Goal: Task Accomplishment & Management: Manage account settings

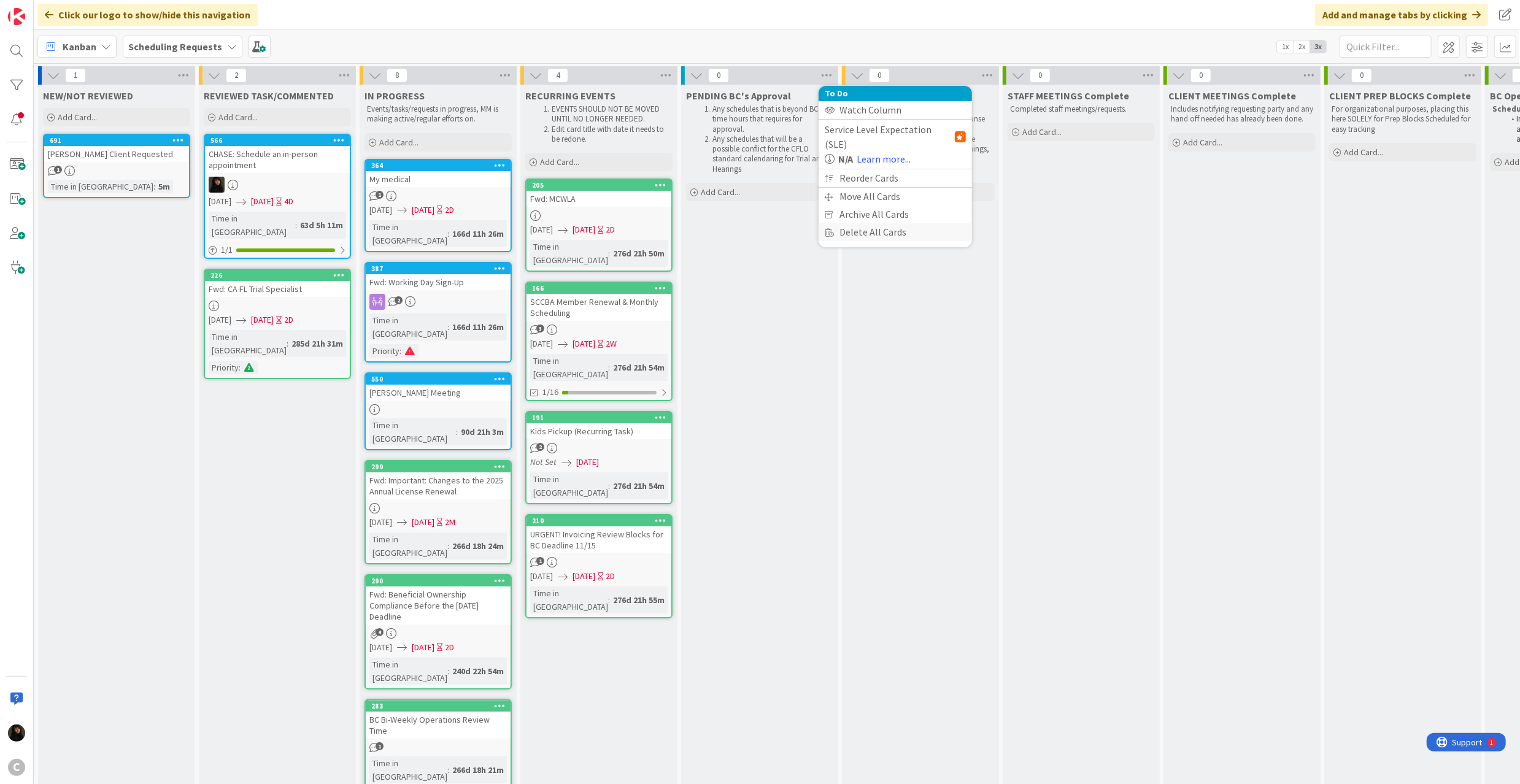
click at [851, 223] on div "Delete All Cards" at bounding box center [895, 232] width 154 height 17
click at [843, 158] on button "Delete" at bounding box center [847, 157] width 46 height 22
click at [823, 75] on icon at bounding box center [826, 75] width 16 height 18
click at [762, 249] on div "PENDING BC's Approval Any schedules that is beyond BC's time hours that require…" at bounding box center [760, 564] width 157 height 959
click at [827, 76] on icon at bounding box center [826, 75] width 16 height 18
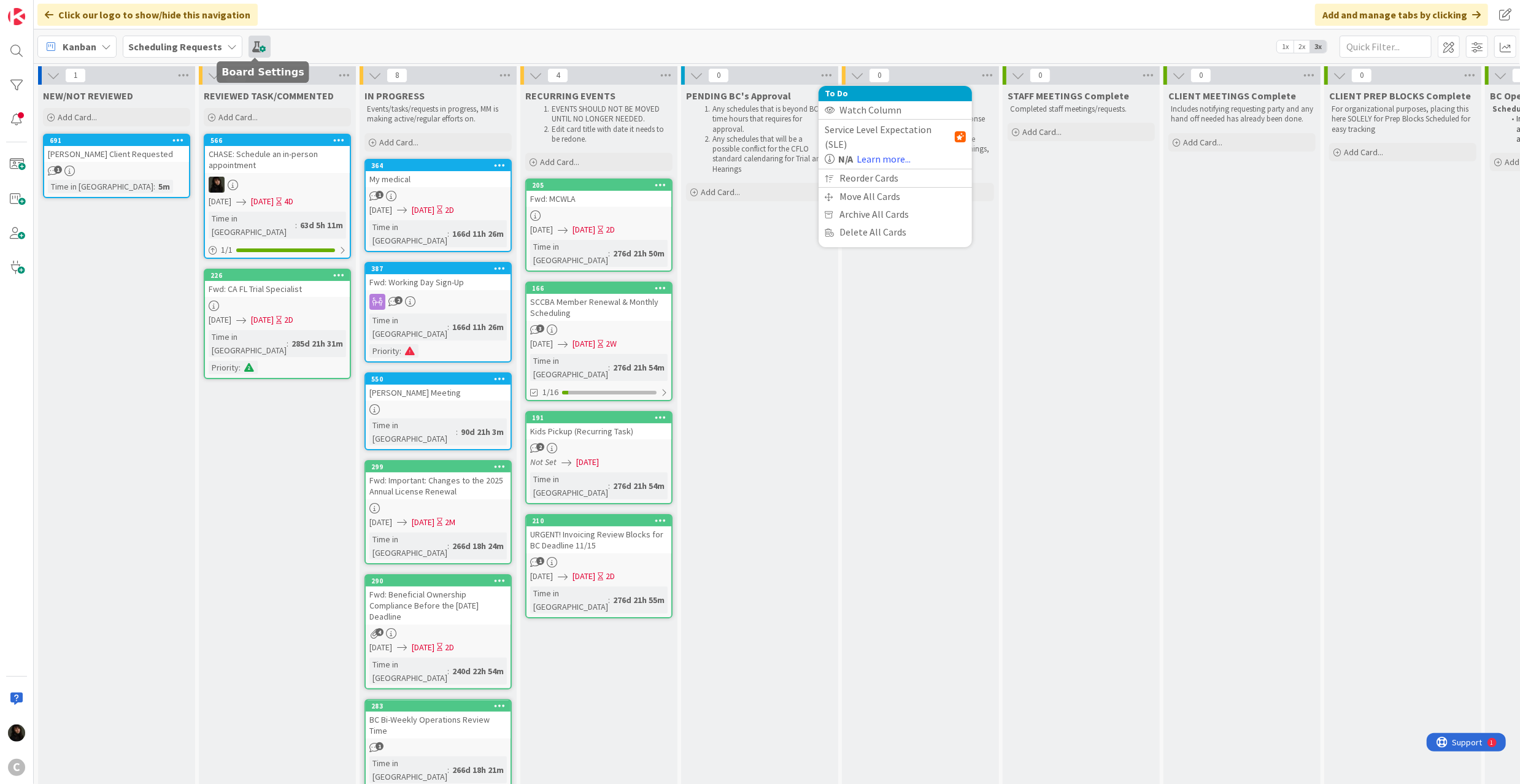
click at [263, 47] on span at bounding box center [260, 47] width 22 height 22
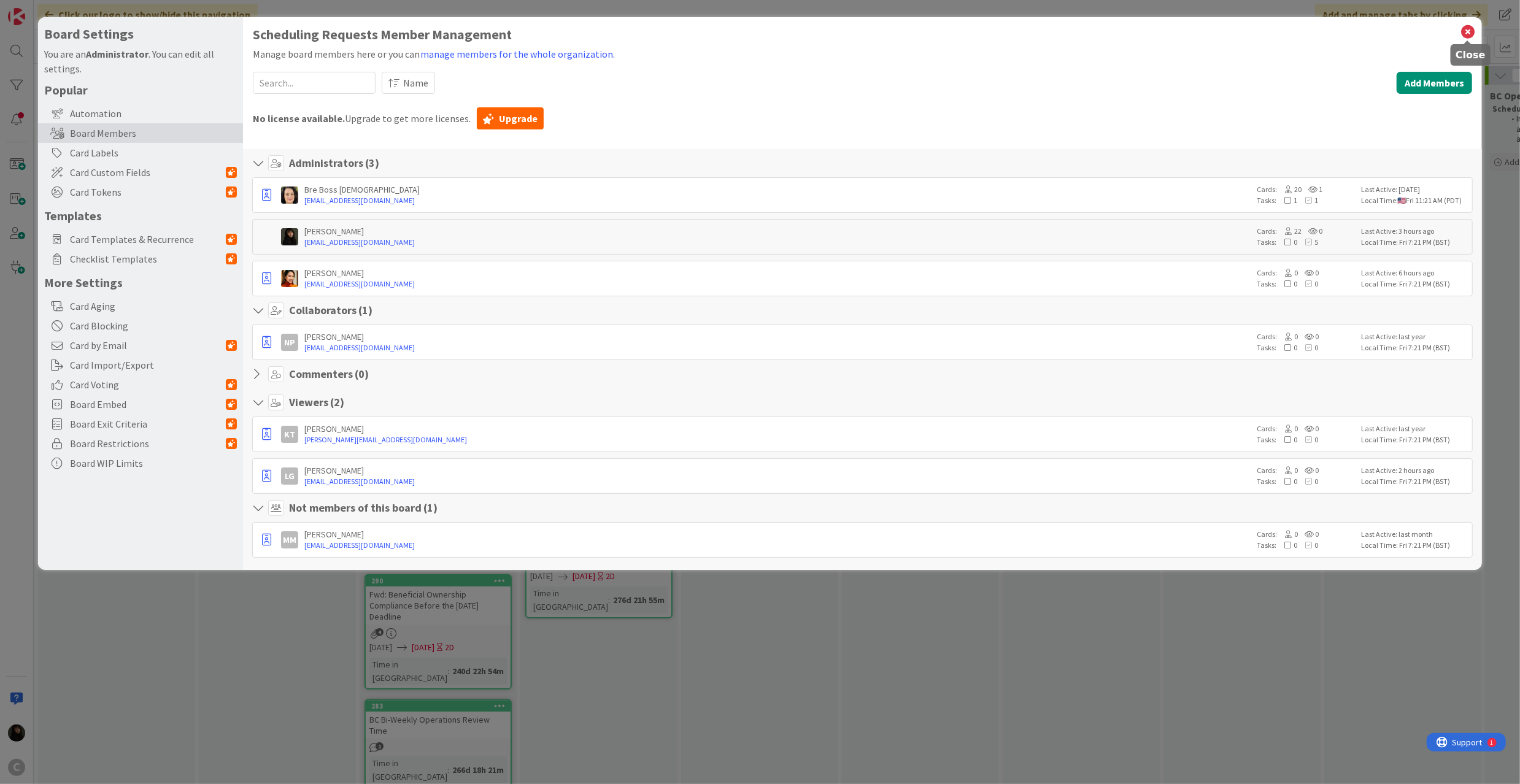
click at [1465, 33] on icon at bounding box center [1468, 32] width 16 height 17
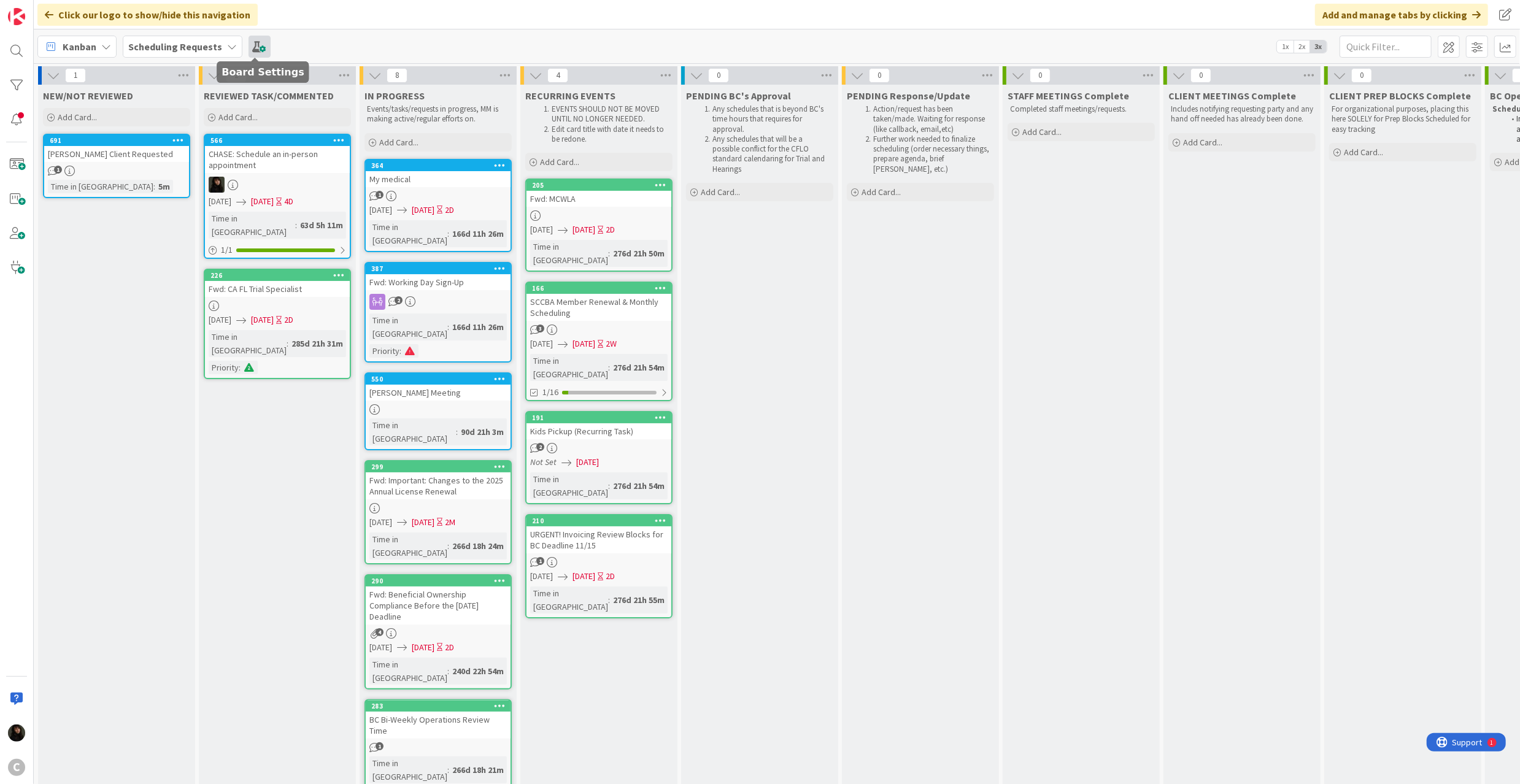
click at [254, 51] on span at bounding box center [260, 47] width 22 height 22
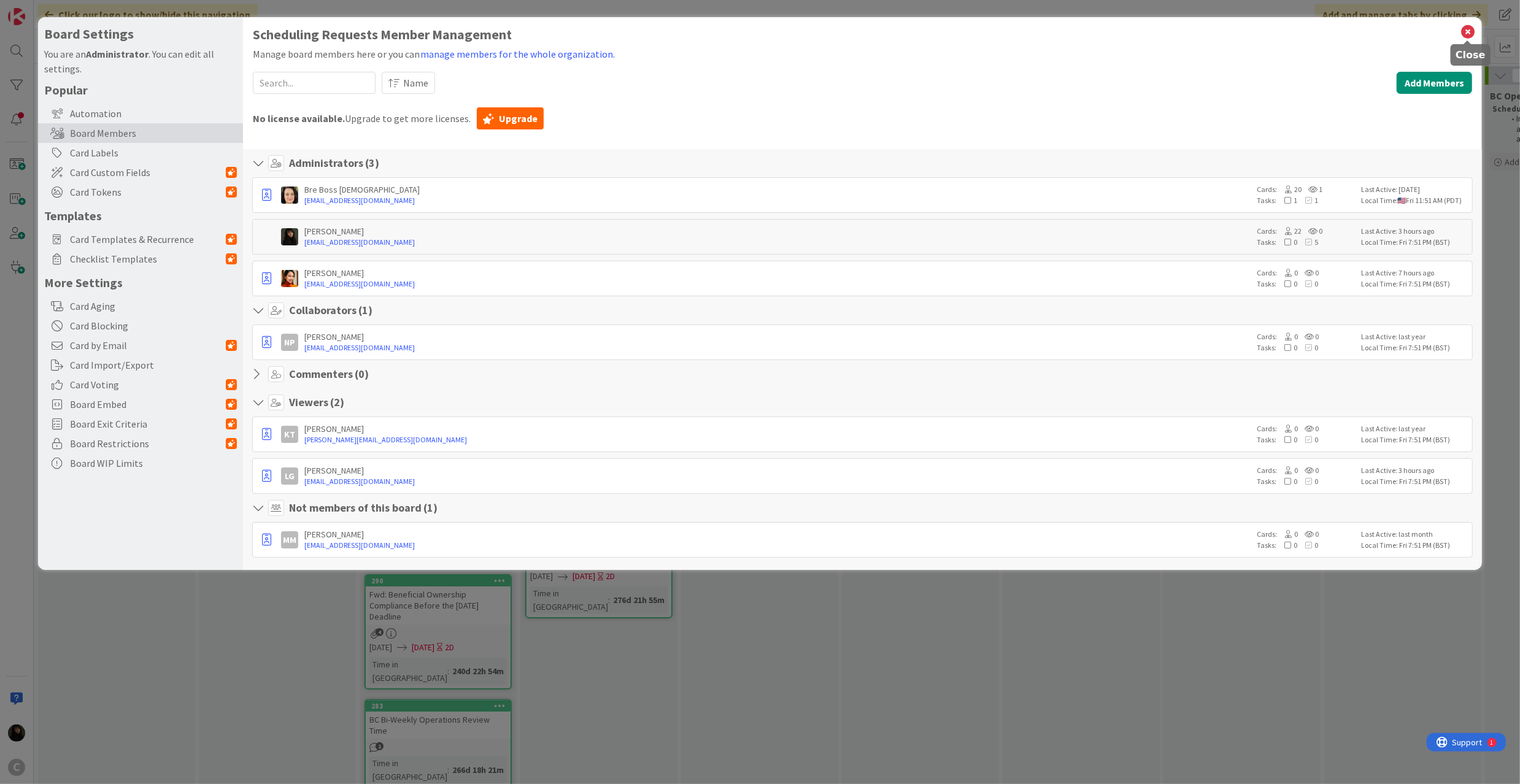
click at [1470, 36] on icon at bounding box center [1468, 32] width 16 height 17
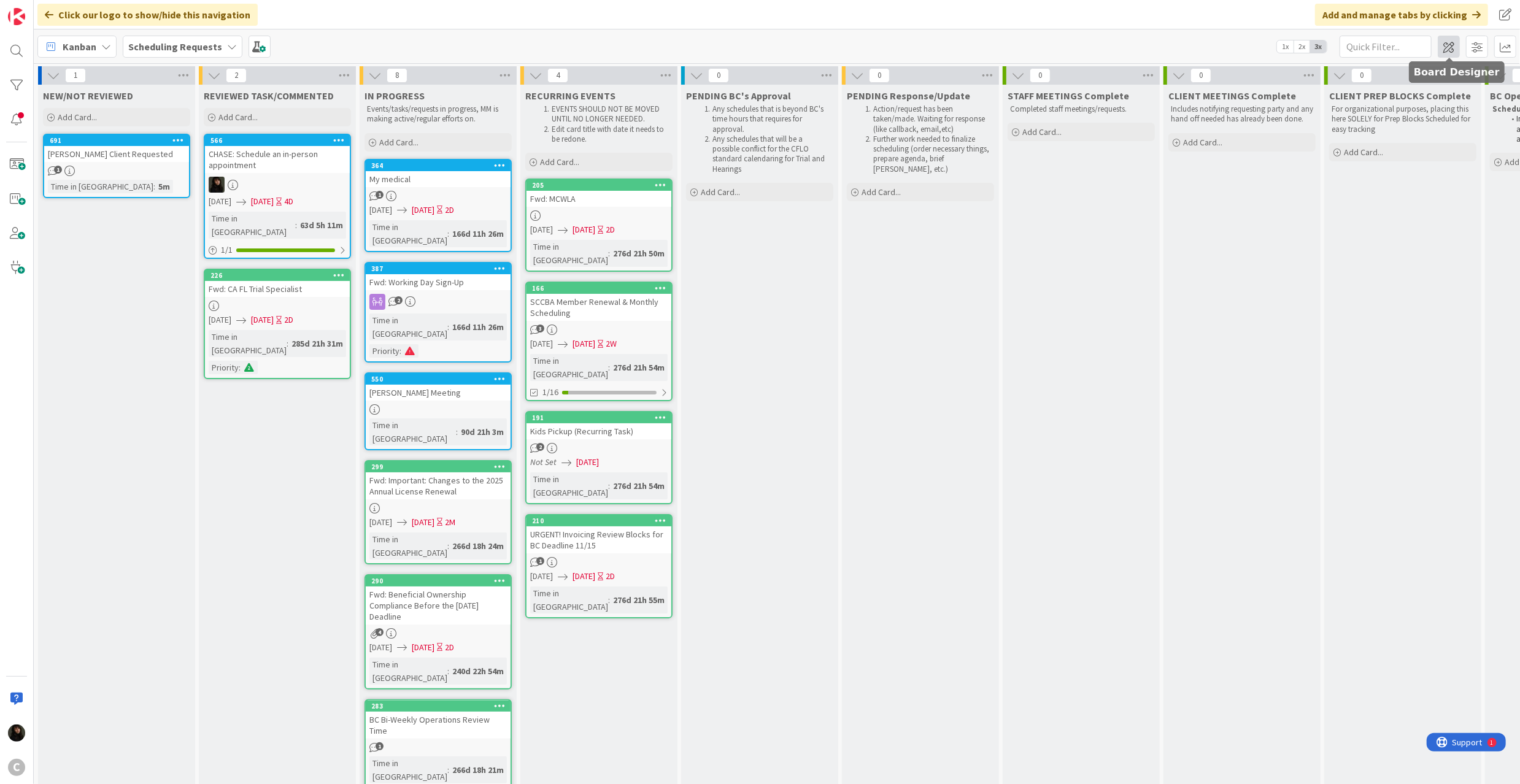
click at [1457, 52] on span at bounding box center [1449, 47] width 22 height 22
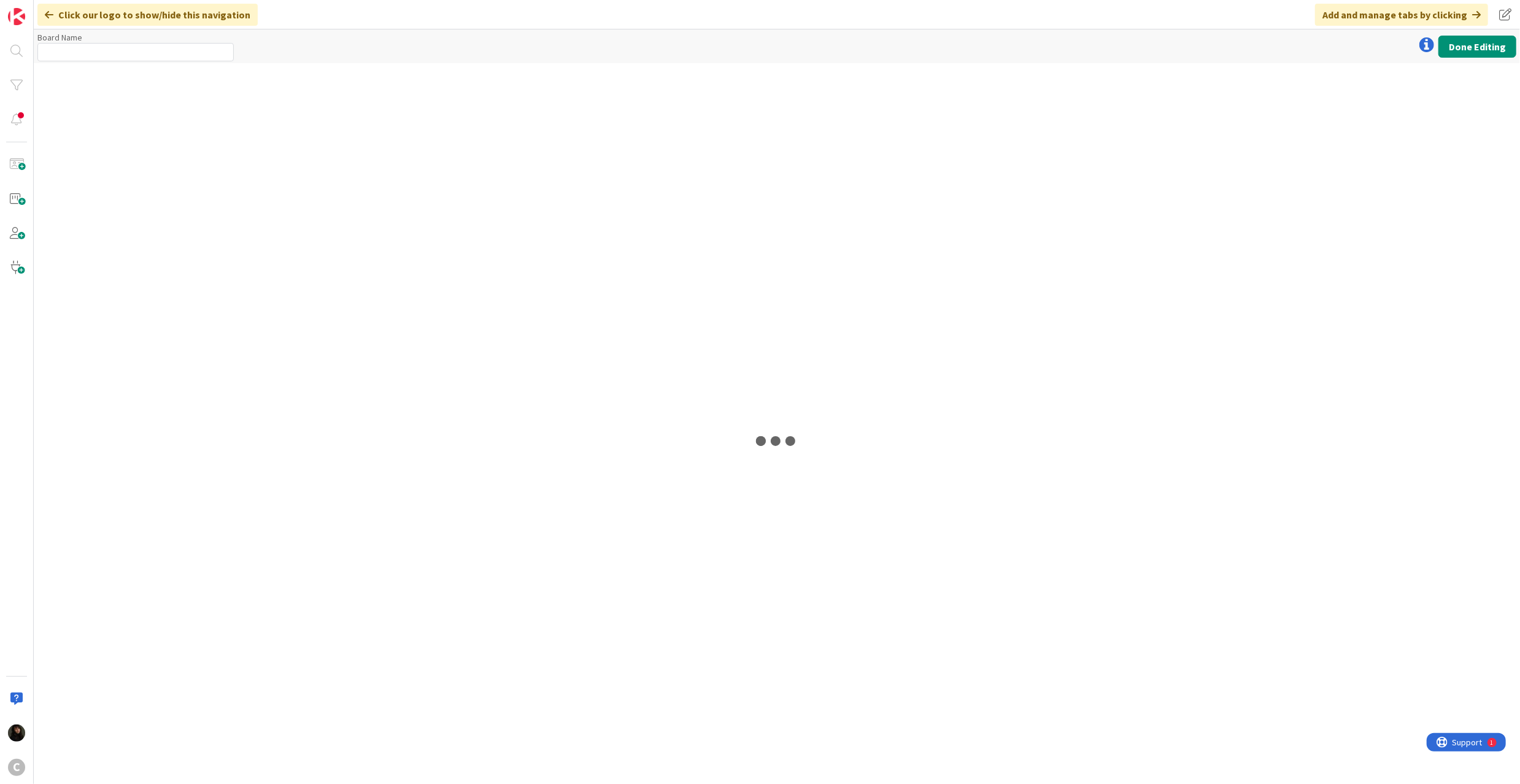
type input "Scheduling Requests"
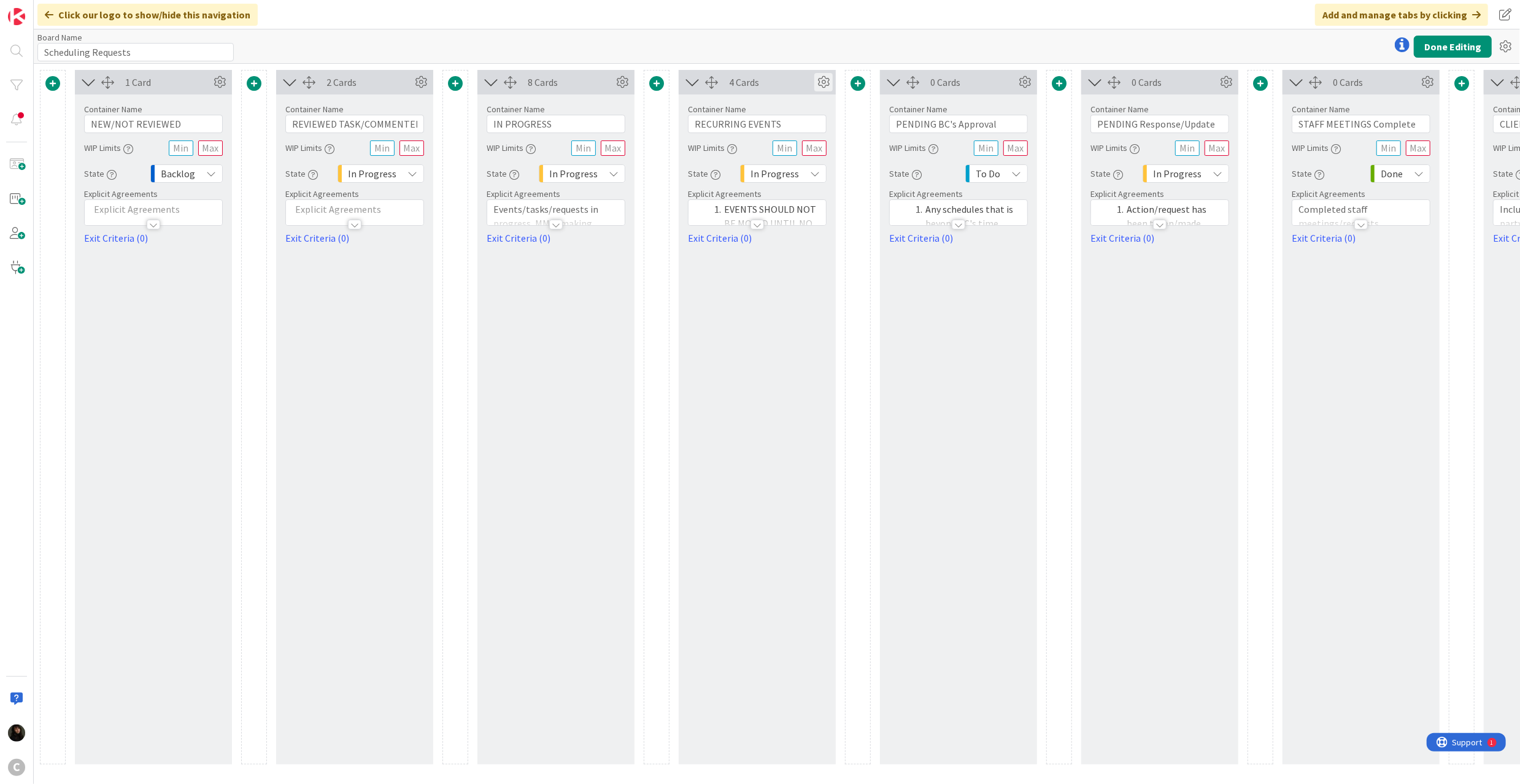
click at [824, 74] on icon at bounding box center [823, 81] width 18 height 18
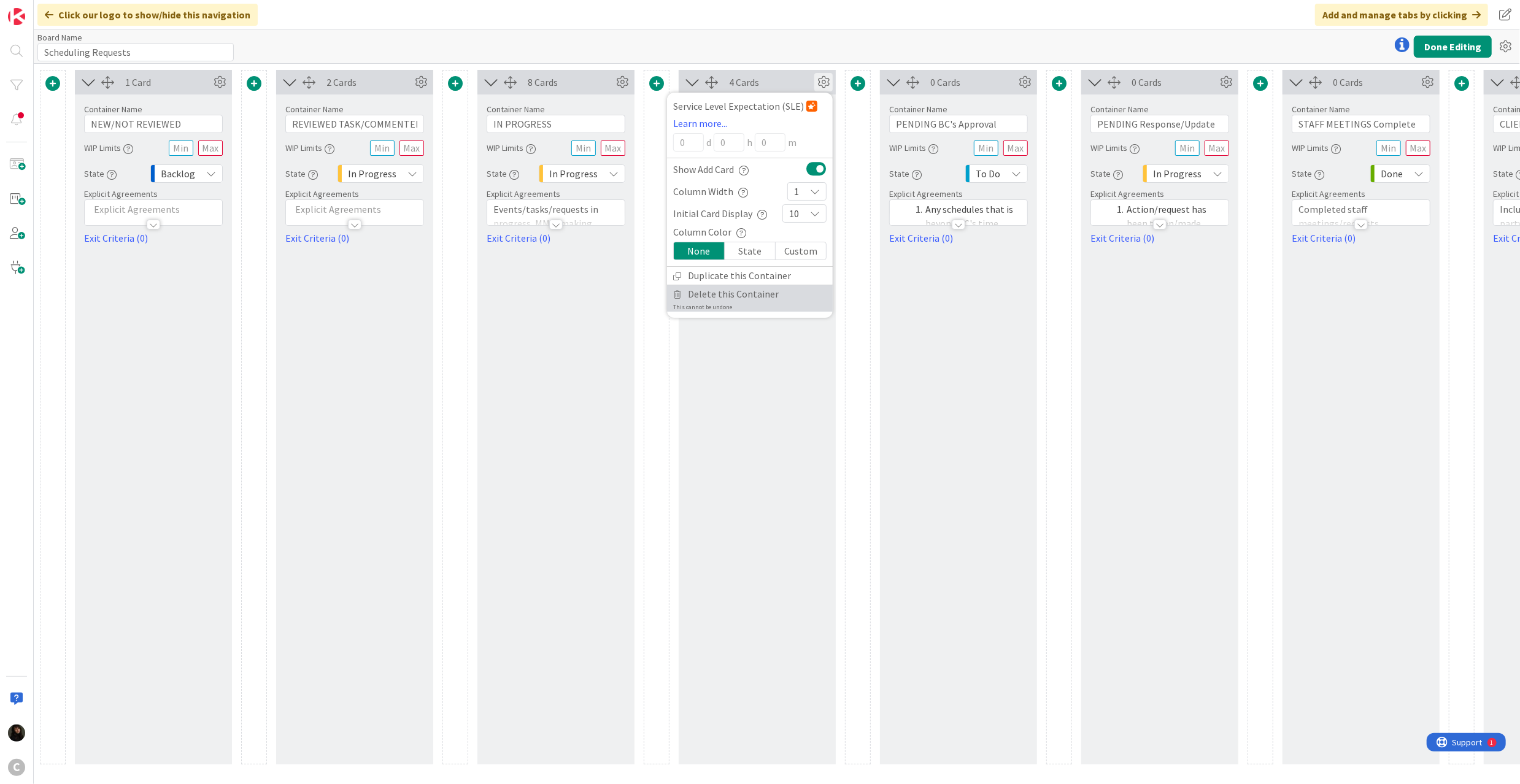
click at [720, 295] on span "Delete this Container" at bounding box center [733, 294] width 91 height 17
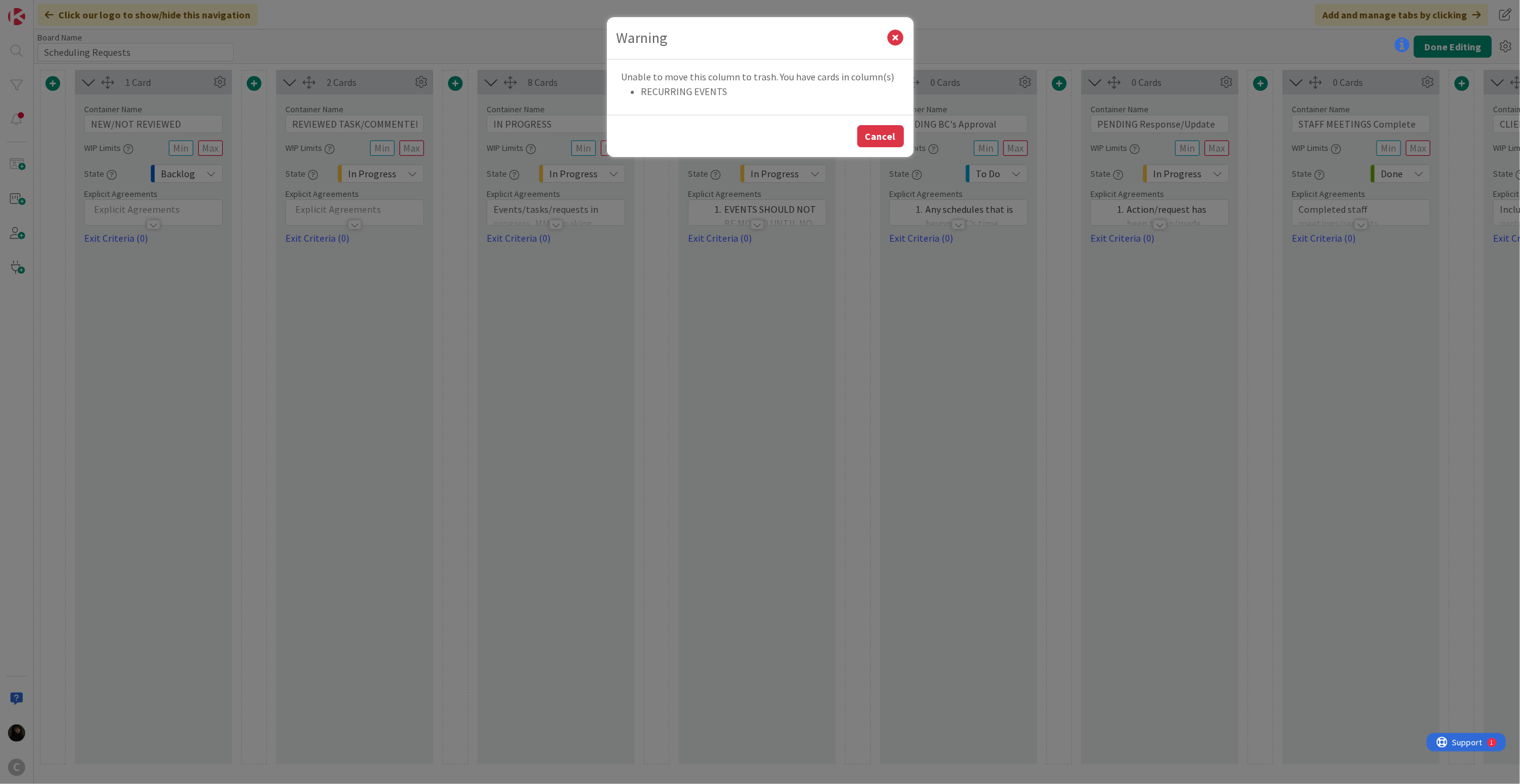
click at [875, 135] on button "Cancel" at bounding box center [880, 136] width 47 height 22
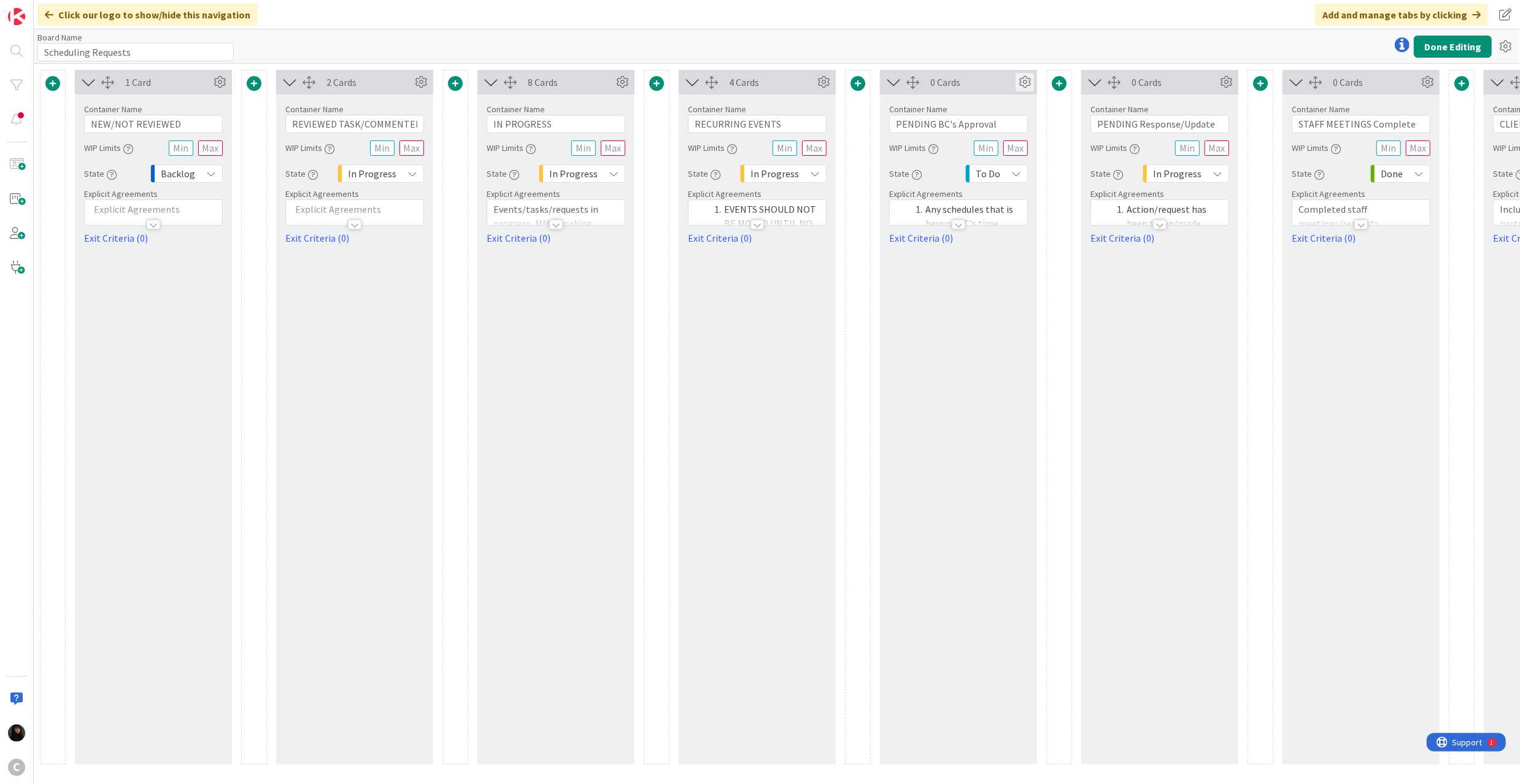
click at [1031, 81] on icon at bounding box center [1024, 81] width 18 height 18
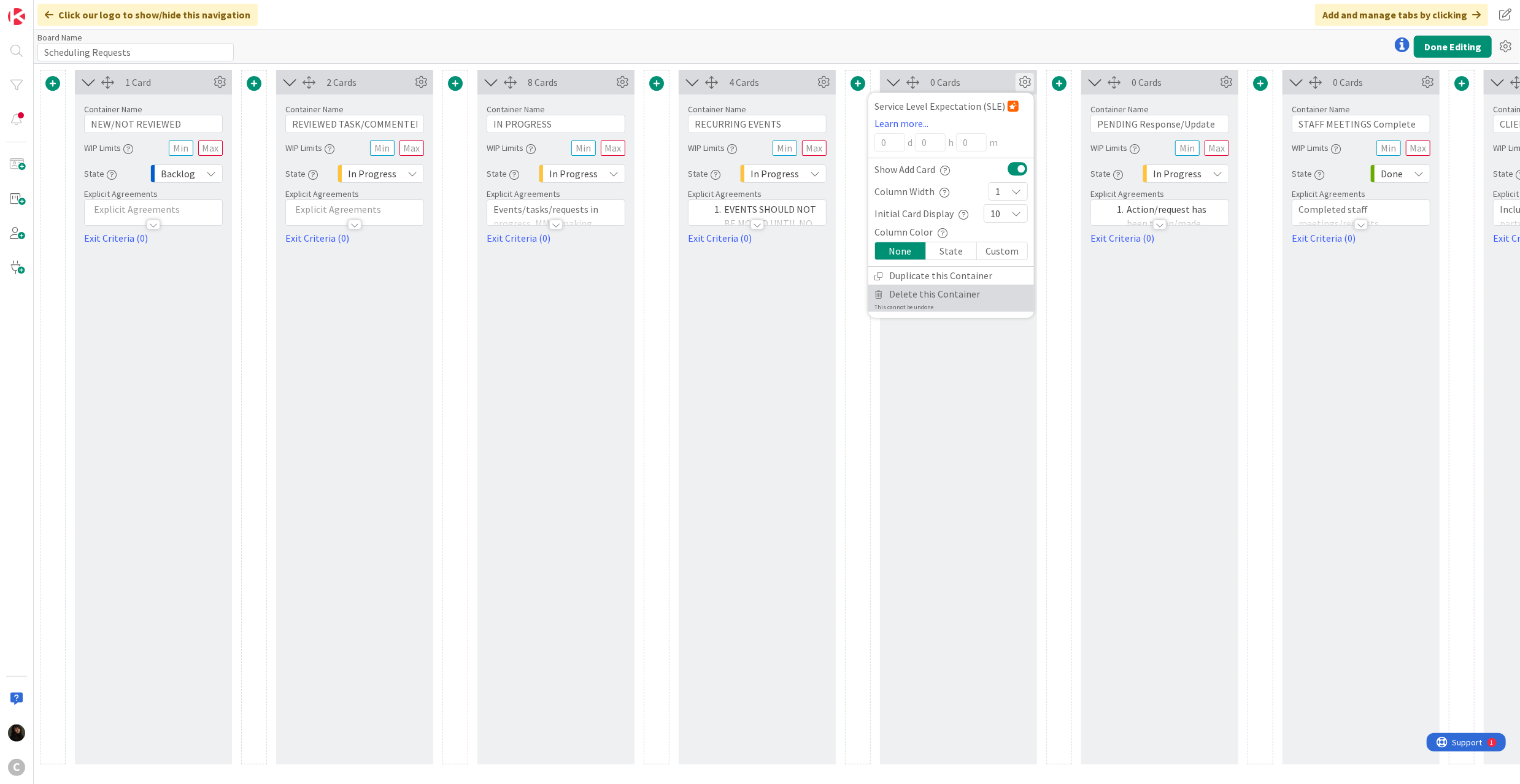
click at [931, 294] on span "Delete this Container" at bounding box center [934, 294] width 91 height 17
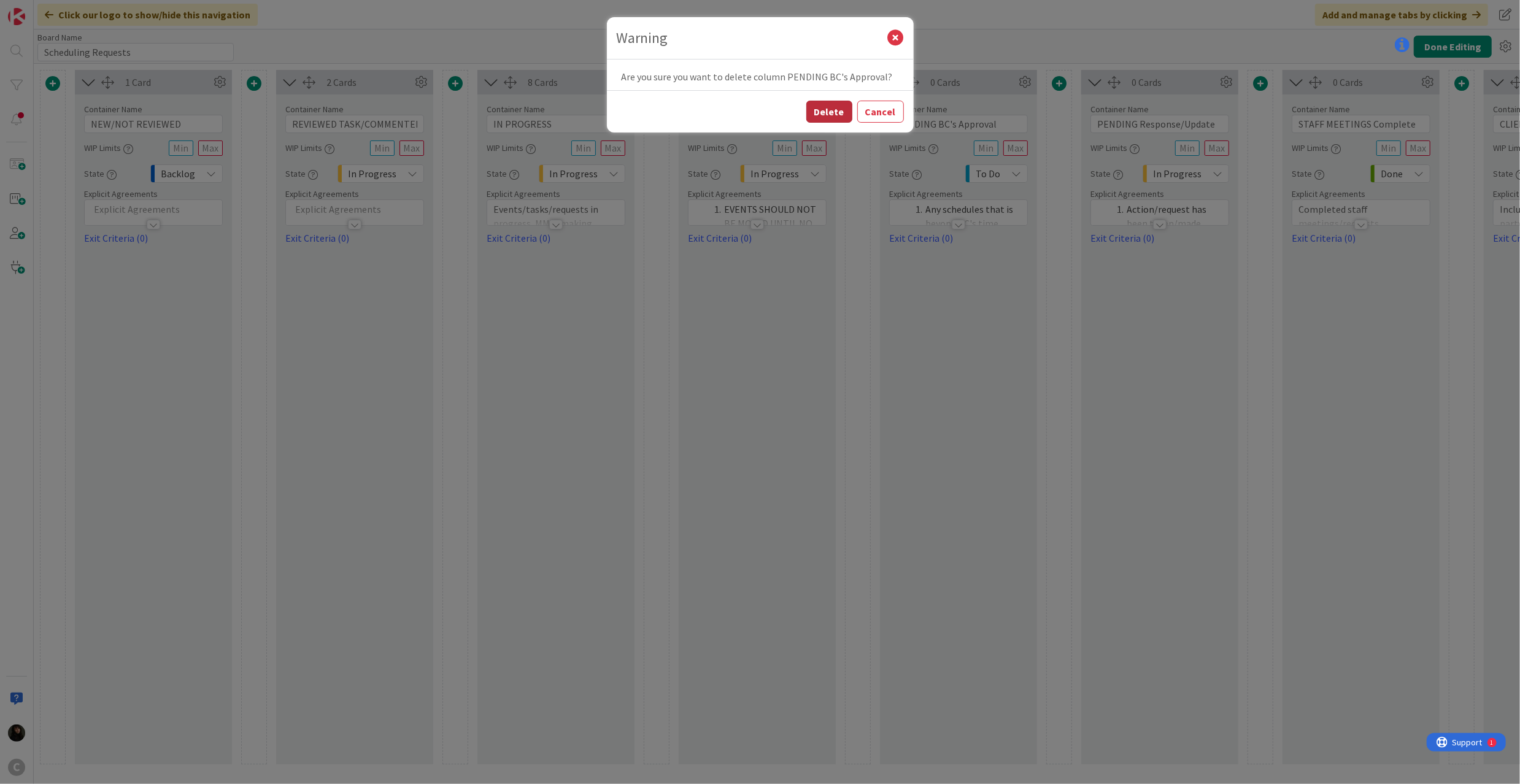
click at [829, 108] on button "Delete" at bounding box center [829, 112] width 46 height 22
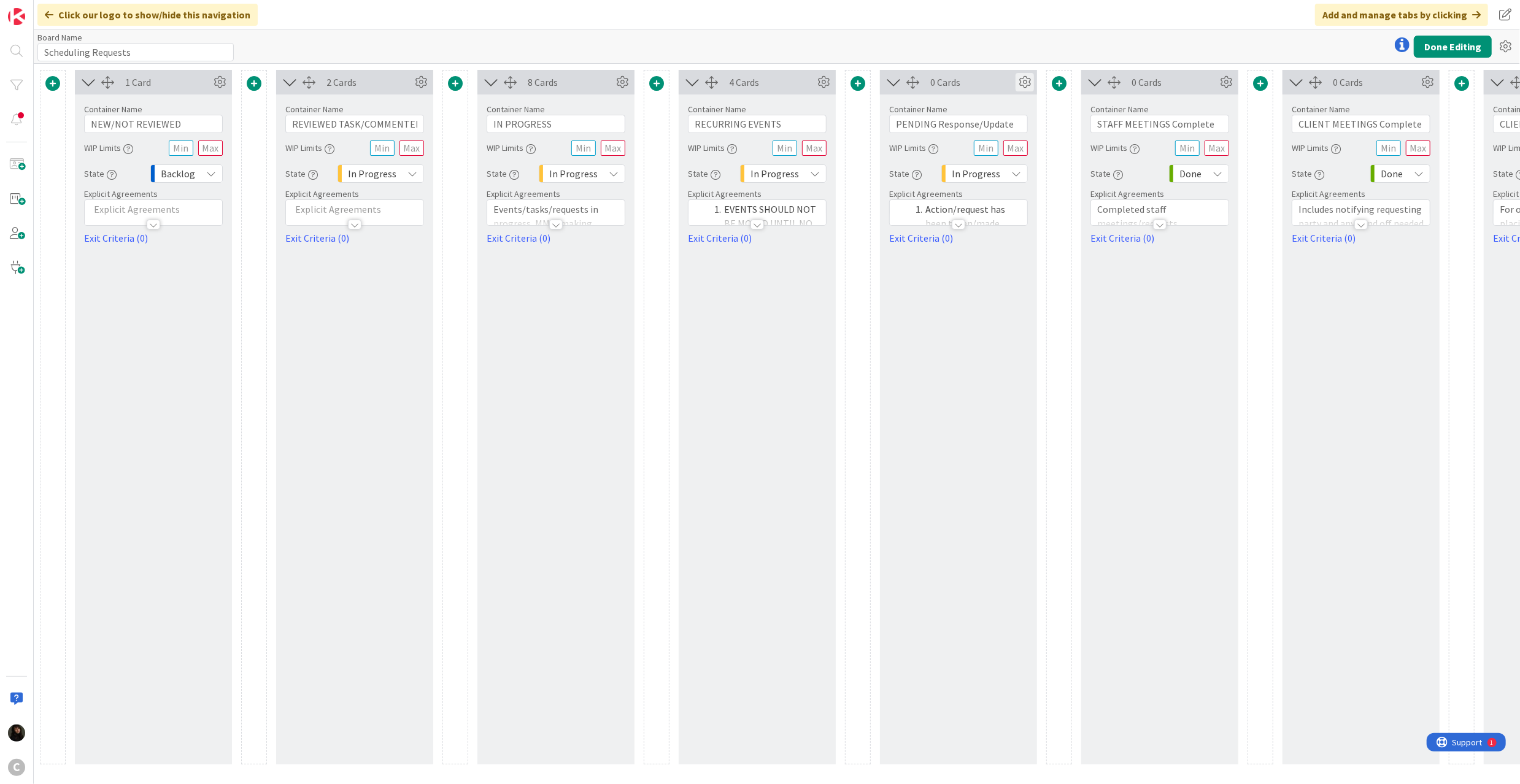
click at [1029, 78] on icon at bounding box center [1024, 81] width 18 height 18
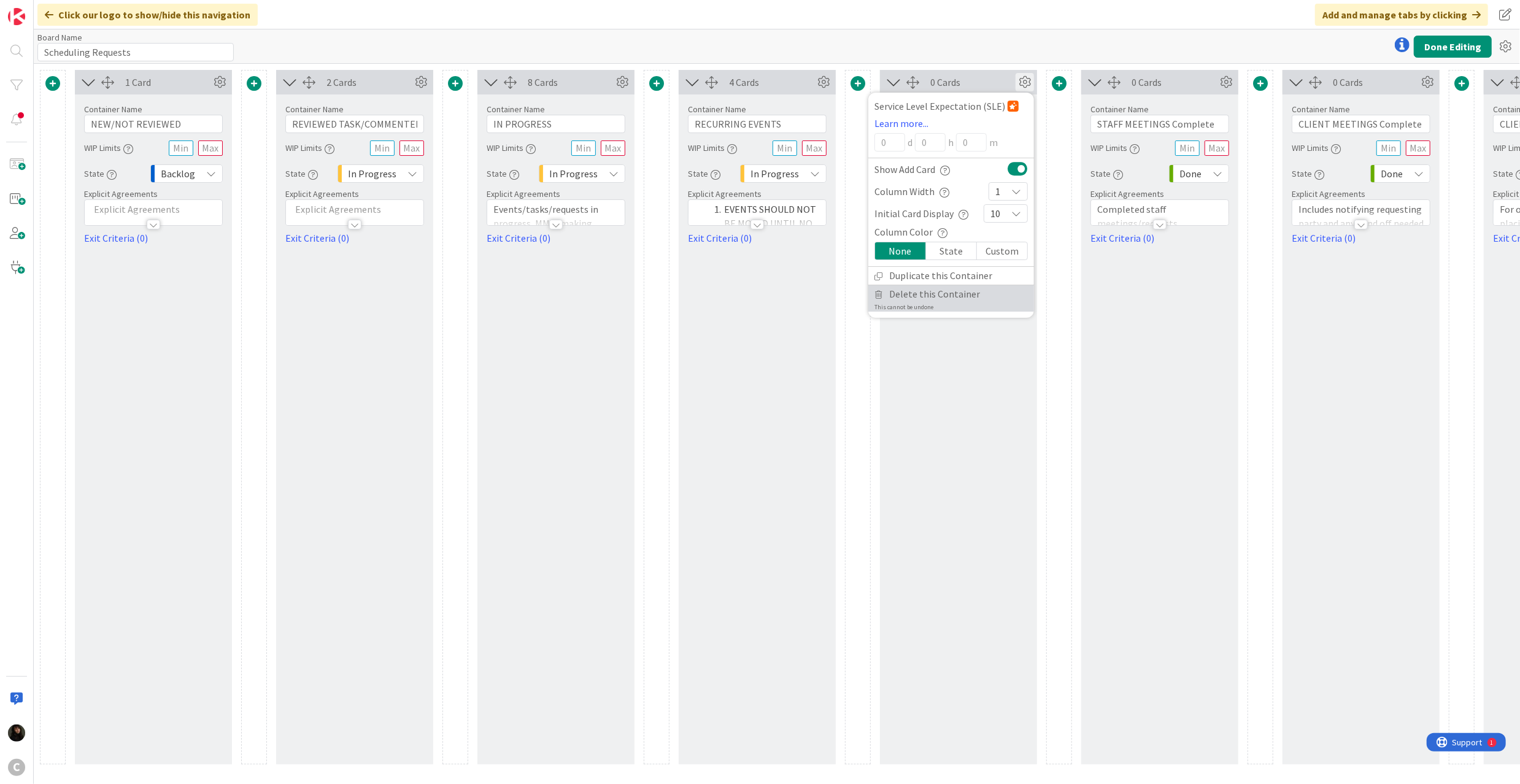
click at [906, 302] on span "Delete this Container" at bounding box center [934, 294] width 91 height 17
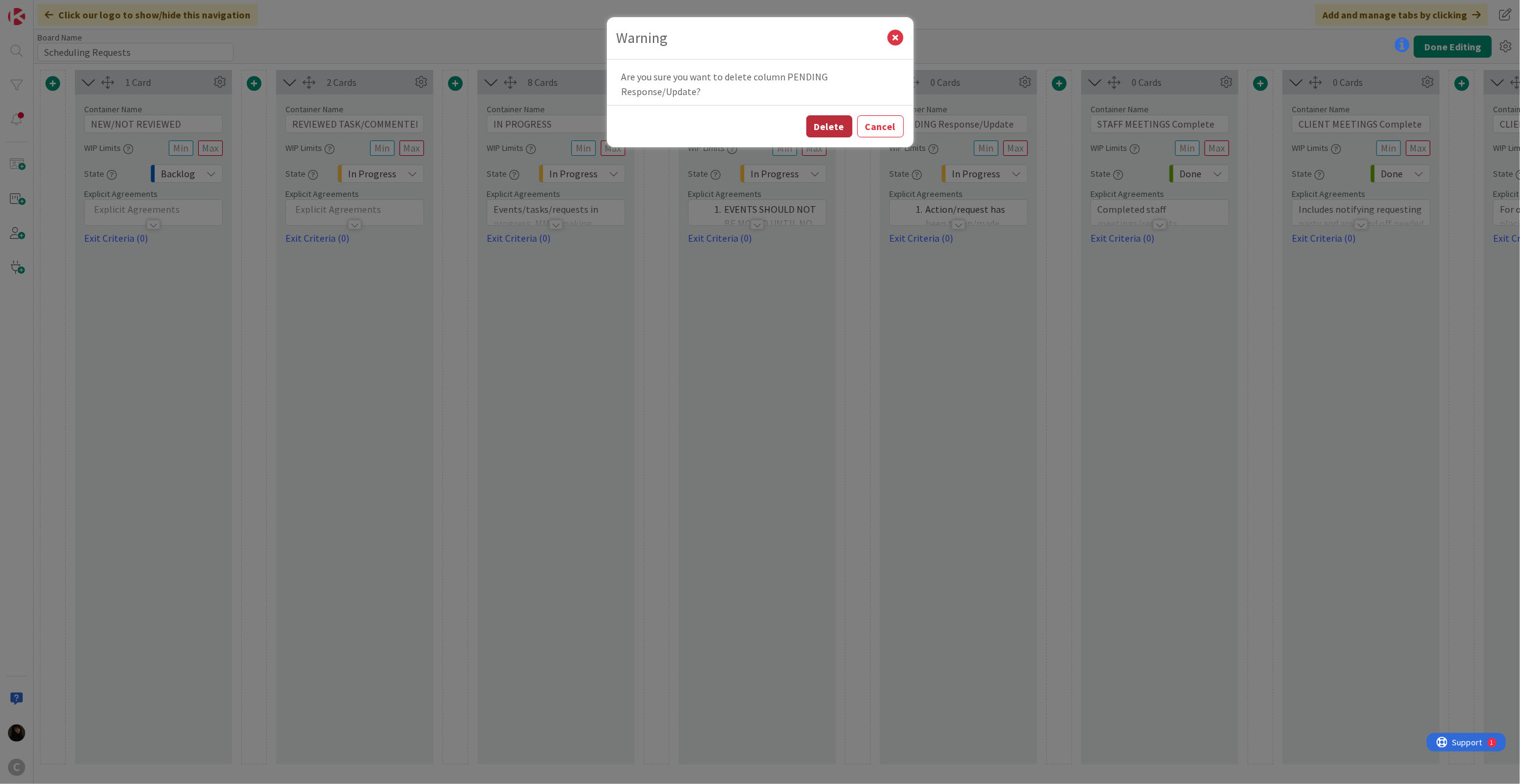
click at [835, 134] on button "Delete" at bounding box center [829, 127] width 46 height 22
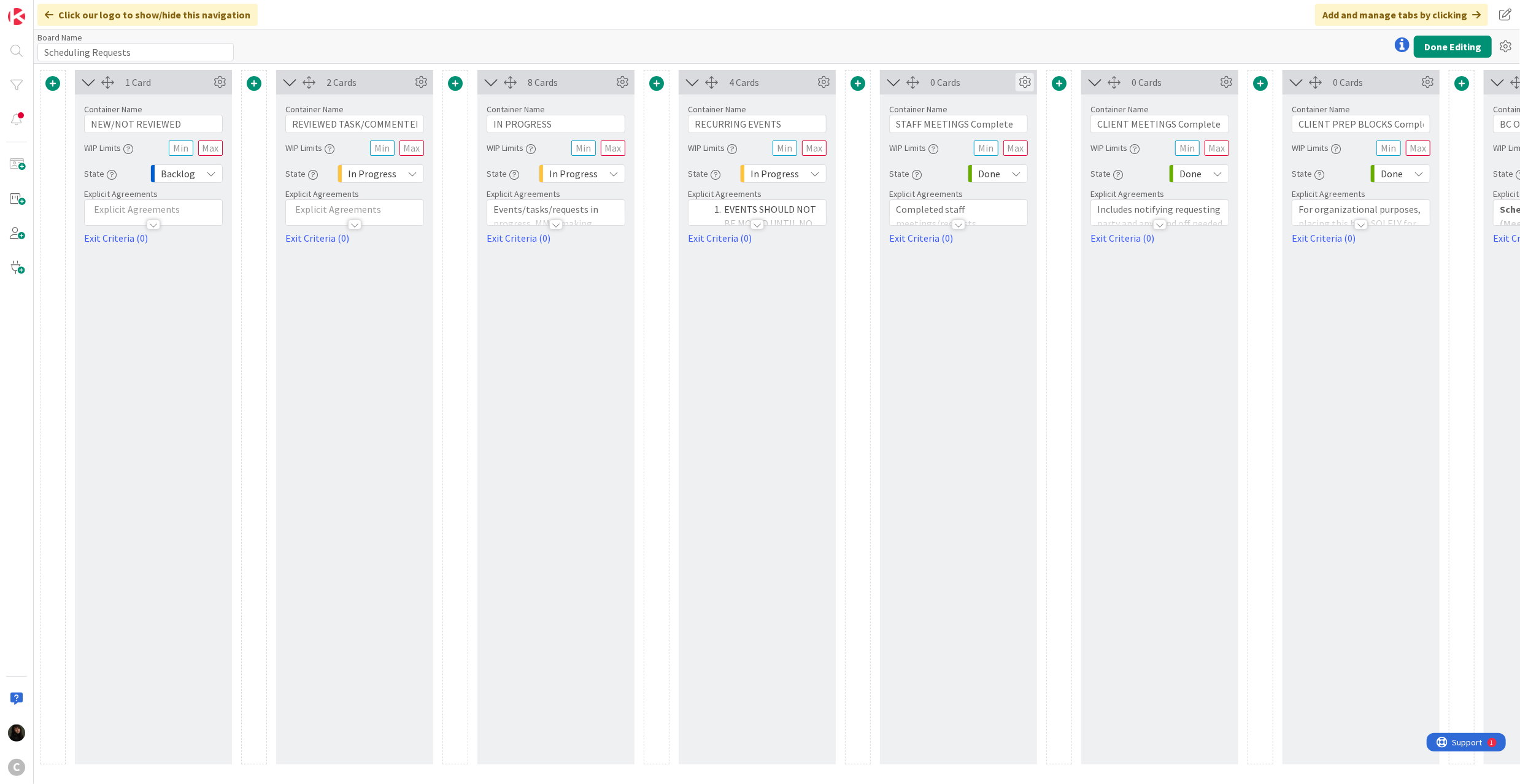
click at [1023, 81] on icon at bounding box center [1024, 81] width 18 height 18
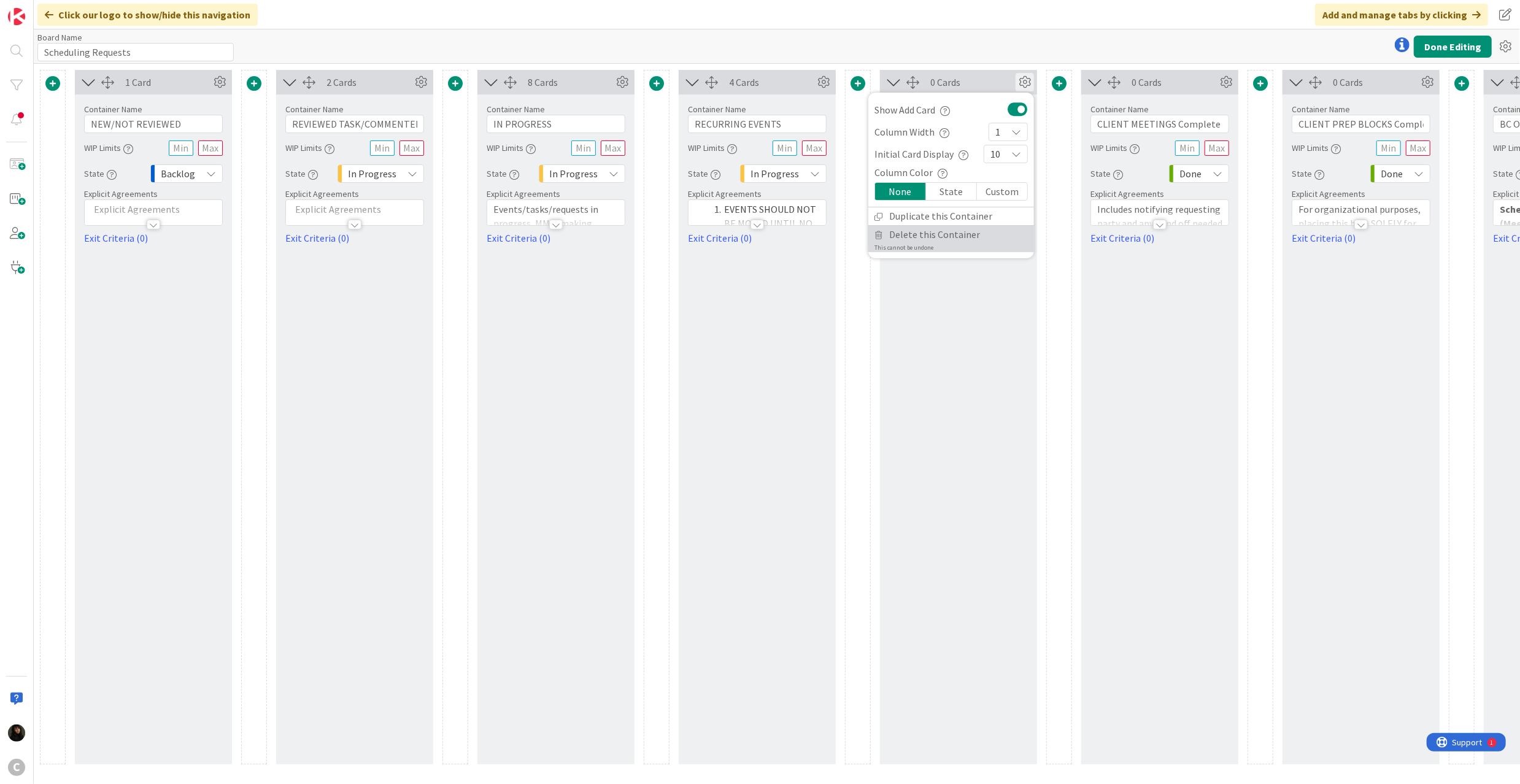
click at [929, 241] on span "Delete this Container" at bounding box center [934, 234] width 91 height 17
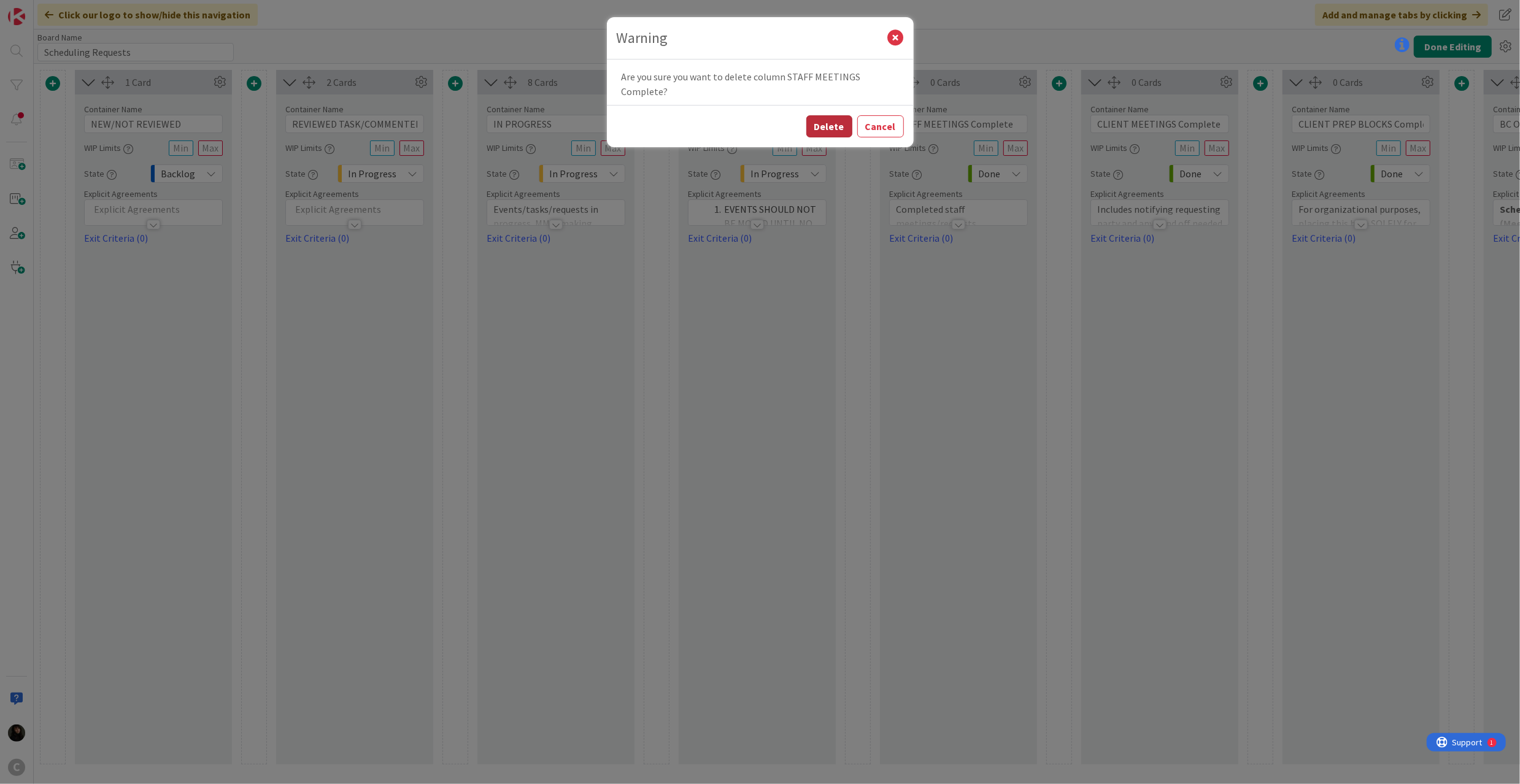
click at [828, 128] on button "Delete" at bounding box center [829, 127] width 46 height 22
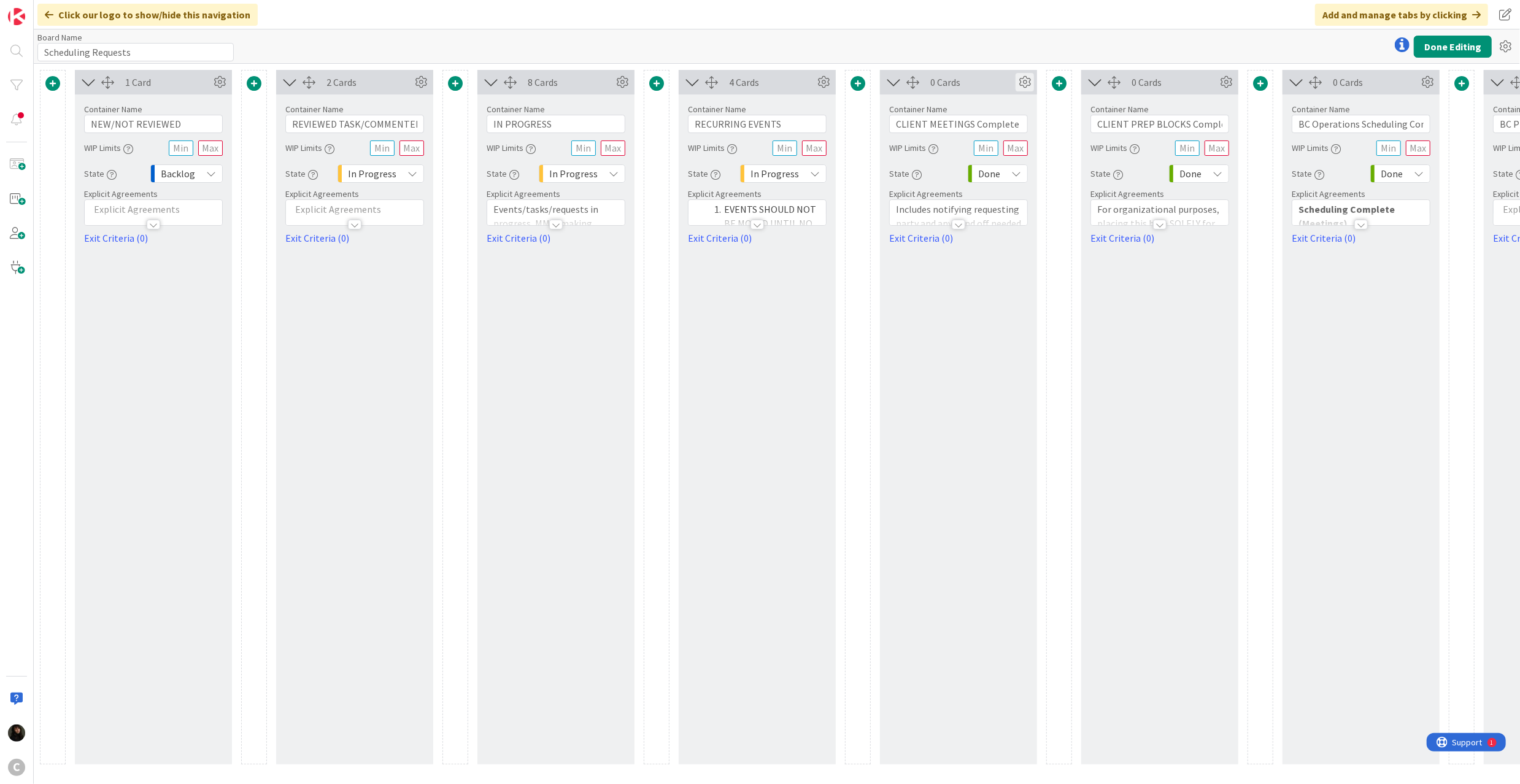
click at [1026, 81] on icon at bounding box center [1024, 81] width 18 height 18
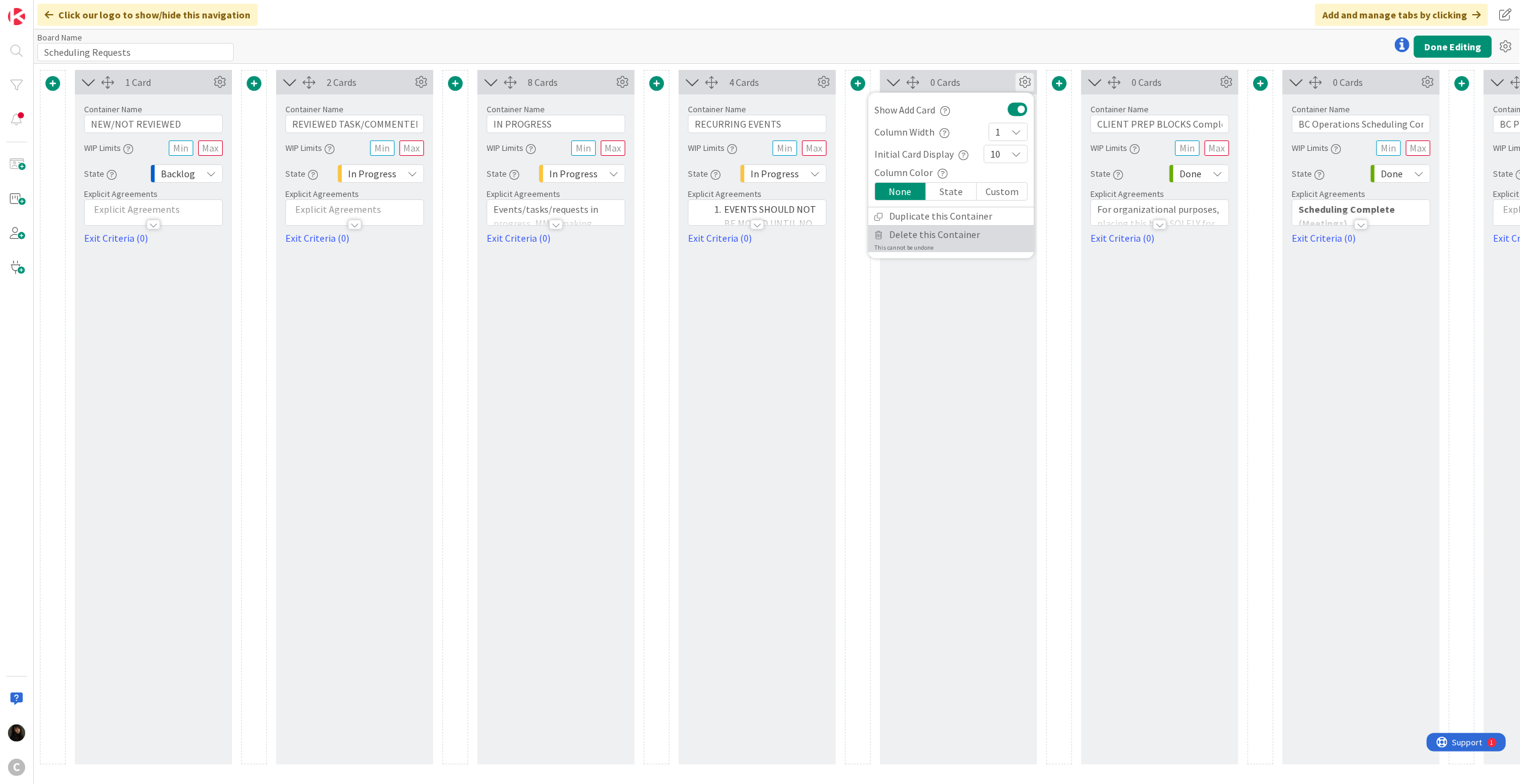
click at [933, 241] on span "Delete this Container" at bounding box center [934, 234] width 91 height 17
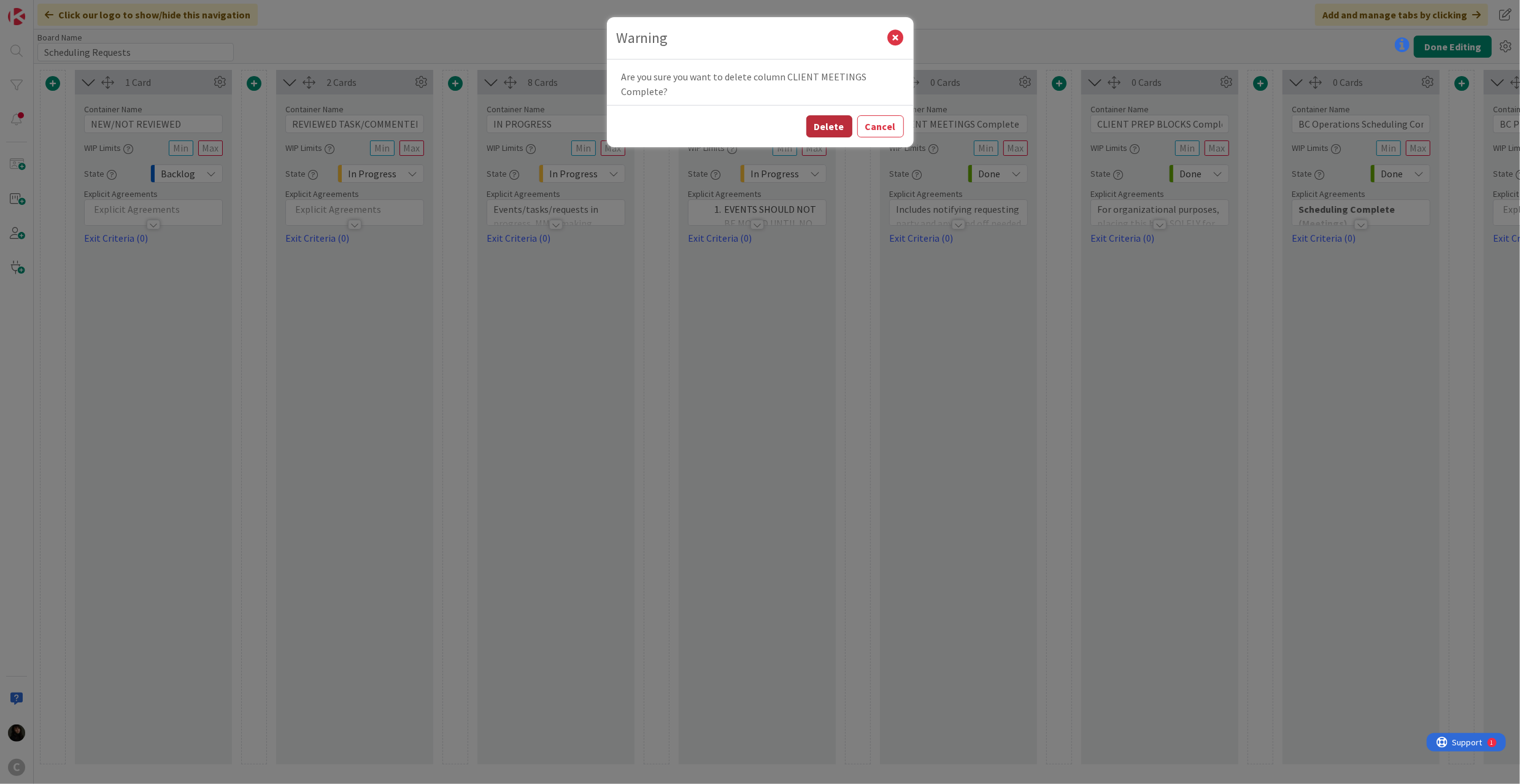
click at [830, 124] on button "Delete" at bounding box center [829, 127] width 46 height 22
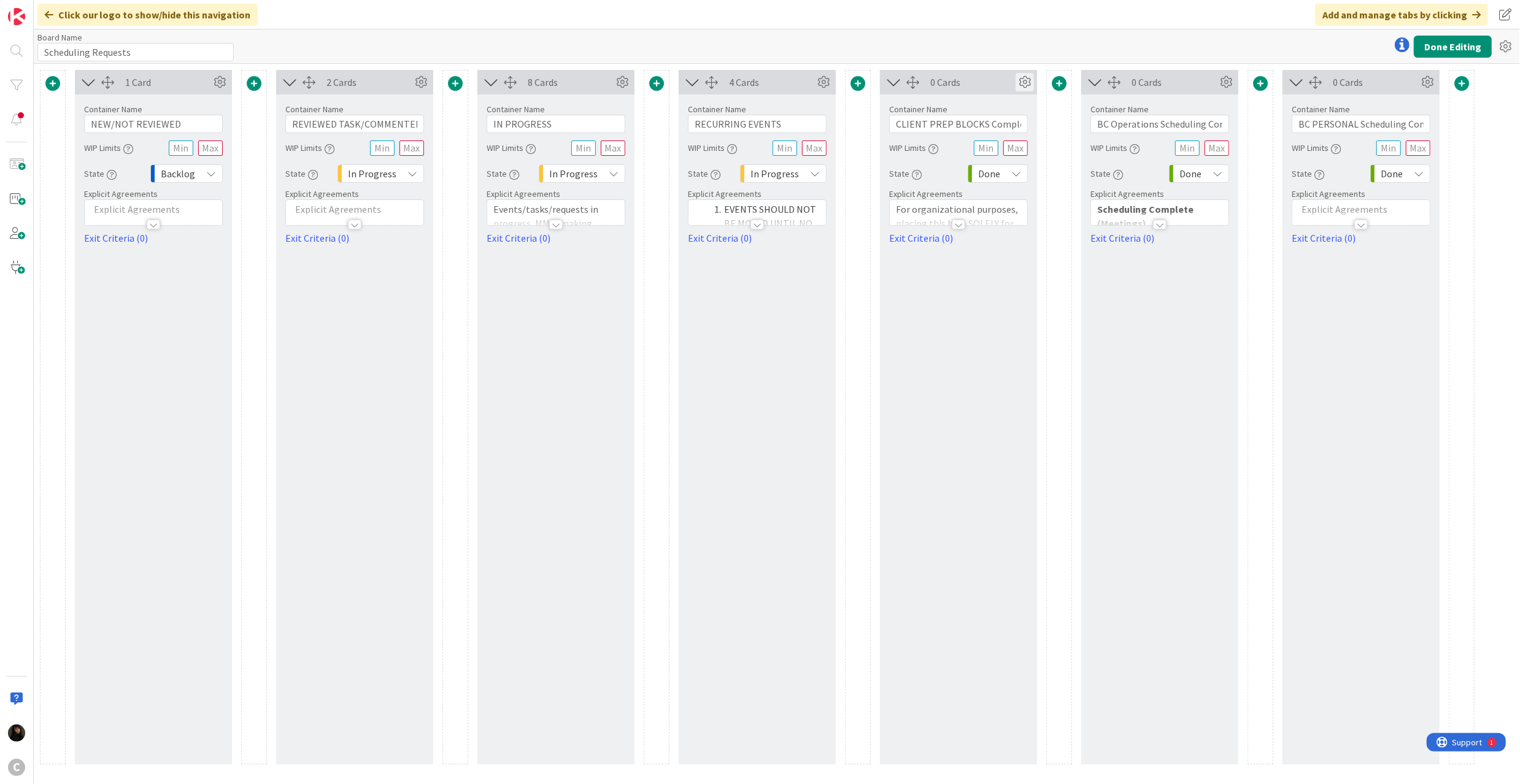
click at [1021, 77] on icon at bounding box center [1024, 81] width 18 height 18
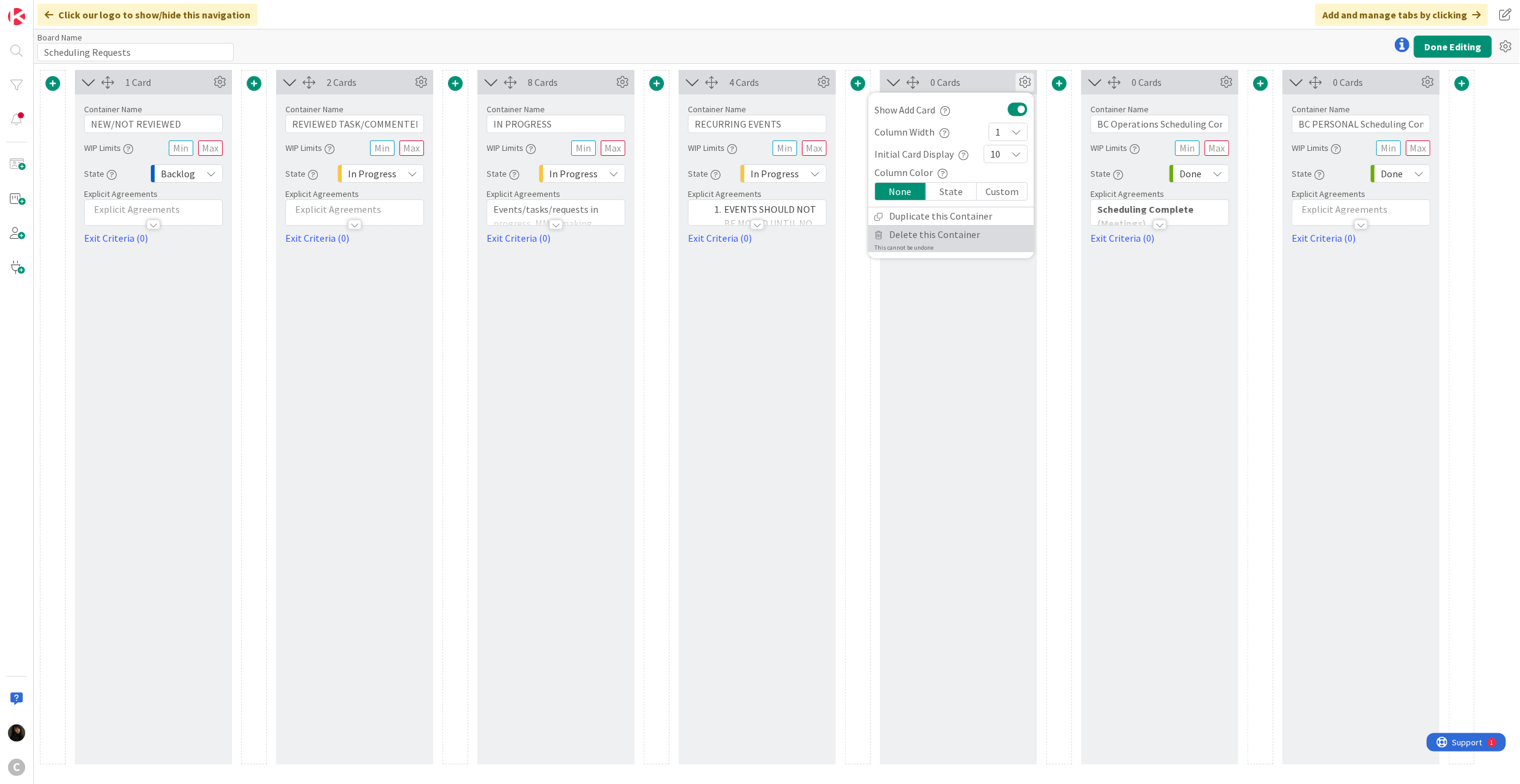
click at [931, 228] on span "Delete this Container" at bounding box center [934, 234] width 91 height 17
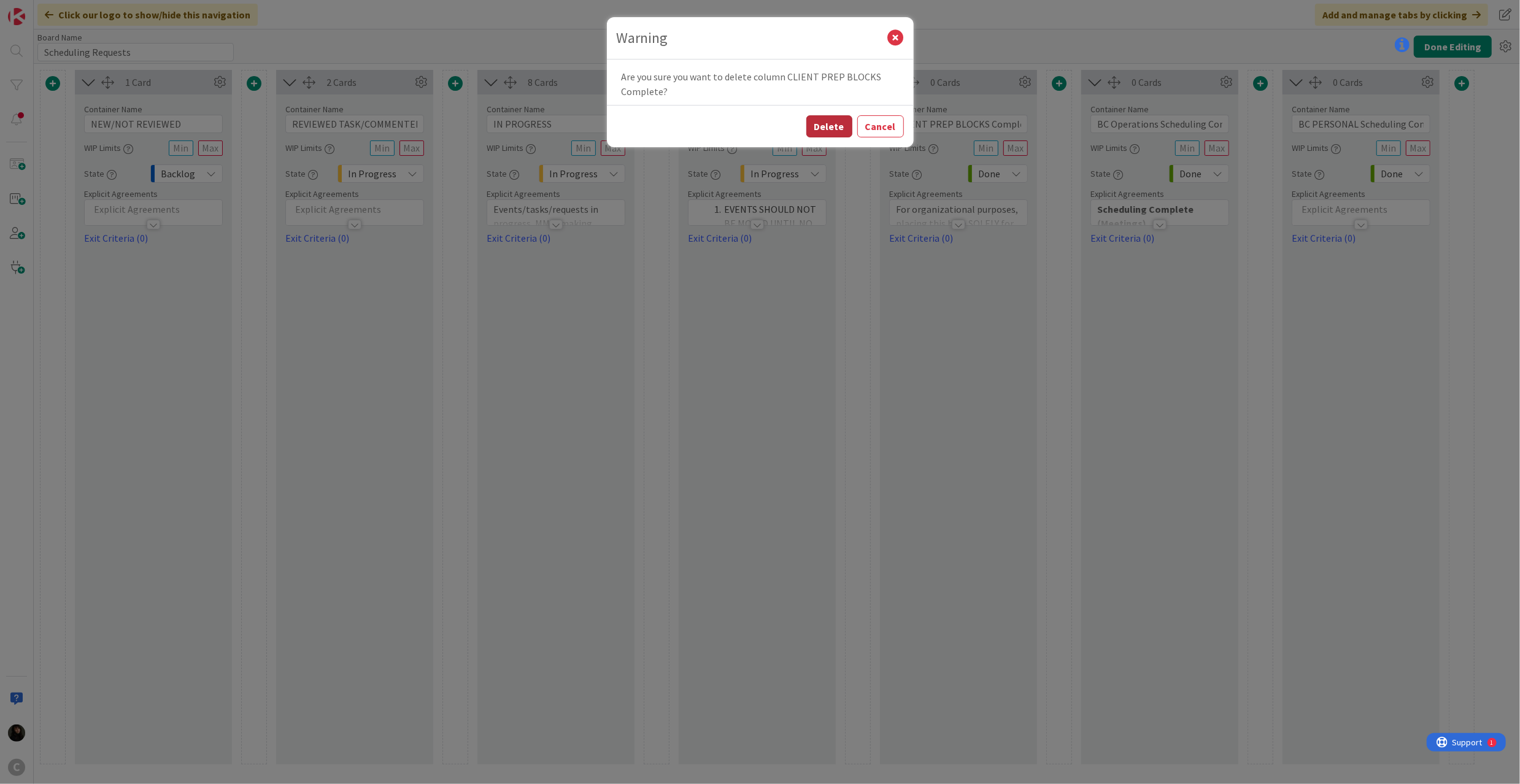
click at [829, 127] on button "Delete" at bounding box center [829, 127] width 46 height 22
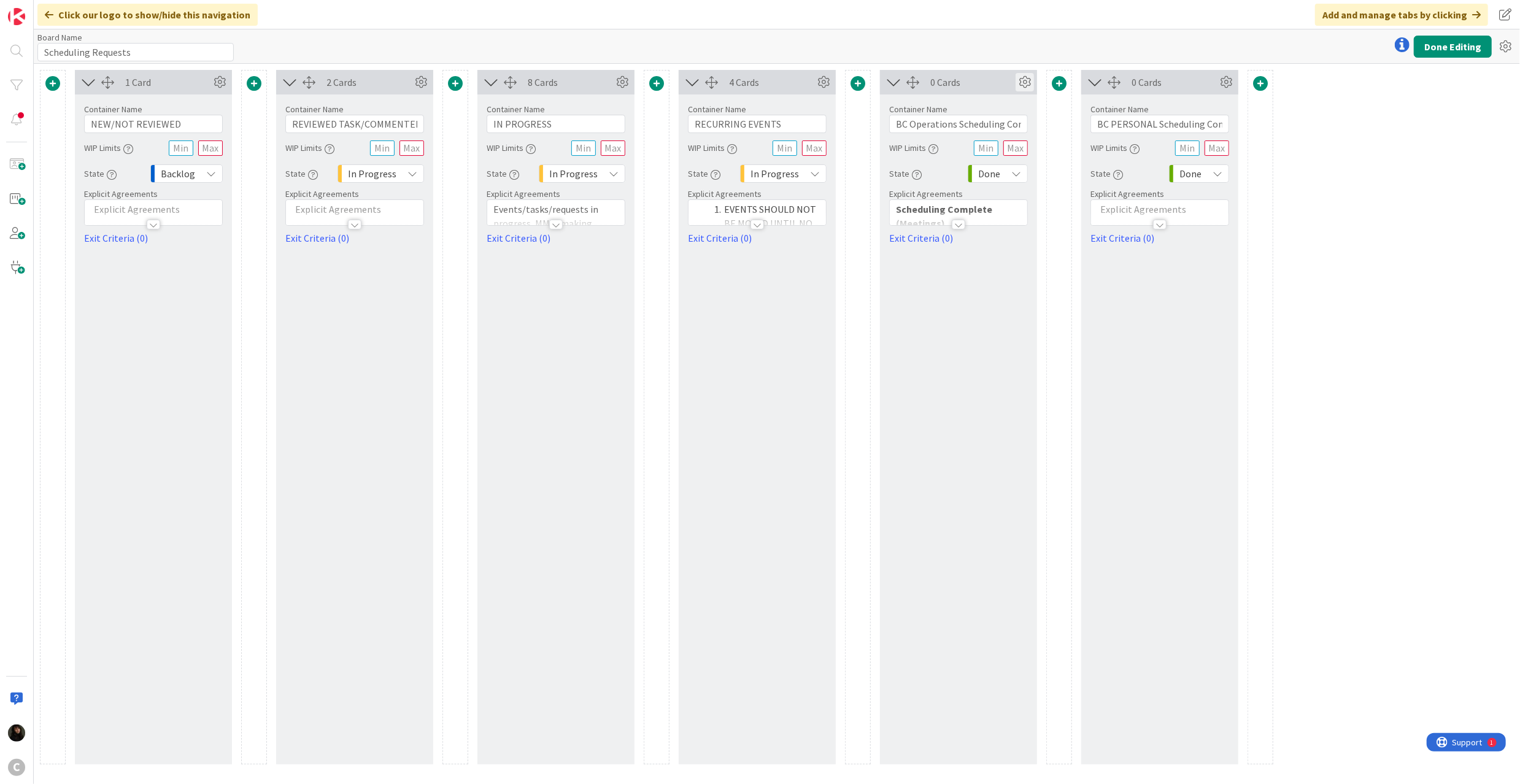
click at [1024, 81] on icon at bounding box center [1024, 81] width 18 height 18
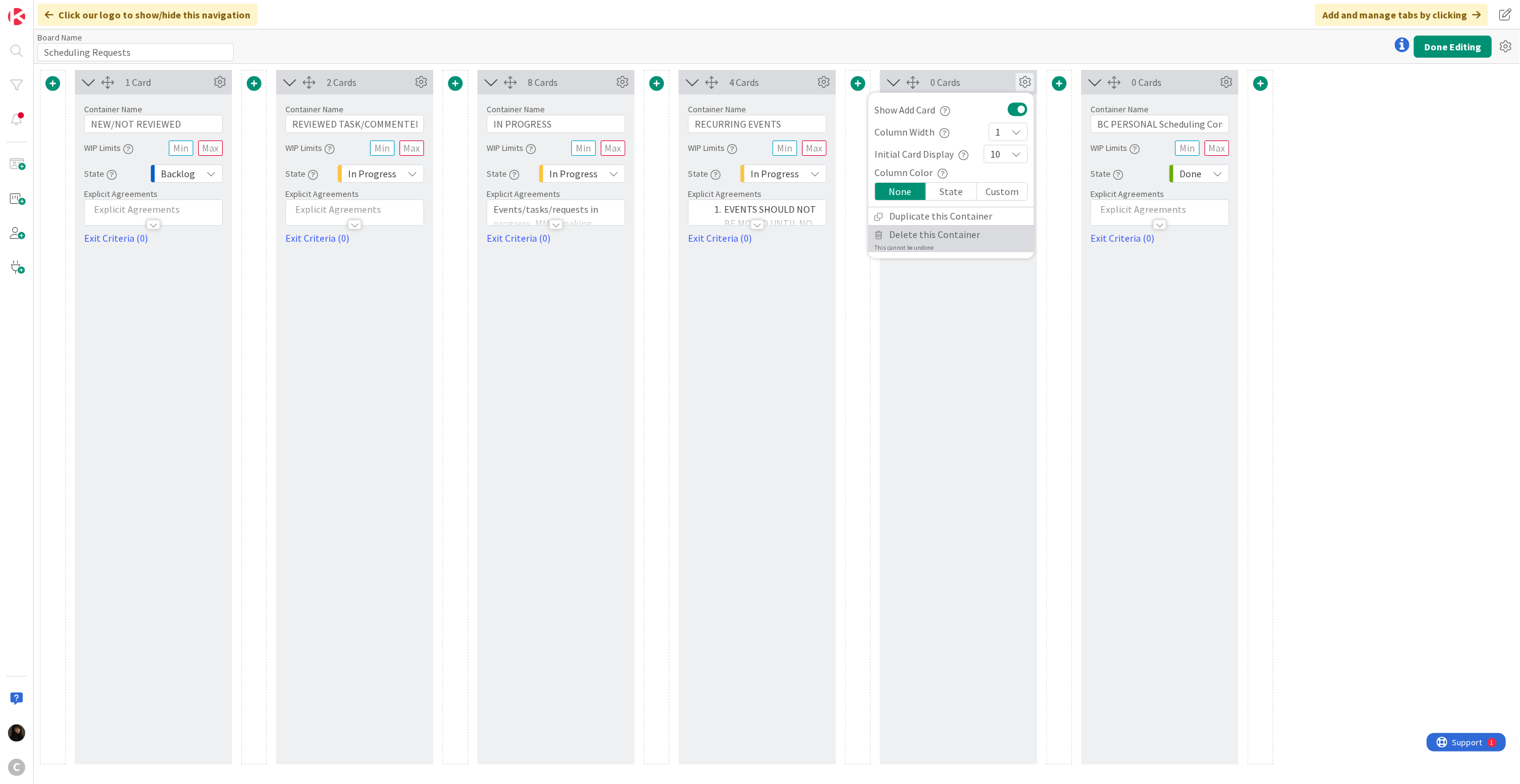
click at [933, 233] on span "Delete this Container" at bounding box center [934, 234] width 91 height 17
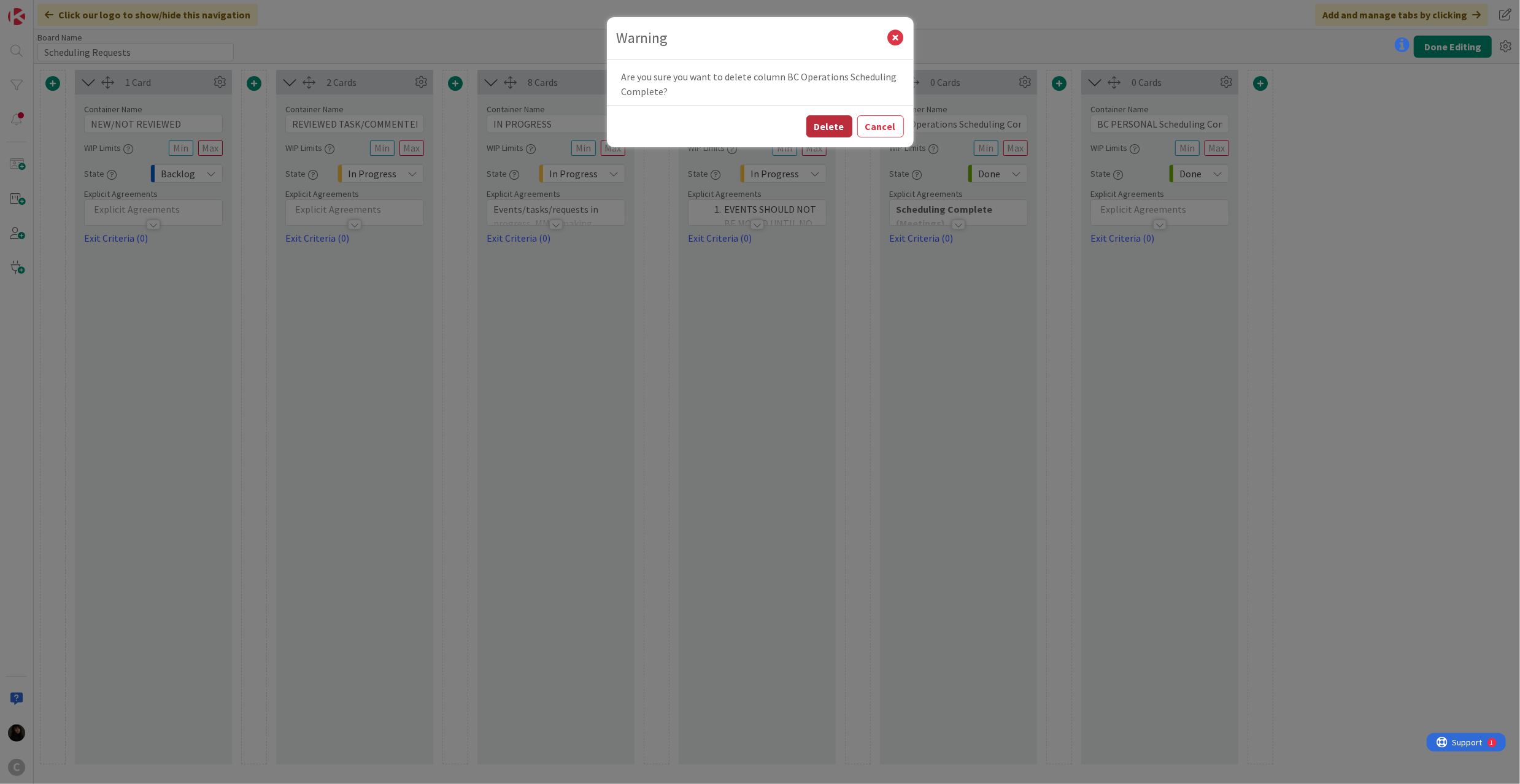
click at [827, 127] on button "Delete" at bounding box center [829, 127] width 46 height 22
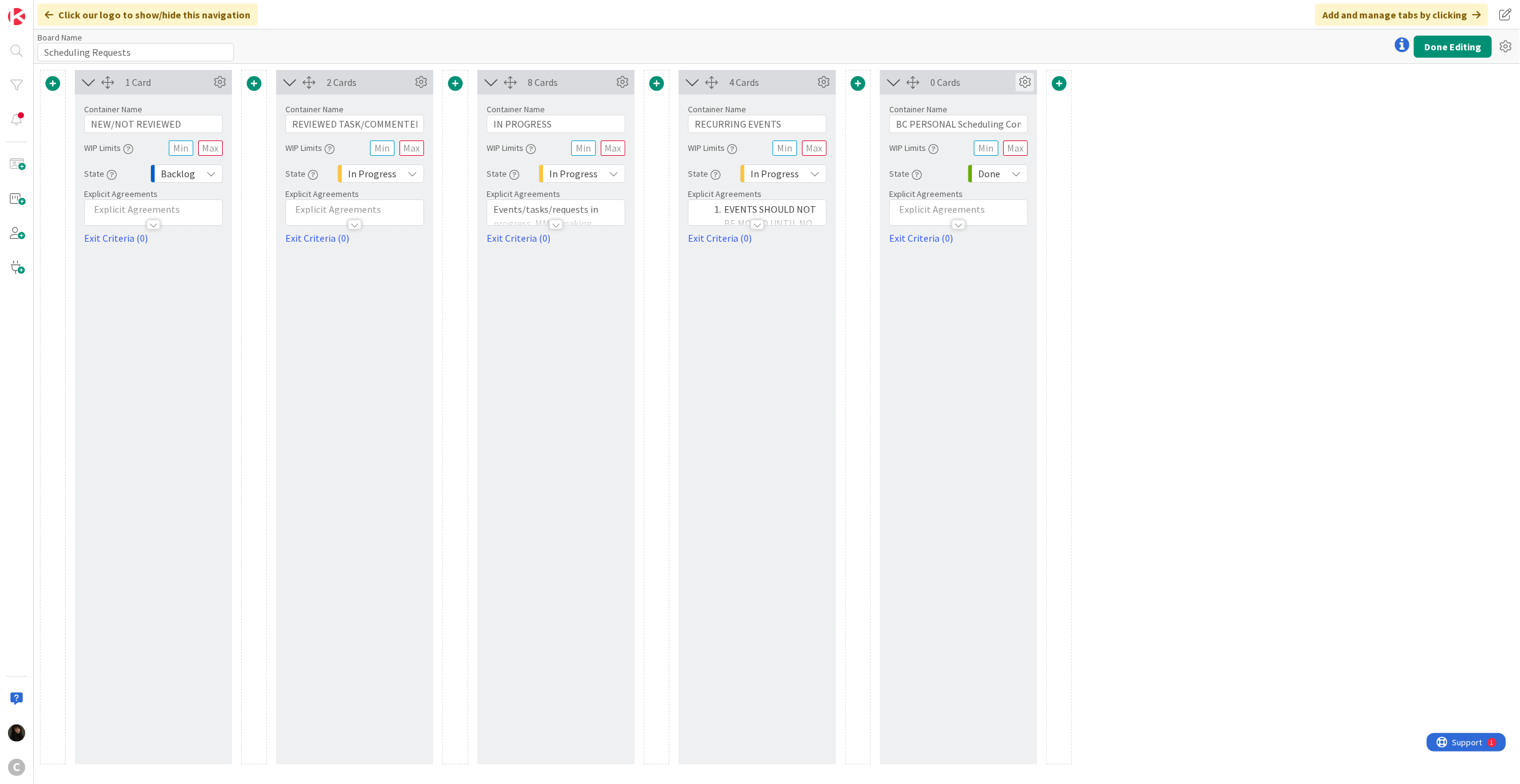
click at [1021, 75] on icon at bounding box center [1024, 81] width 18 height 18
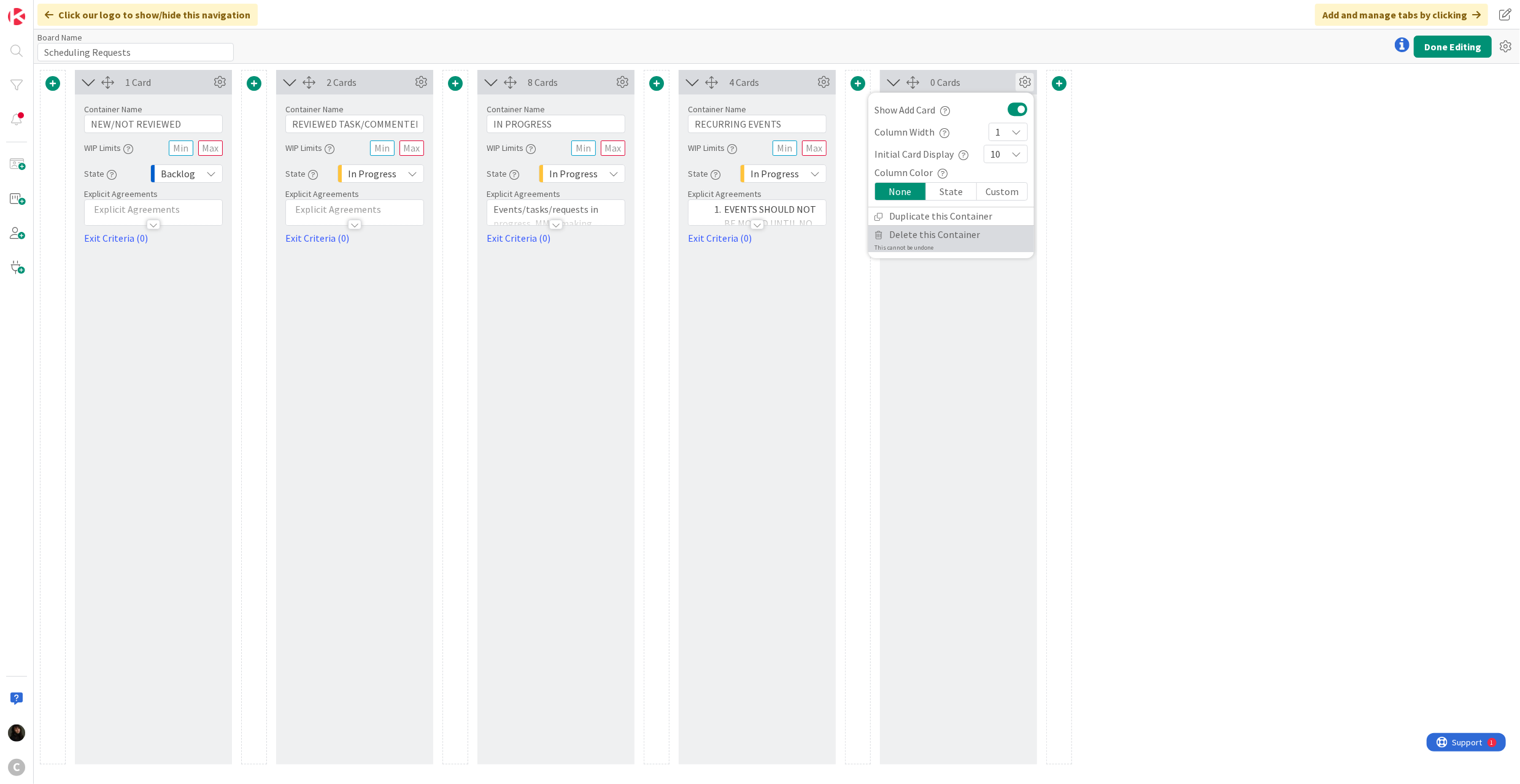
click at [931, 232] on span "Delete this Container" at bounding box center [934, 234] width 91 height 17
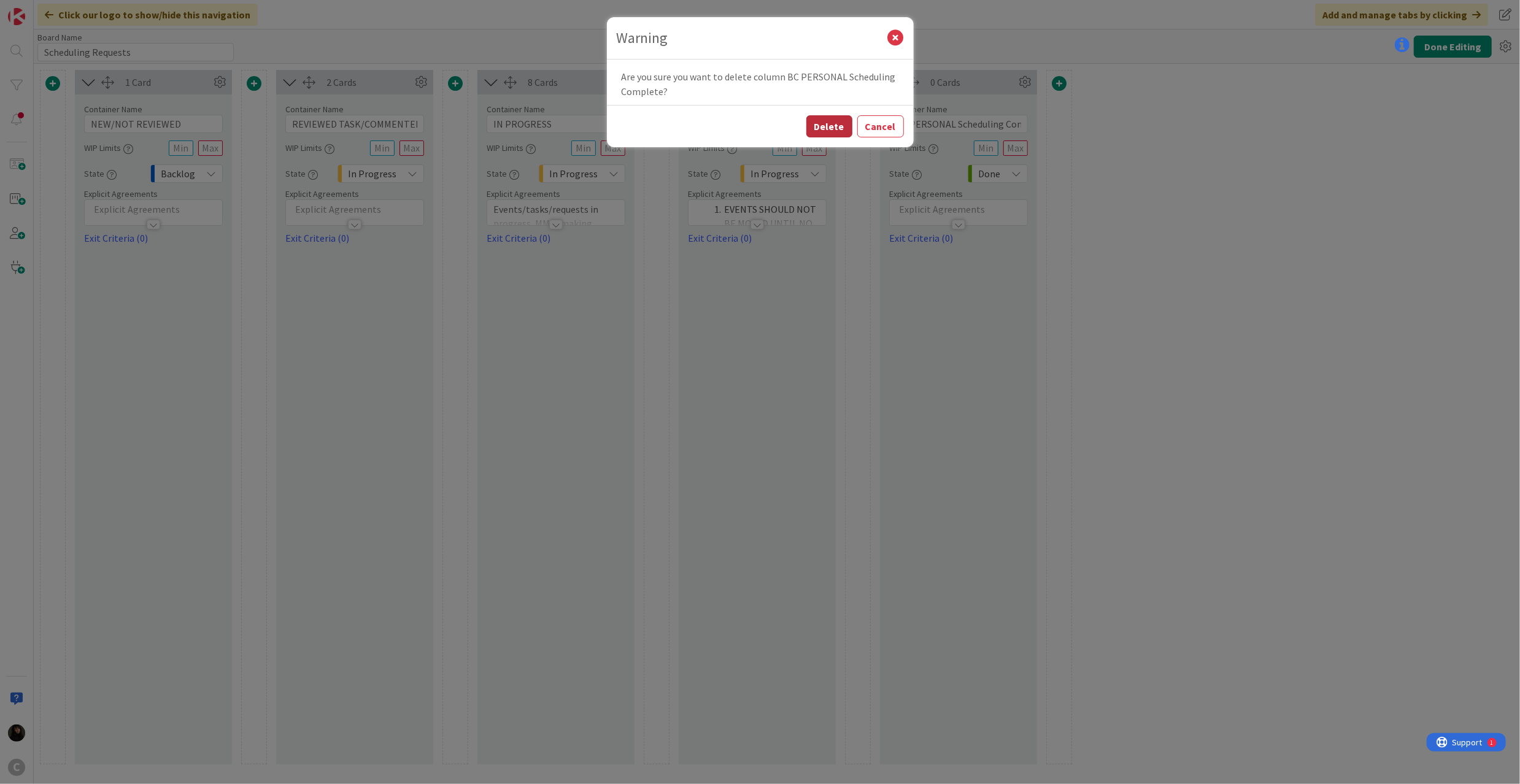
click at [828, 128] on button "Delete" at bounding box center [829, 127] width 46 height 22
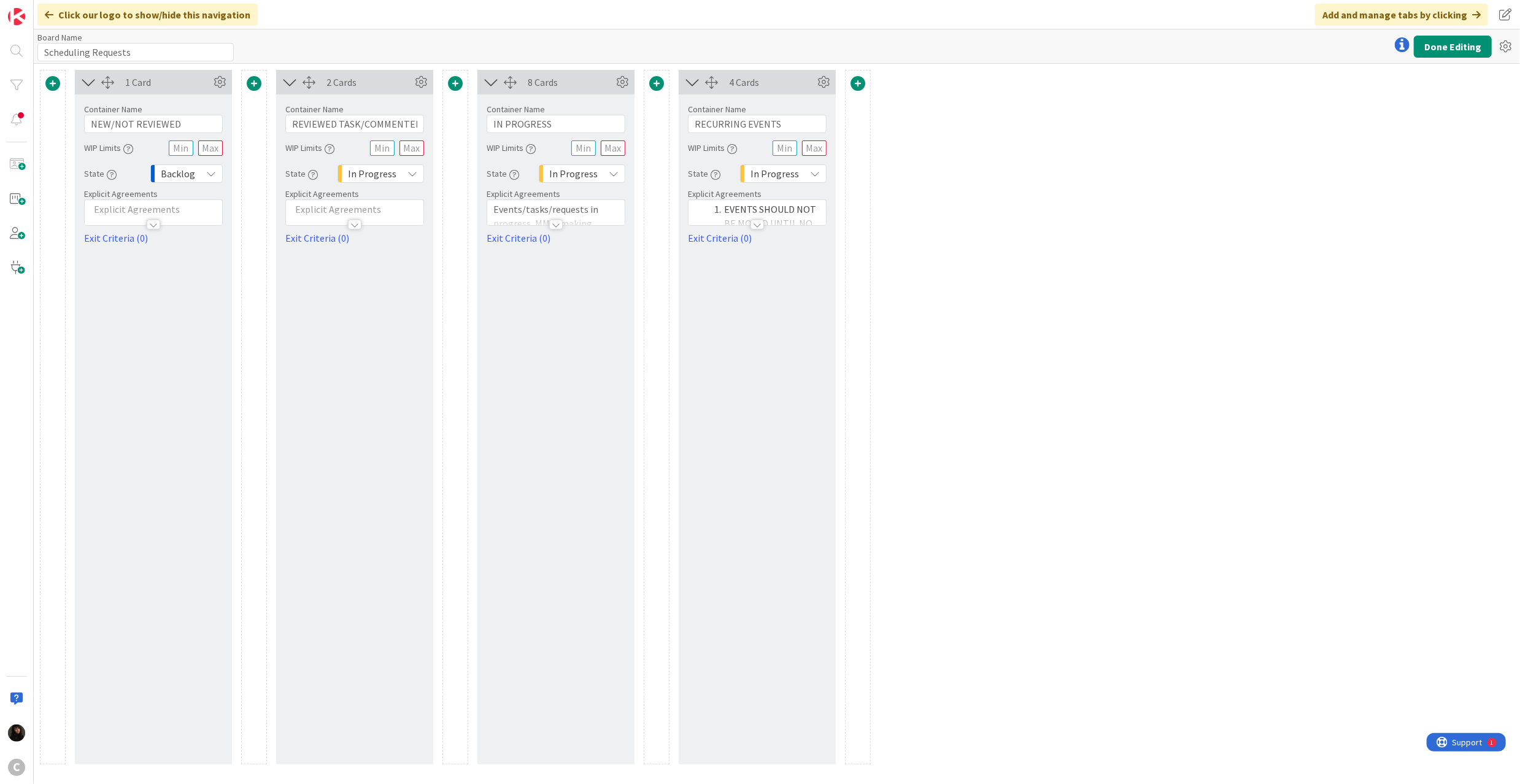
click at [970, 190] on div "1 Card Container Name 16 / 64 NEW/NOT REVIEWED WIP Limits State Backlog Explici…" at bounding box center [777, 424] width 1486 height 720
click at [854, 81] on span at bounding box center [858, 83] width 15 height 15
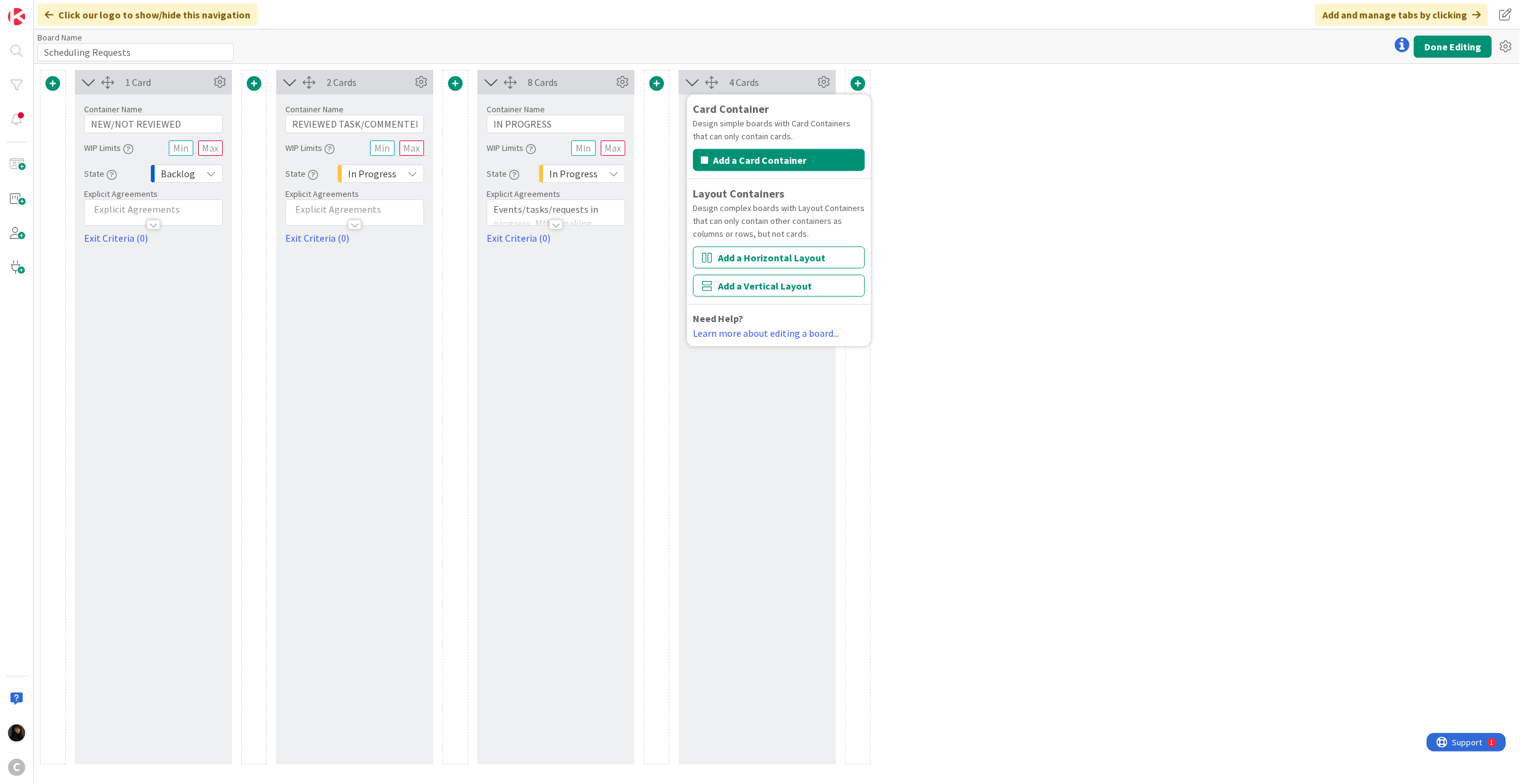
click at [983, 103] on div "1 Card Container Name 16 / 64 NEW/NOT REVIEWED WIP Limits State Backlog Explici…" at bounding box center [777, 424] width 1486 height 720
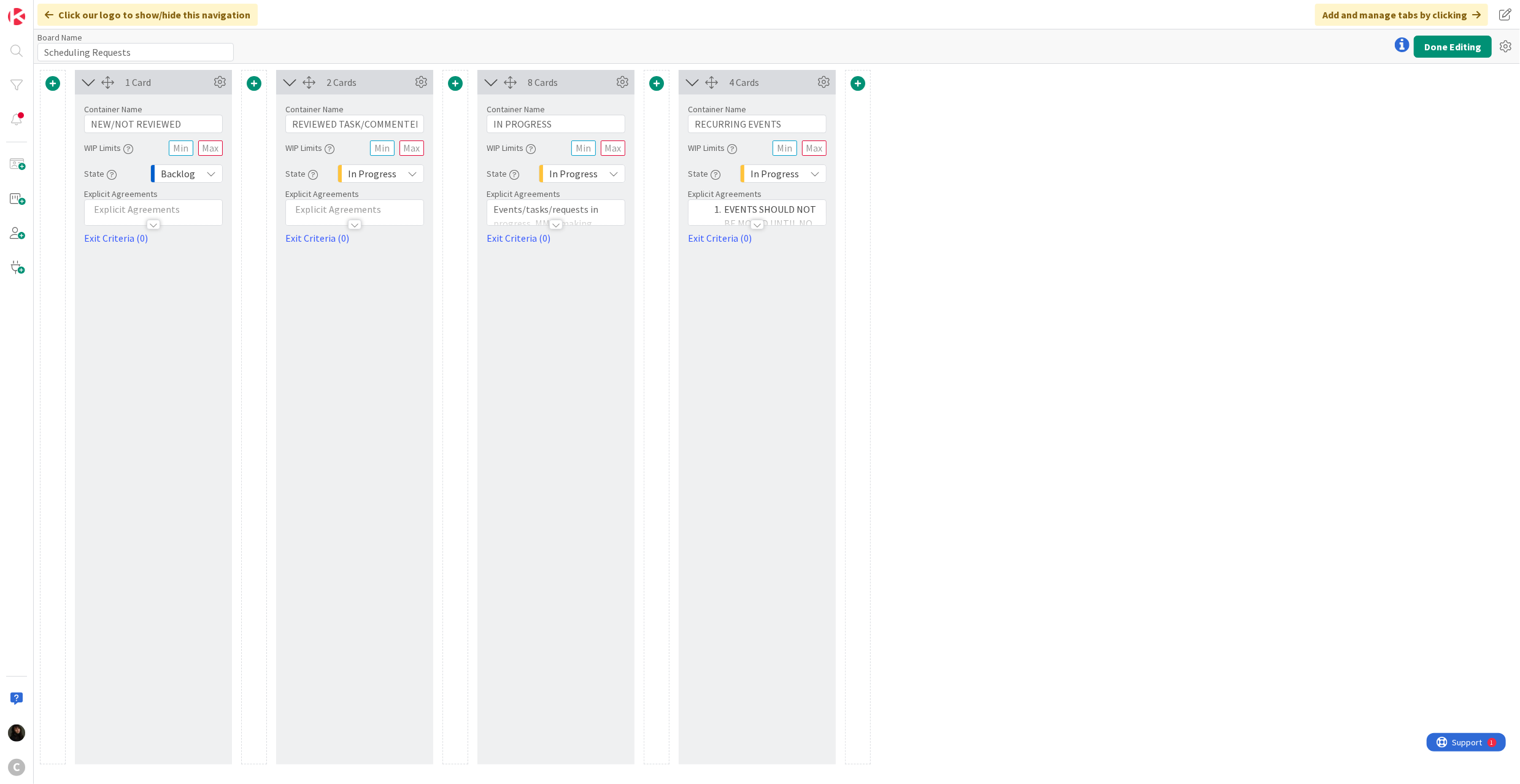
click at [859, 82] on span at bounding box center [858, 83] width 15 height 15
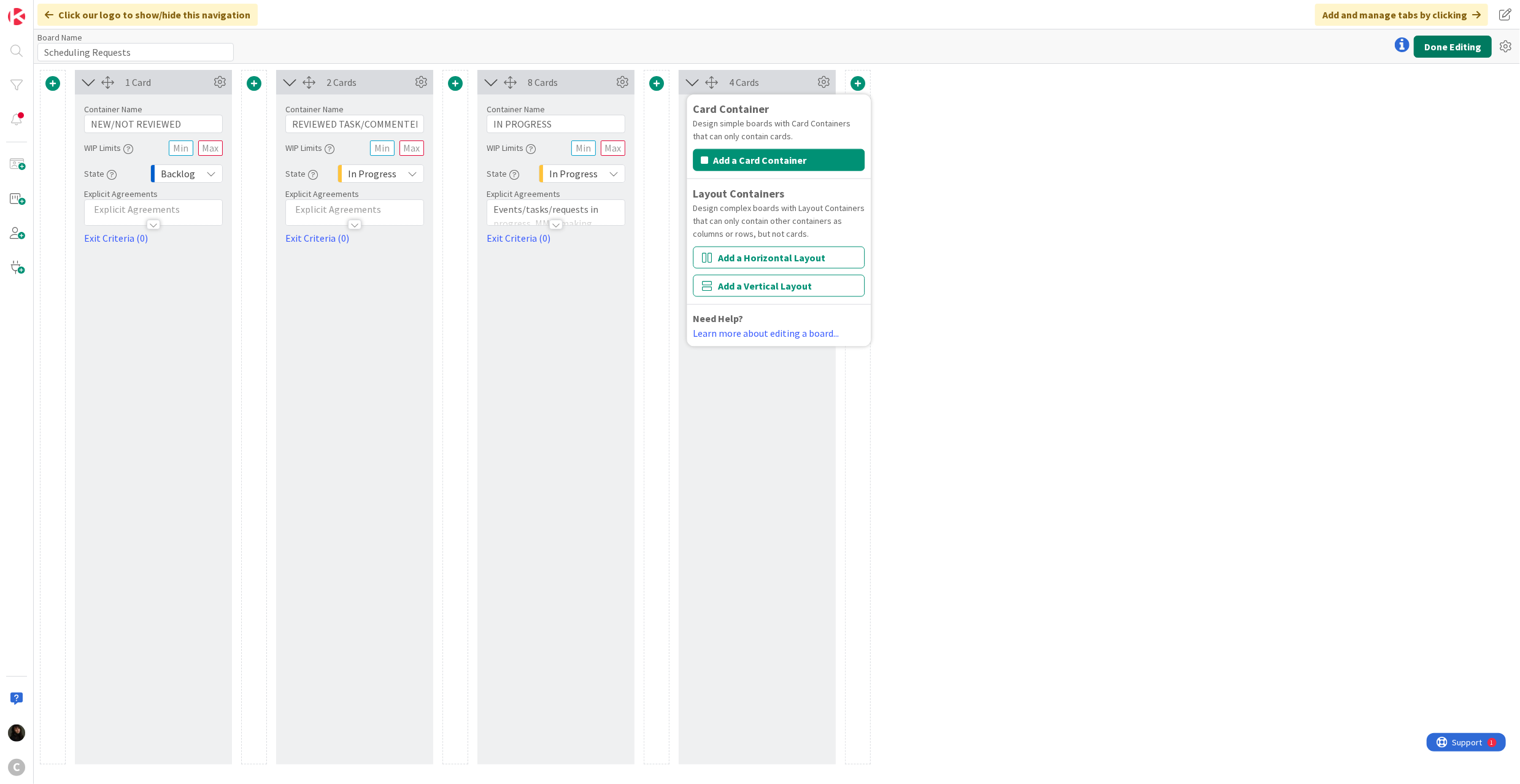
click at [1439, 49] on button "Done Editing" at bounding box center [1453, 47] width 78 height 22
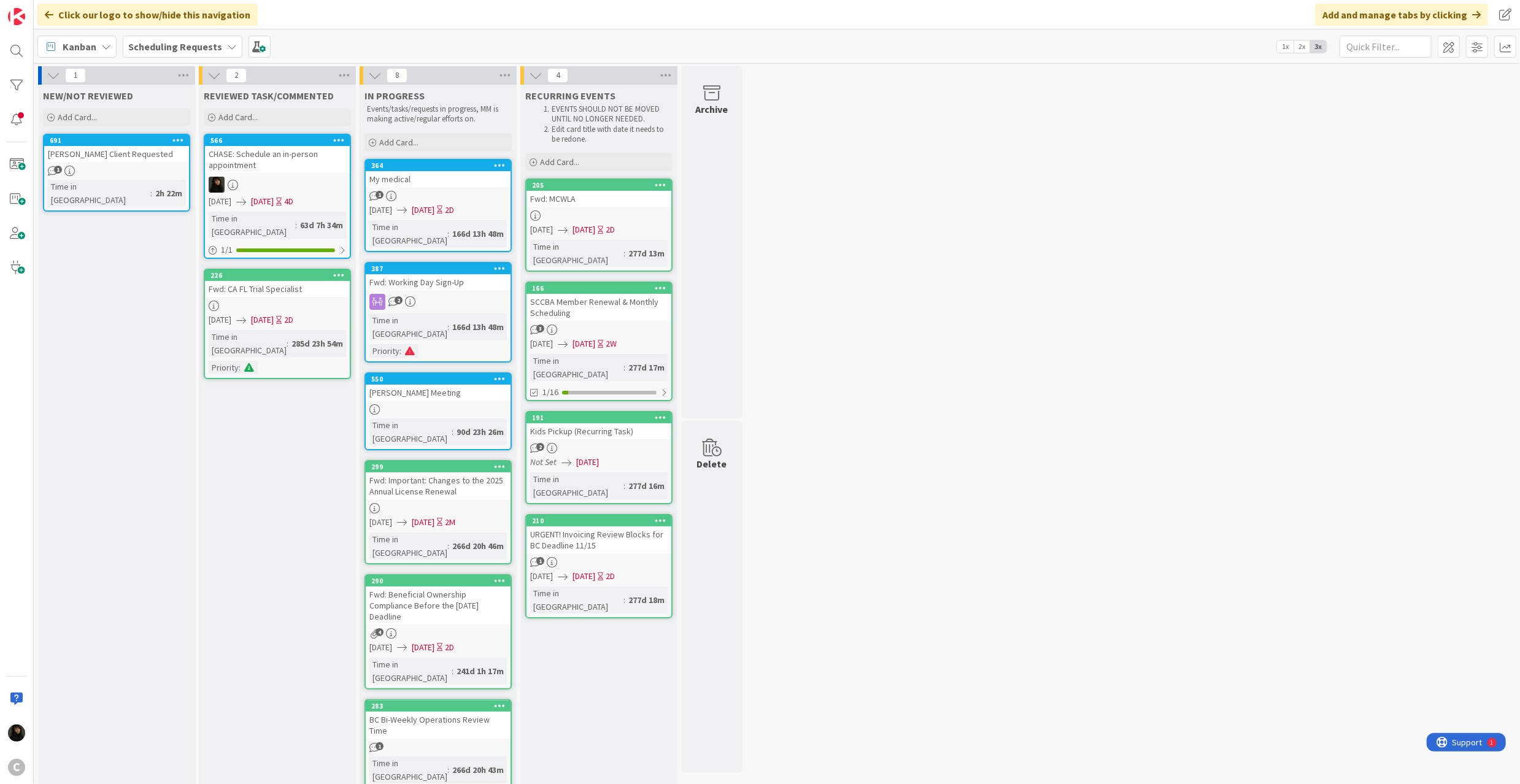
click at [664, 180] on icon at bounding box center [660, 184] width 12 height 9
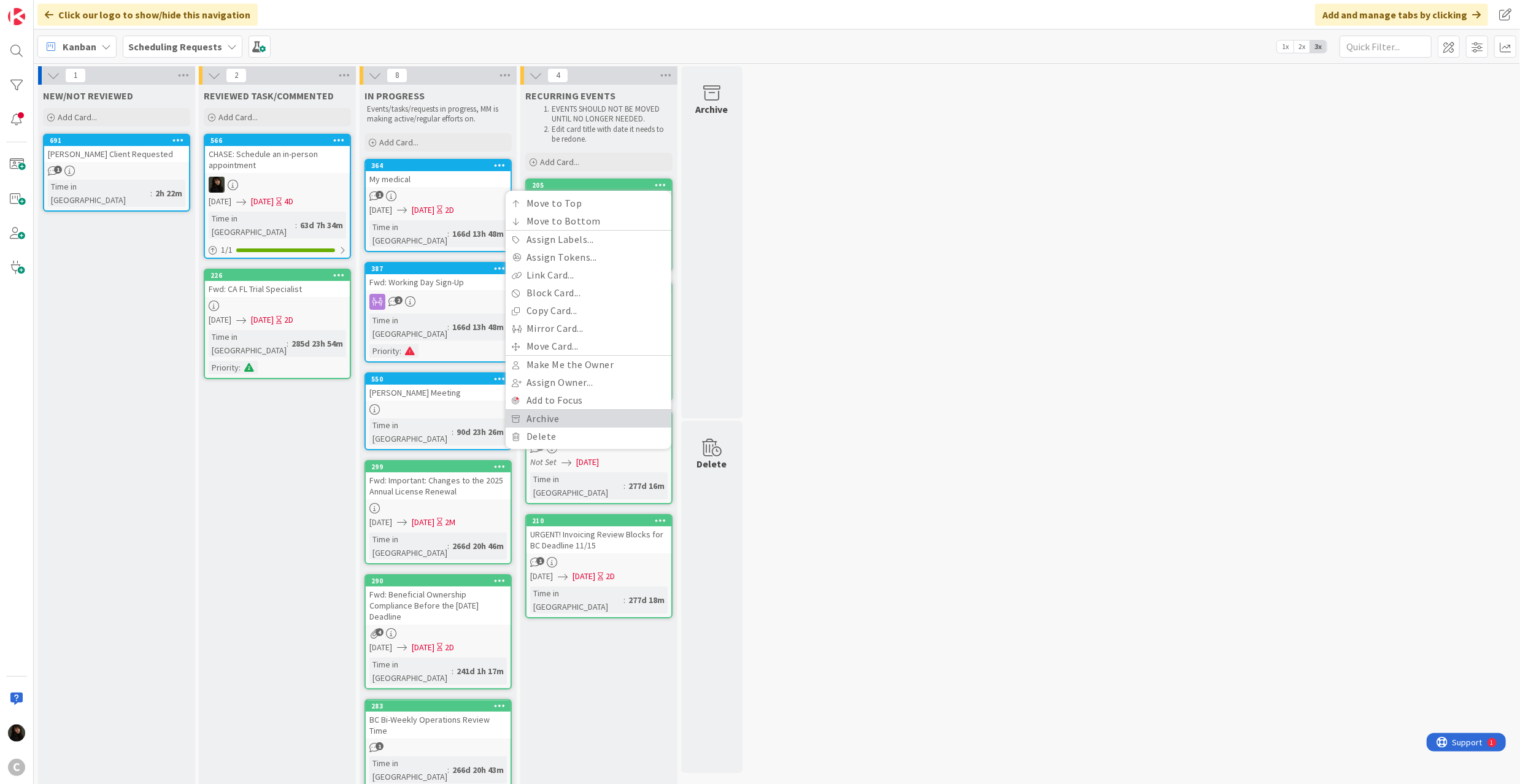
click at [564, 413] on link "Archive" at bounding box center [588, 419] width 165 height 17
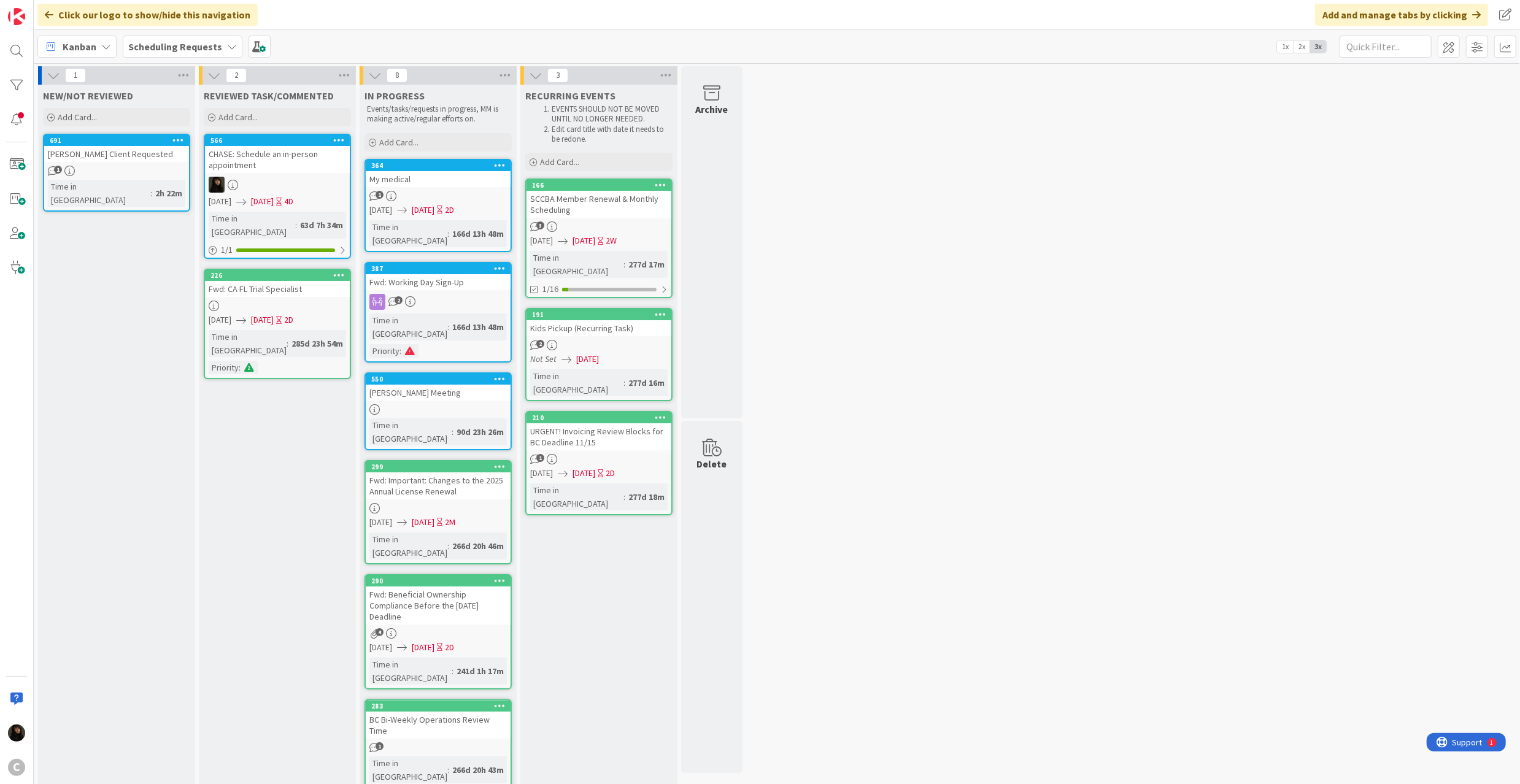
click at [657, 187] on icon at bounding box center [660, 184] width 12 height 9
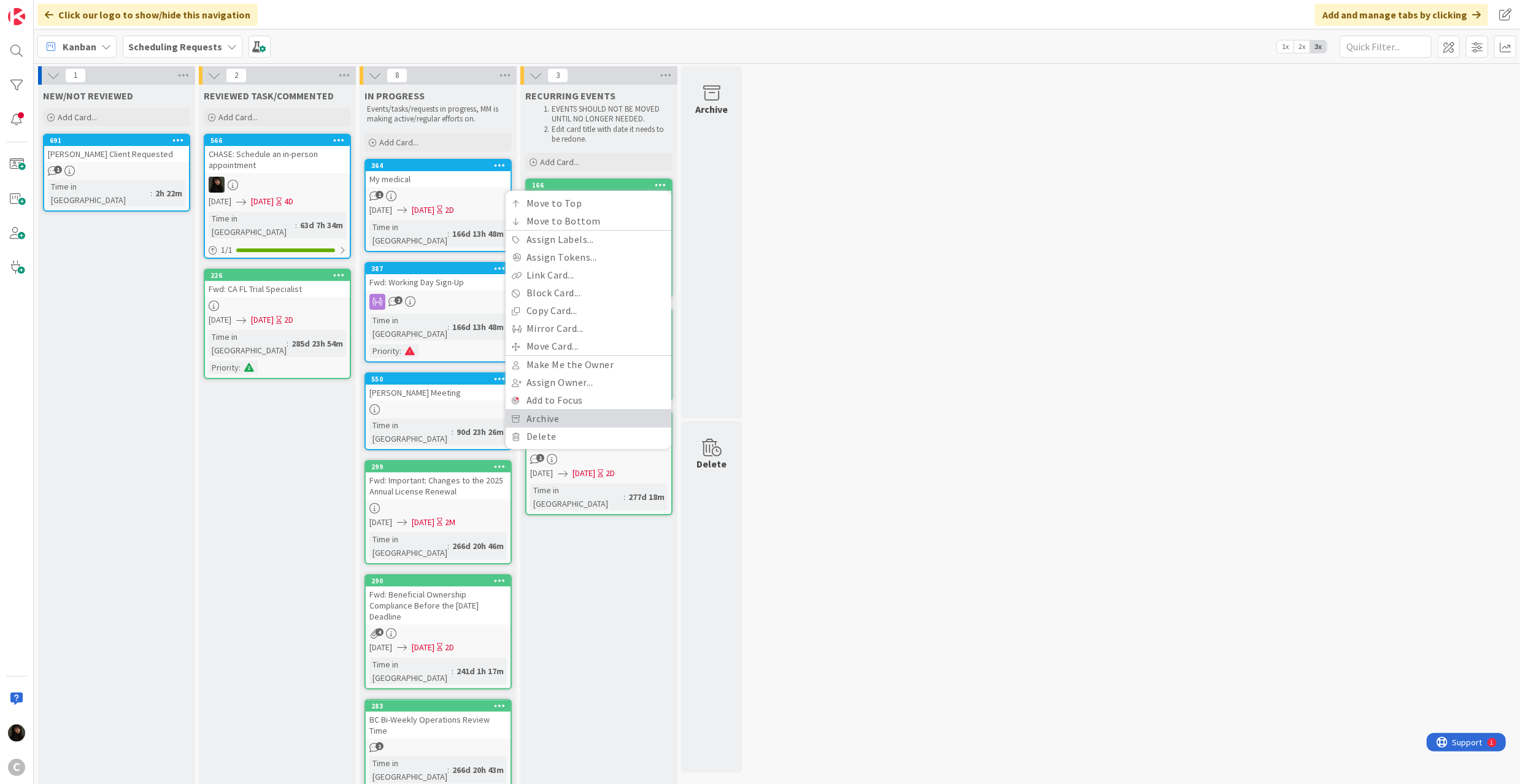
click at [555, 411] on link "Archive" at bounding box center [588, 419] width 165 height 17
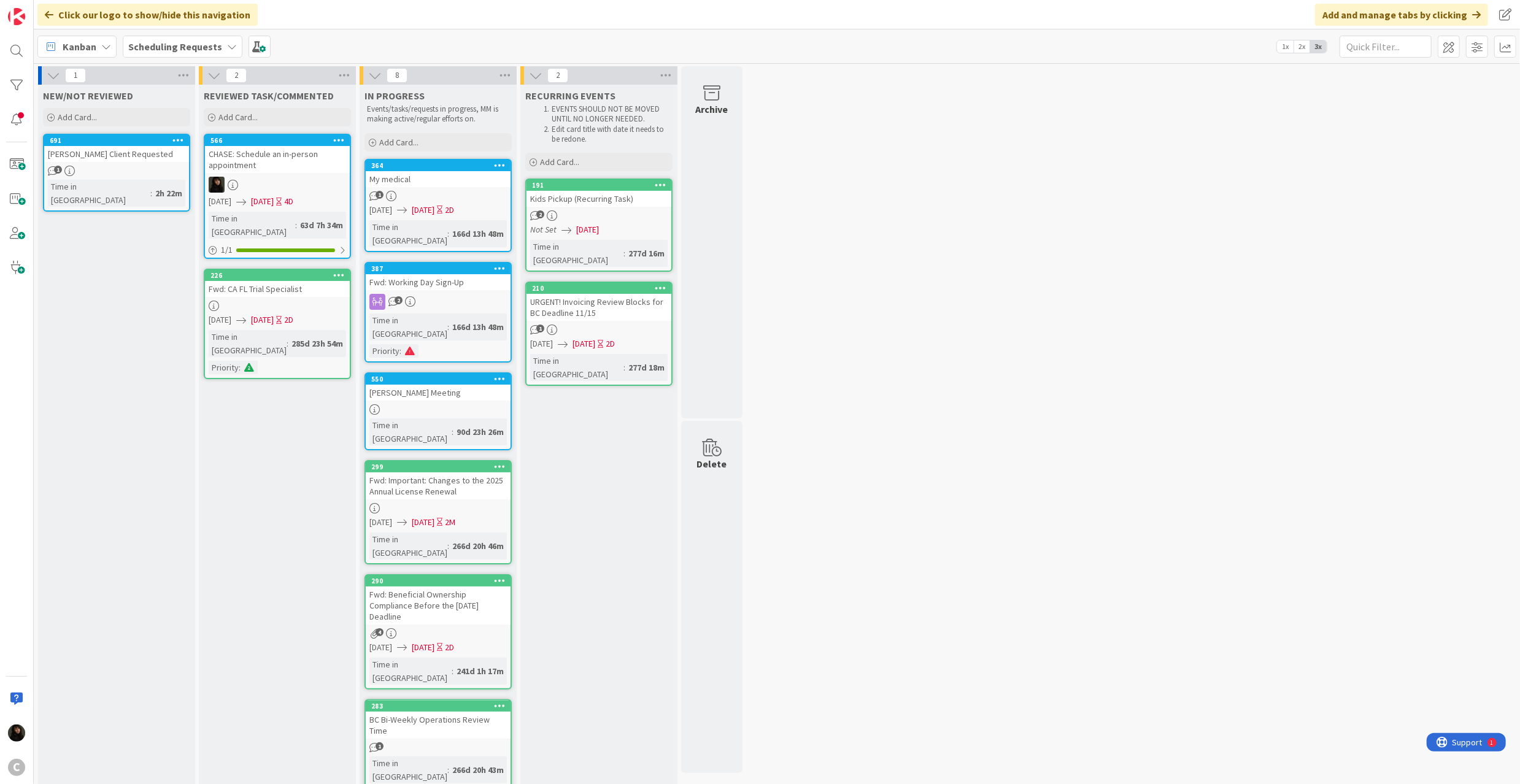
click at [662, 187] on icon at bounding box center [660, 184] width 12 height 9
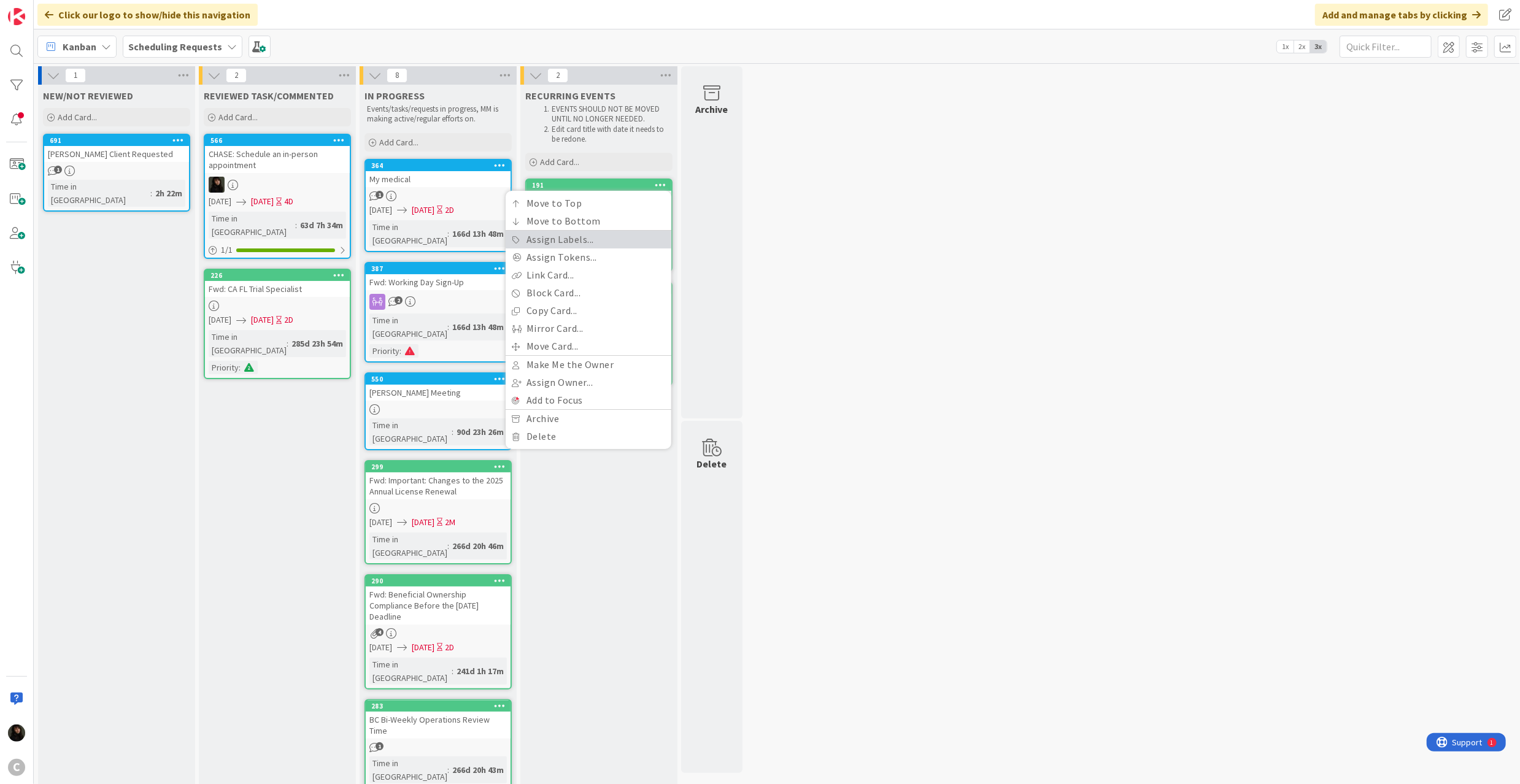
click at [595, 244] on link "Assign Labels..." at bounding box center [588, 240] width 165 height 17
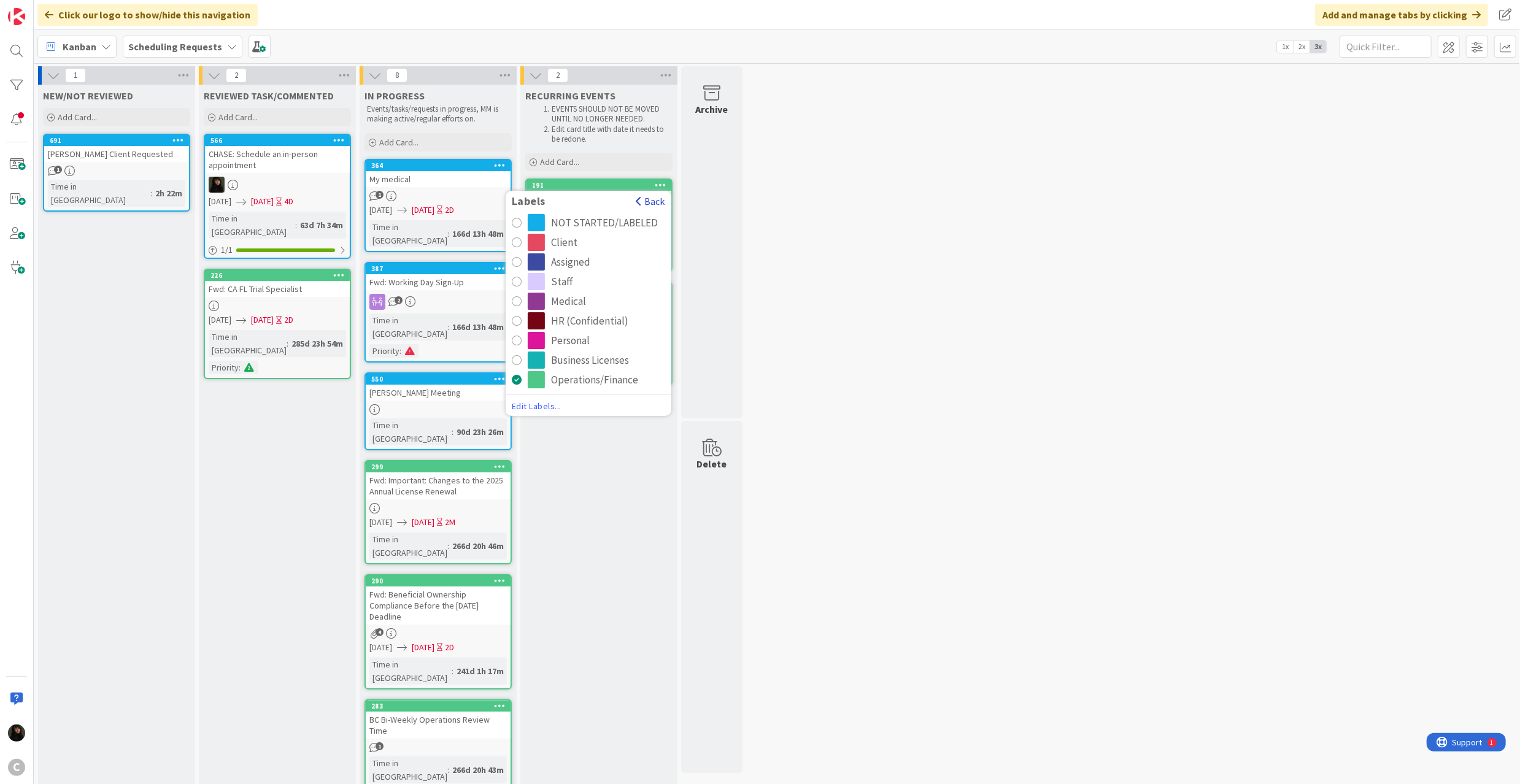
click at [644, 198] on button "Back" at bounding box center [650, 201] width 30 height 13
click at [556, 414] on link "Archive" at bounding box center [588, 419] width 165 height 17
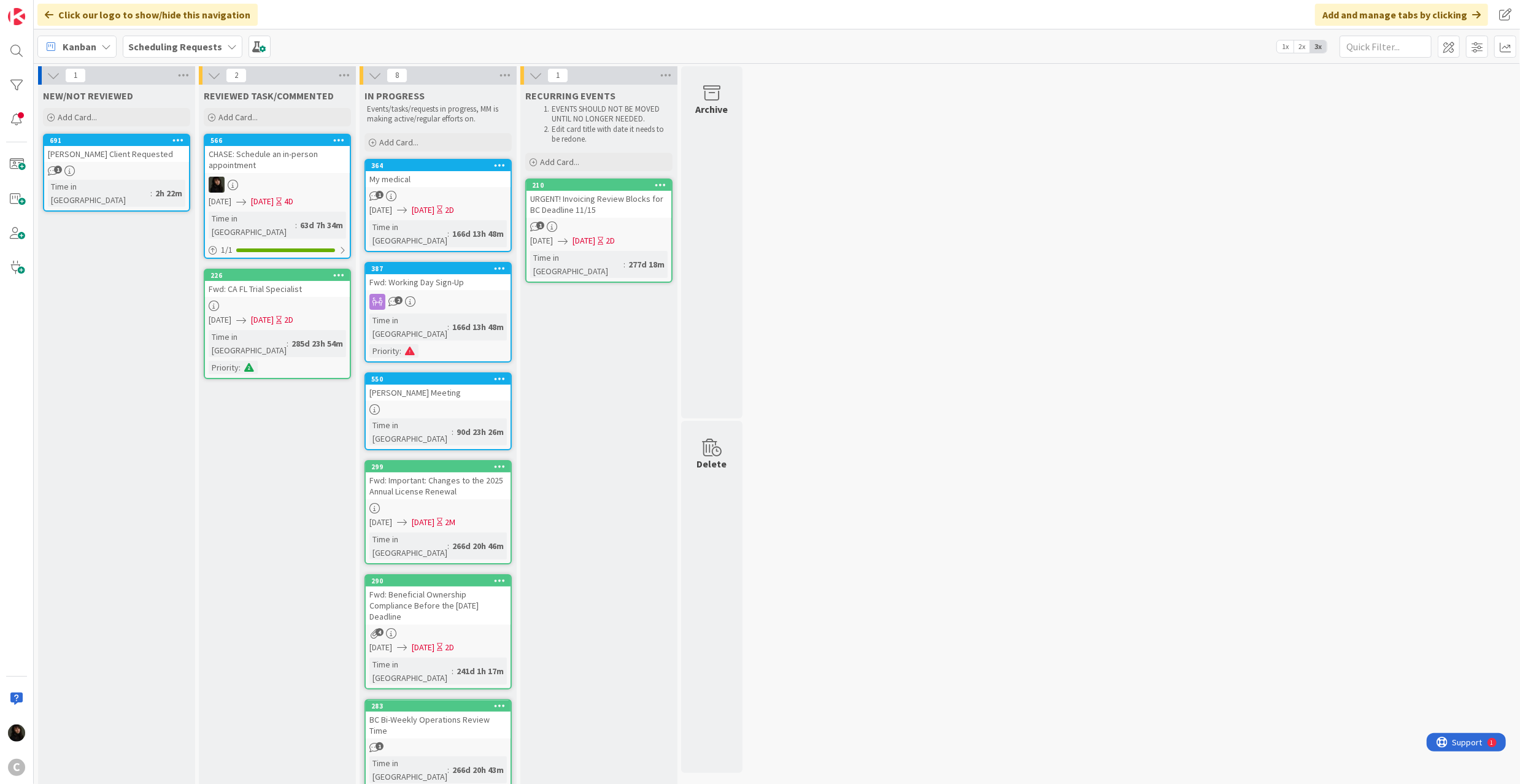
click at [661, 180] on icon at bounding box center [660, 184] width 12 height 9
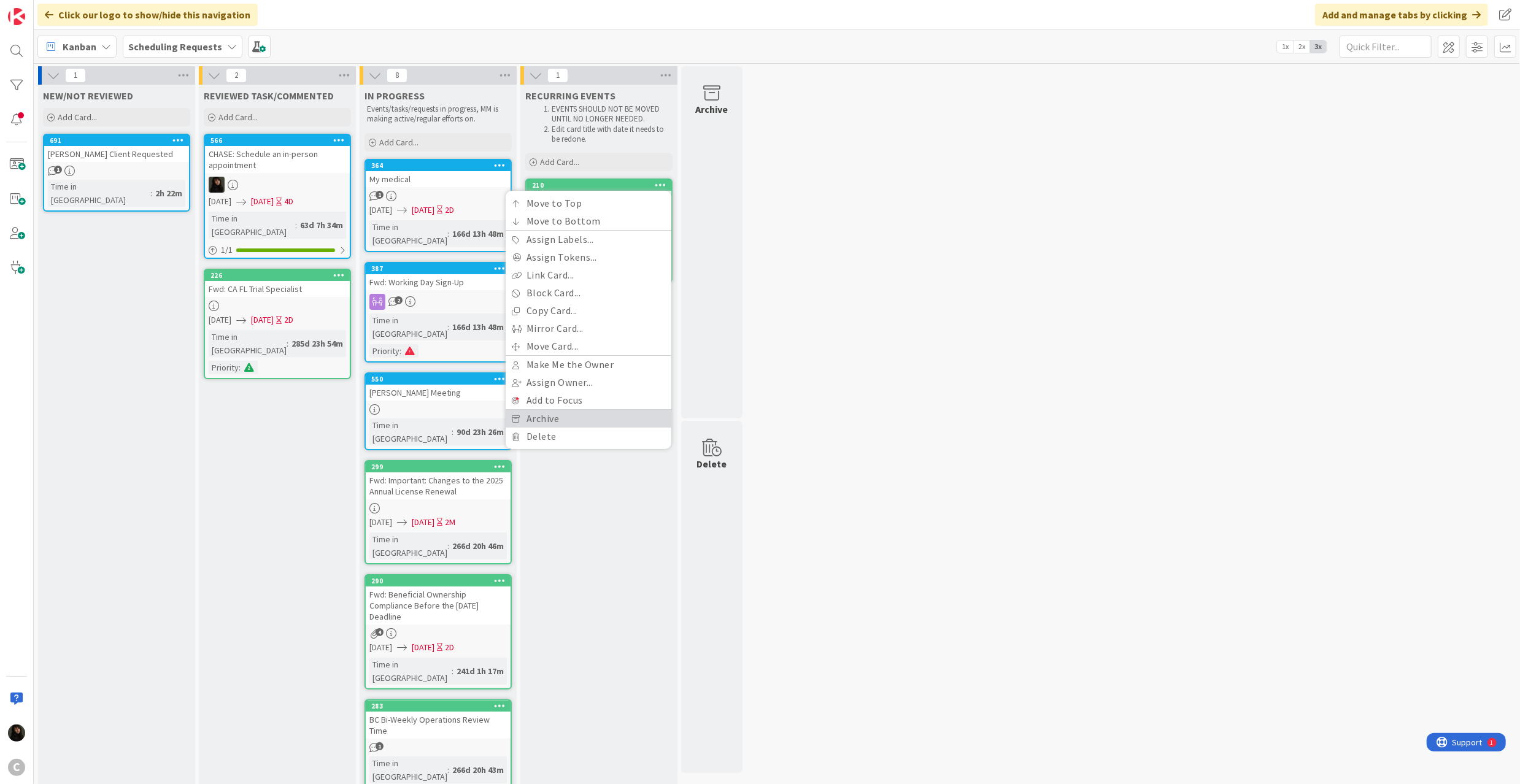
click at [548, 415] on link "Archive" at bounding box center [588, 419] width 165 height 17
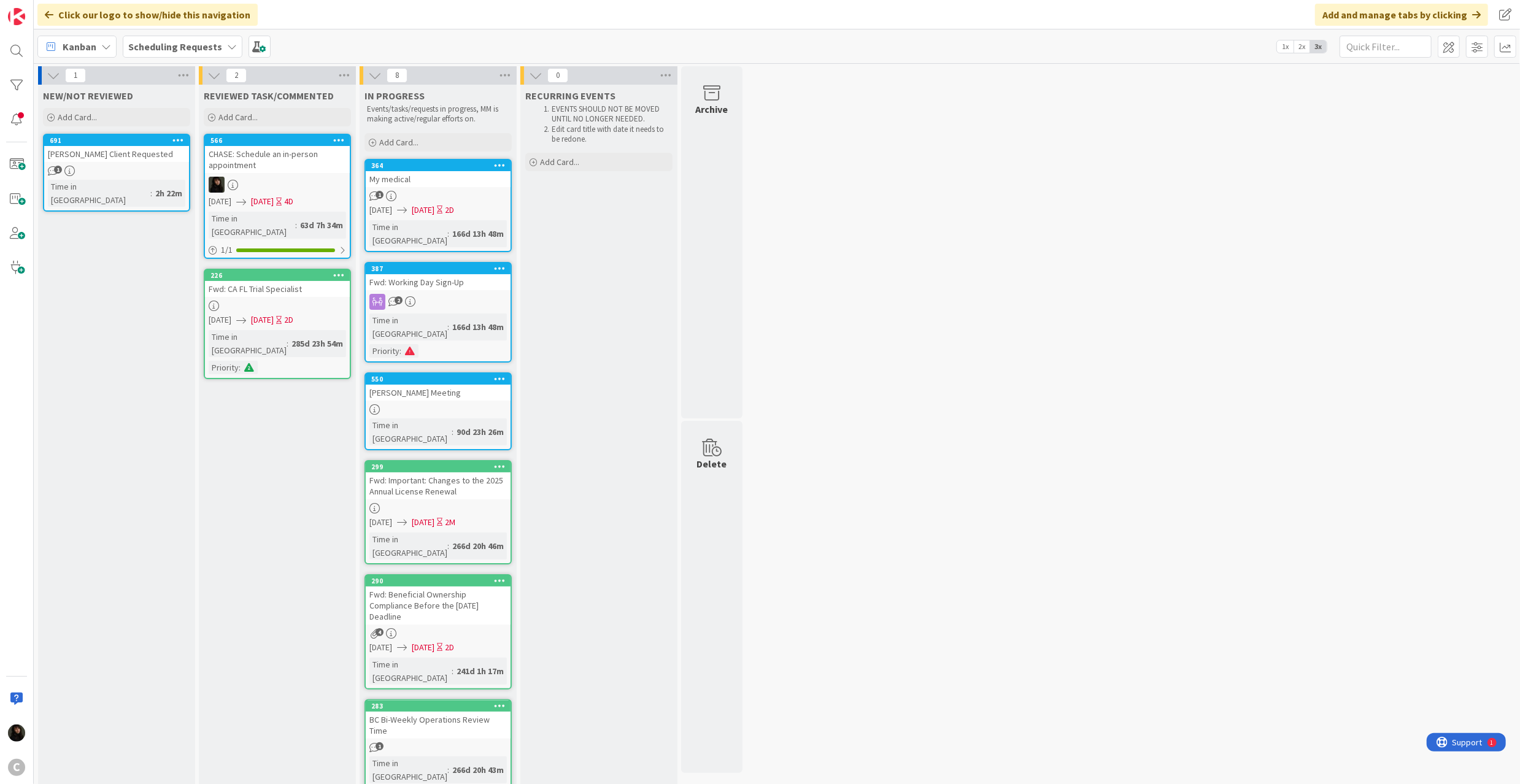
click at [540, 252] on div "RECURRING EVENTS EVENTS SHOULD NOT BE MOVED UNTIL NO LONGER NEEDED. Edit card t…" at bounding box center [599, 564] width 157 height 959
click at [1452, 45] on span at bounding box center [1449, 47] width 22 height 22
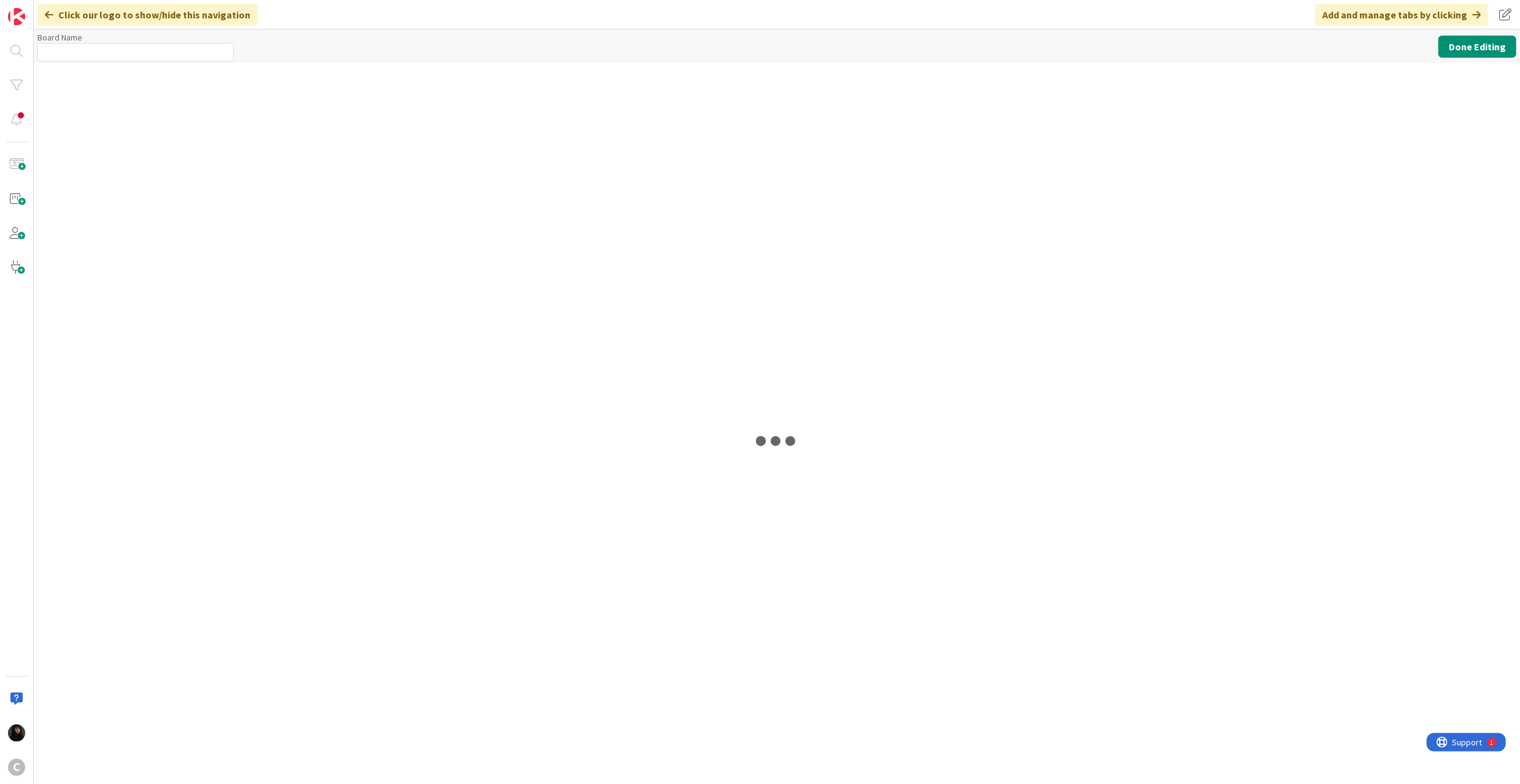
type input "Scheduling Requests"
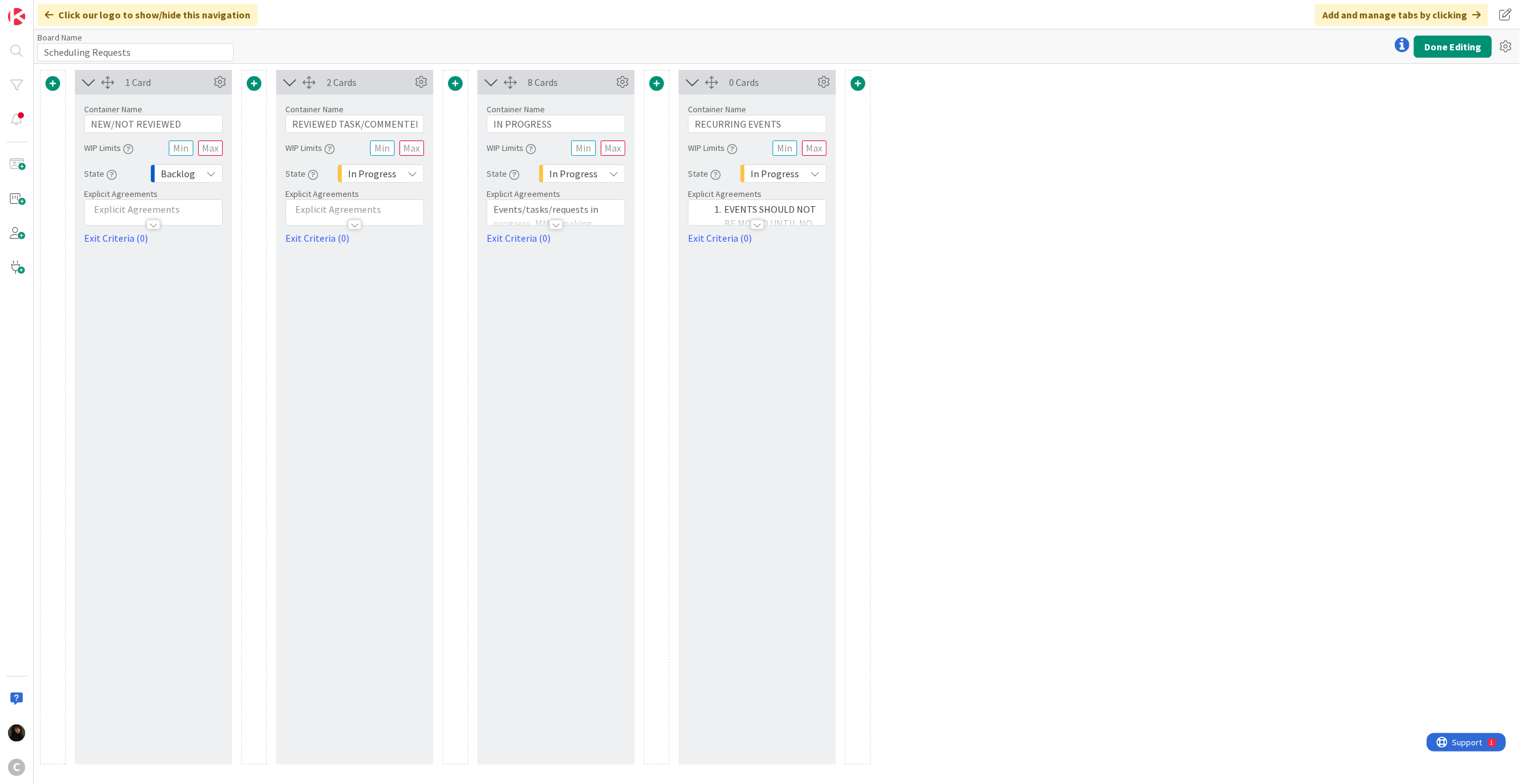
click at [862, 83] on span at bounding box center [858, 83] width 15 height 15
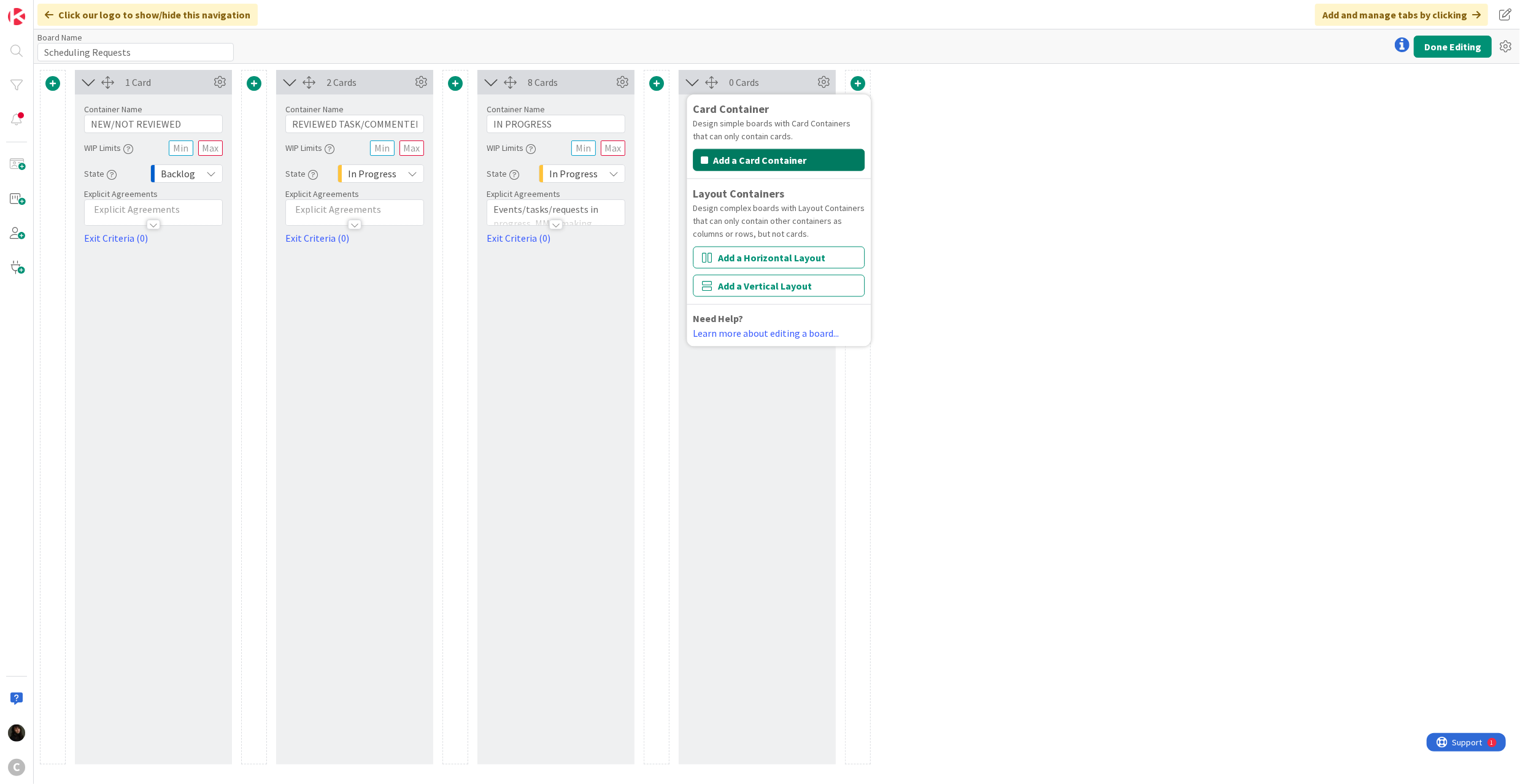
click at [759, 158] on button "Add a Card Container" at bounding box center [778, 160] width 172 height 22
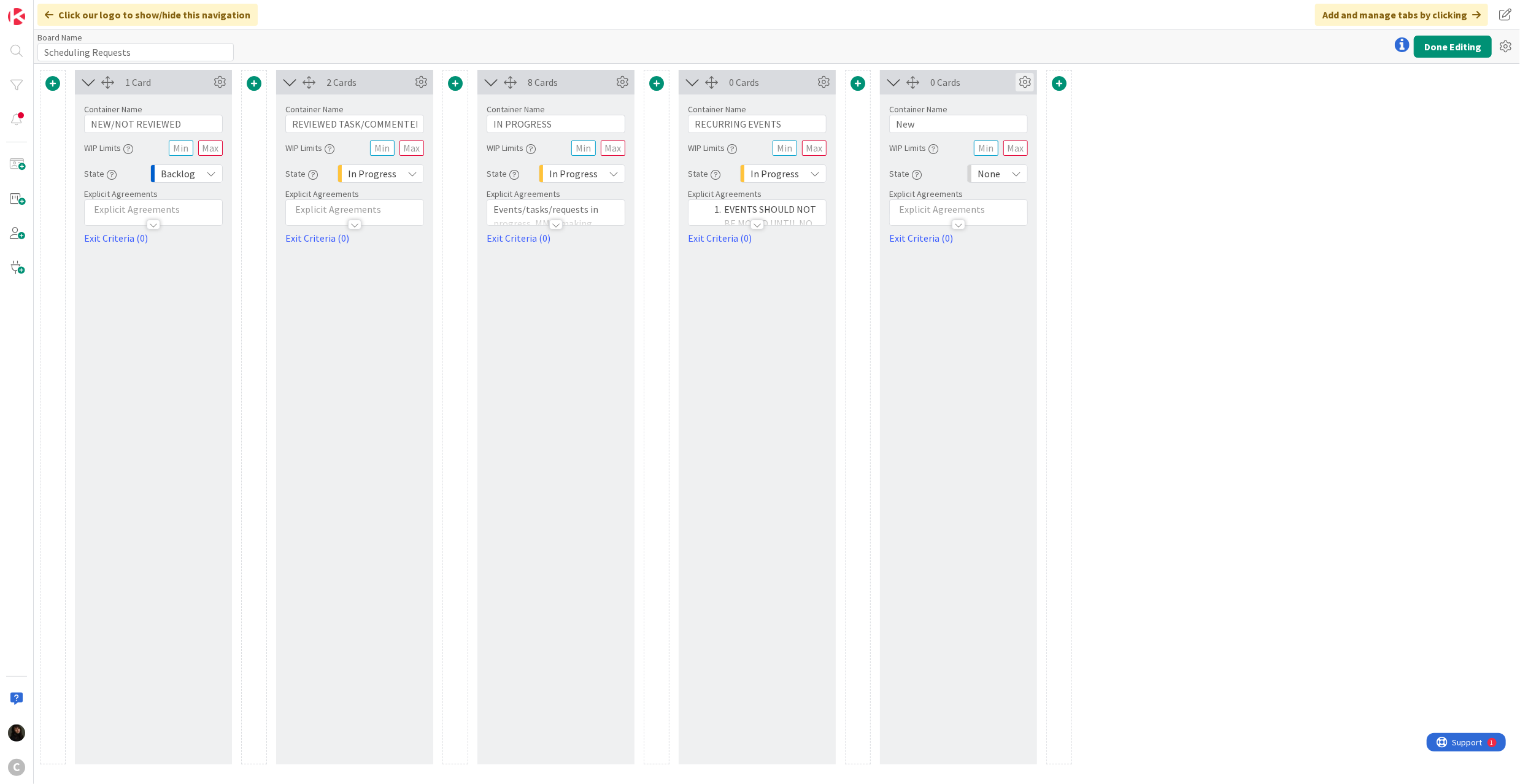
click at [1022, 81] on icon at bounding box center [1024, 81] width 18 height 18
click at [904, 232] on span "Delete this Container" at bounding box center [934, 234] width 91 height 17
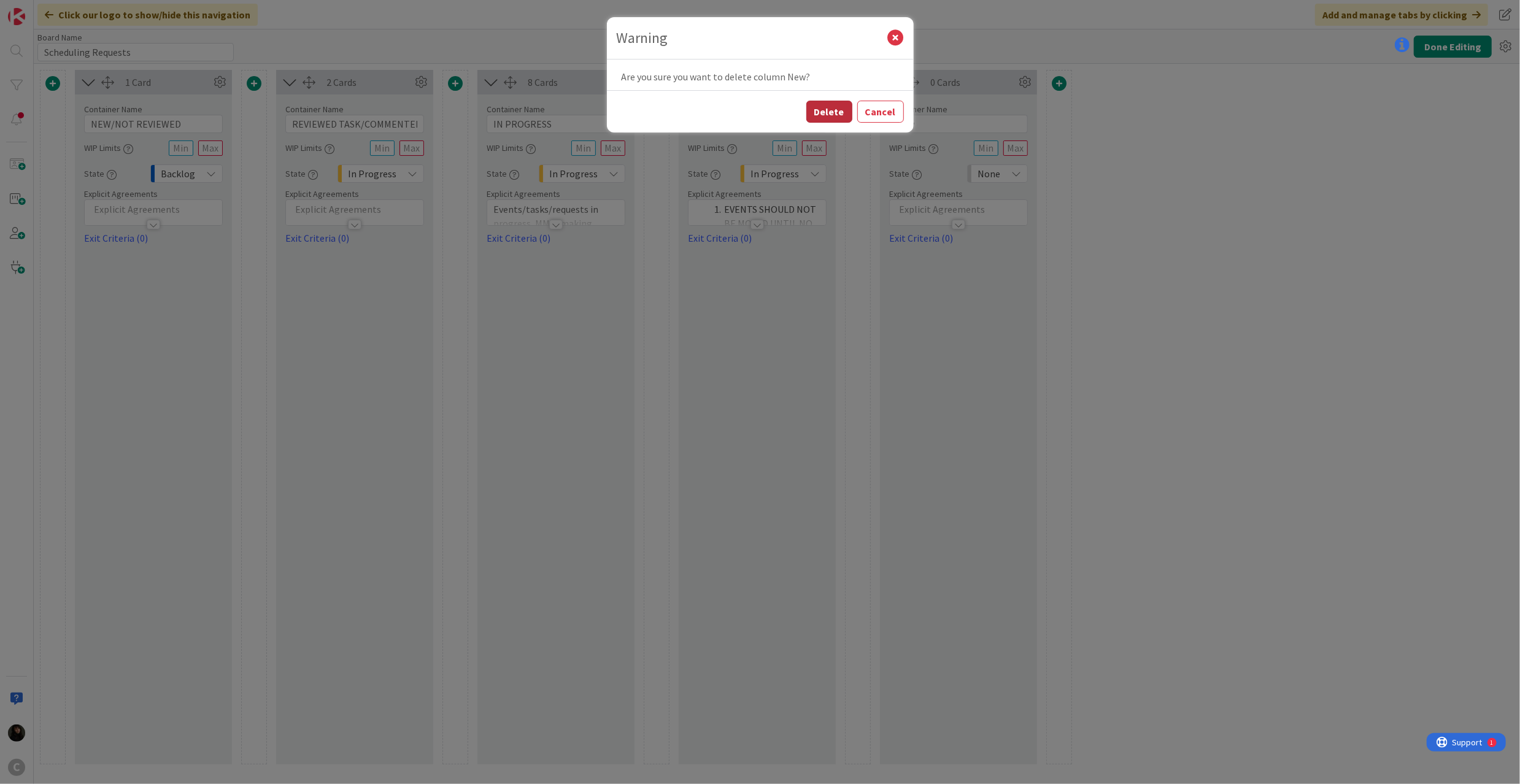
click at [822, 103] on button "Delete" at bounding box center [829, 112] width 46 height 22
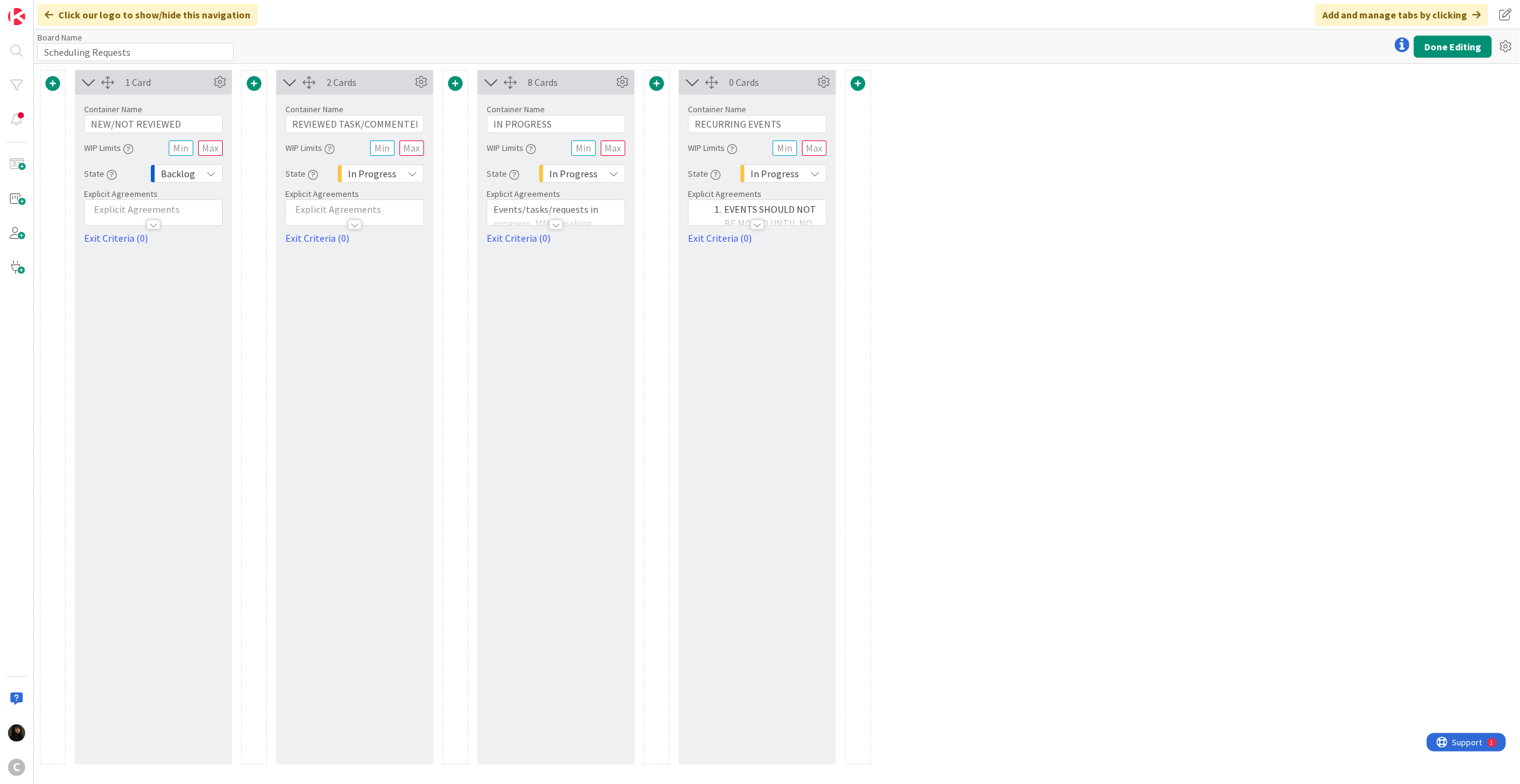
click at [852, 86] on span at bounding box center [858, 83] width 15 height 15
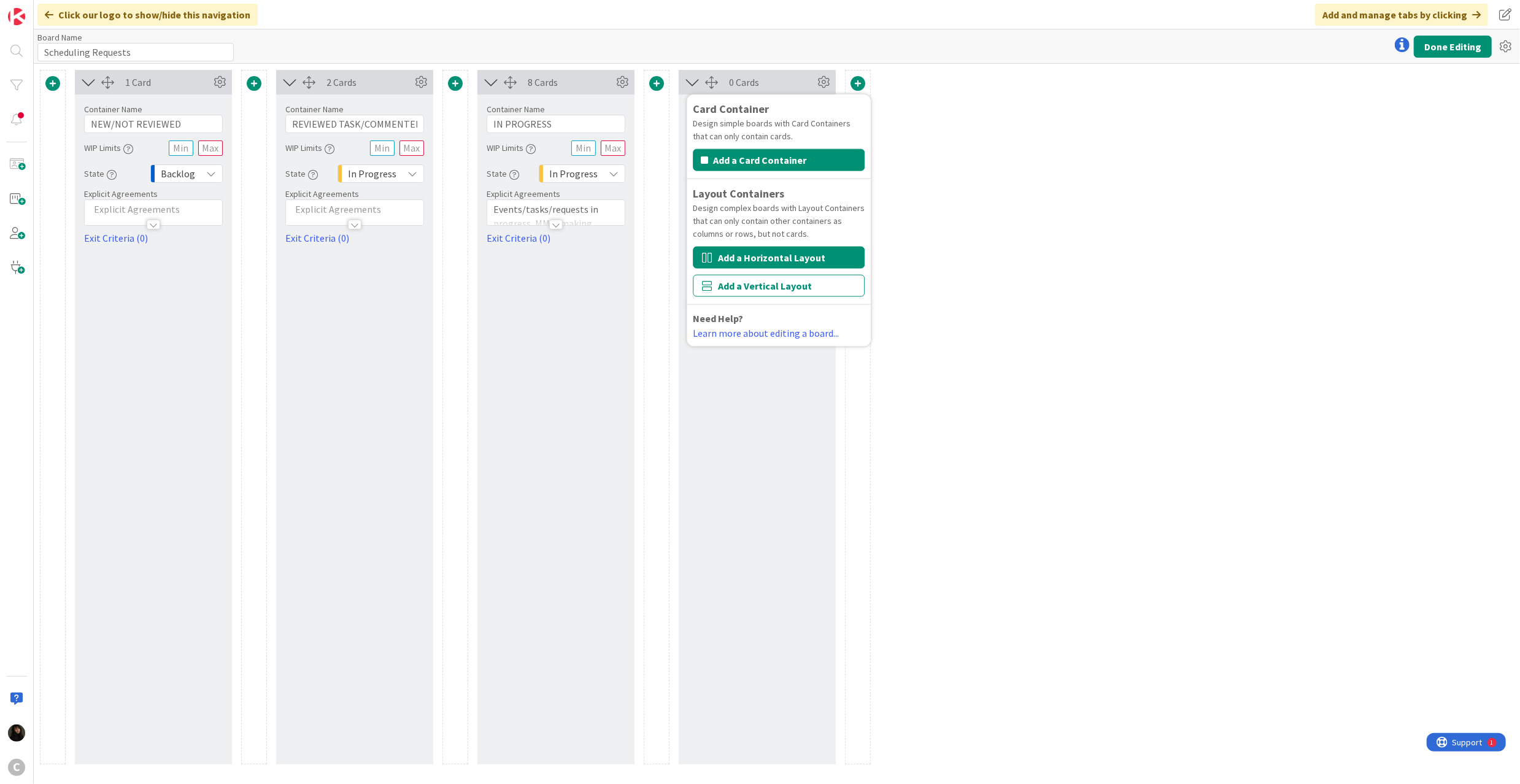
click at [780, 263] on button "Add a Horizontal Layout" at bounding box center [778, 258] width 172 height 22
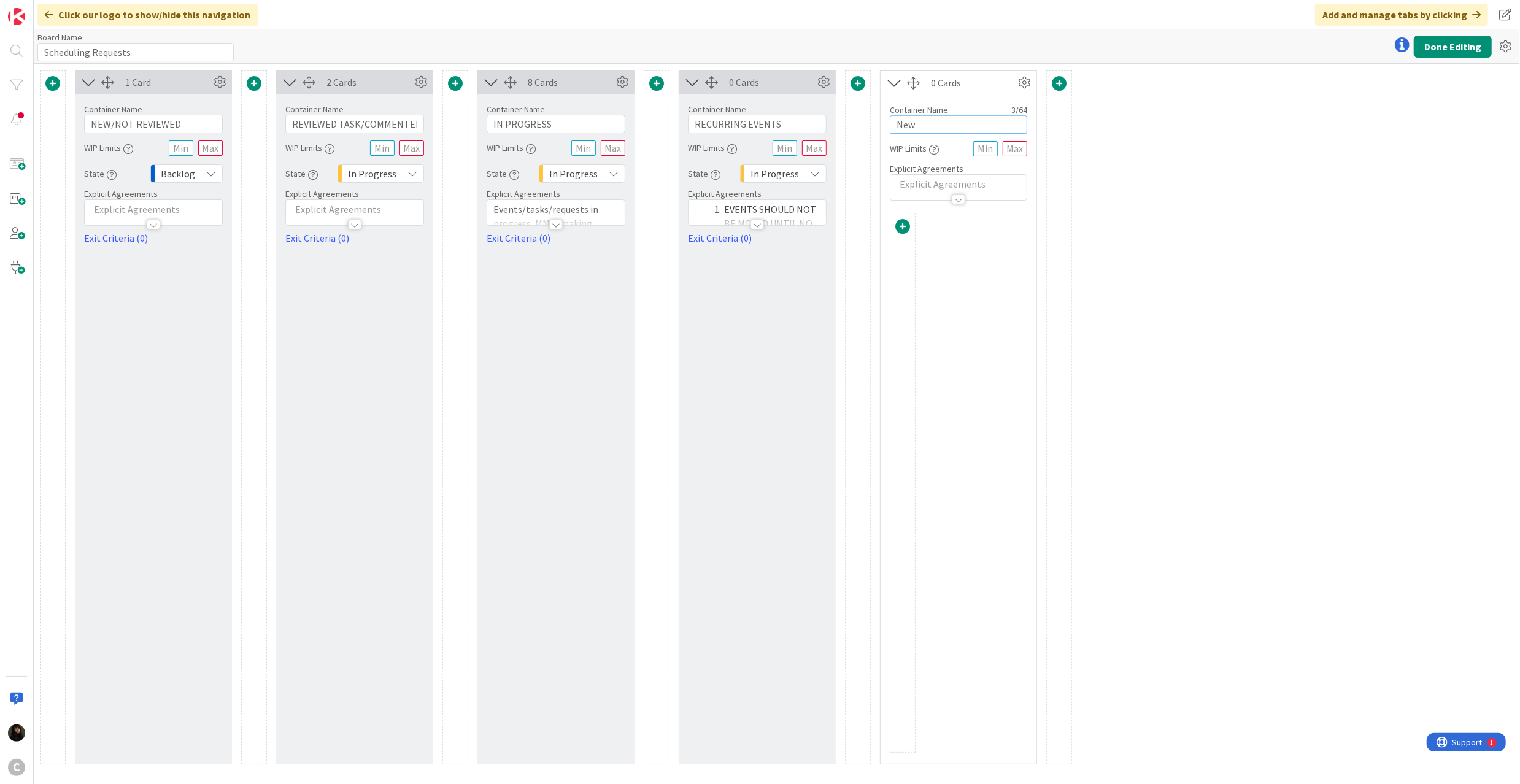
click at [923, 128] on input "New" at bounding box center [958, 124] width 138 height 18
drag, startPoint x: 945, startPoint y: 127, endPoint x: 874, endPoint y: 127, distance: 71.0
click at [874, 127] on div "1 Card Container Name 16 / 64 NEW/NOT REVIEWED WIP Limits State Backlog Explici…" at bounding box center [555, 417] width 1032 height 695
type input "In Progress"
click at [898, 231] on span at bounding box center [902, 226] width 15 height 15
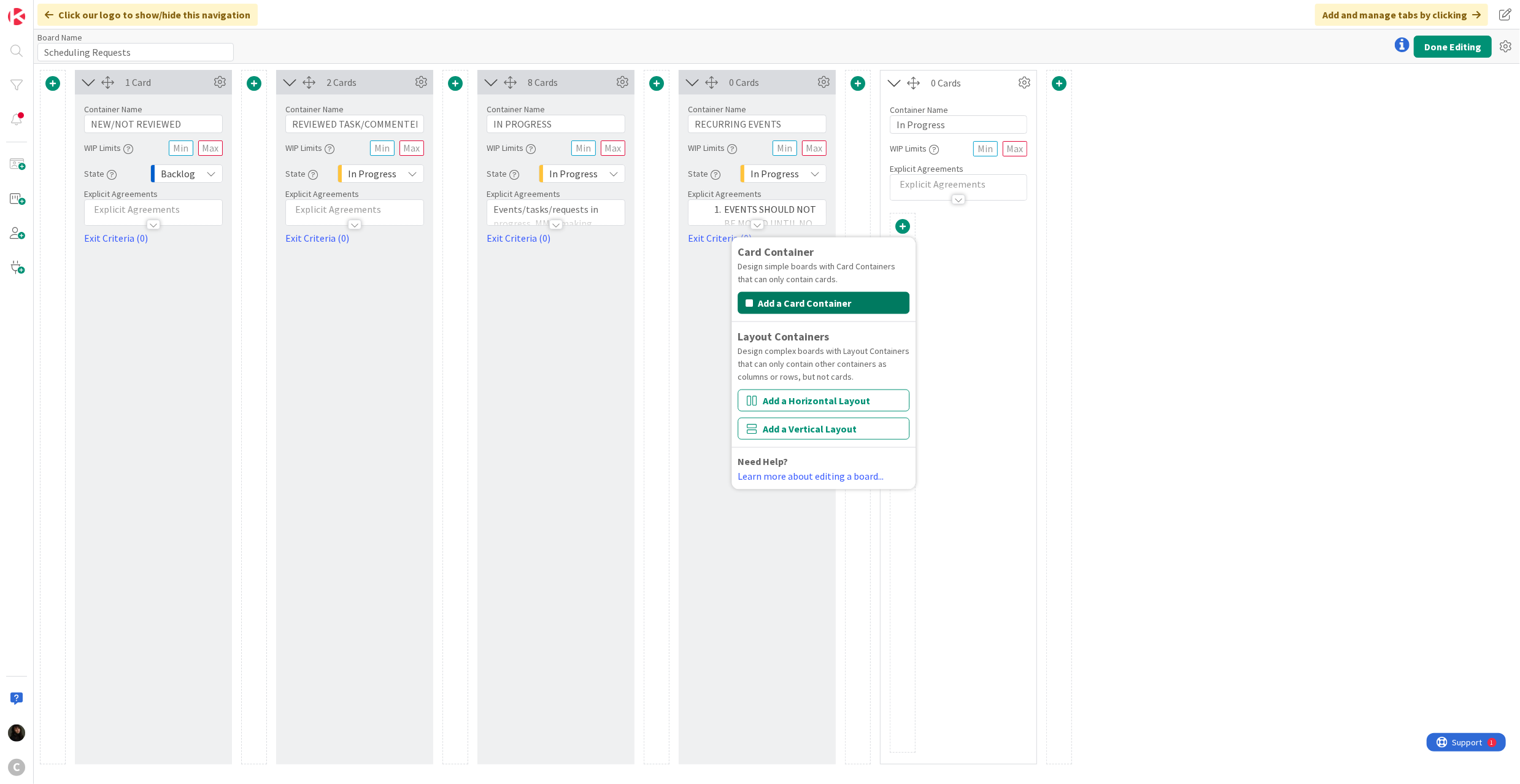
click at [828, 305] on button "Add a Card Container" at bounding box center [823, 303] width 172 height 22
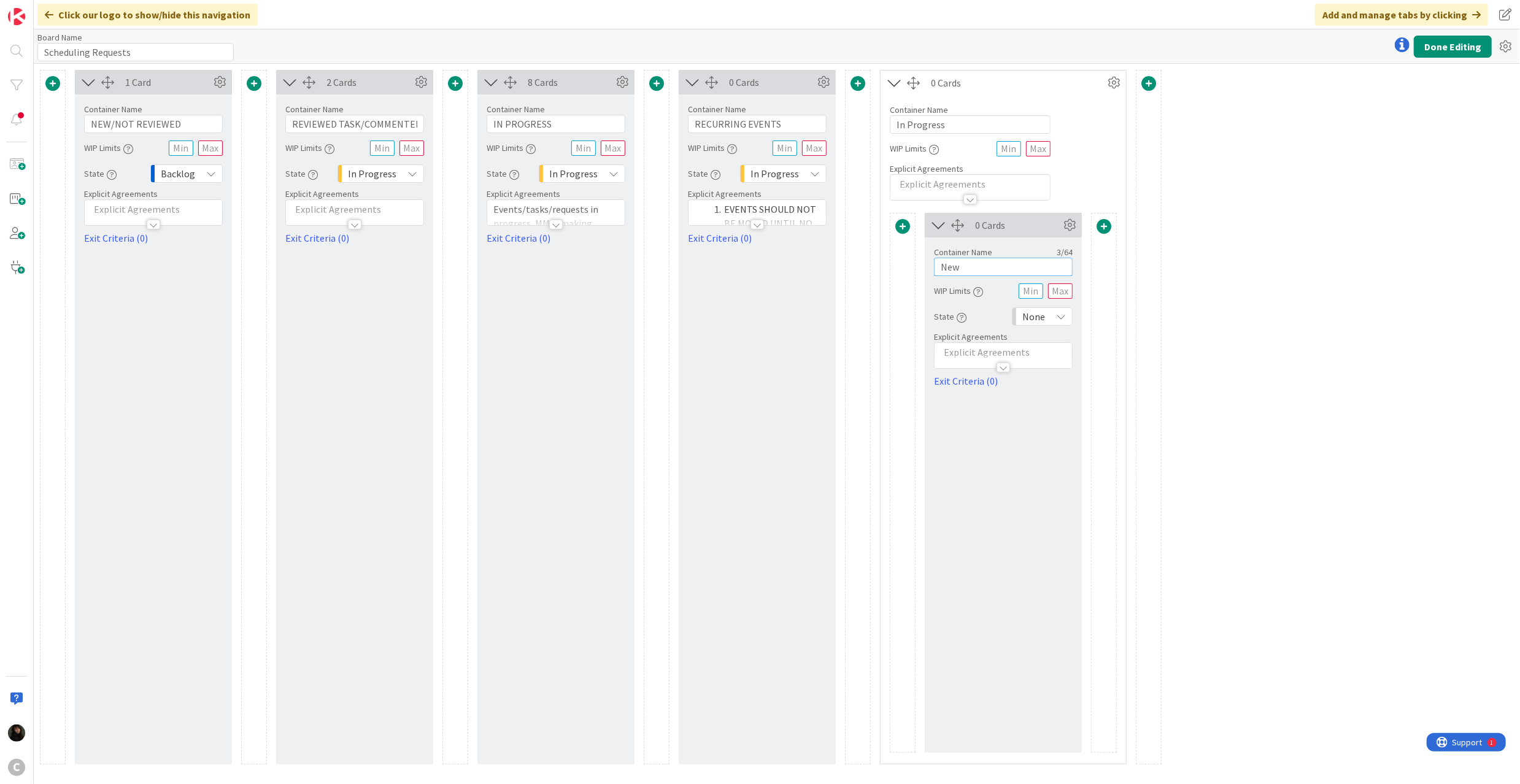
click at [973, 263] on input "New" at bounding box center [1003, 267] width 138 height 18
type input "N"
type input "For [PERSON_NAME]'s Review"
click at [1102, 229] on span at bounding box center [1104, 226] width 15 height 15
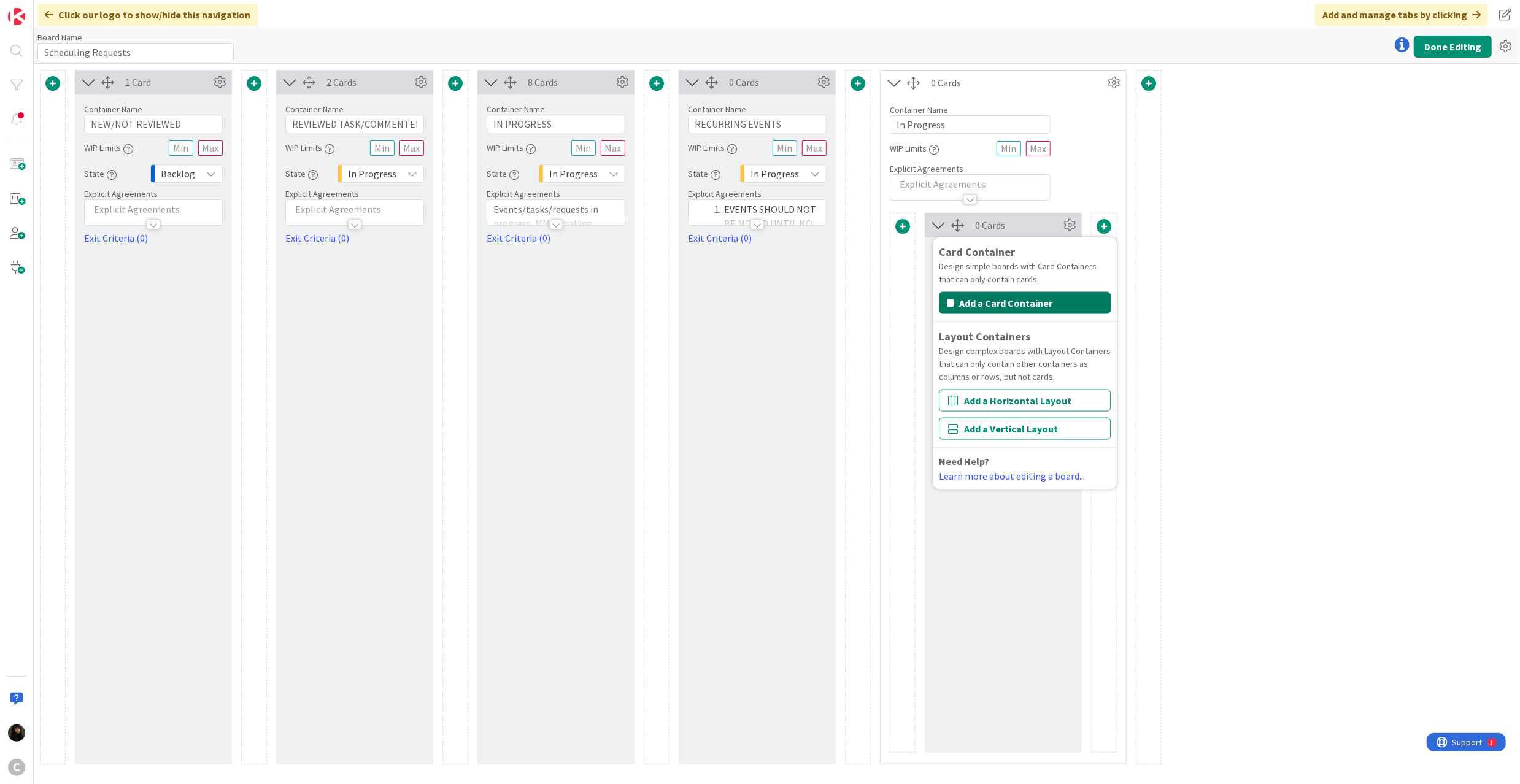
click at [1048, 310] on button "Add a Card Container" at bounding box center [1024, 303] width 172 height 22
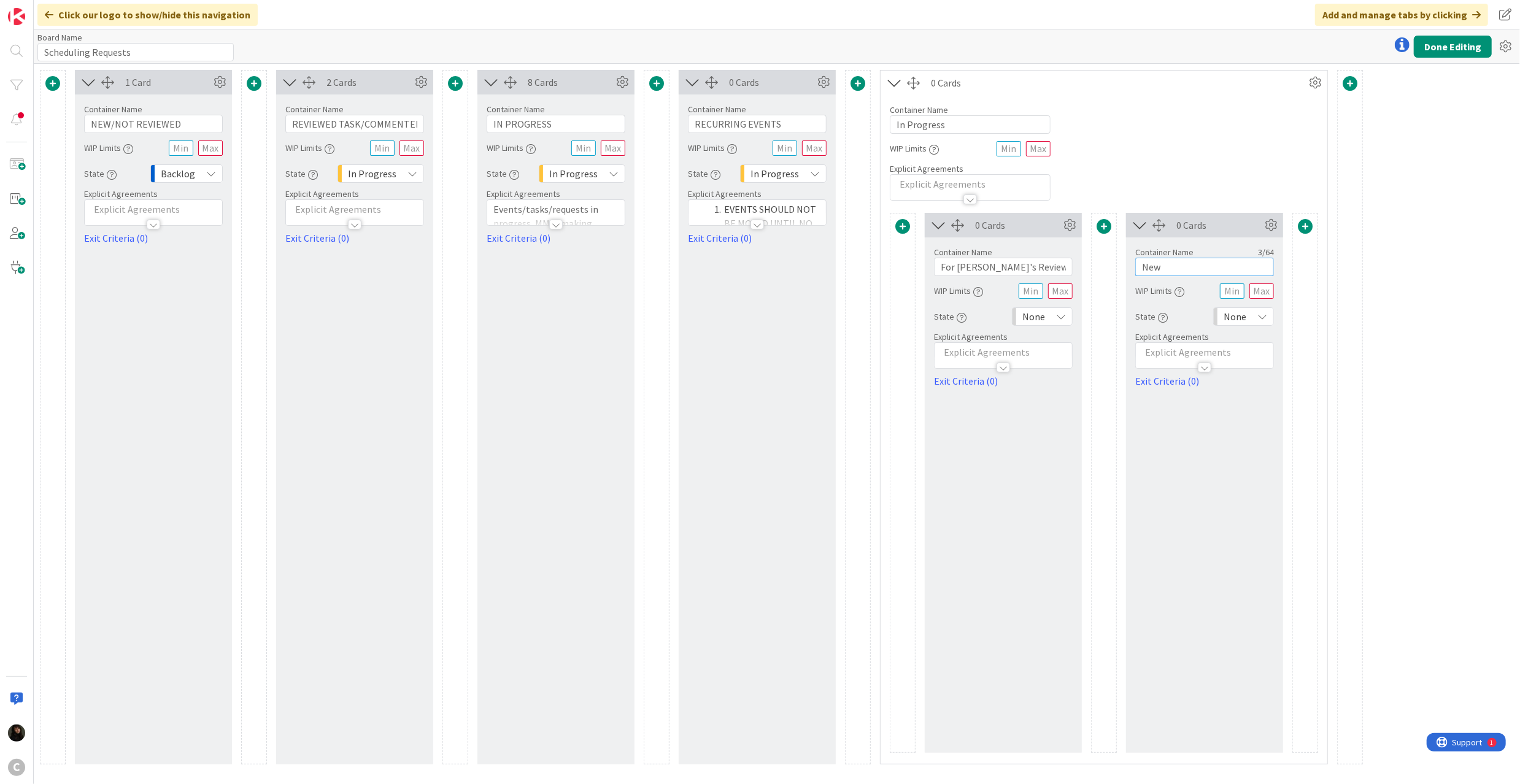
drag, startPoint x: 1173, startPoint y: 267, endPoint x: 1112, endPoint y: 266, distance: 61.0
click at [1112, 266] on div "Card Container Design simple boards with Card Containers that can only contain …" at bounding box center [1103, 483] width 428 height 540
type input "F"
type input "A"
type input "g"
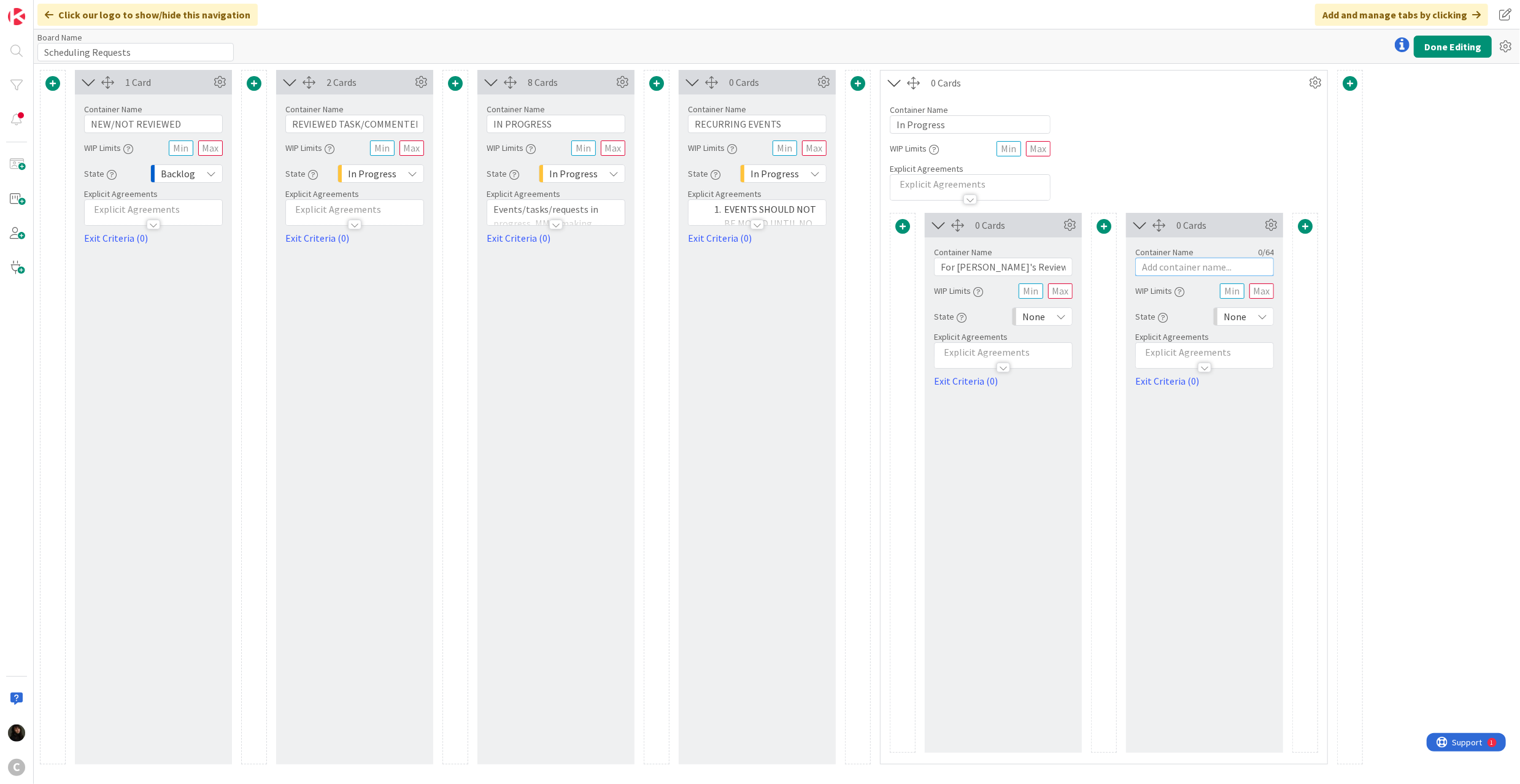
type input "A"
type input "B"
type input "Scheduled"
click at [1309, 223] on span at bounding box center [1305, 226] width 15 height 15
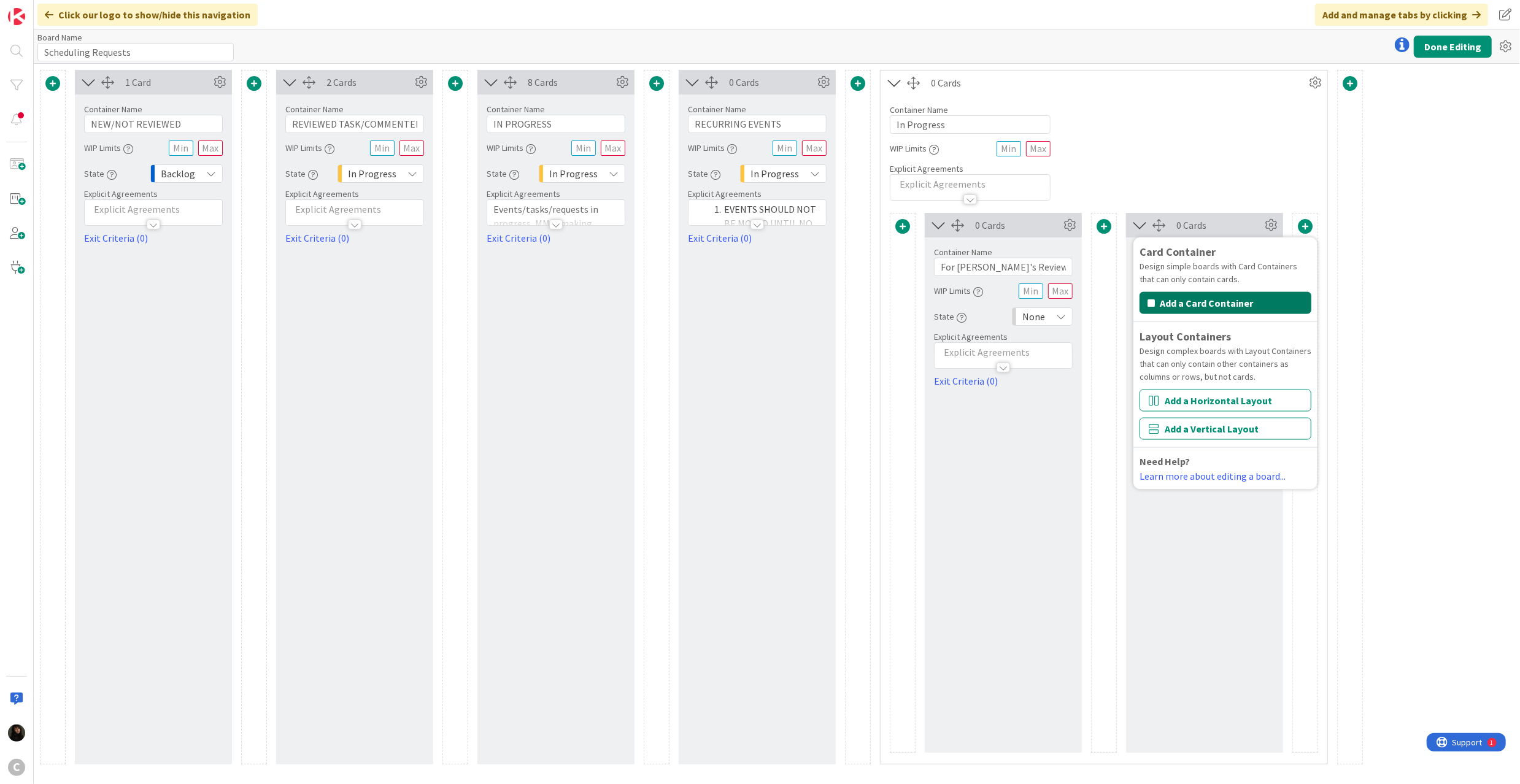
click at [1232, 314] on button "Add a Card Container" at bounding box center [1225, 303] width 172 height 22
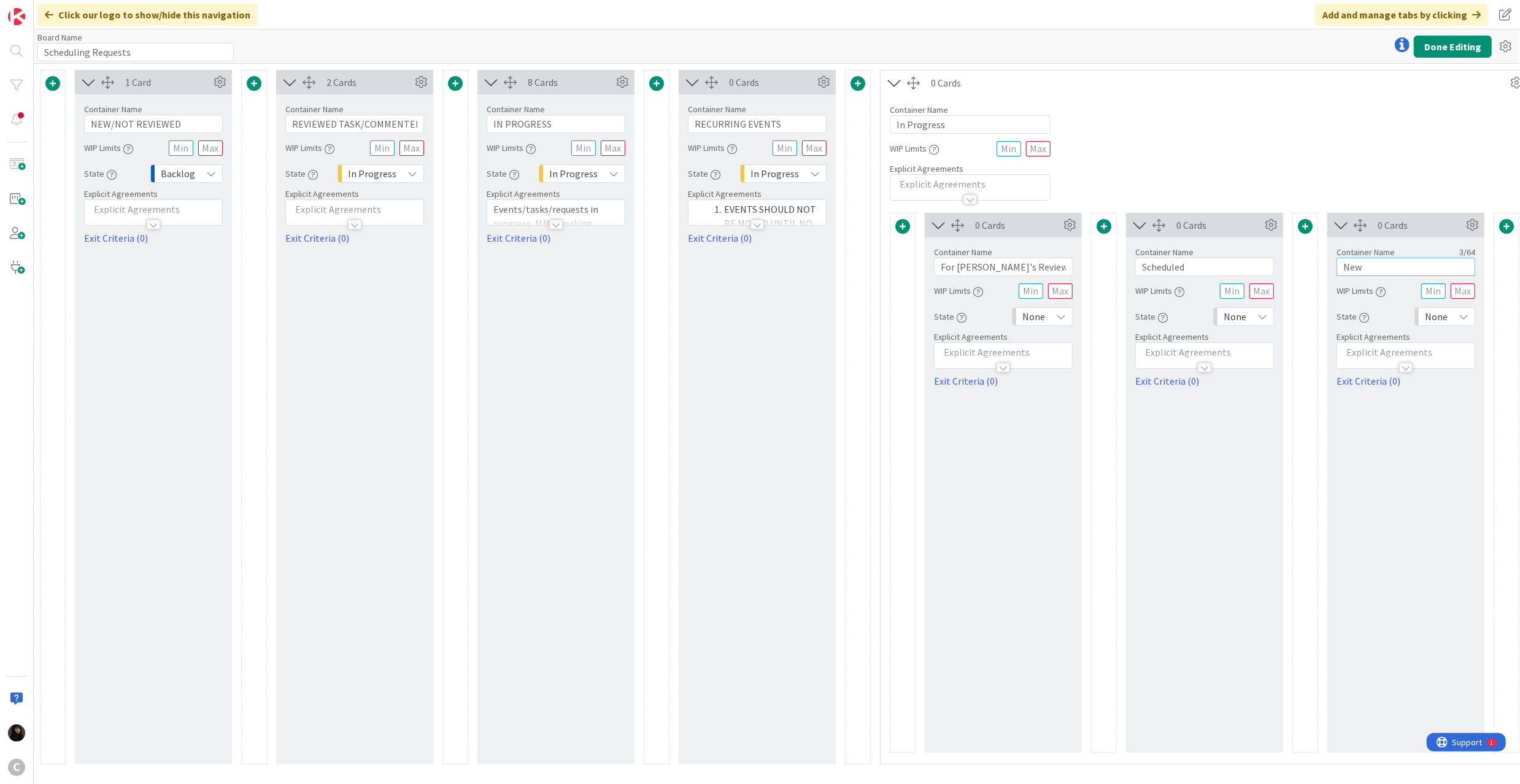
drag, startPoint x: 1378, startPoint y: 271, endPoint x: 1314, endPoint y: 269, distance: 64.0
click at [1314, 269] on div "Card Container Design simple boards with Card Containers that can only contain …" at bounding box center [1204, 483] width 630 height 540
type input "S"
type input "D"
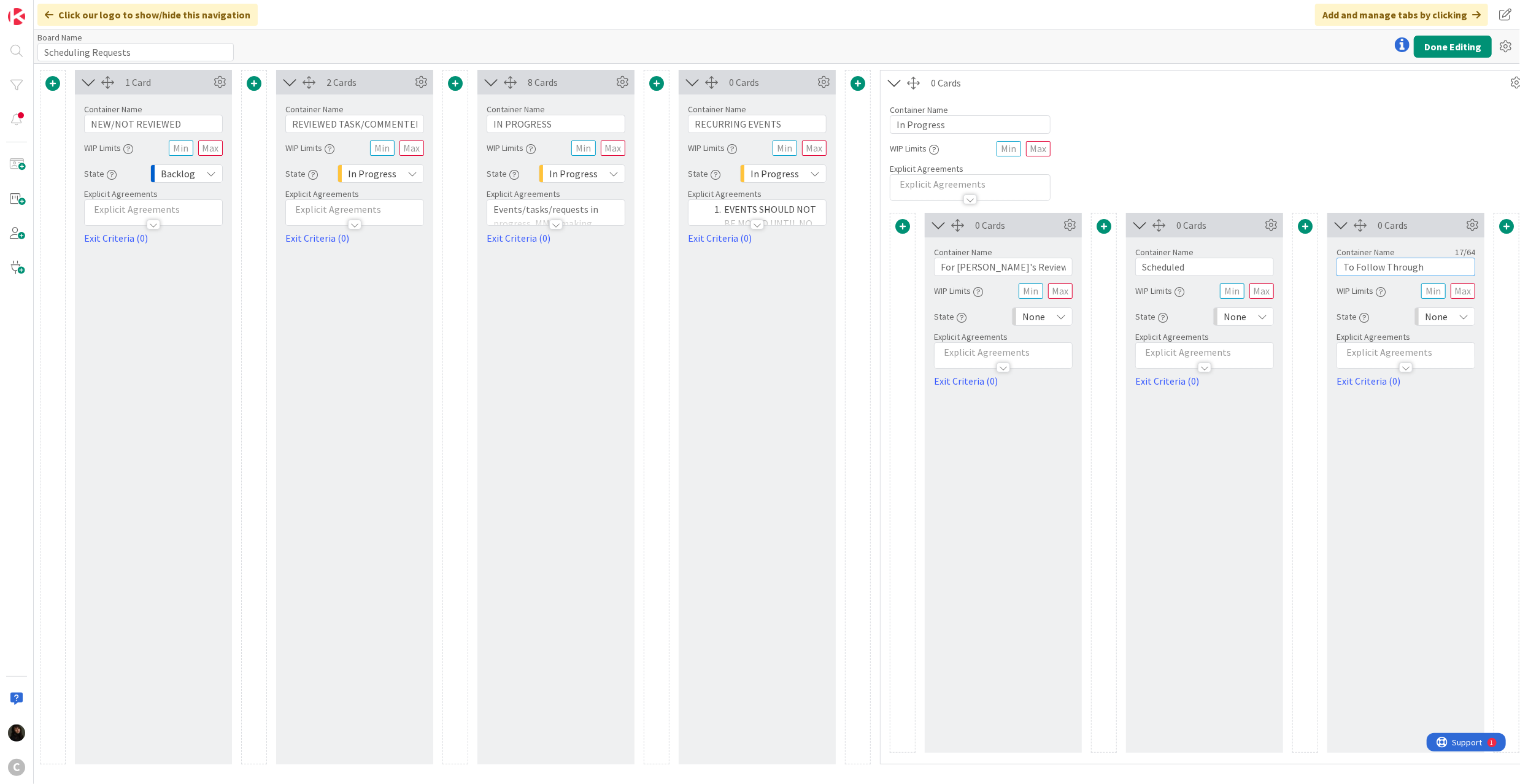
type input "To Follow Through"
click at [1403, 444] on div "0 Cards Container Name 17 / 64 To Follow Through WIP Limits State None Explicit…" at bounding box center [1405, 483] width 157 height 540
click at [975, 123] on input "In Progress" at bounding box center [969, 124] width 161 height 18
click at [949, 180] on p at bounding box center [970, 184] width 147 height 14
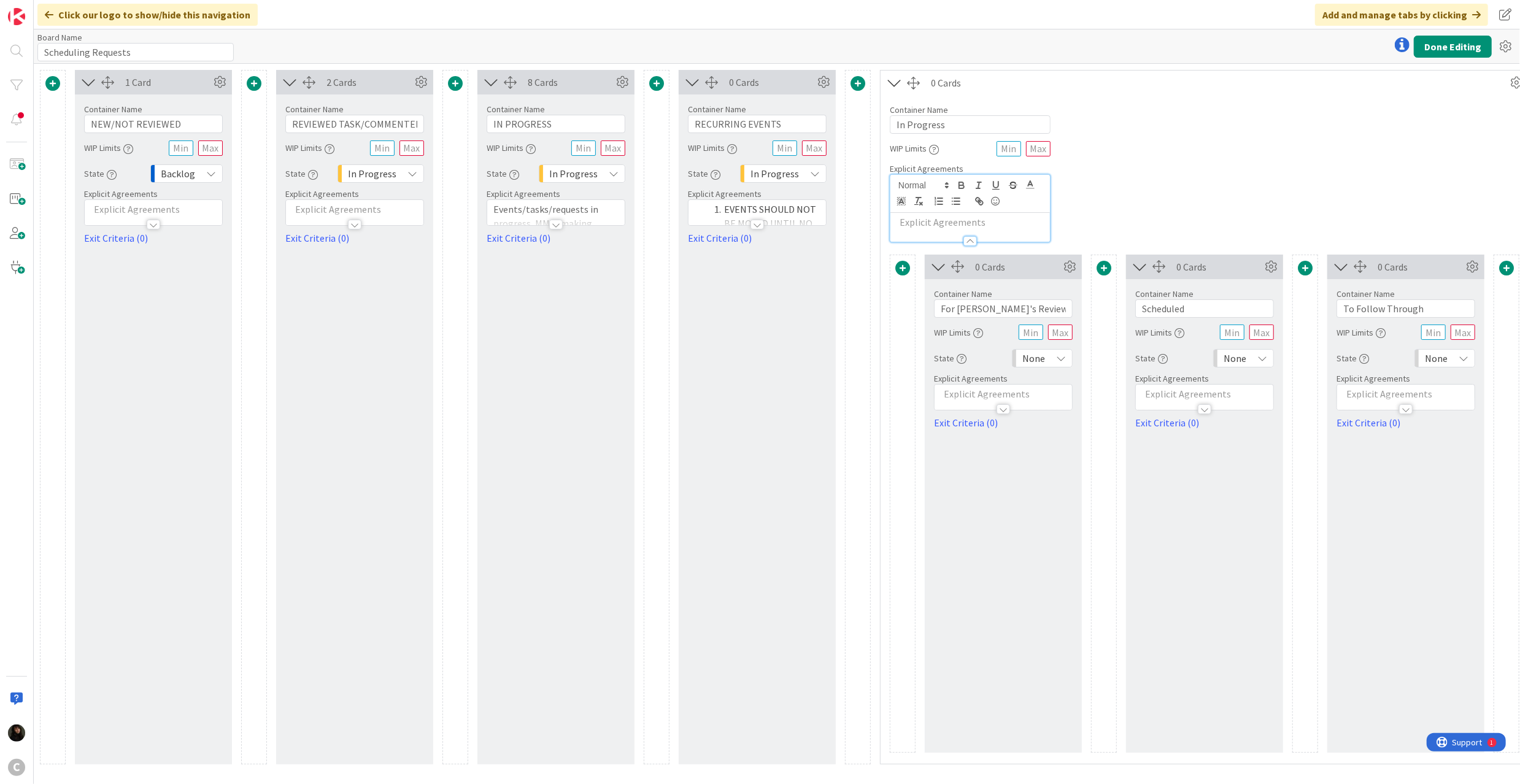
click at [933, 222] on p at bounding box center [970, 222] width 147 height 14
click at [957, 204] on line "button" at bounding box center [957, 204] width 6 height 0
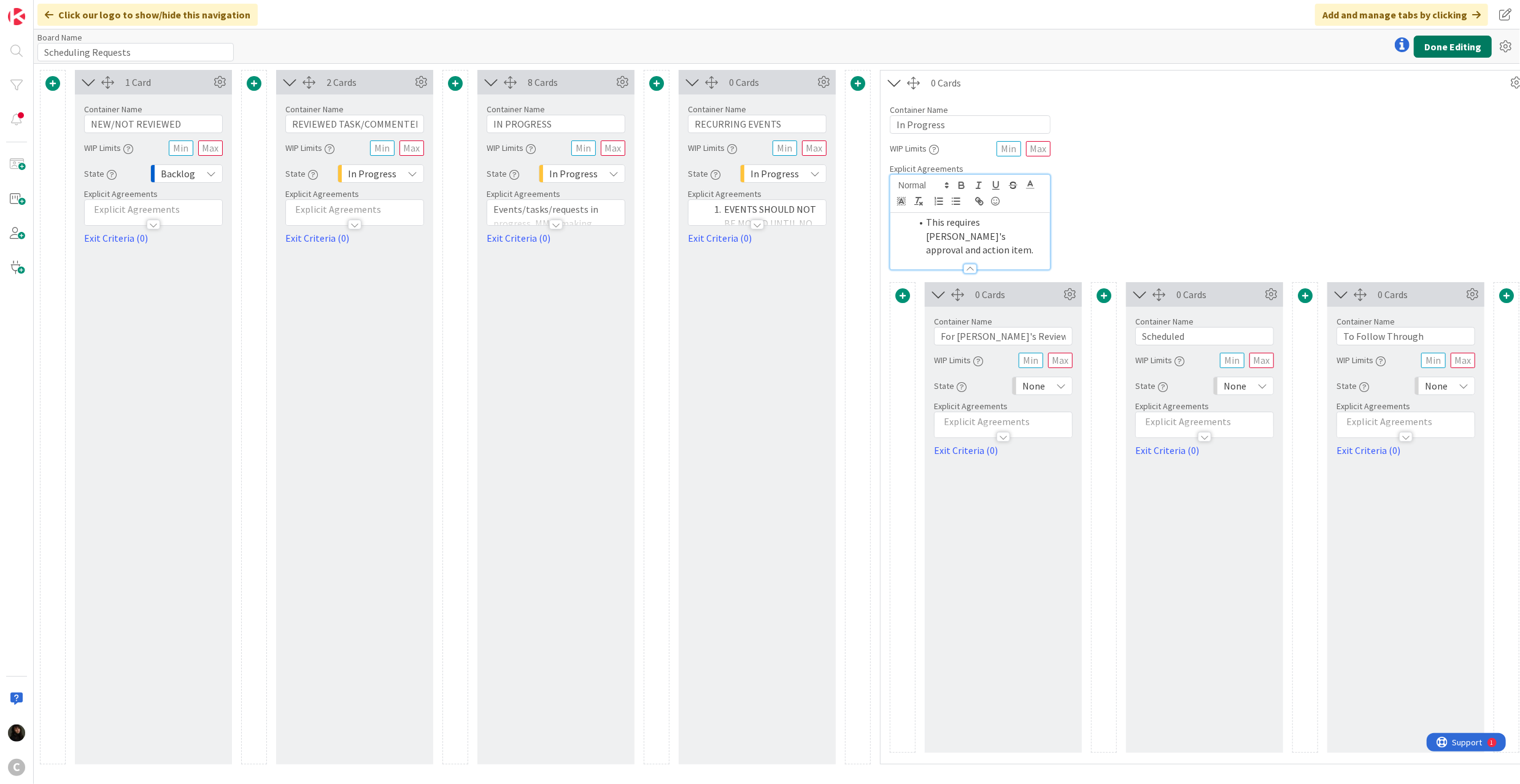
click at [1433, 56] on button "Done Editing" at bounding box center [1453, 47] width 78 height 22
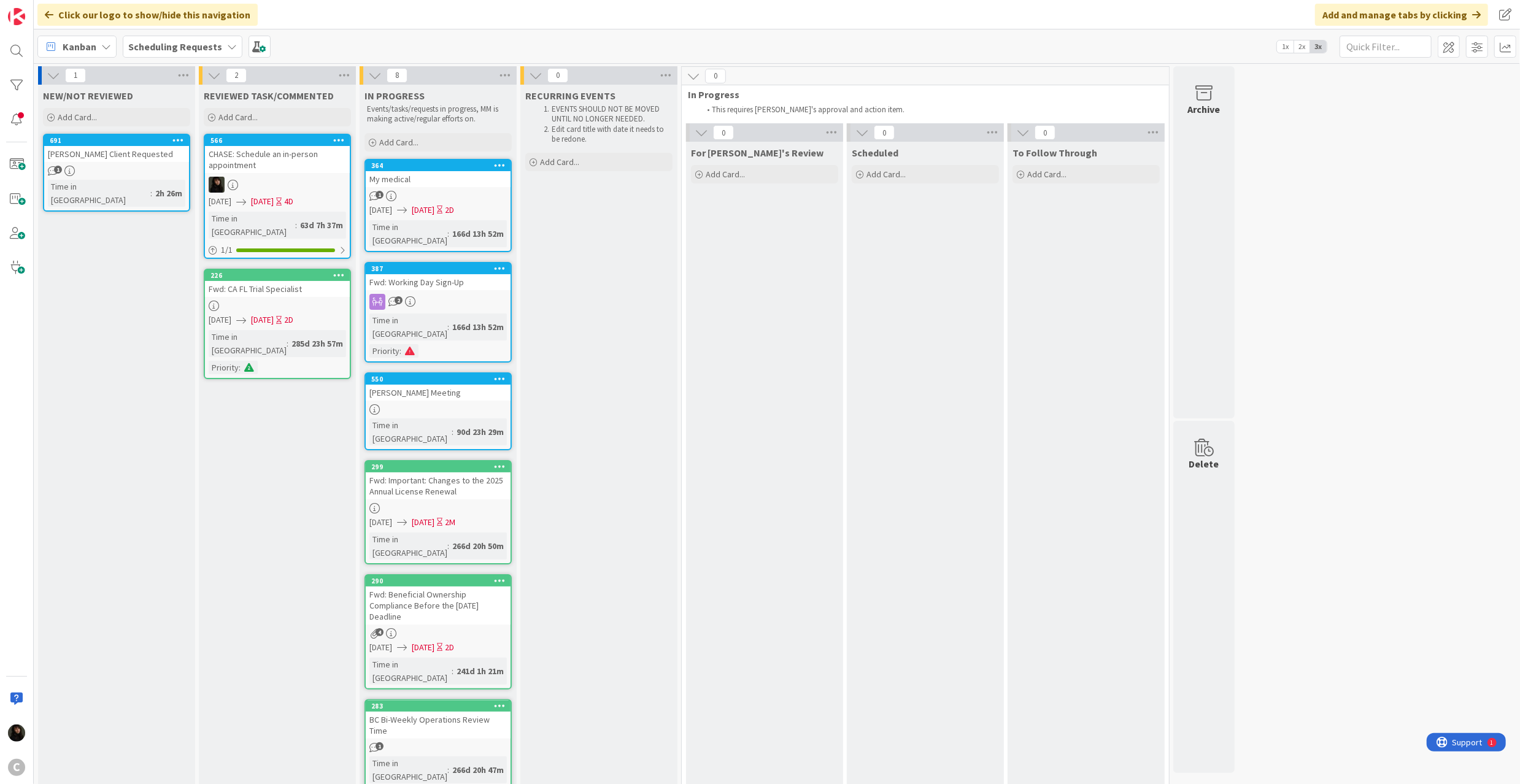
click at [752, 285] on div "For [PERSON_NAME]'s Review Add Card..." at bounding box center [764, 589] width 157 height 895
drag, startPoint x: 746, startPoint y: 100, endPoint x: 769, endPoint y: 100, distance: 23.0
click at [769, 100] on span "In Progress" at bounding box center [920, 95] width 466 height 13
click at [189, 47] on b "Scheduling Requests" at bounding box center [175, 47] width 94 height 13
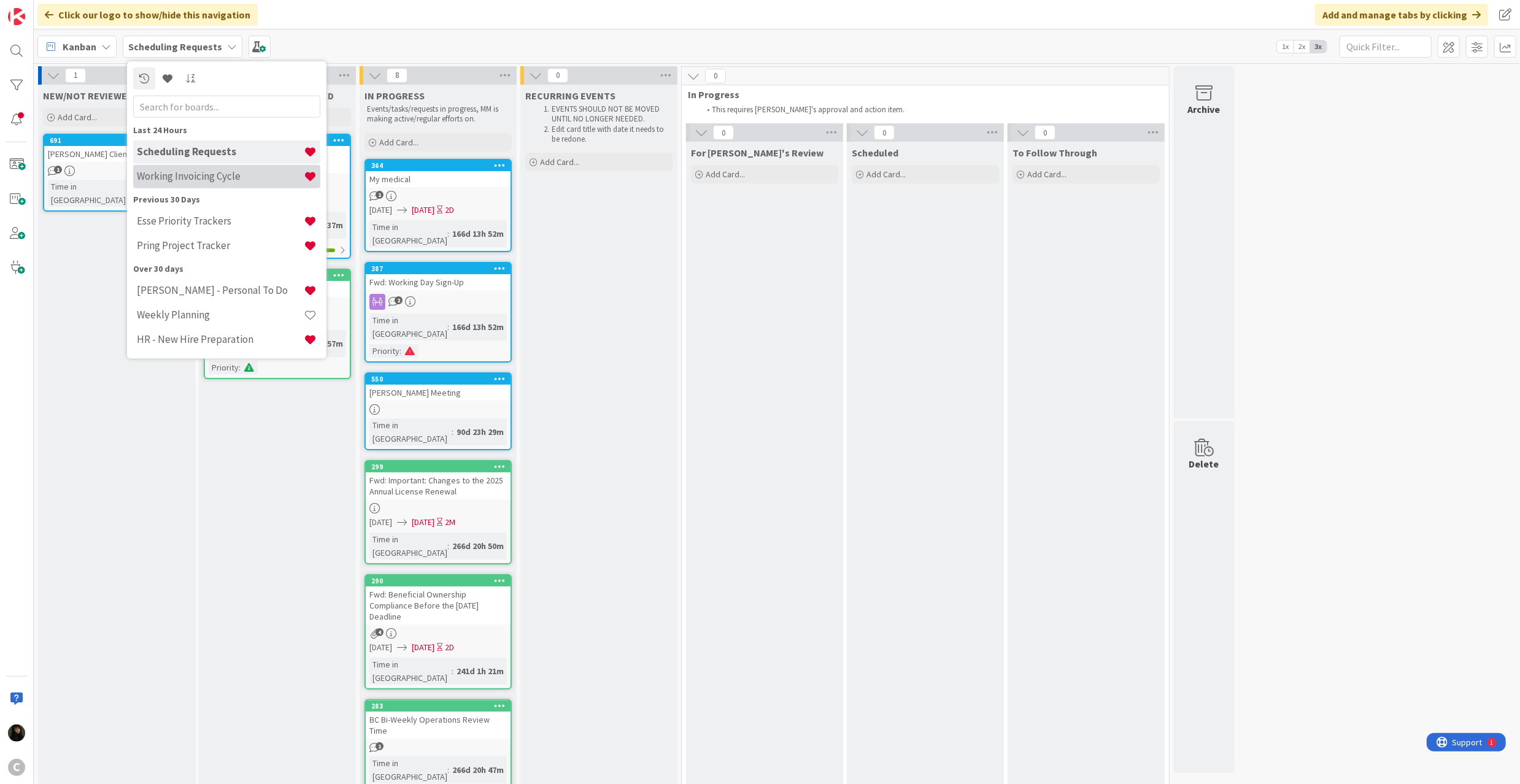
click at [196, 178] on h4 "Working Invoicing Cycle" at bounding box center [220, 176] width 167 height 13
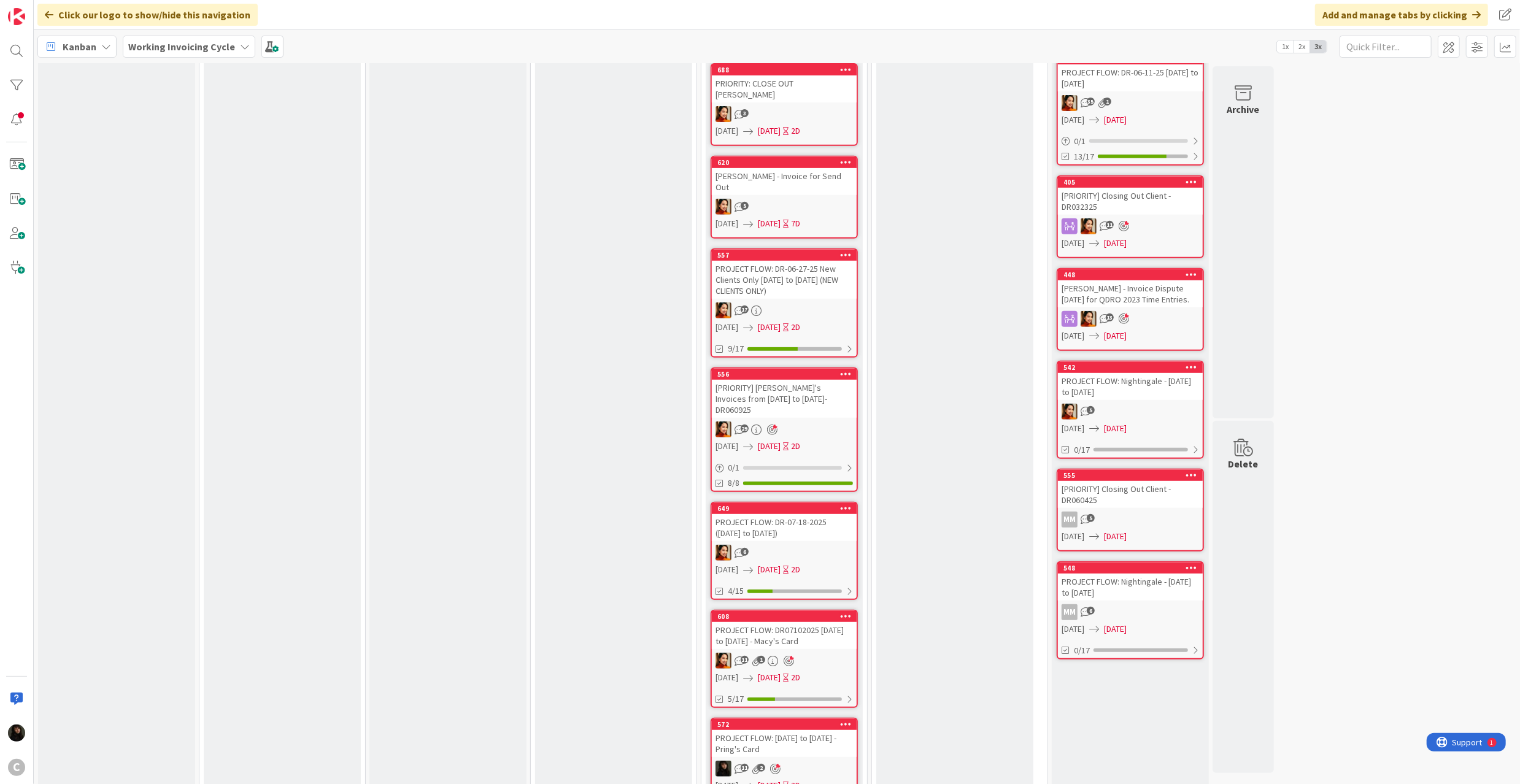
scroll to position [523, 0]
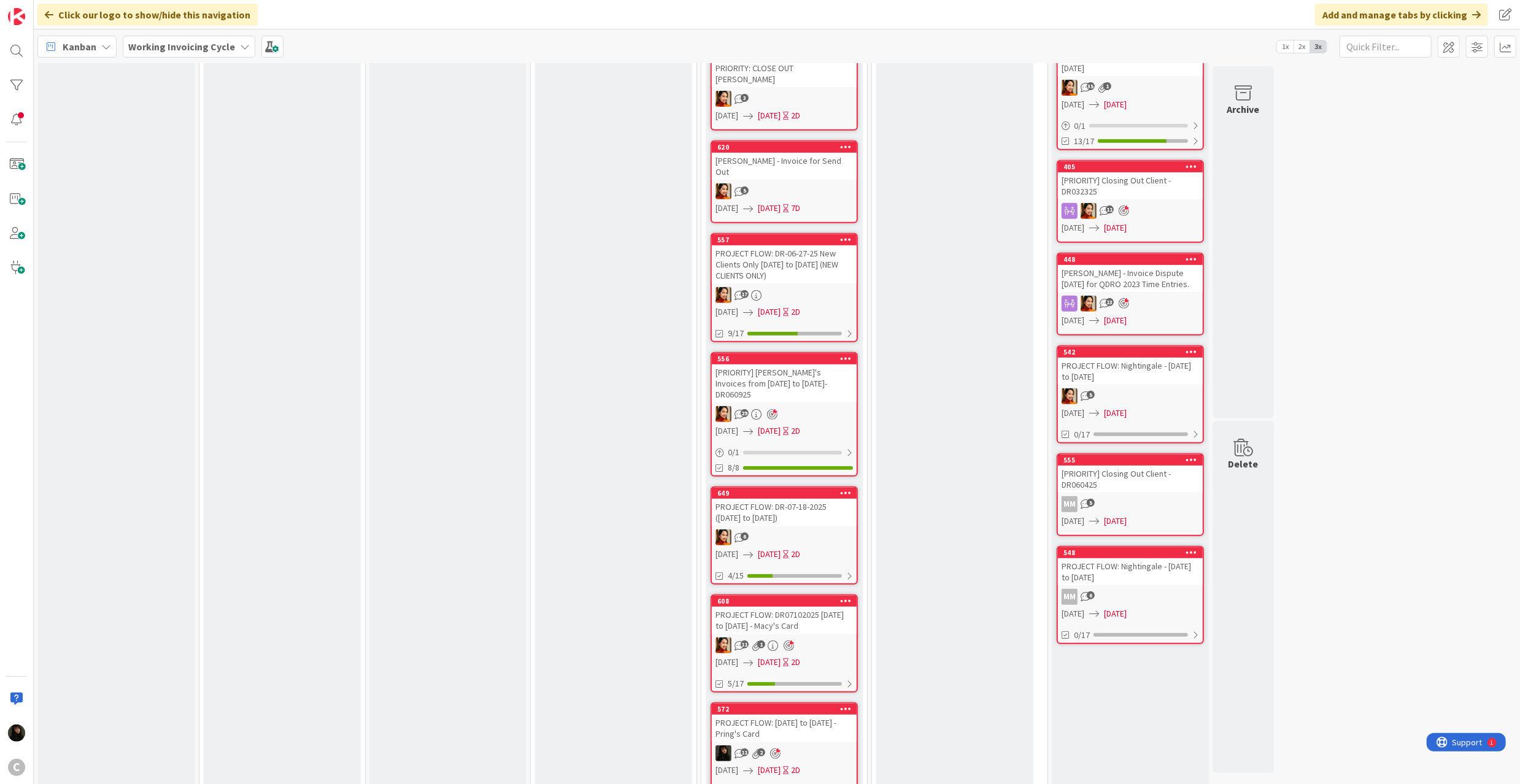
click at [1102, 564] on div "PROJECT FLOW: Nightingale - [DATE] to [DATE]" at bounding box center [1130, 572] width 145 height 27
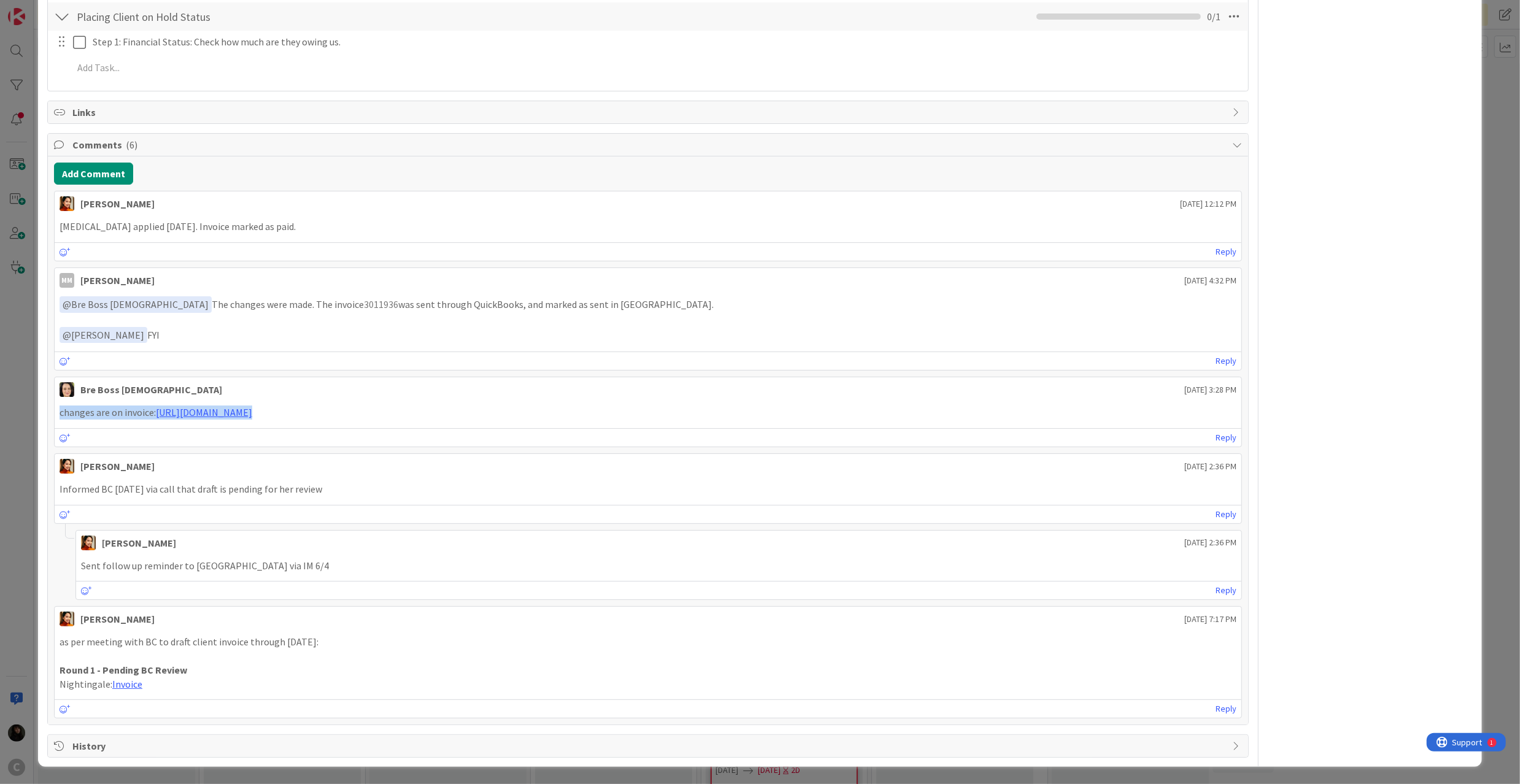
drag, startPoint x: 89, startPoint y: 411, endPoint x: 497, endPoint y: 423, distance: 408.2
click at [497, 423] on div "Bre Boss [DEMOGRAPHIC_DATA] [DATE] 3:28 PM changes are on invoice: [URL][DOMAIN…" at bounding box center [647, 411] width 1188 height 70
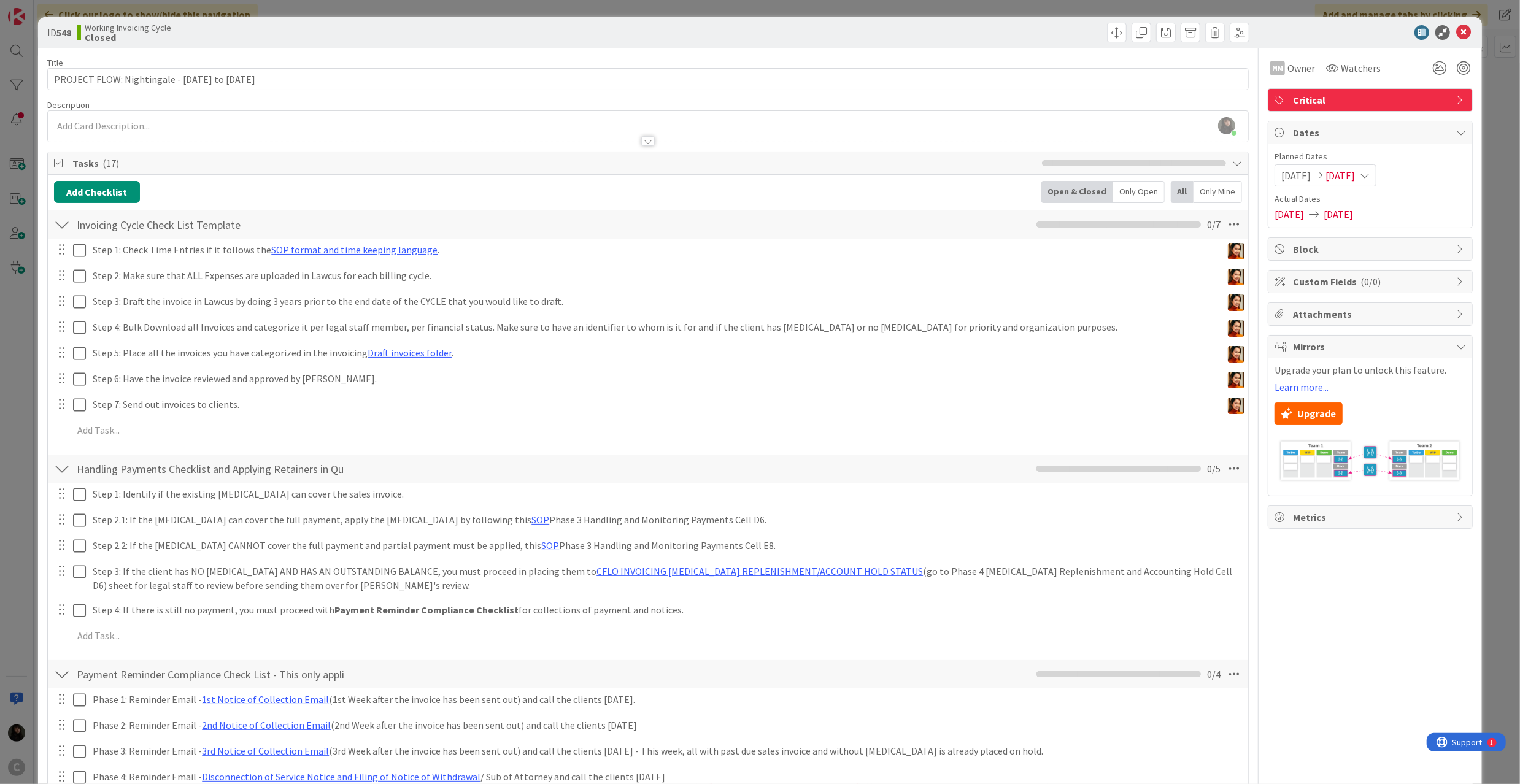
click at [1442, 25] on div at bounding box center [1364, 32] width 218 height 15
click at [1456, 33] on icon at bounding box center [1463, 32] width 15 height 15
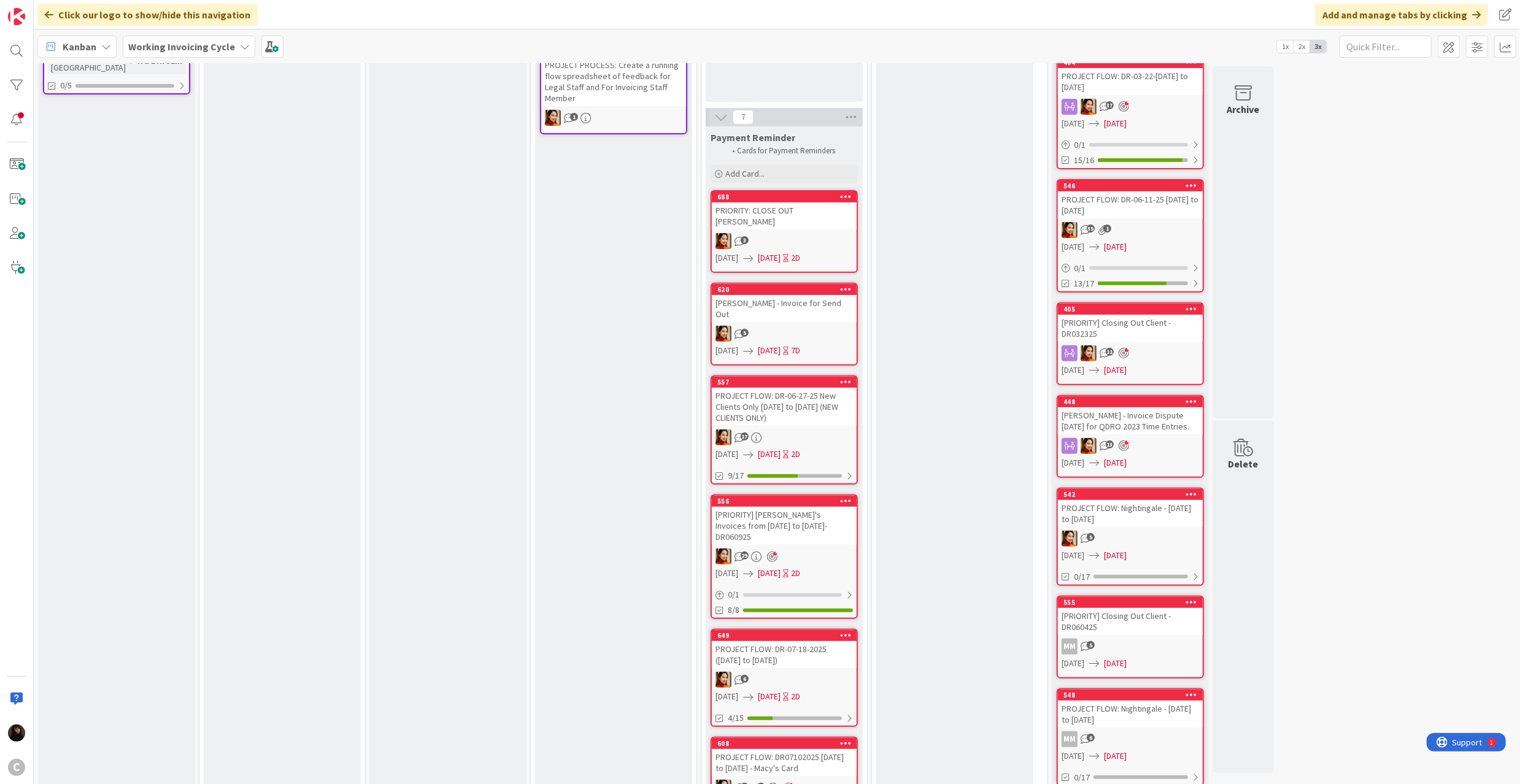
scroll to position [408, 0]
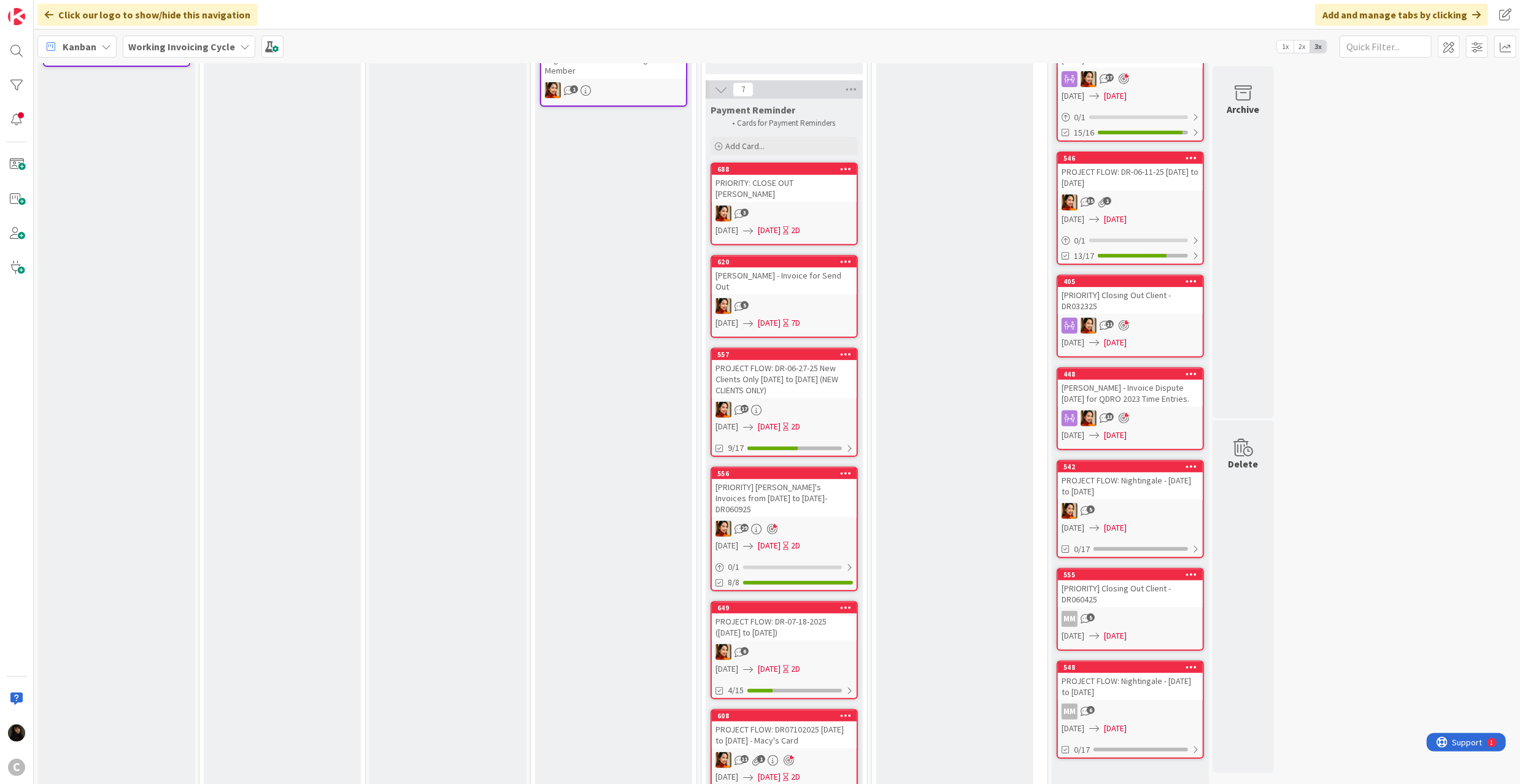
click at [798, 722] on div "PROJECT FLOW: DR07102025 [DATE] to [DATE] - Macy's Card" at bounding box center [784, 735] width 145 height 27
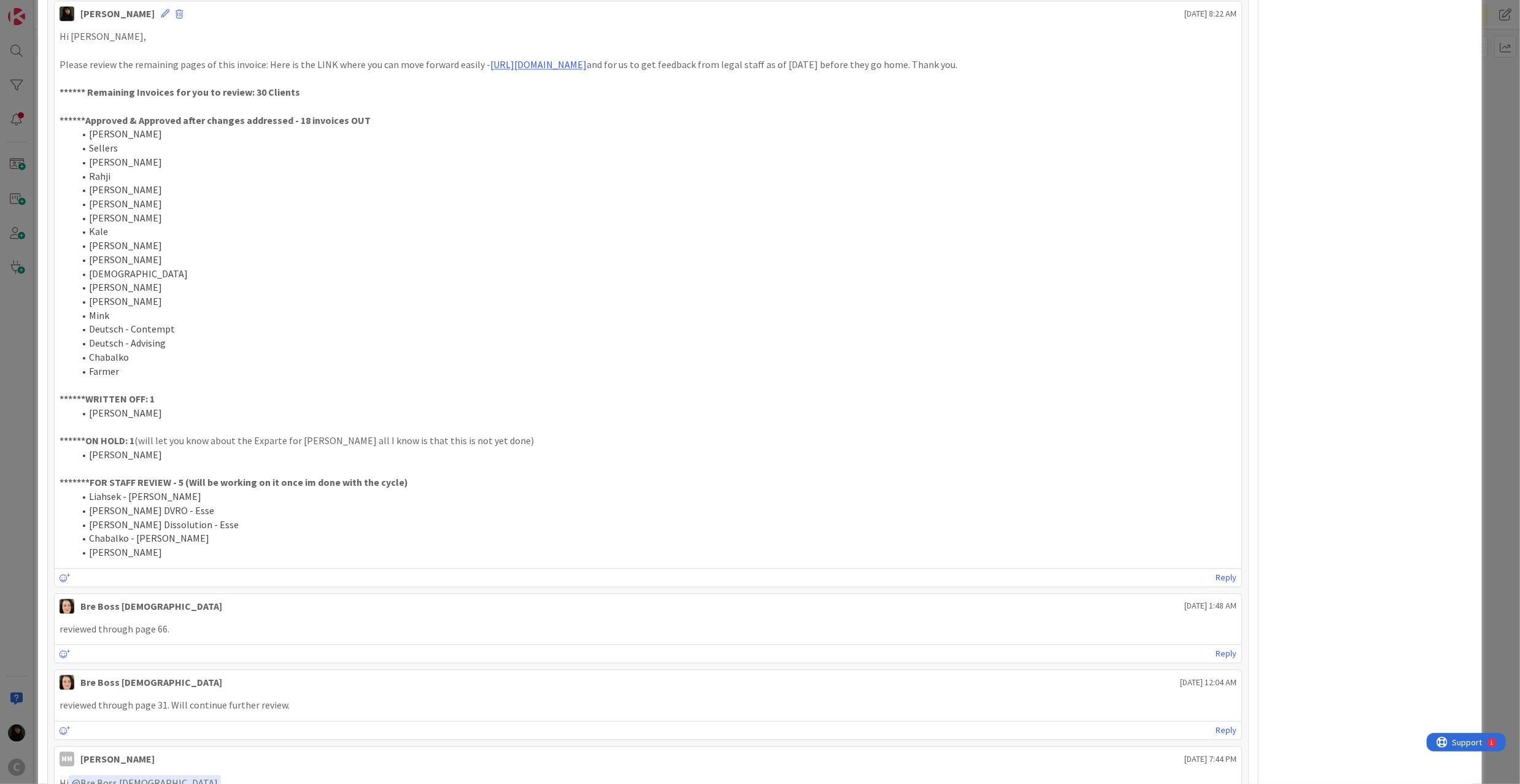
scroll to position [2924, 0]
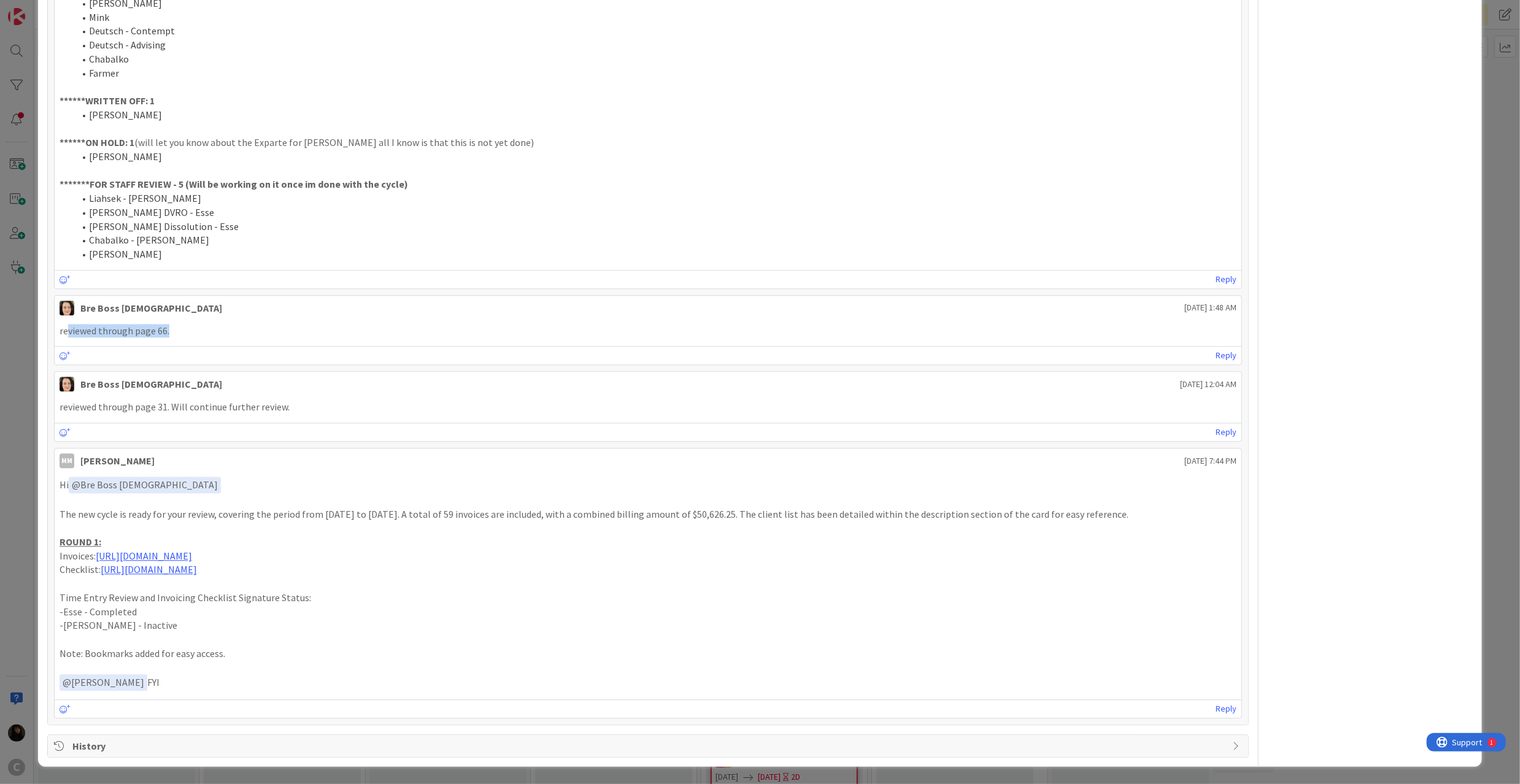
drag, startPoint x: 84, startPoint y: 329, endPoint x: 228, endPoint y: 334, distance: 144.1
click at [228, 334] on p "reviewed through page 66." at bounding box center [647, 331] width 1177 height 14
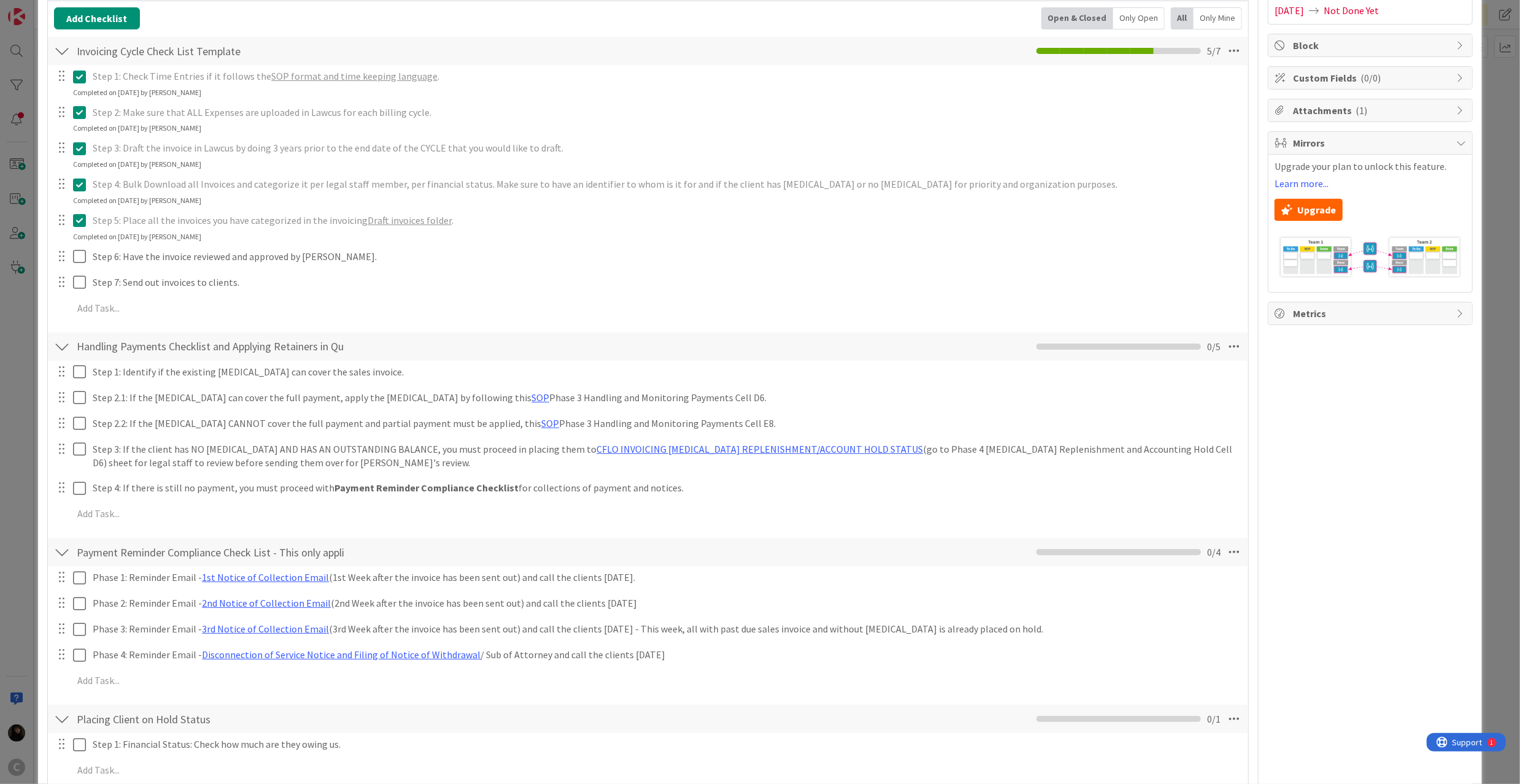
scroll to position [0, 0]
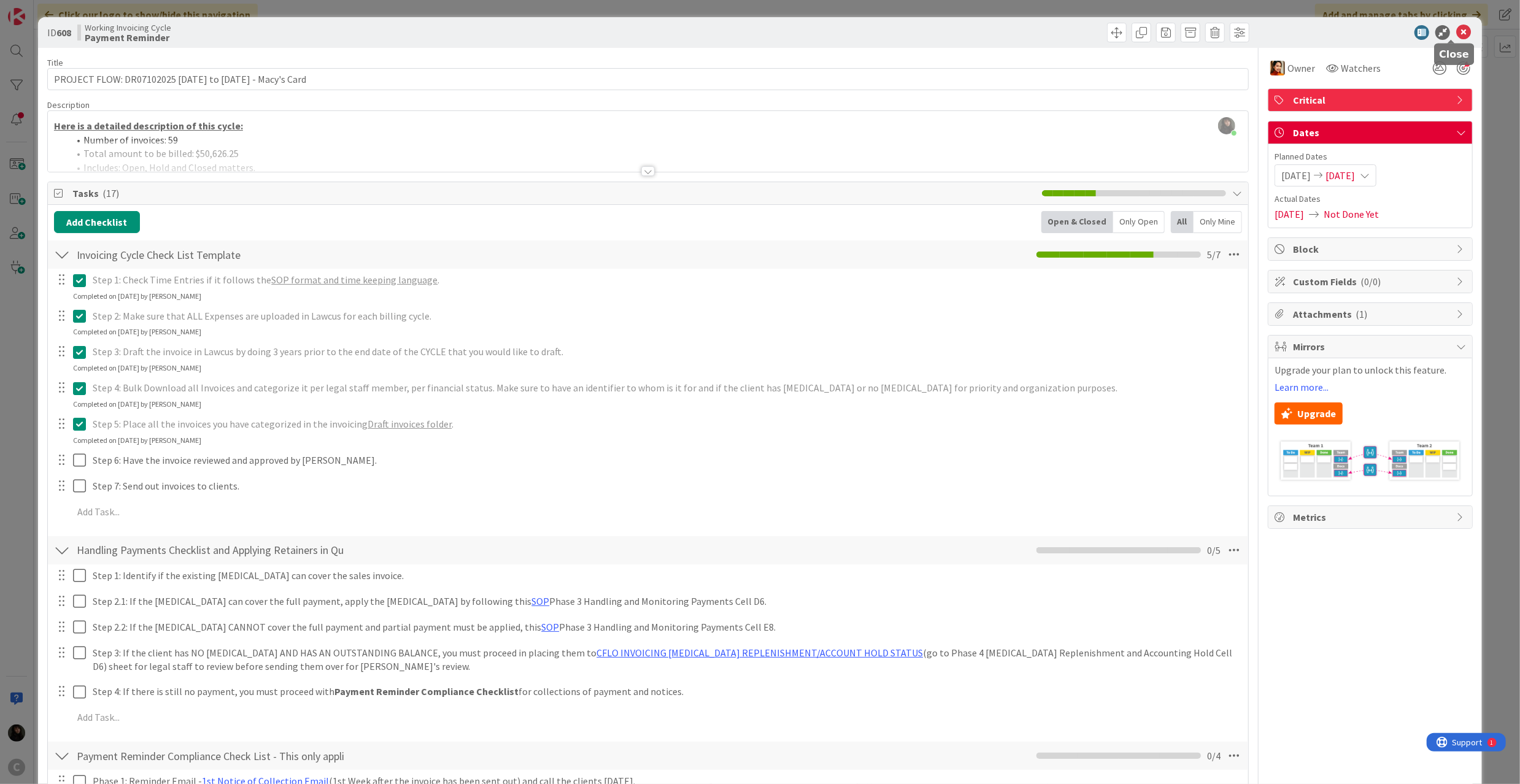
click at [1457, 28] on icon at bounding box center [1463, 32] width 15 height 15
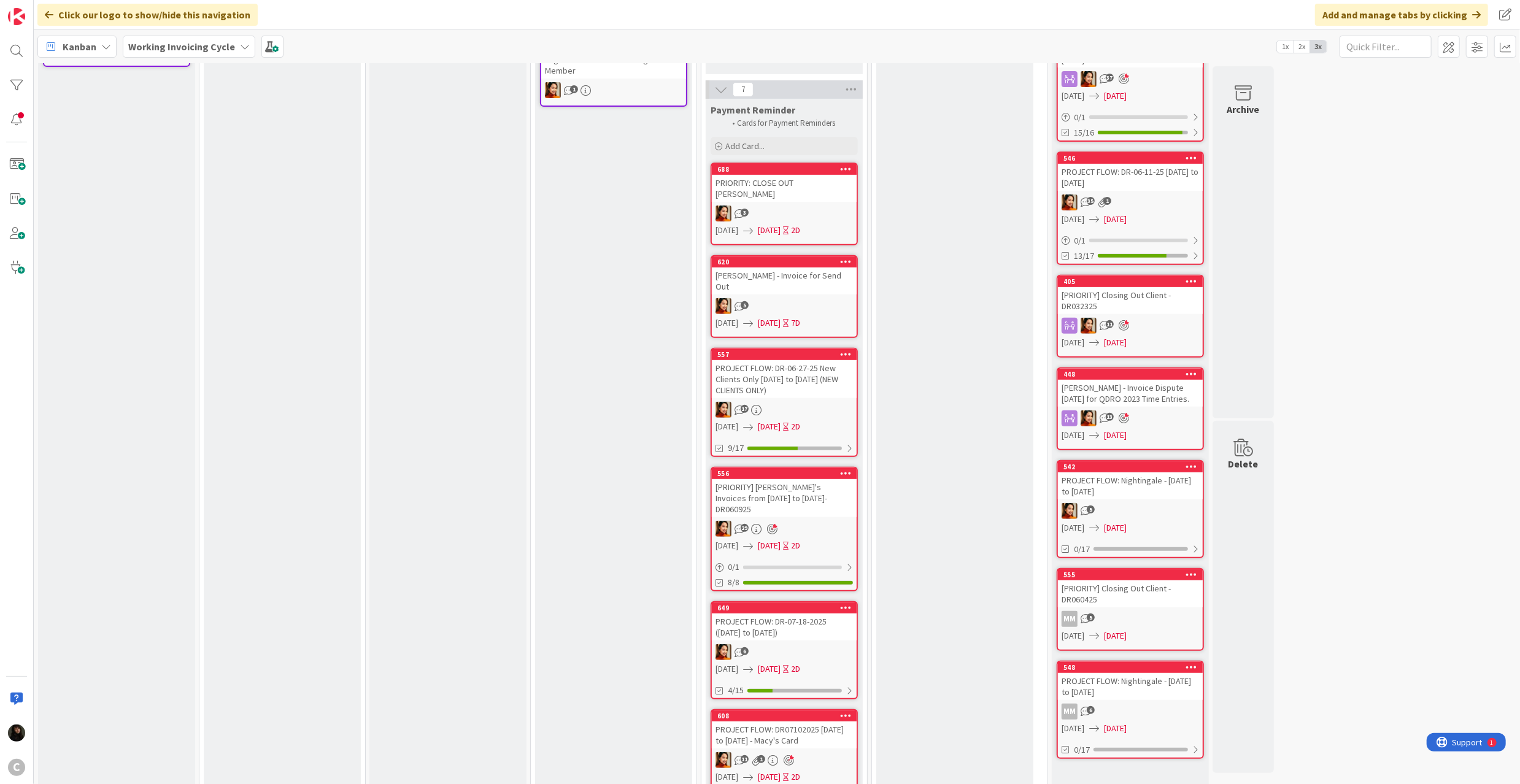
click at [163, 49] on b "Working Invoicing Cycle" at bounding box center [181, 47] width 107 height 13
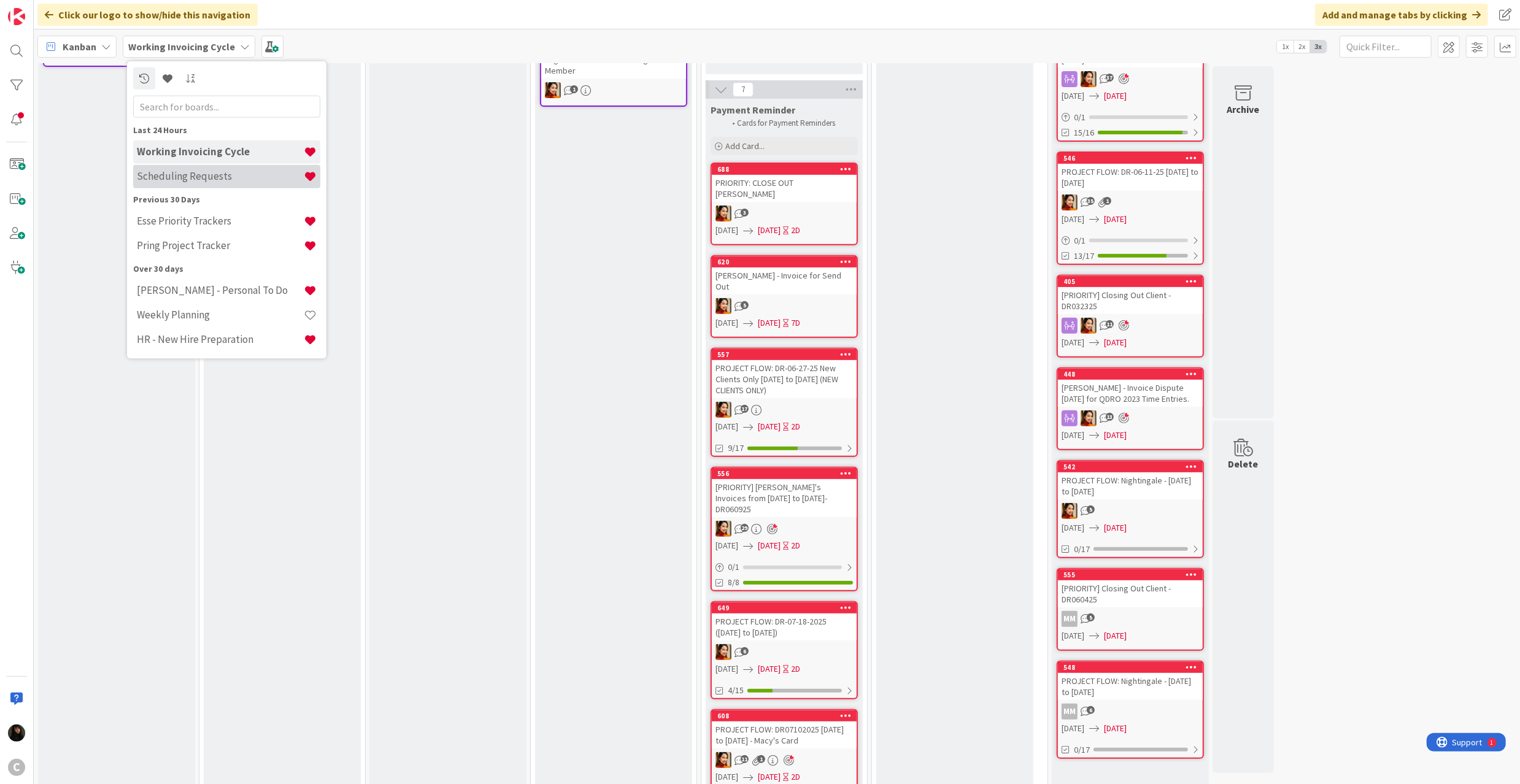
click at [173, 183] on div "Scheduling Requests" at bounding box center [226, 176] width 188 height 23
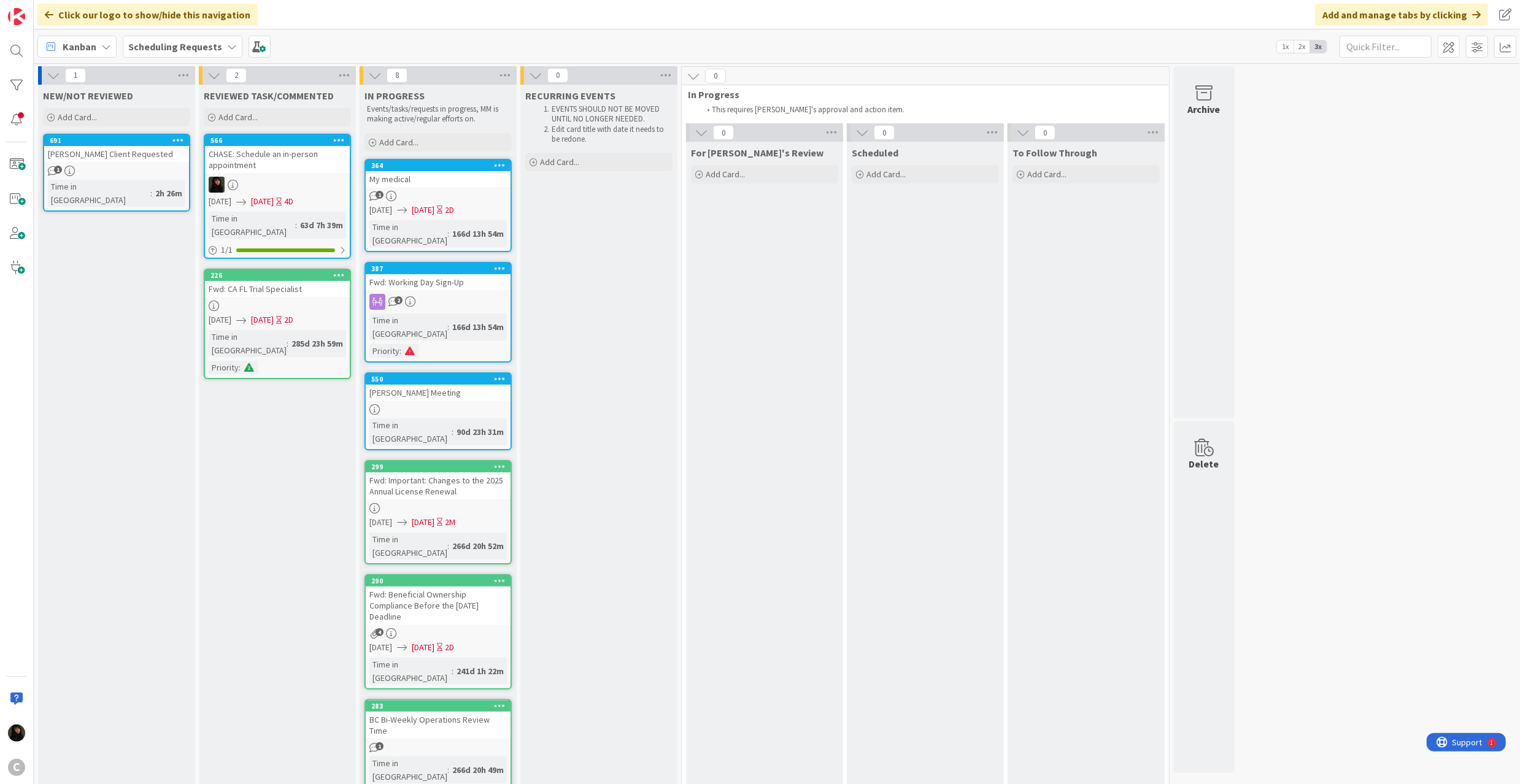
click at [496, 161] on icon at bounding box center [499, 165] width 12 height 9
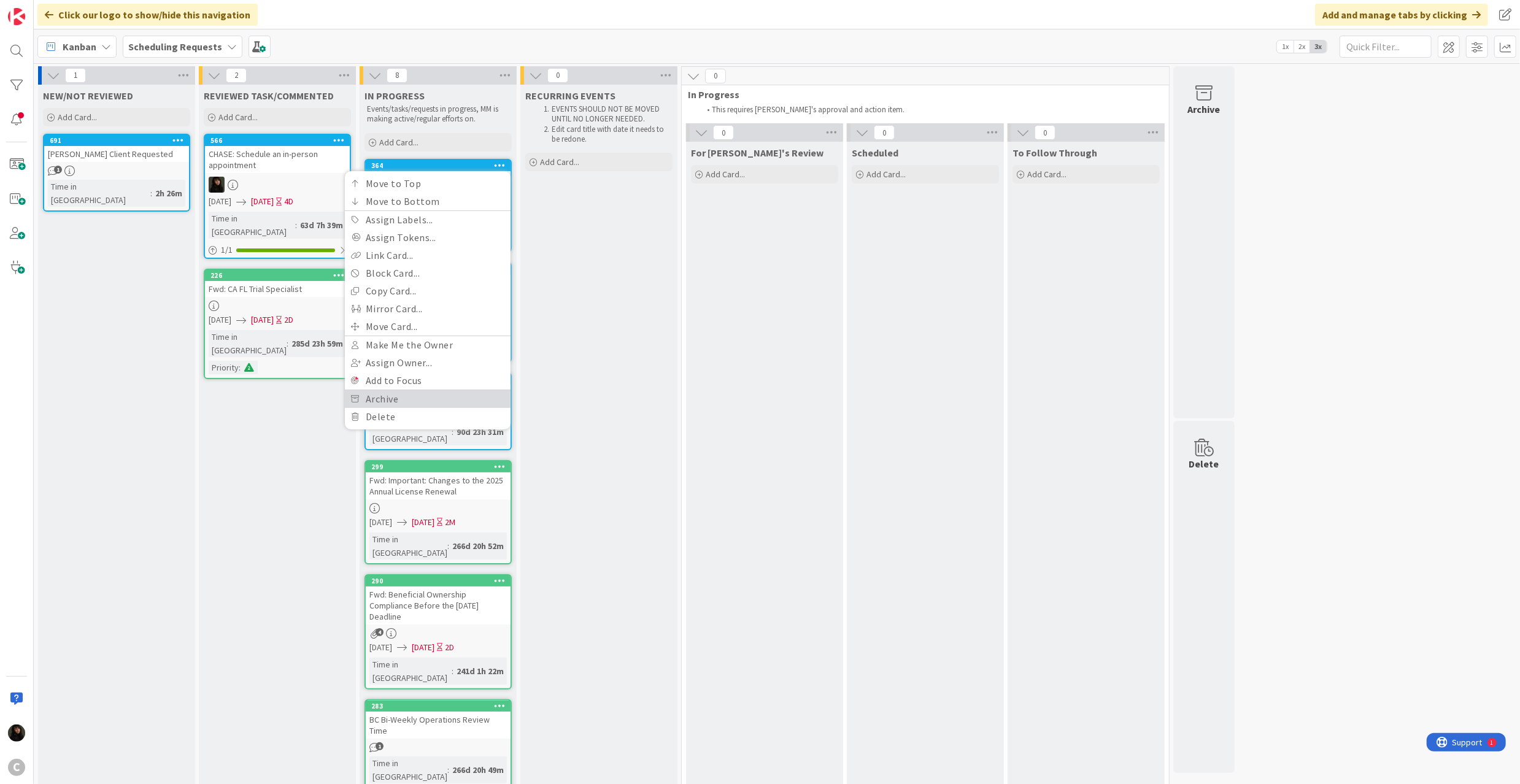
click at [388, 392] on link "Archive" at bounding box center [427, 399] width 165 height 17
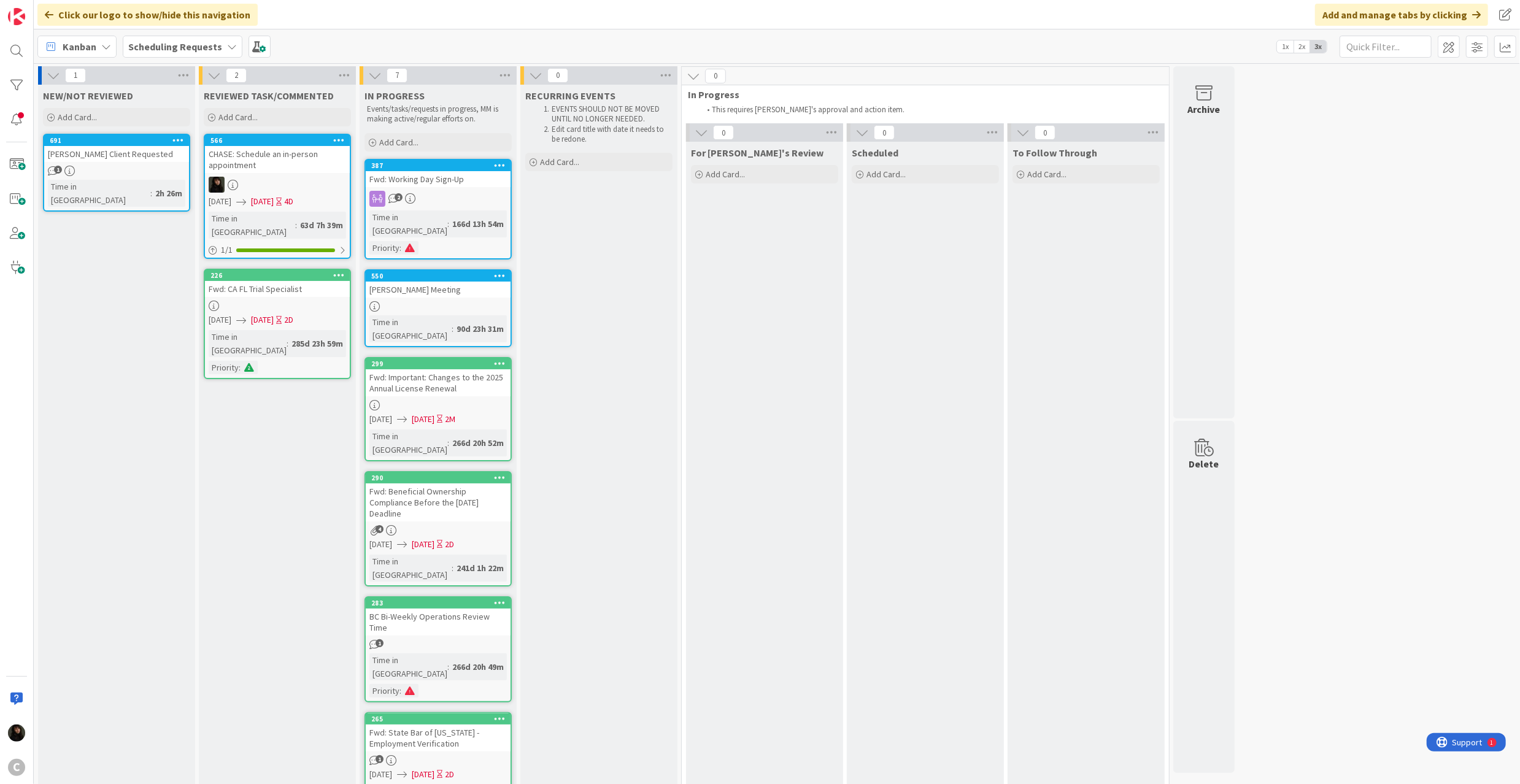
click at [496, 162] on icon at bounding box center [499, 165] width 12 height 9
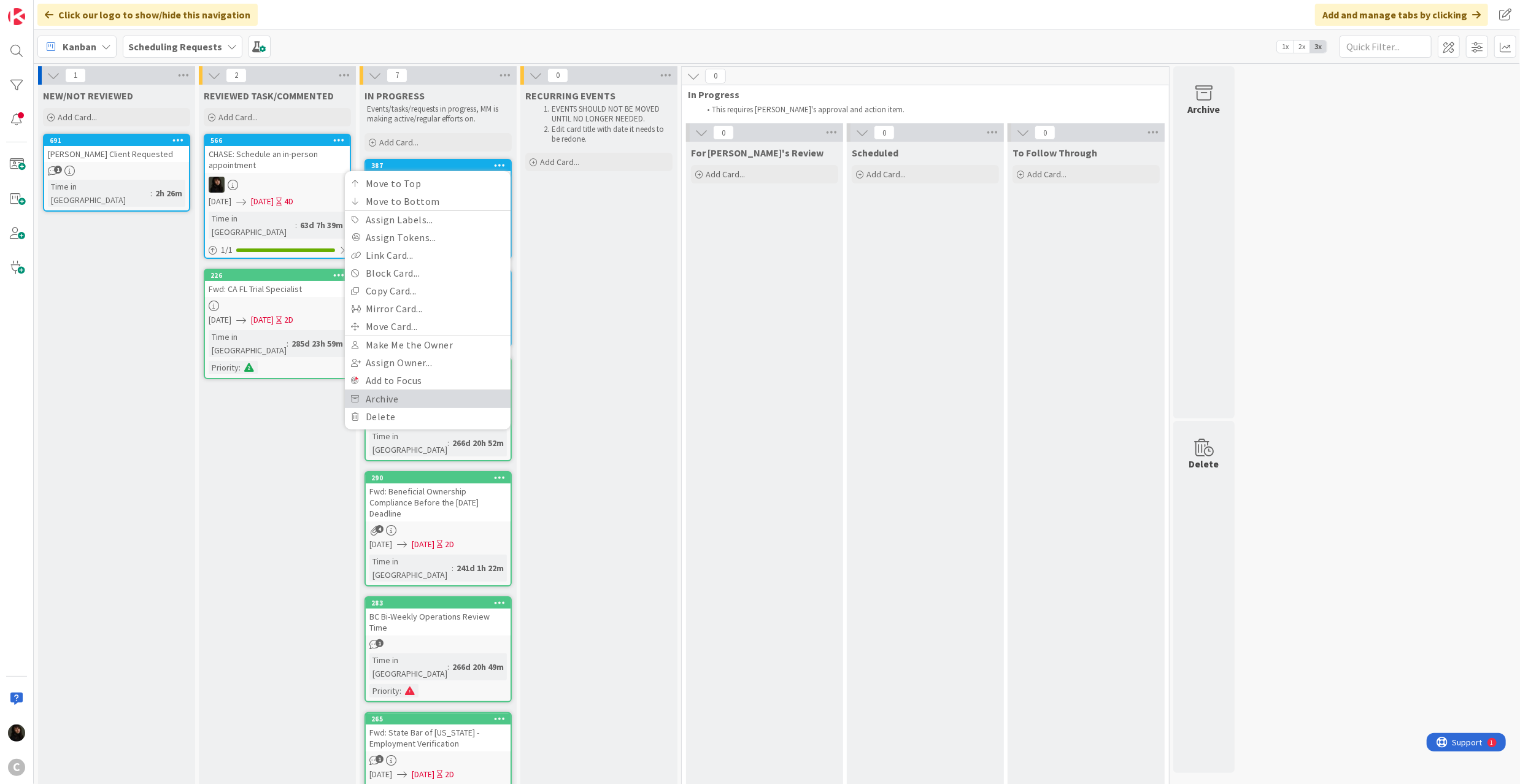
click at [389, 395] on link "Archive" at bounding box center [427, 399] width 165 height 17
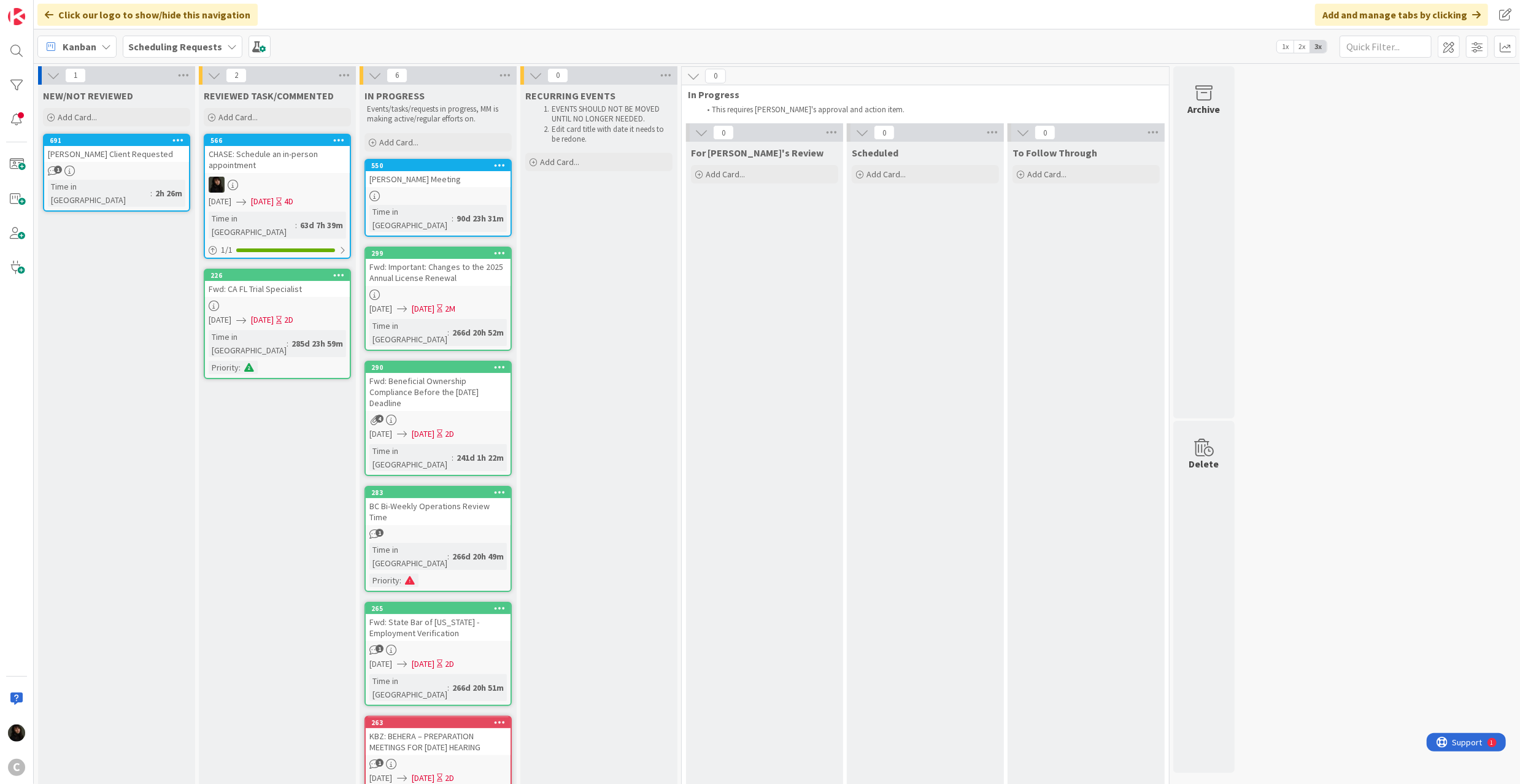
click at [496, 161] on icon at bounding box center [499, 165] width 12 height 9
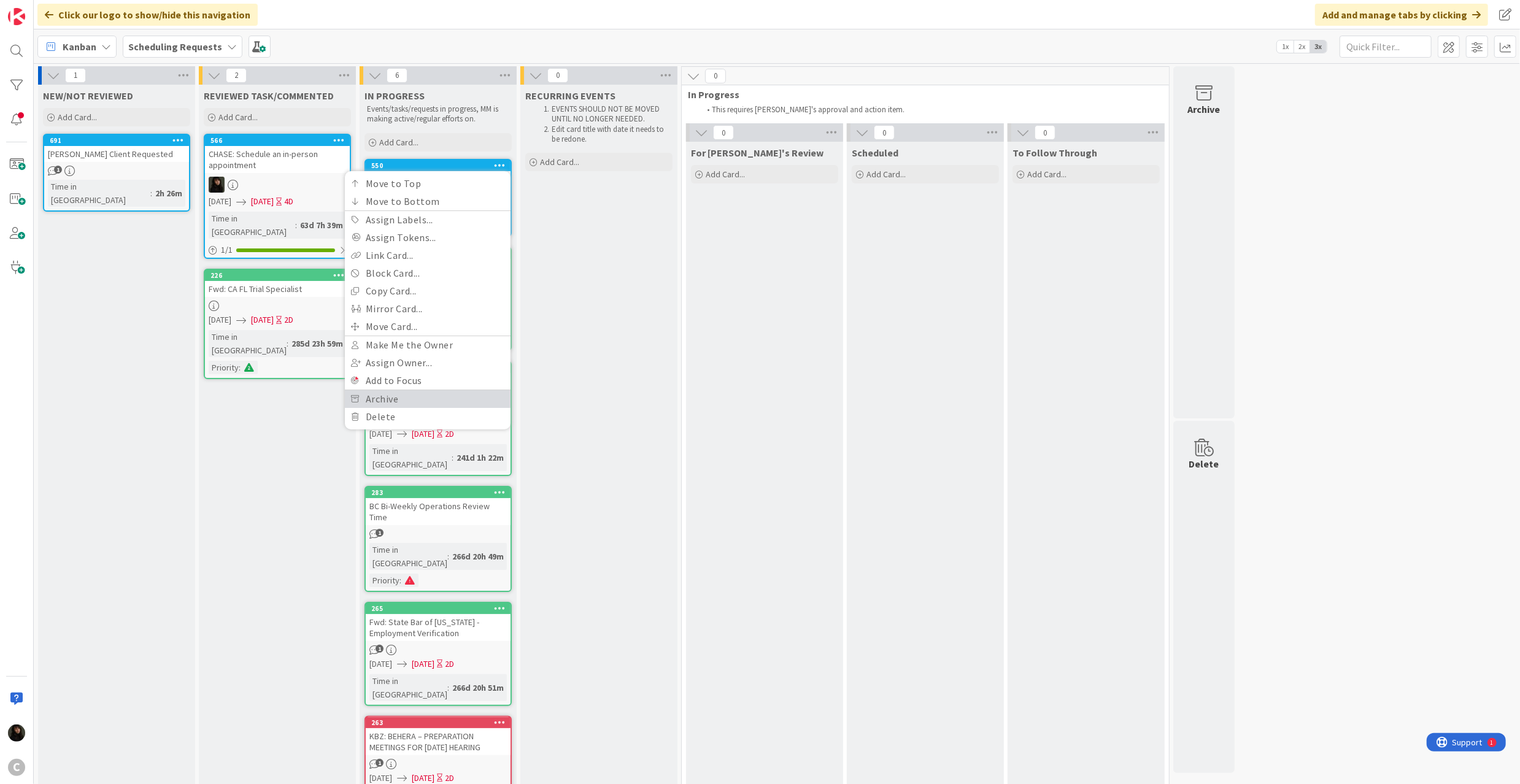
click at [385, 396] on link "Archive" at bounding box center [427, 399] width 165 height 17
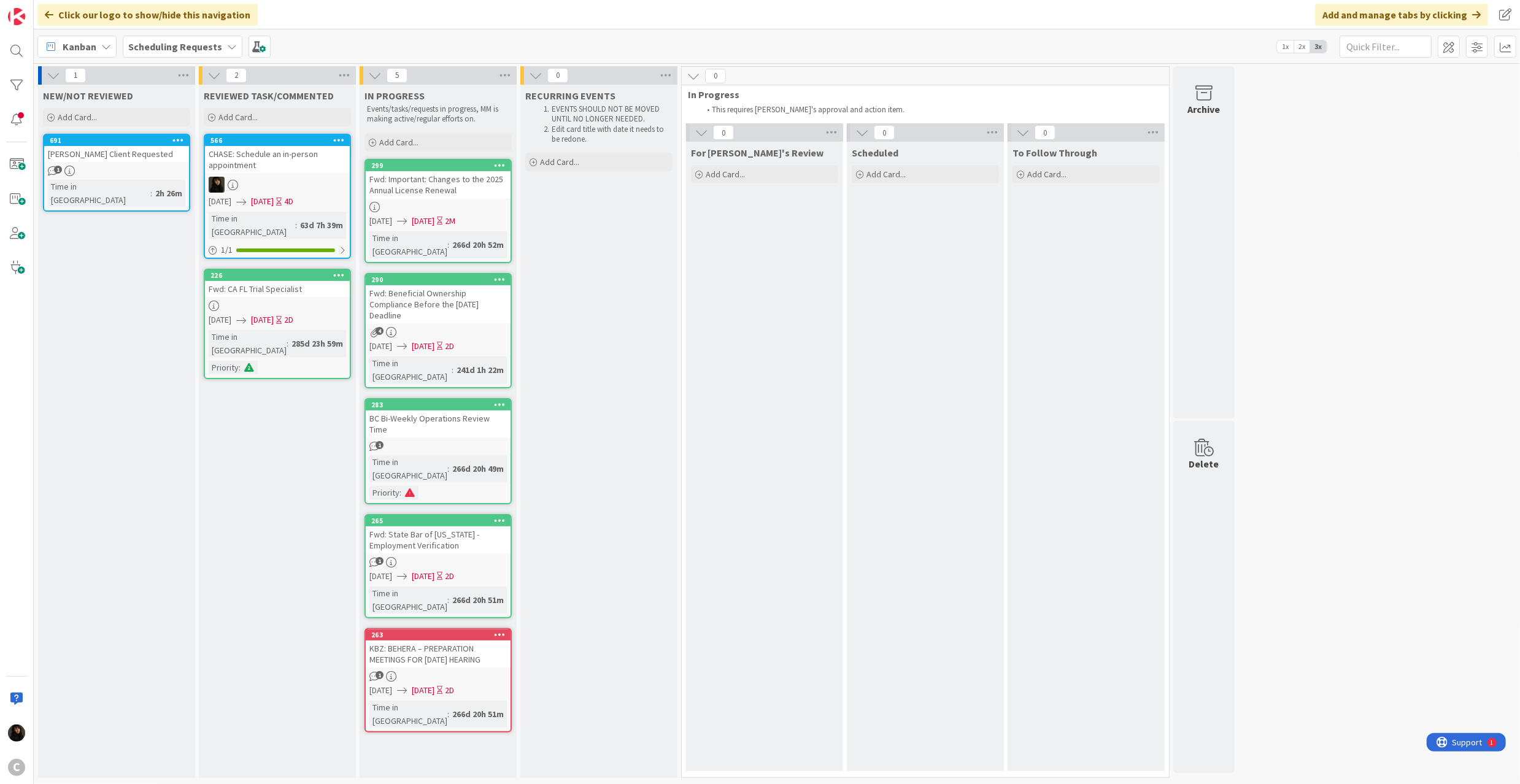
click at [504, 165] on icon at bounding box center [499, 165] width 12 height 9
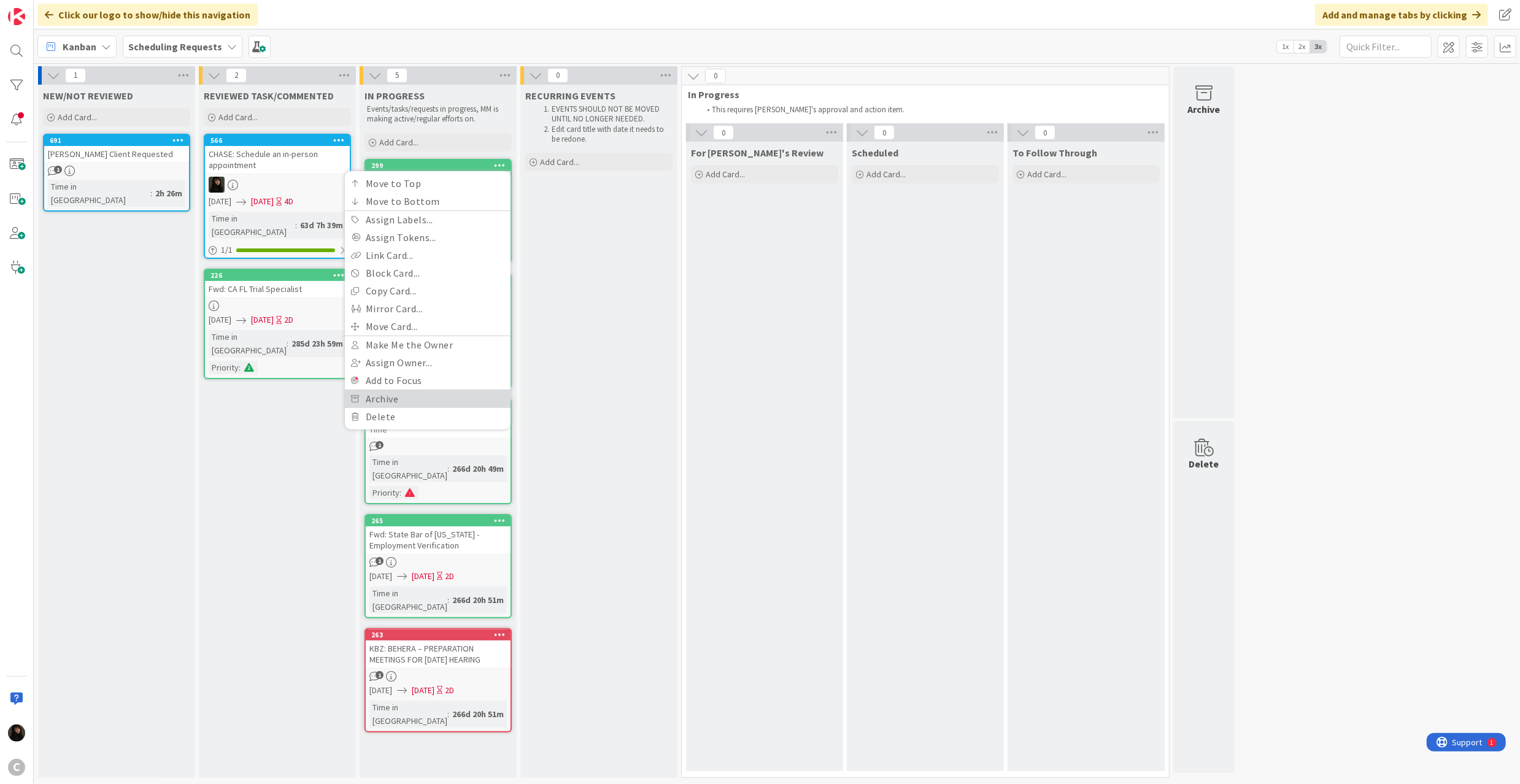
click at [406, 395] on link "Archive" at bounding box center [427, 399] width 165 height 17
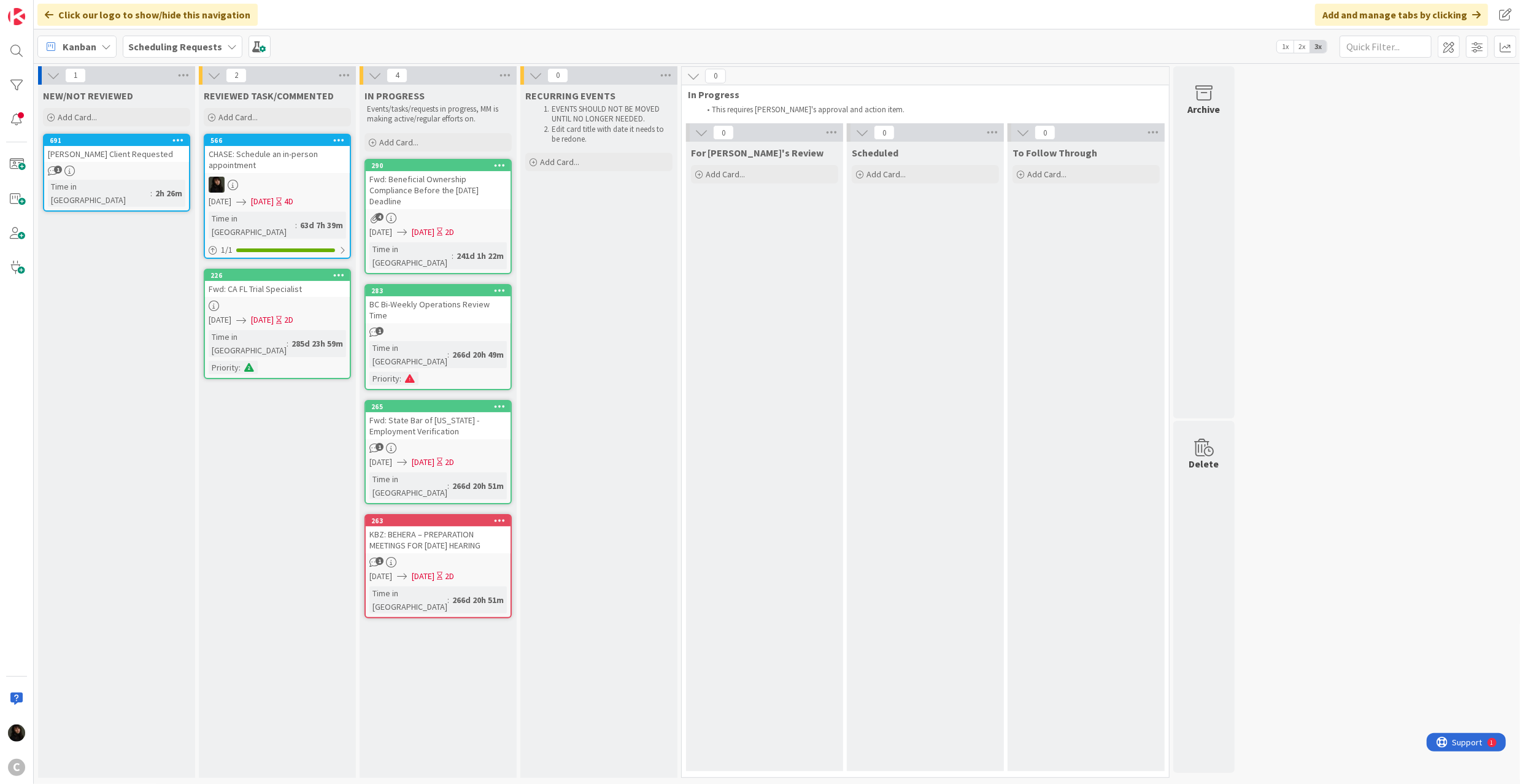
click at [490, 165] on div at bounding box center [499, 165] width 22 height 9
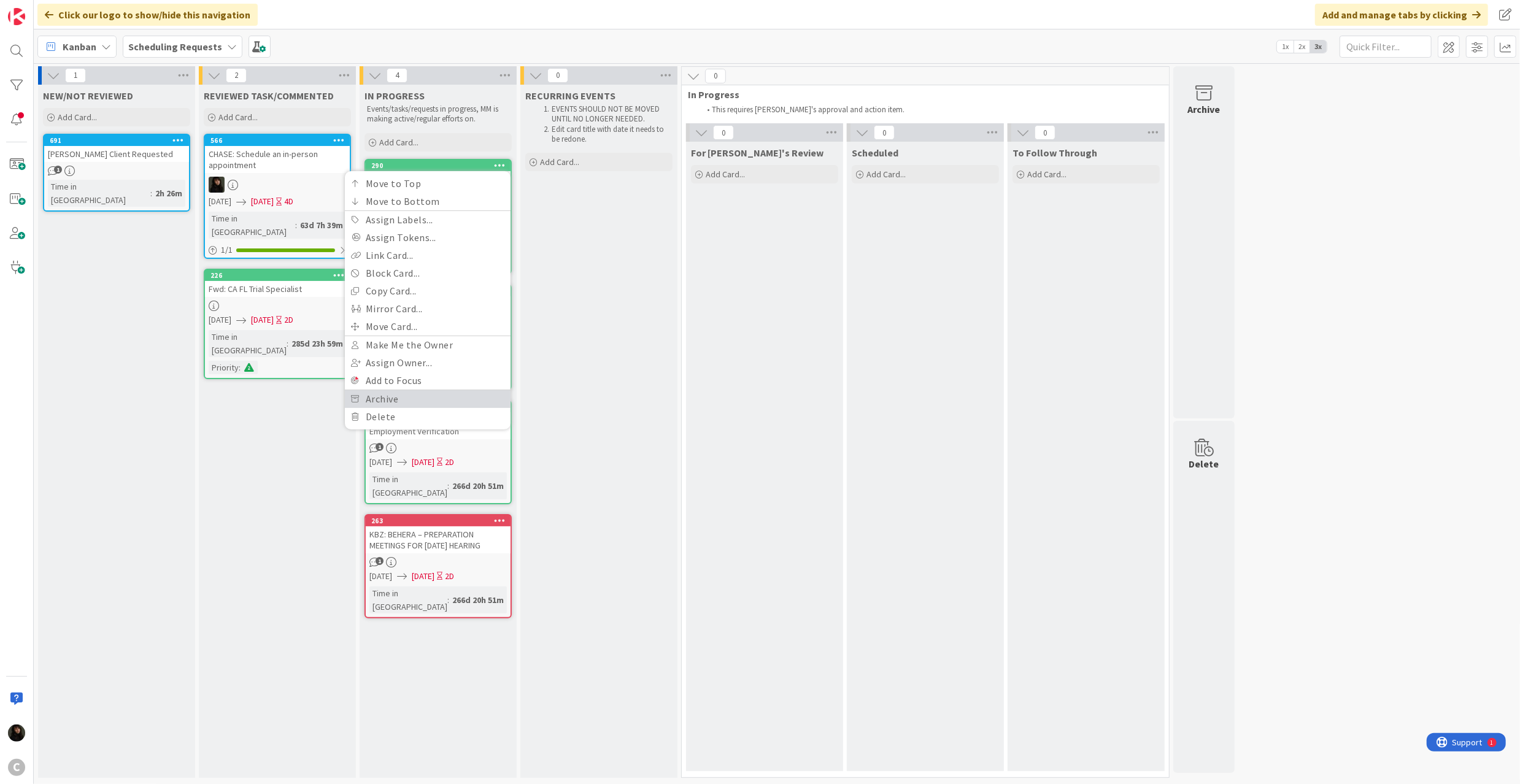
click at [386, 400] on link "Archive" at bounding box center [427, 399] width 165 height 17
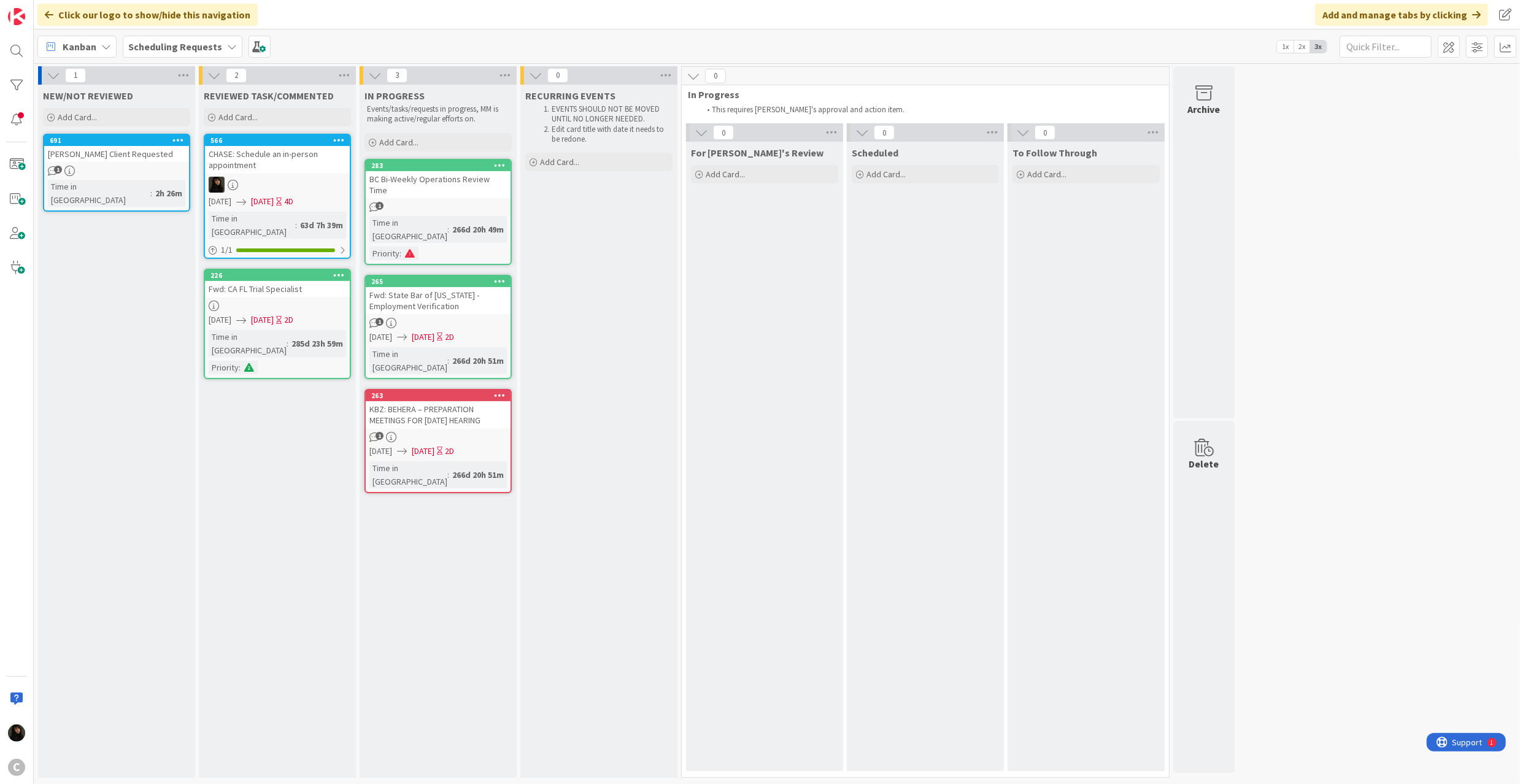
click at [496, 168] on icon at bounding box center [499, 165] width 12 height 9
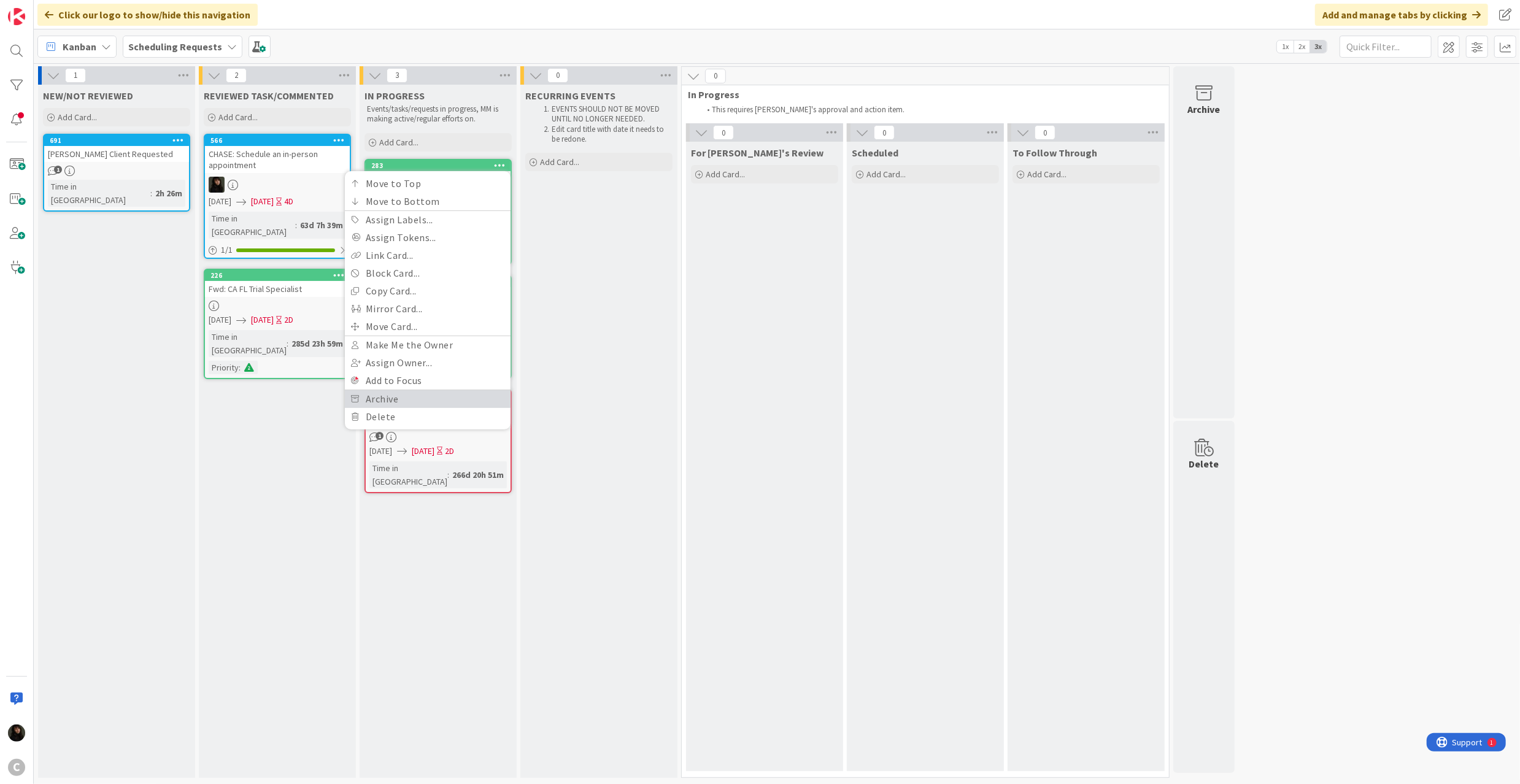
click at [394, 396] on link "Archive" at bounding box center [427, 399] width 165 height 17
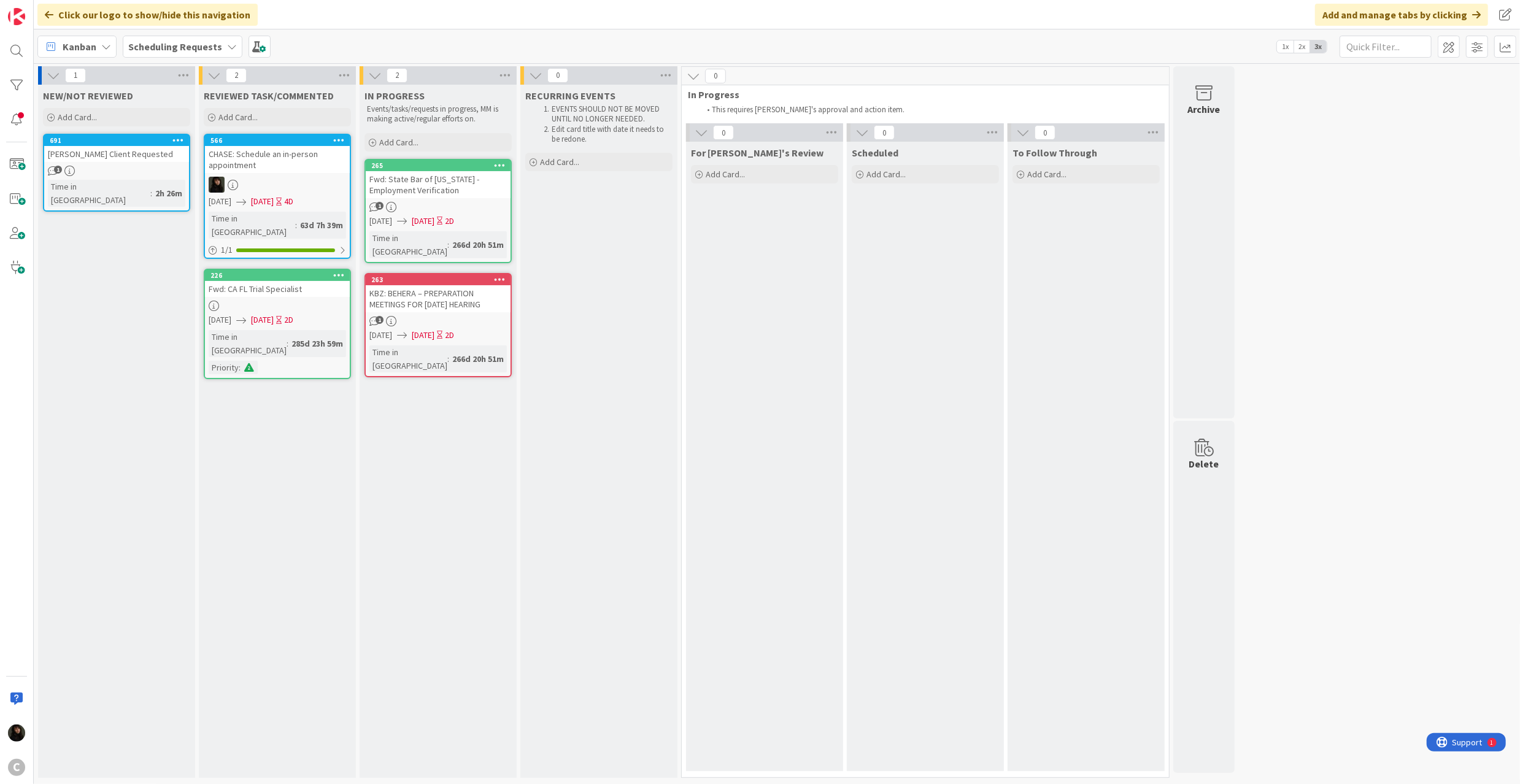
click at [501, 165] on icon at bounding box center [499, 165] width 12 height 9
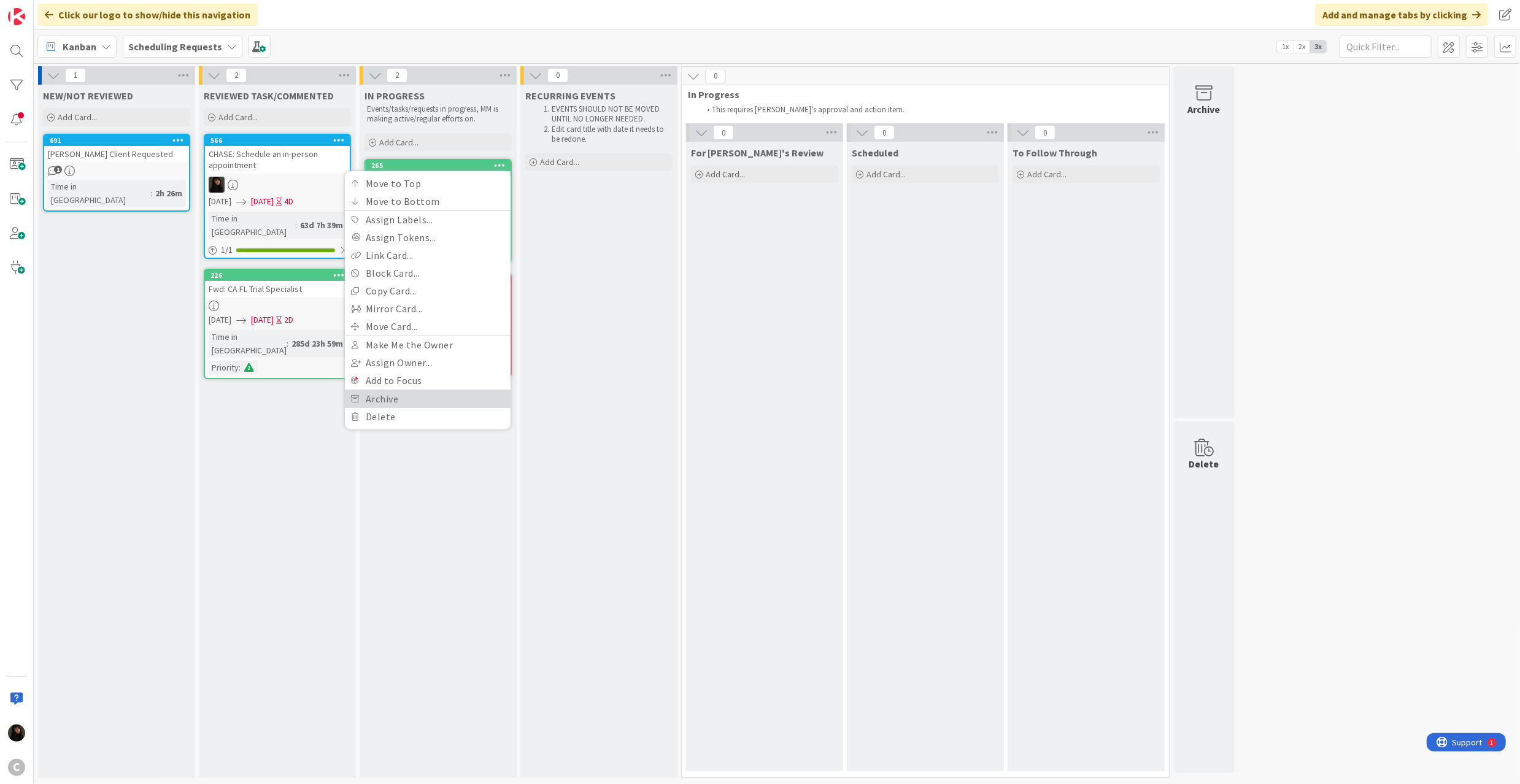
click at [391, 392] on link "Archive" at bounding box center [427, 399] width 165 height 17
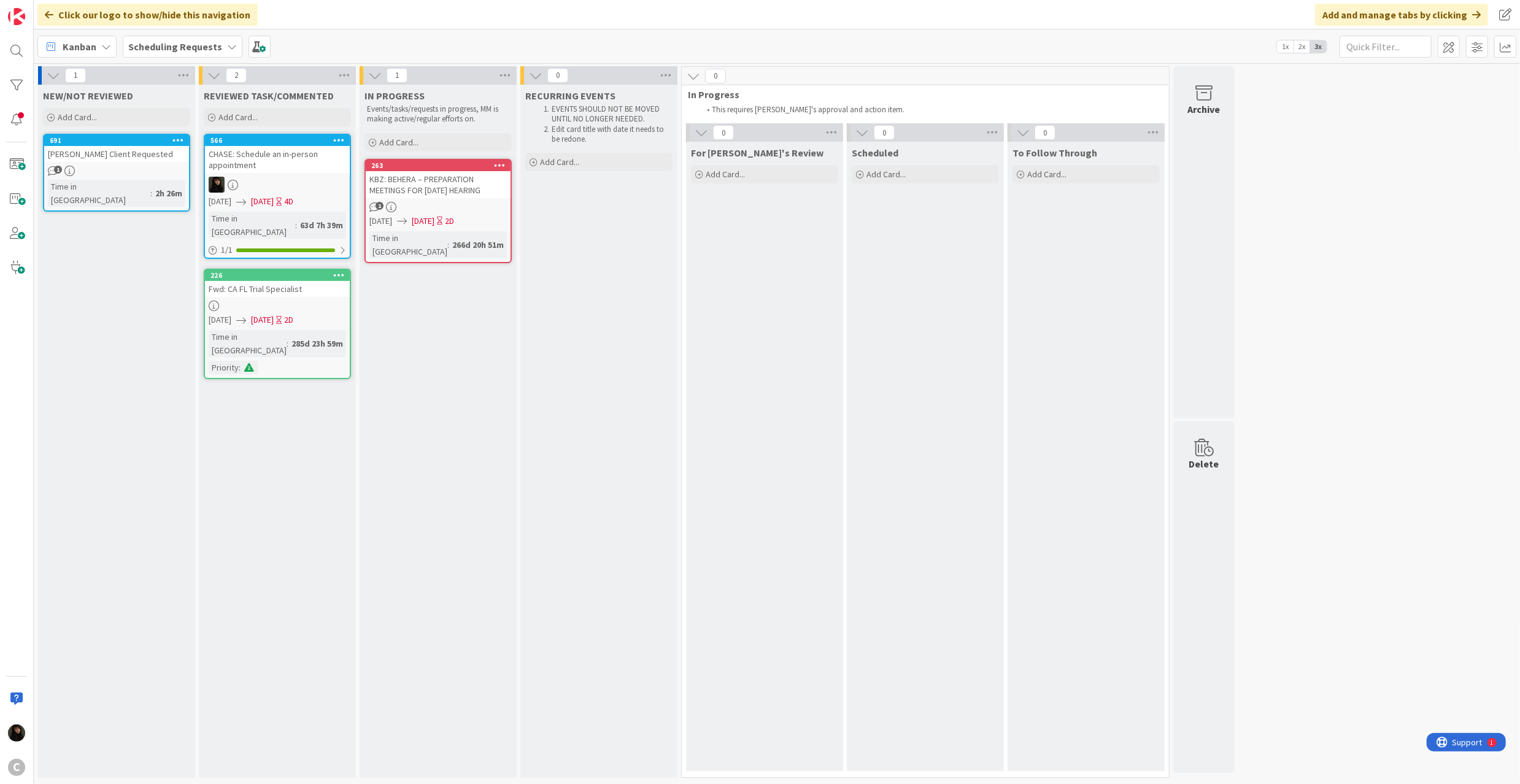
click at [495, 157] on div "IN PROGRESS Events/tasks/requests in progress, MM is making active/regular effo…" at bounding box center [438, 431] width 157 height 693
click at [496, 171] on div "KBZ: BEHERA – PREPARATION MEETINGS FOR [DATE] HEARING" at bounding box center [438, 184] width 145 height 27
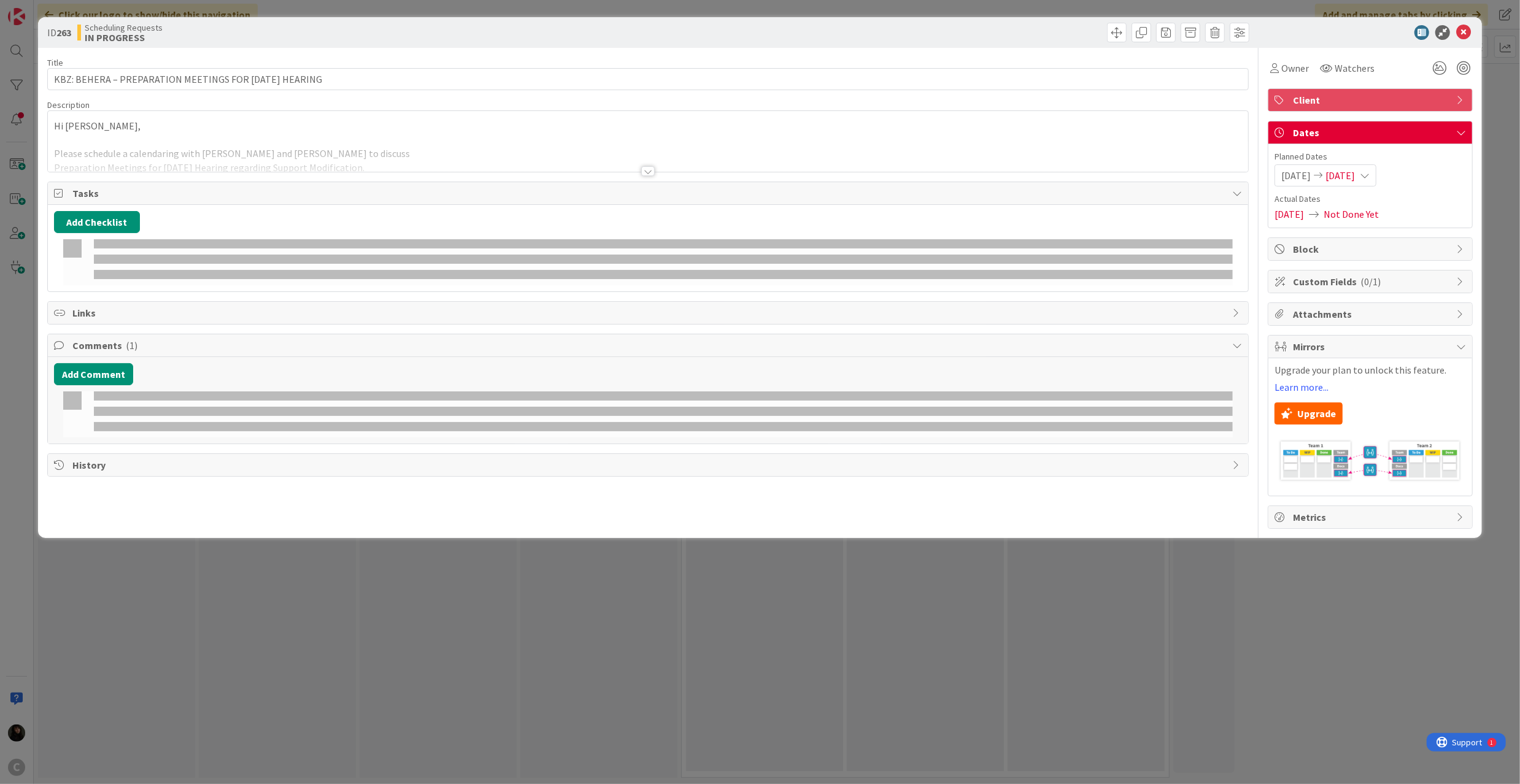
click at [497, 165] on div at bounding box center [647, 157] width 1200 height 32
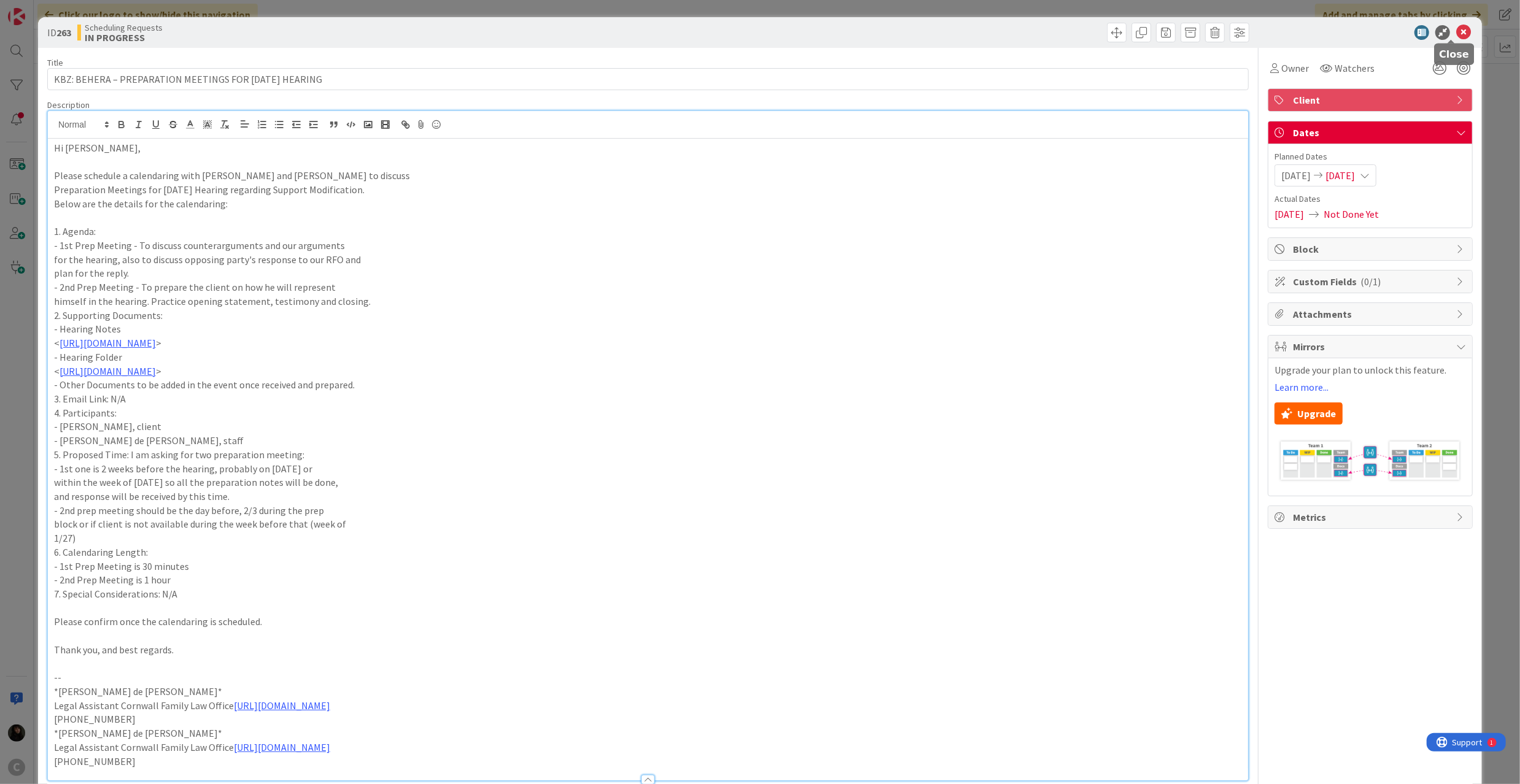
click at [1458, 37] on icon at bounding box center [1463, 32] width 15 height 15
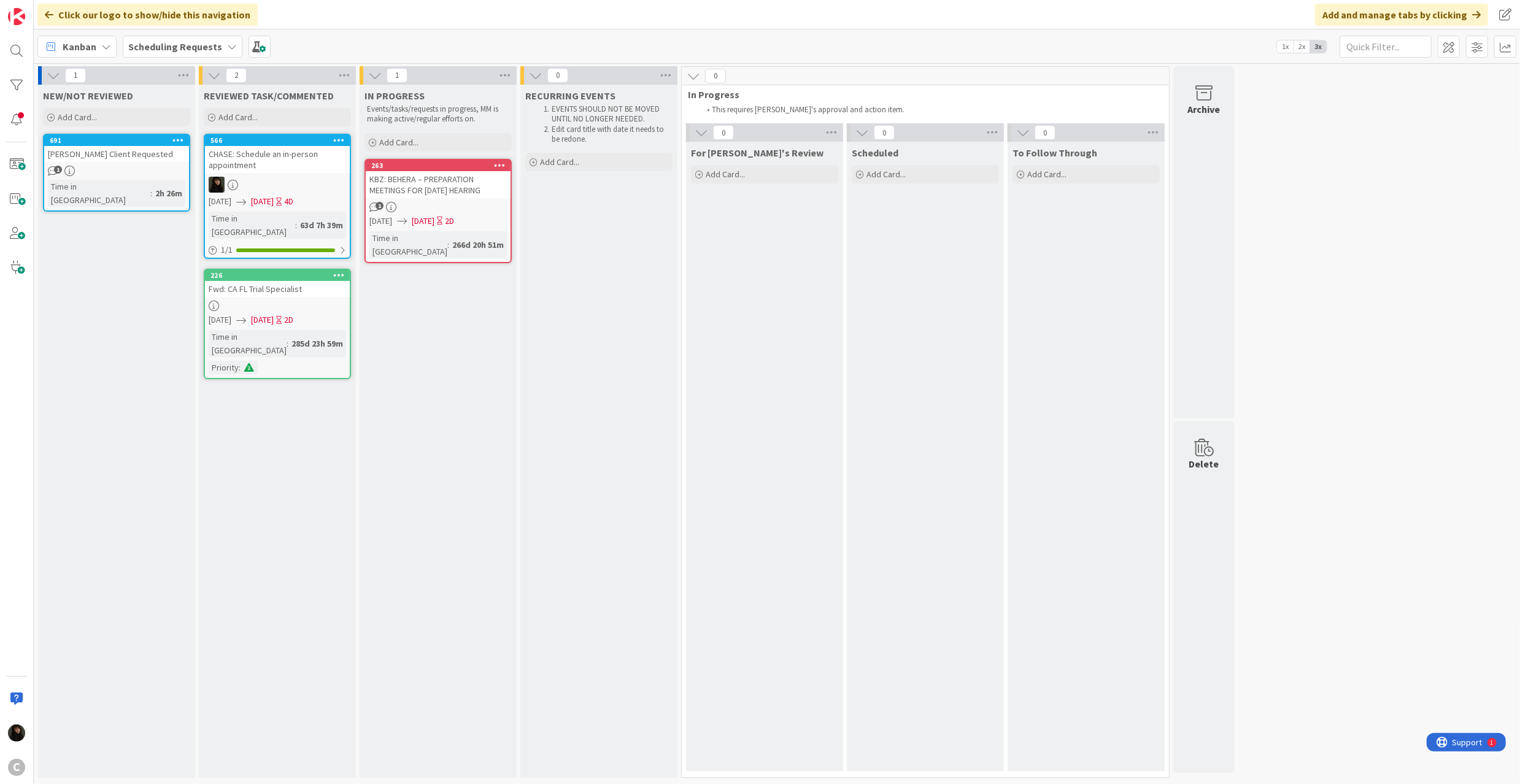
click at [504, 163] on icon at bounding box center [499, 165] width 12 height 9
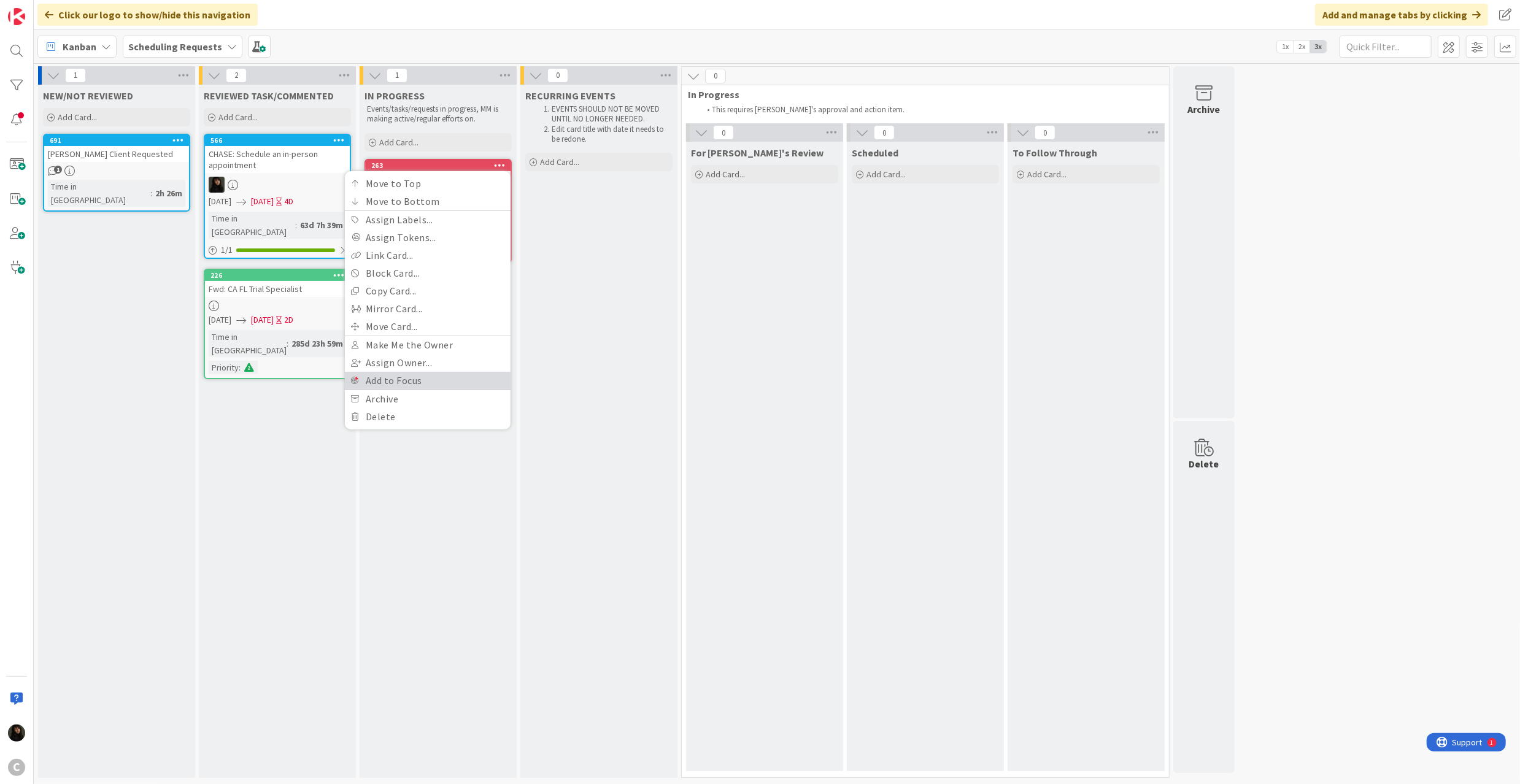
click at [387, 388] on link "Add to Focus" at bounding box center [427, 381] width 165 height 17
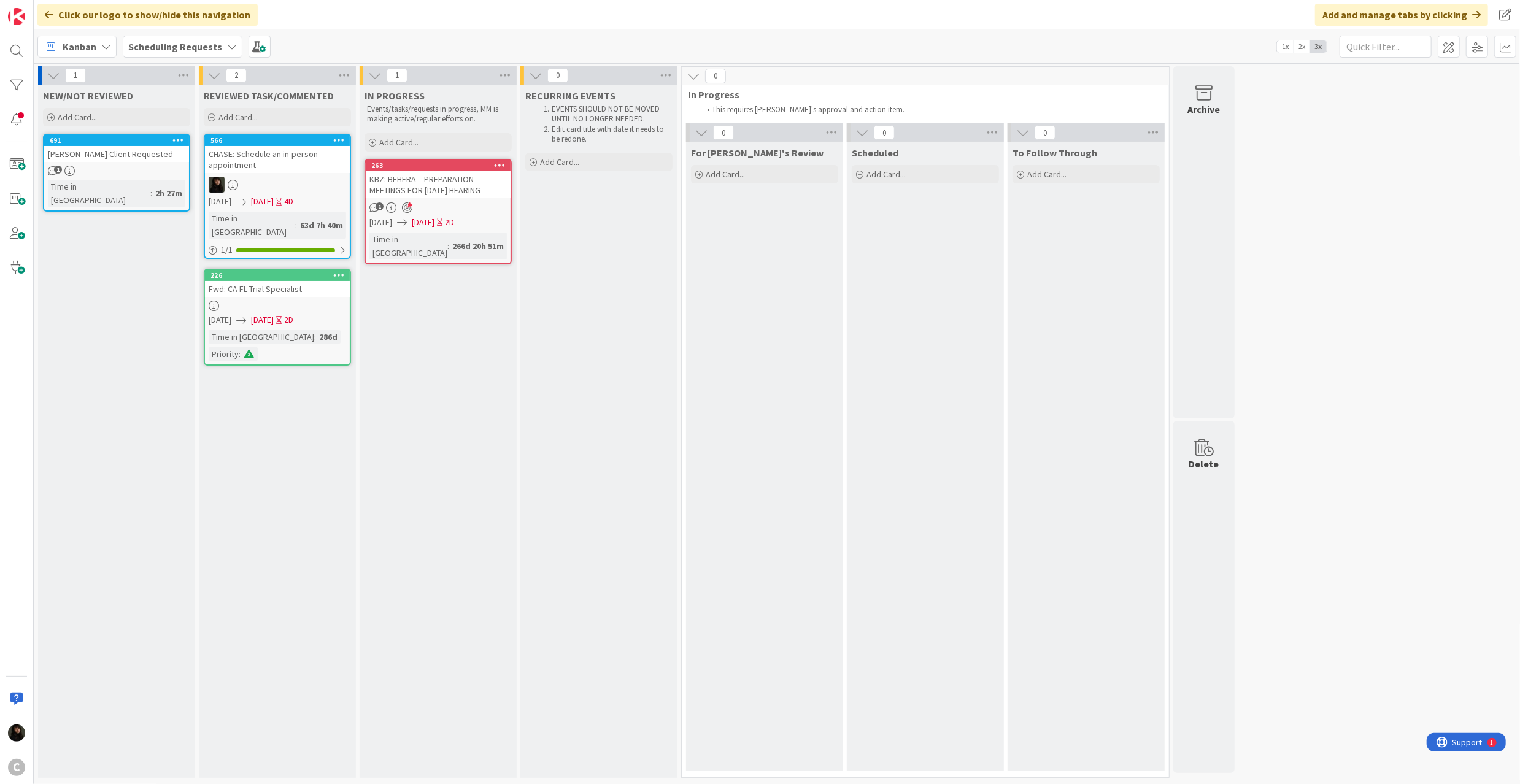
click at [498, 162] on icon at bounding box center [499, 165] width 12 height 9
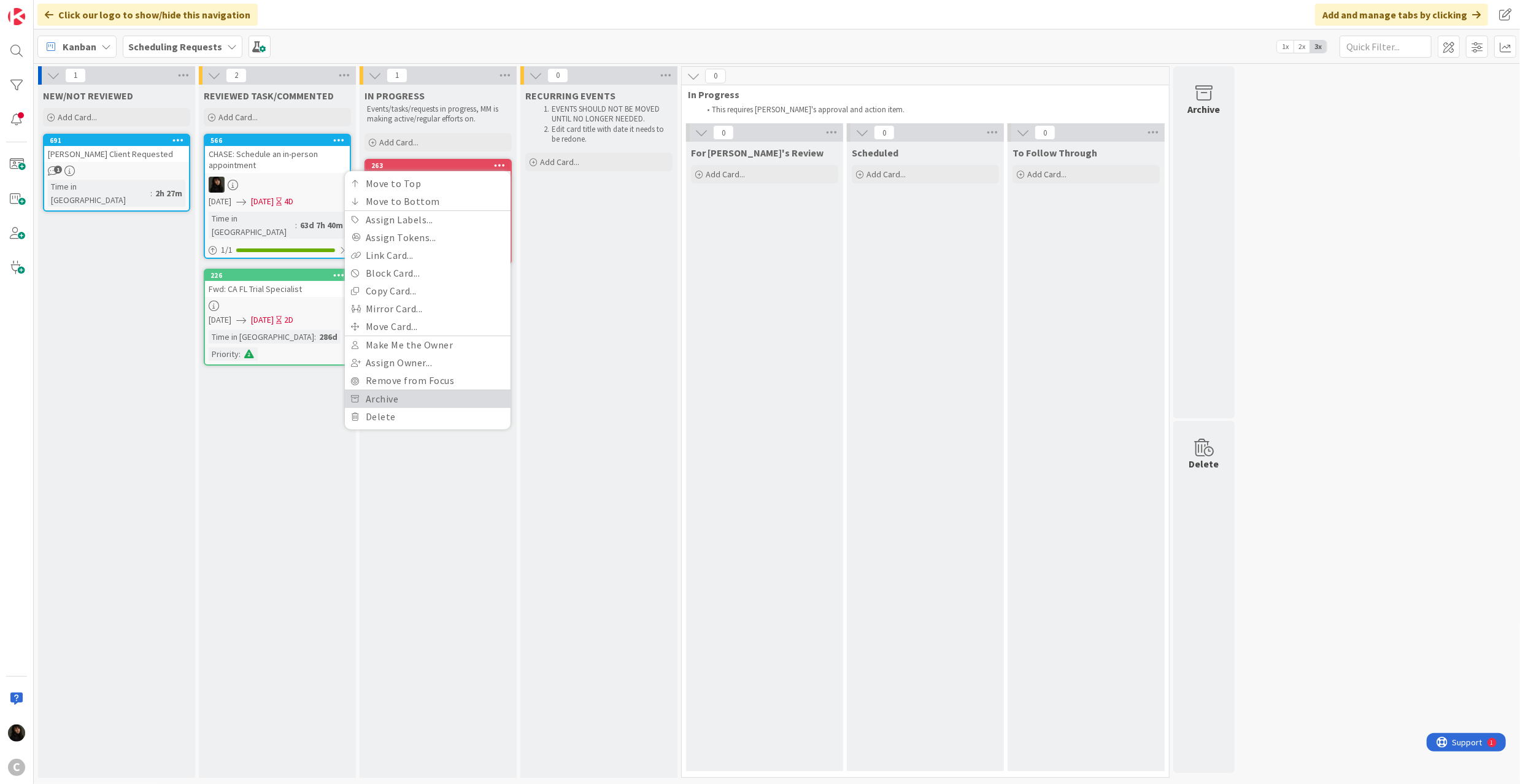
click at [405, 390] on link "Archive" at bounding box center [427, 399] width 165 height 17
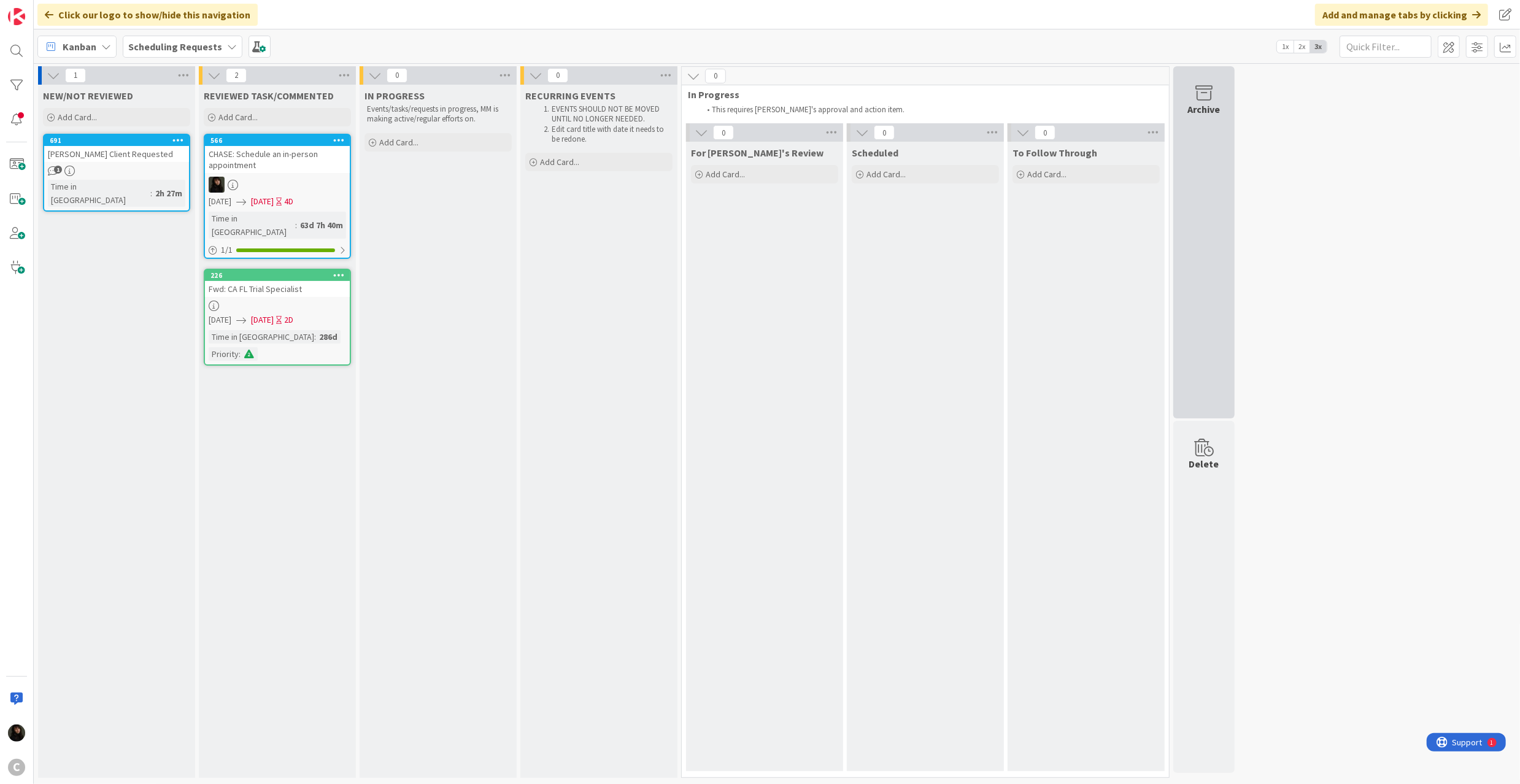
click at [1203, 99] on icon at bounding box center [1203, 93] width 47 height 17
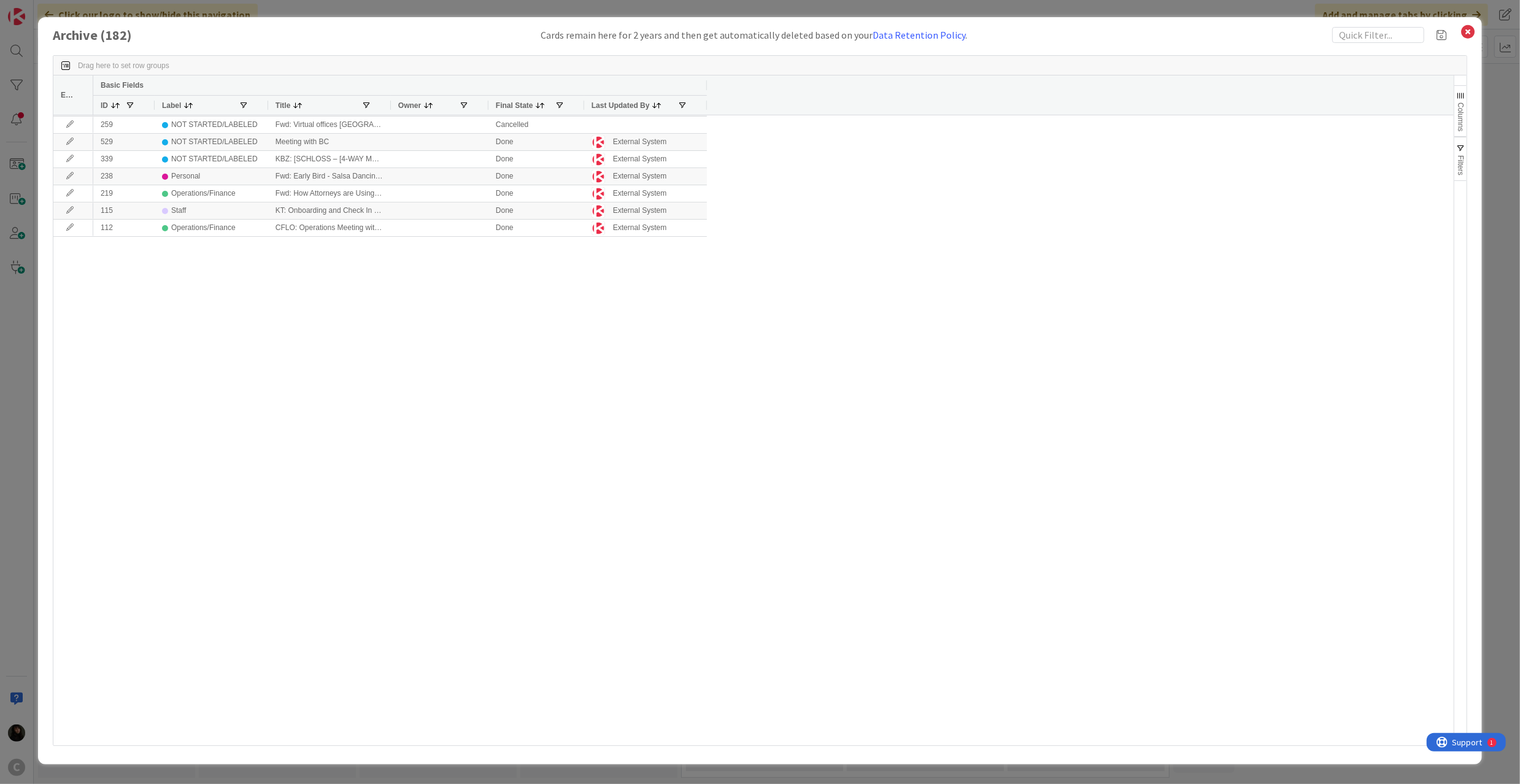
scroll to position [614, 0]
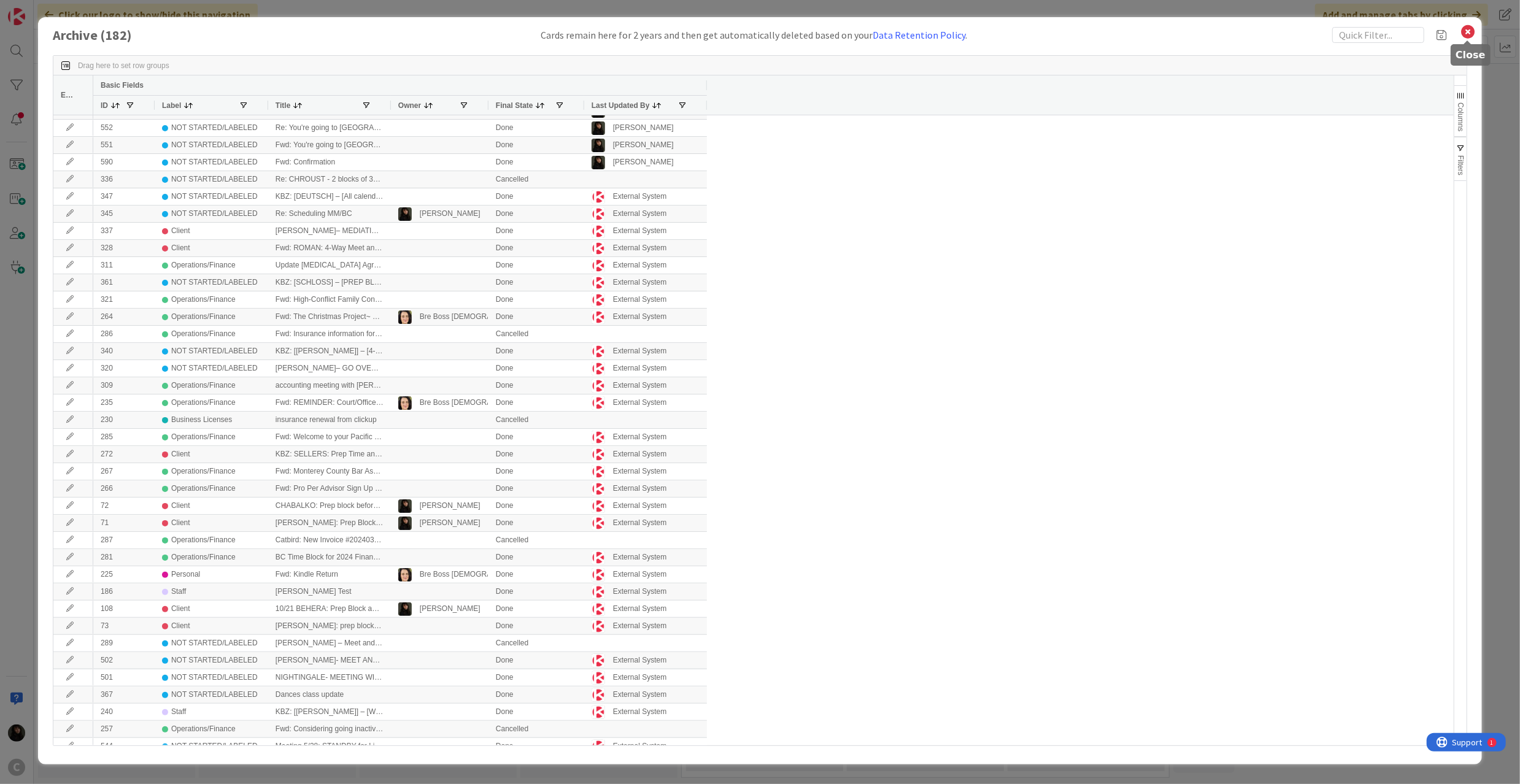
click at [1463, 31] on icon at bounding box center [1468, 32] width 16 height 17
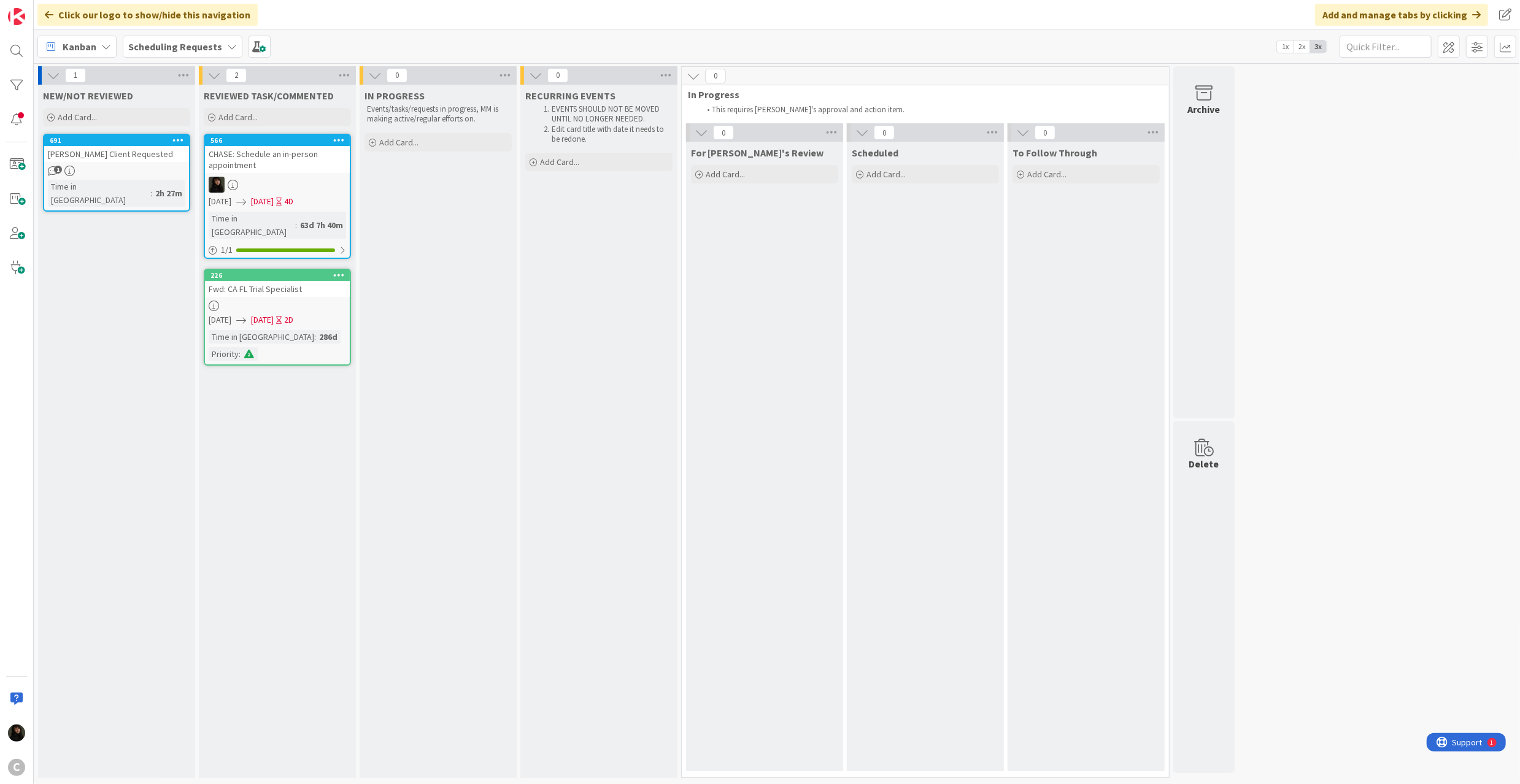
click at [336, 134] on link "566 CHASE: Schedule an in-person appointment [DATE] [DATE] 4D Time in [GEOGRAPH…" at bounding box center [277, 196] width 147 height 125
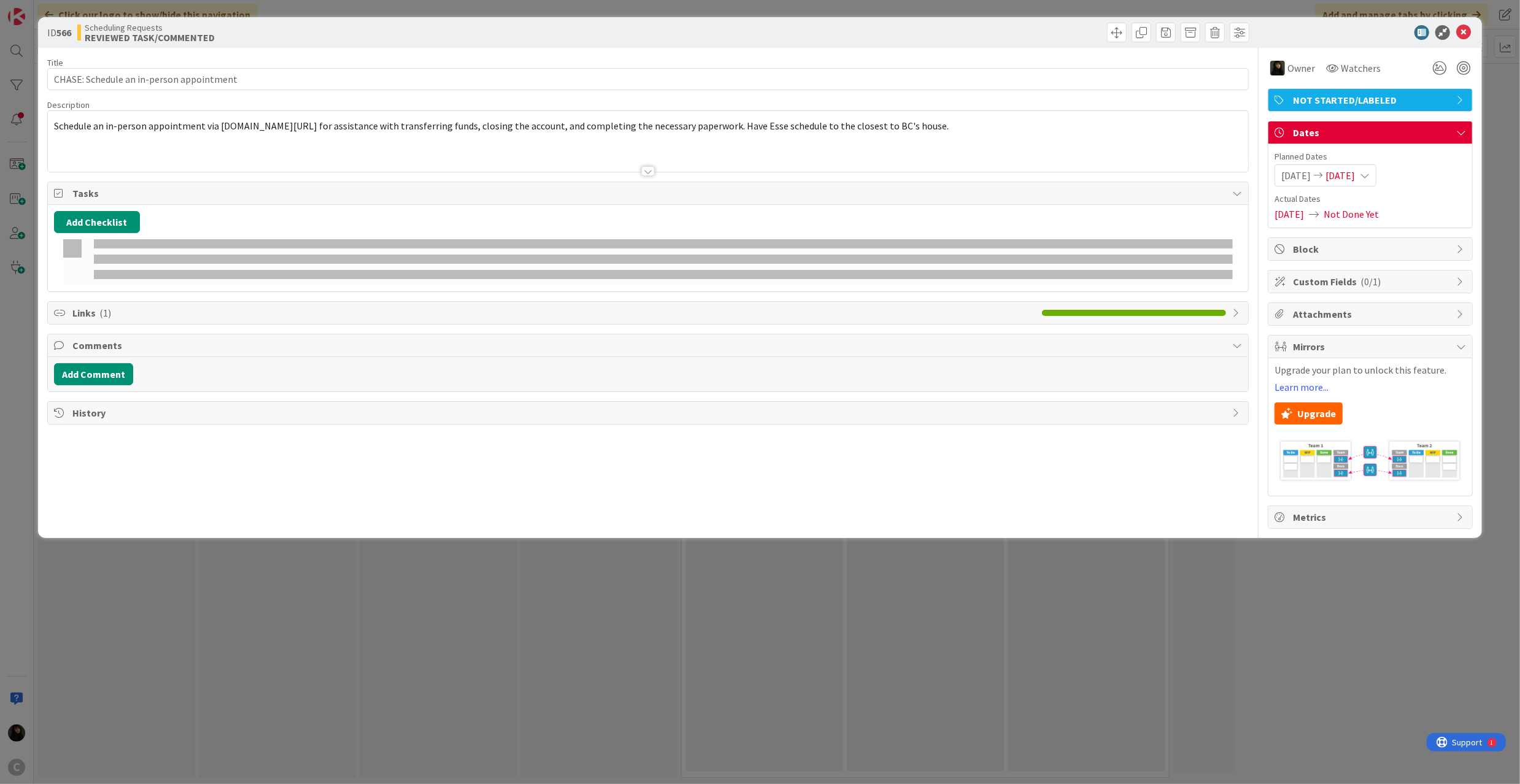
click at [337, 138] on div "Schedule an in-person appointment via [DOMAIN_NAME][URL] for assistance with tr…" at bounding box center [647, 144] width 1200 height 55
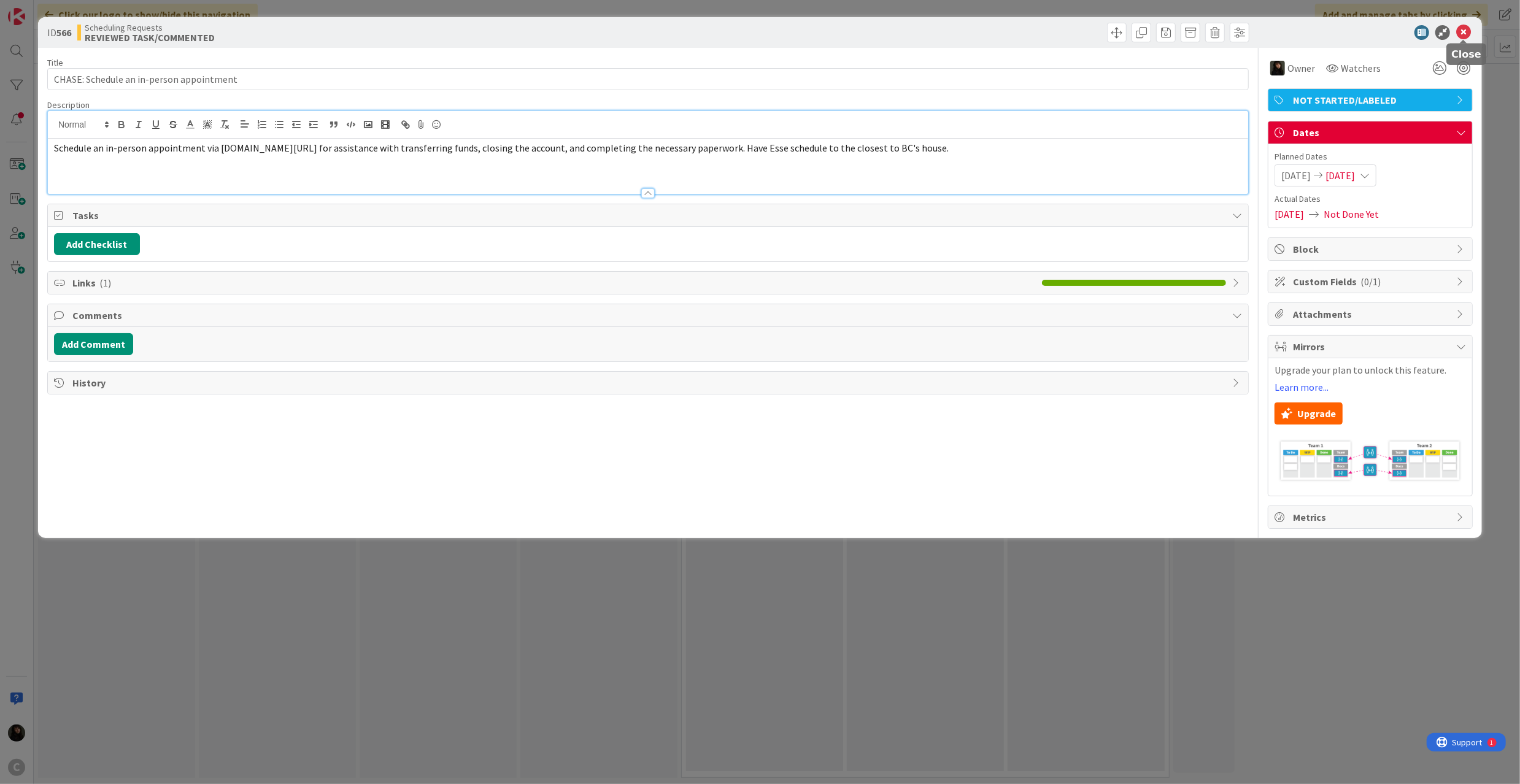
click at [1459, 33] on icon at bounding box center [1463, 32] width 15 height 15
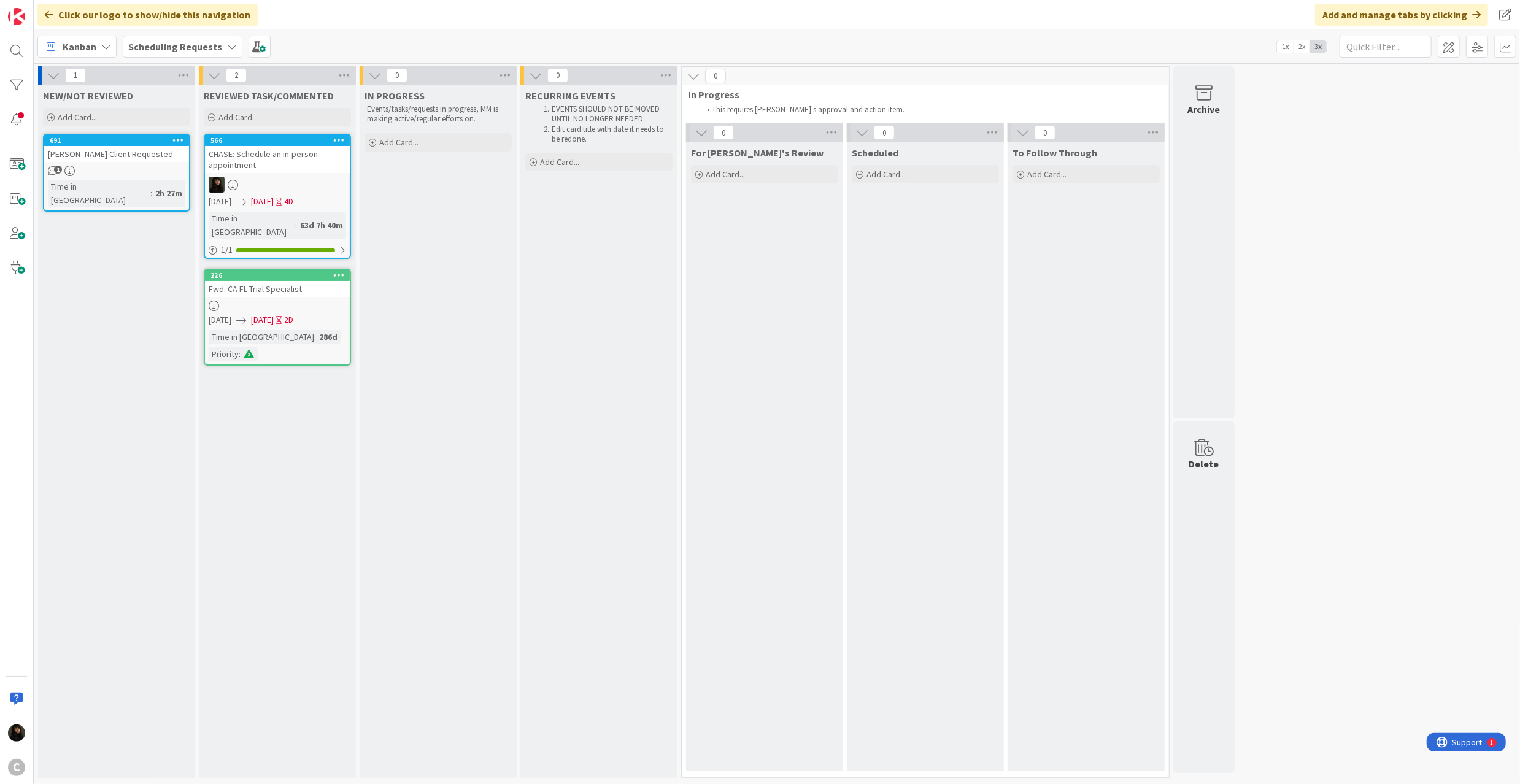
click at [344, 138] on icon at bounding box center [339, 139] width 12 height 9
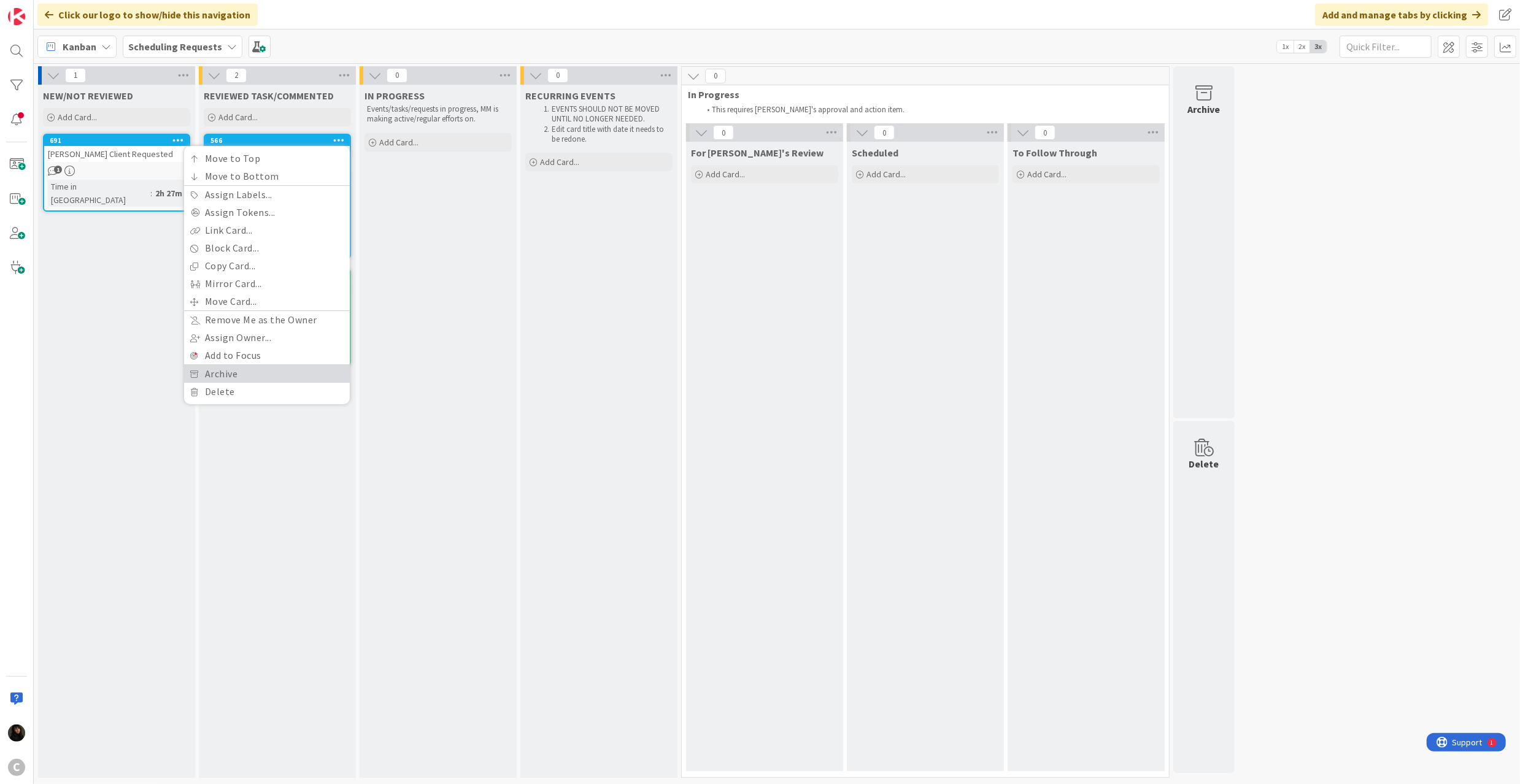
click at [231, 372] on link "Archive" at bounding box center [267, 373] width 165 height 17
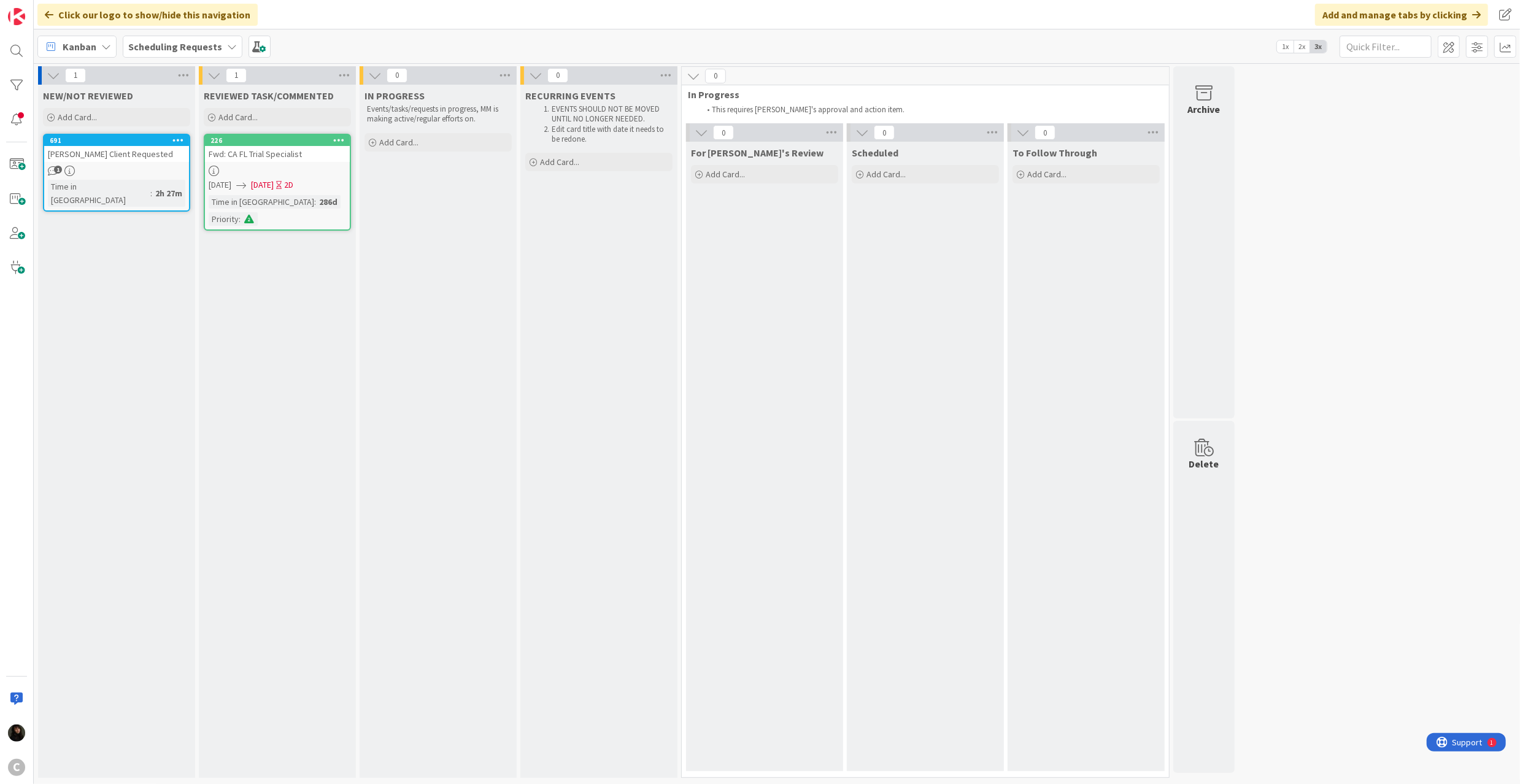
click at [337, 135] on icon at bounding box center [339, 139] width 12 height 9
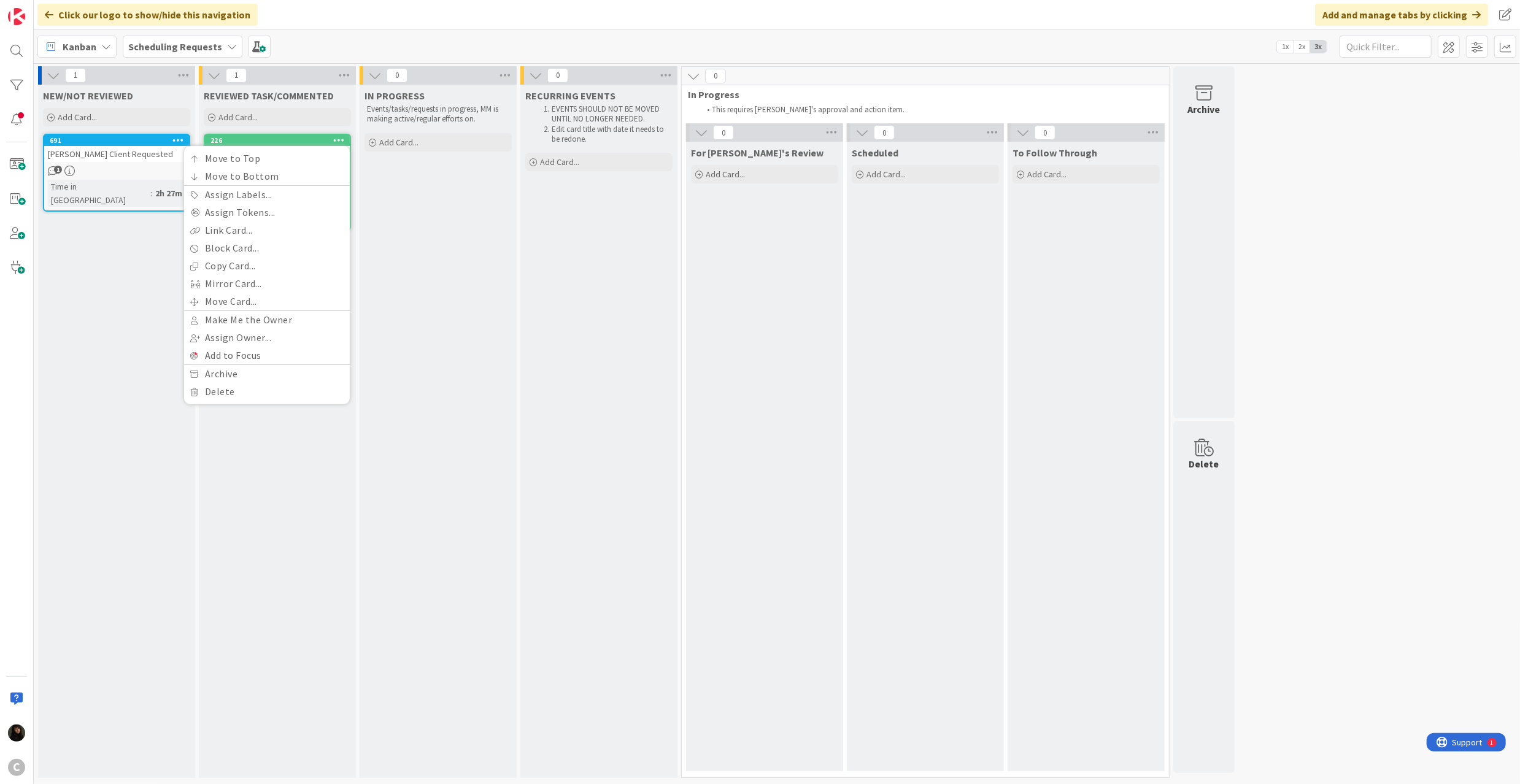
click at [404, 227] on div "IN PROGRESS Events/tasks/requests in progress, MM is making active/regular effo…" at bounding box center [438, 431] width 157 height 693
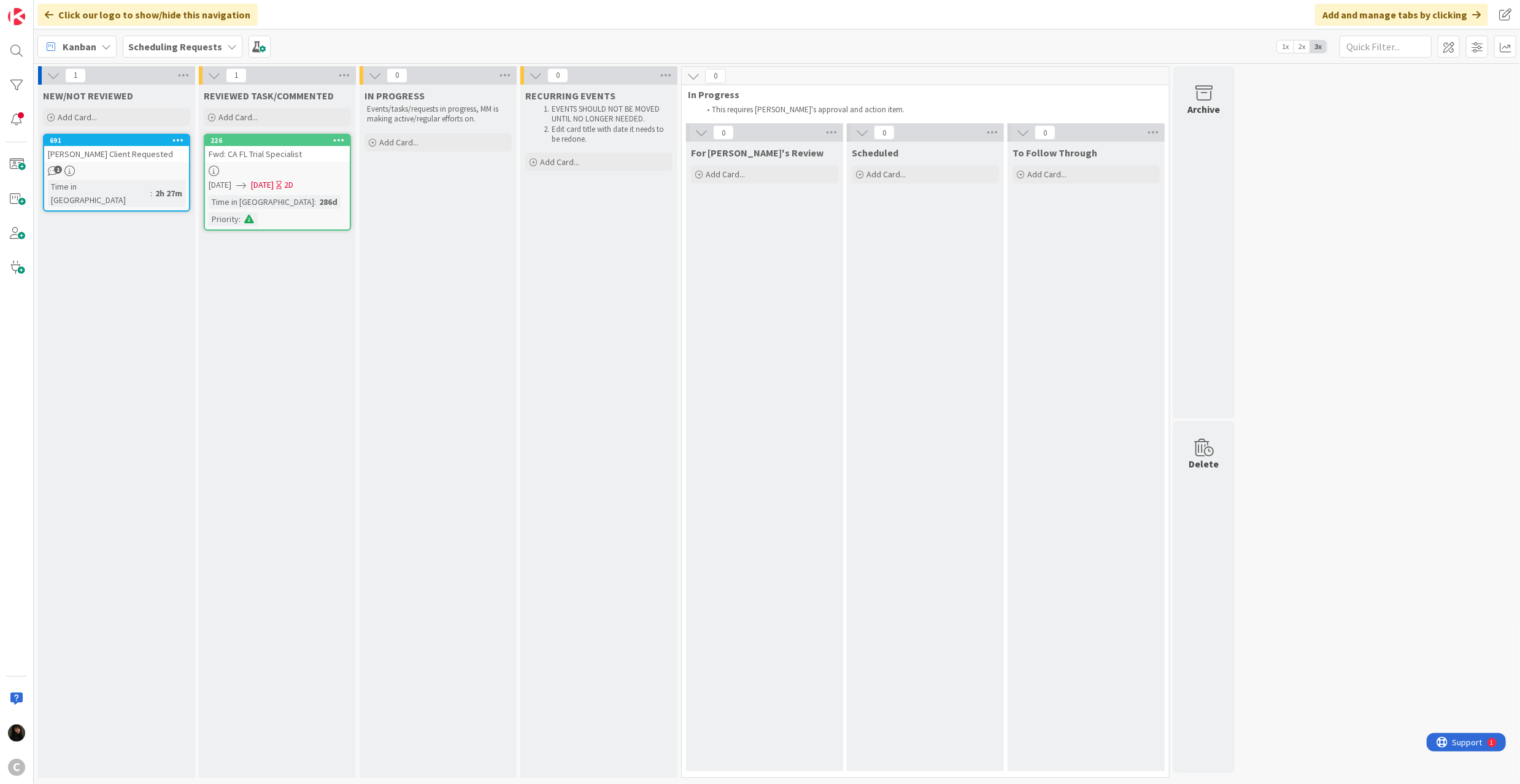
click at [340, 135] on icon at bounding box center [339, 139] width 12 height 9
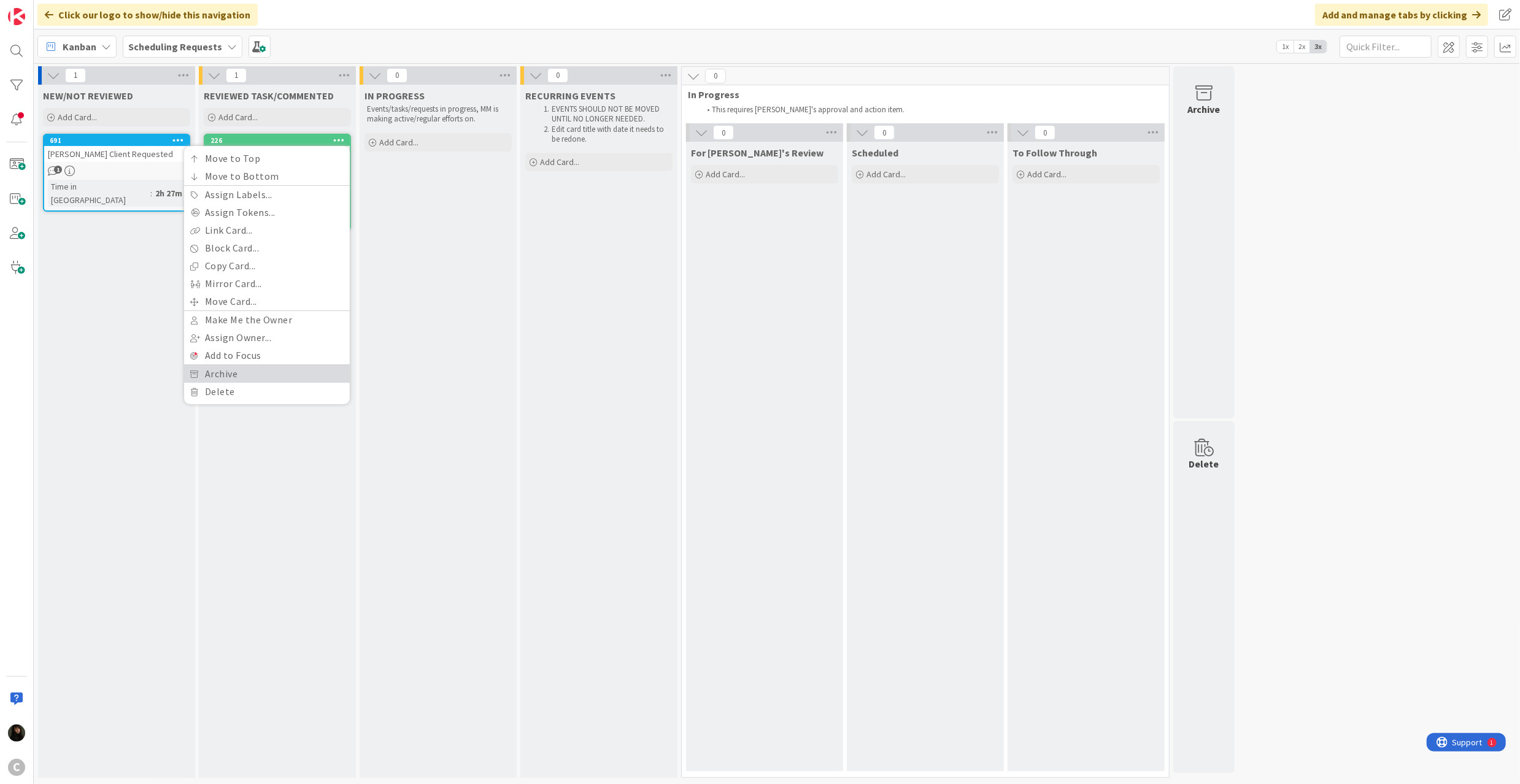
click at [236, 369] on link "Archive" at bounding box center [267, 373] width 165 height 17
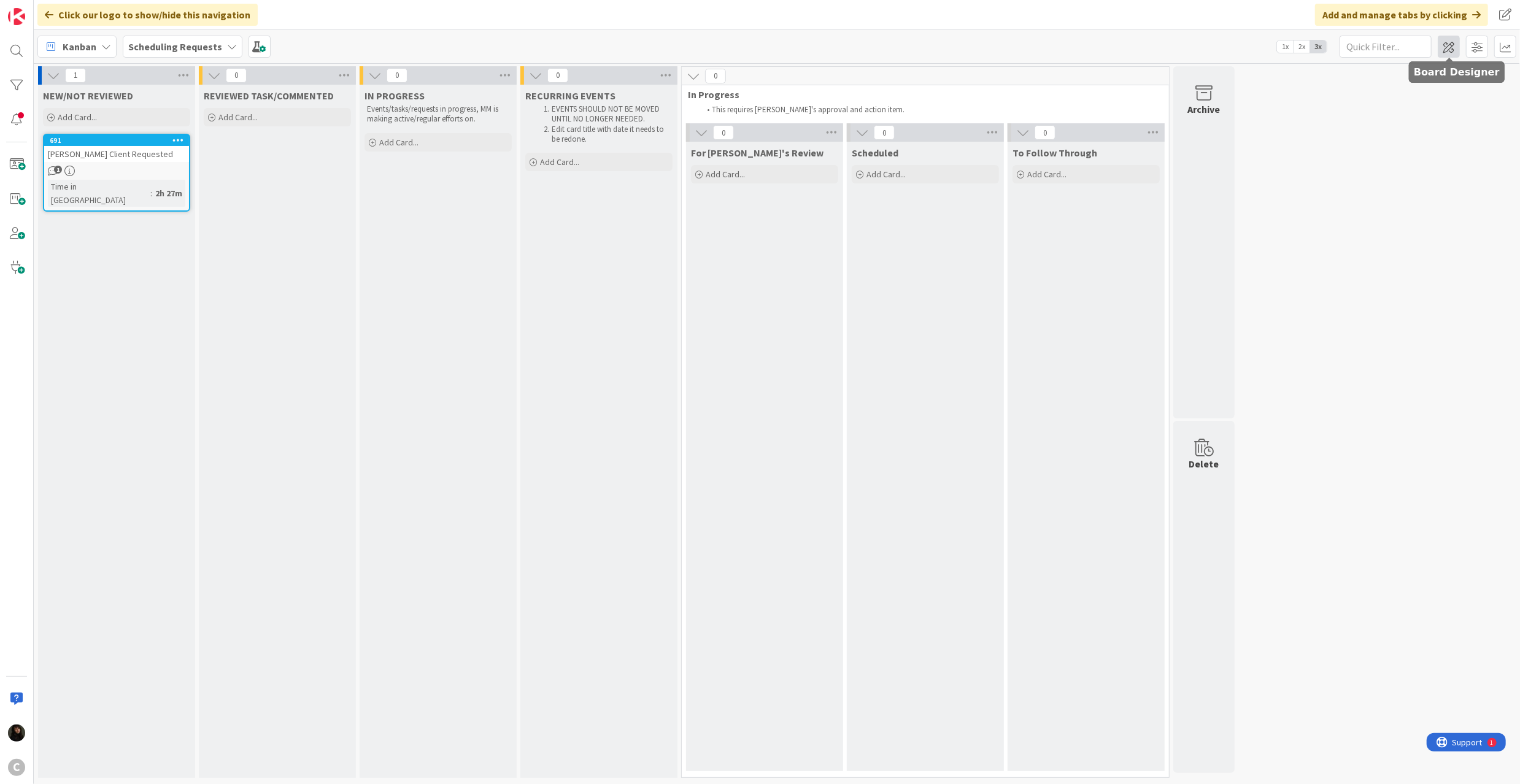
click at [1450, 42] on span at bounding box center [1449, 47] width 22 height 22
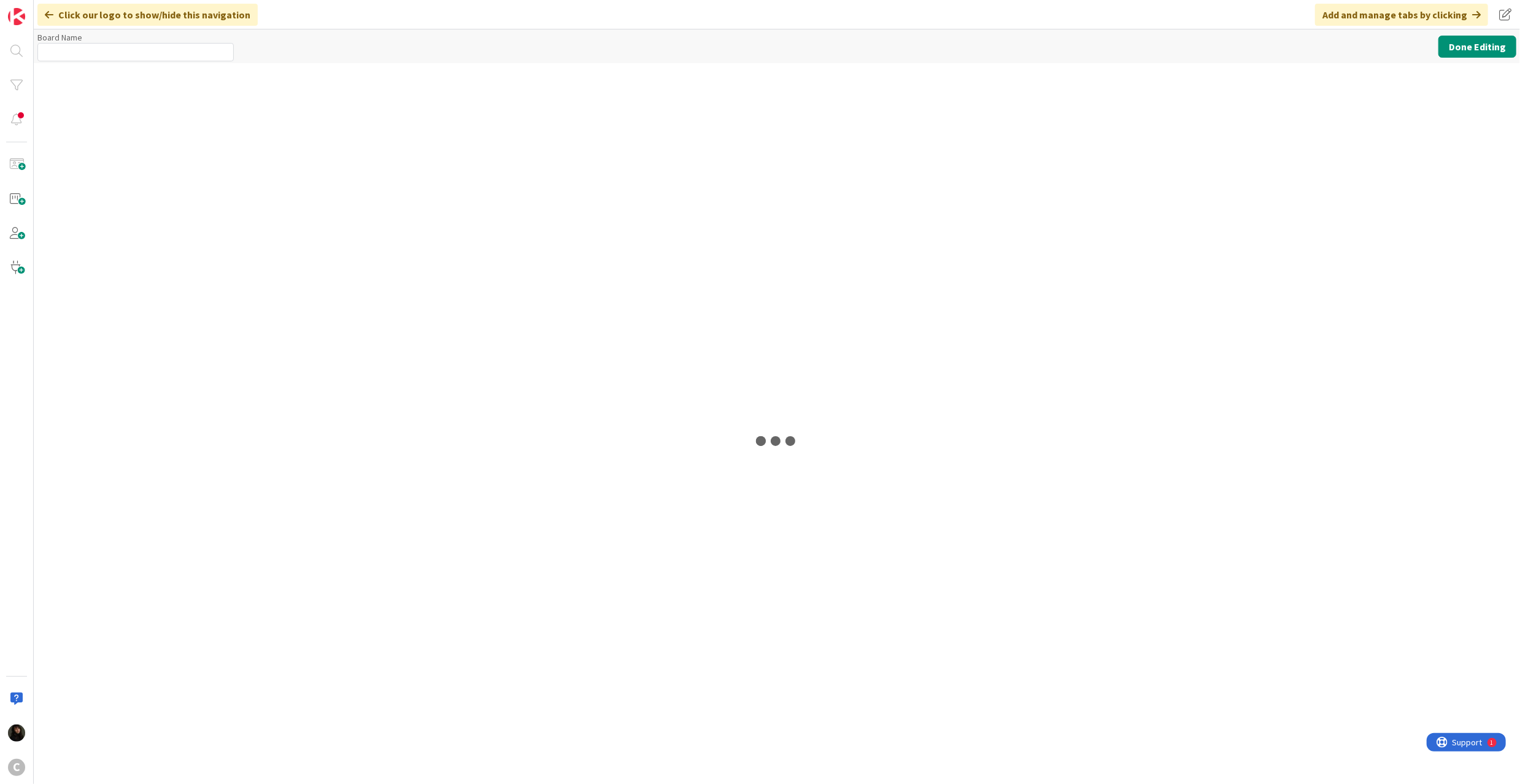
type input "Scheduling Requests"
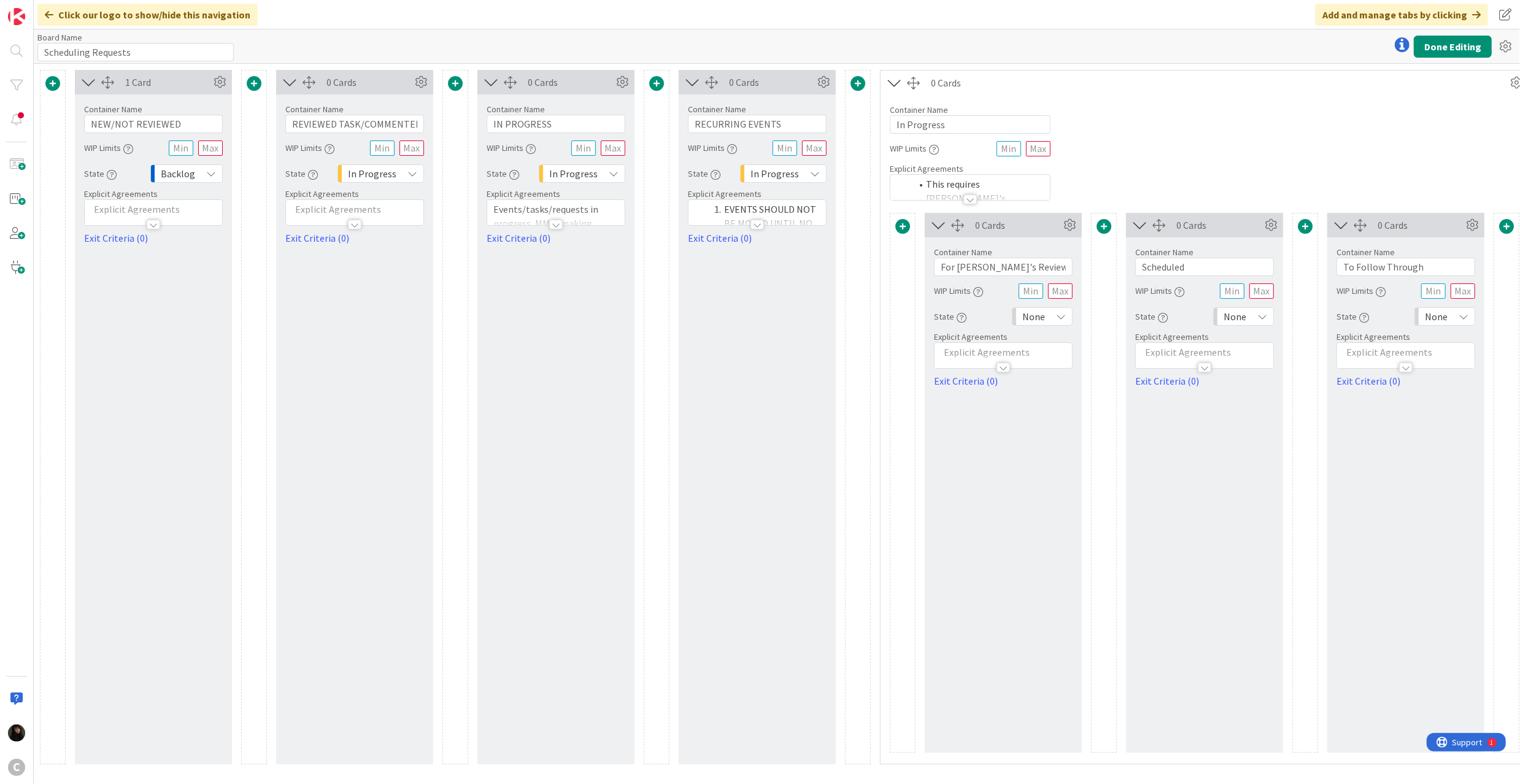
click at [1103, 231] on span at bounding box center [1104, 226] width 15 height 15
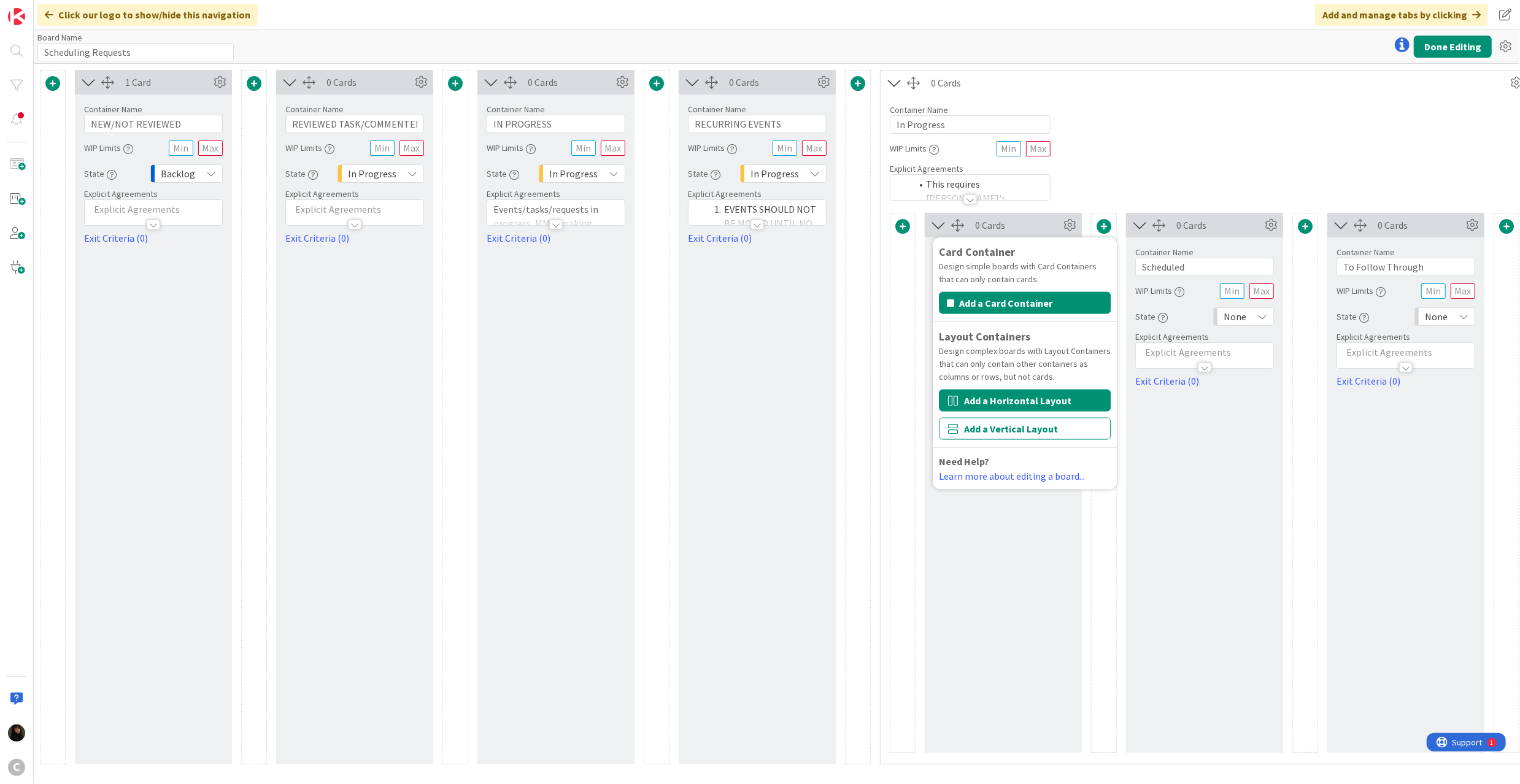
click at [1038, 394] on button "Add a Horizontal Layout" at bounding box center [1024, 400] width 172 height 22
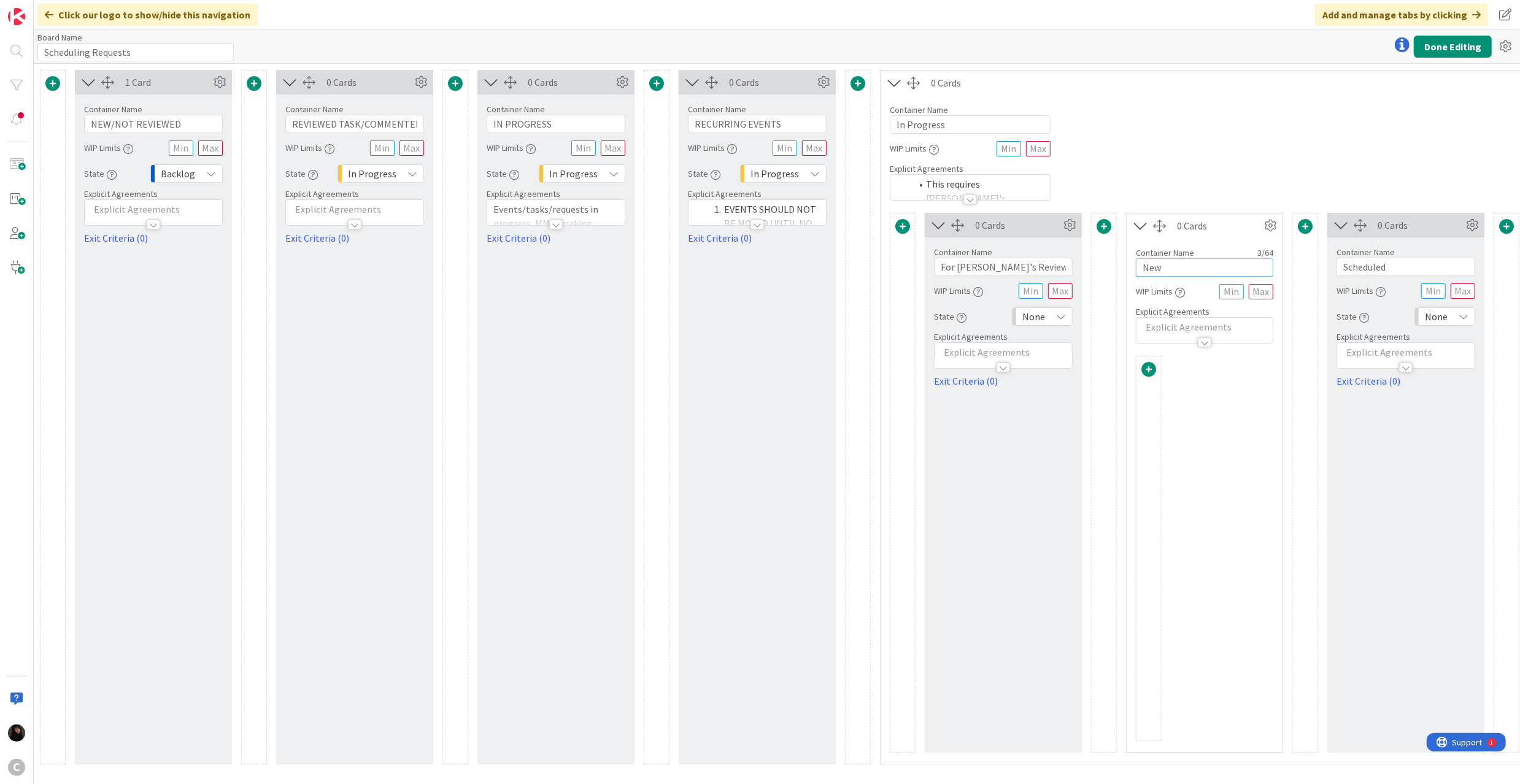
click at [1186, 270] on input "New" at bounding box center [1204, 267] width 138 height 18
drag, startPoint x: 1188, startPoint y: 270, endPoint x: 1130, endPoint y: 270, distance: 58.0
click at [1130, 270] on div "Container Name 3 / 64 New WIP Limits Explicit Agreements" at bounding box center [1204, 290] width 156 height 105
type input "Approved for Scheduling"
click at [1187, 403] on div at bounding box center [1204, 548] width 138 height 385
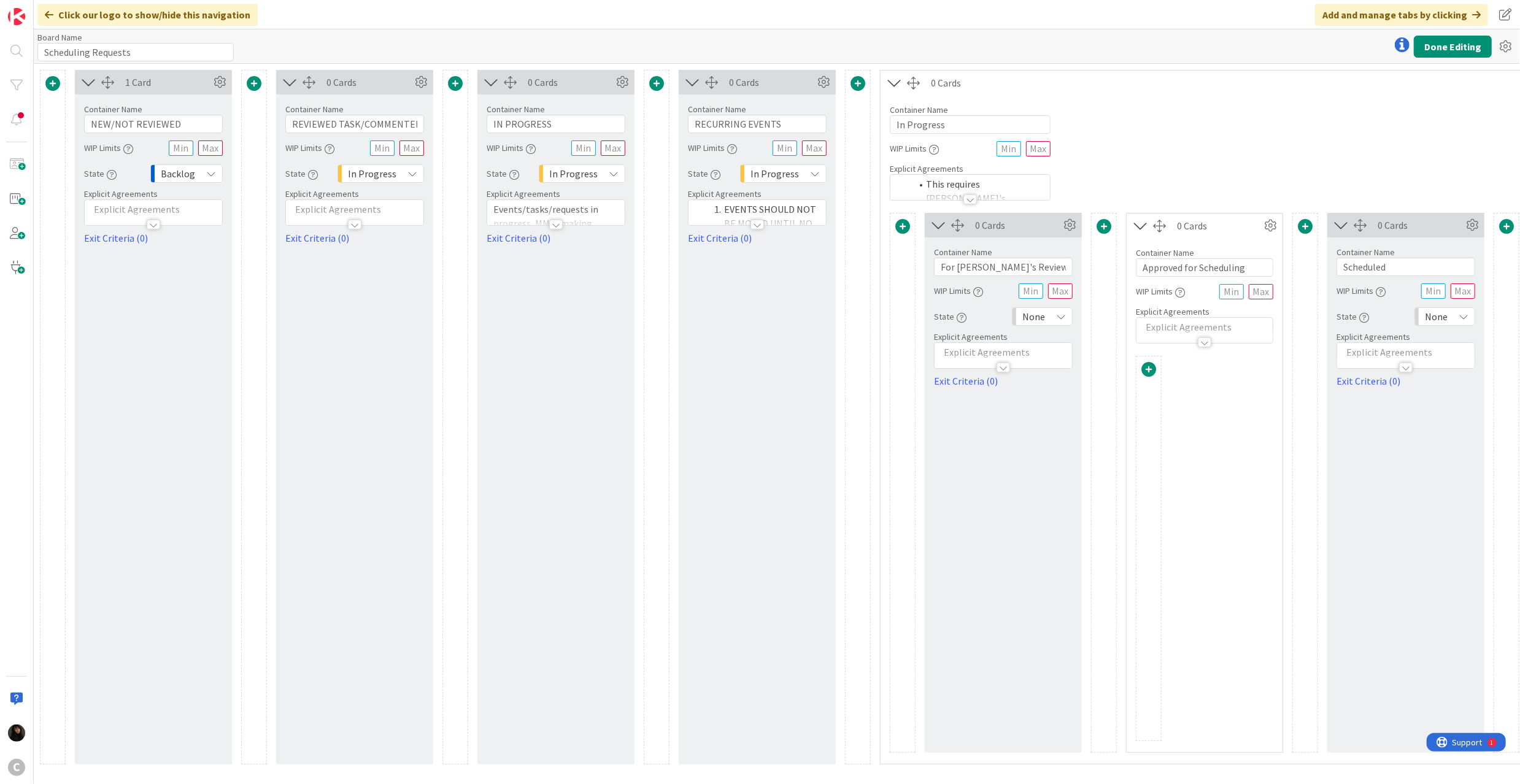
scroll to position [0, 252]
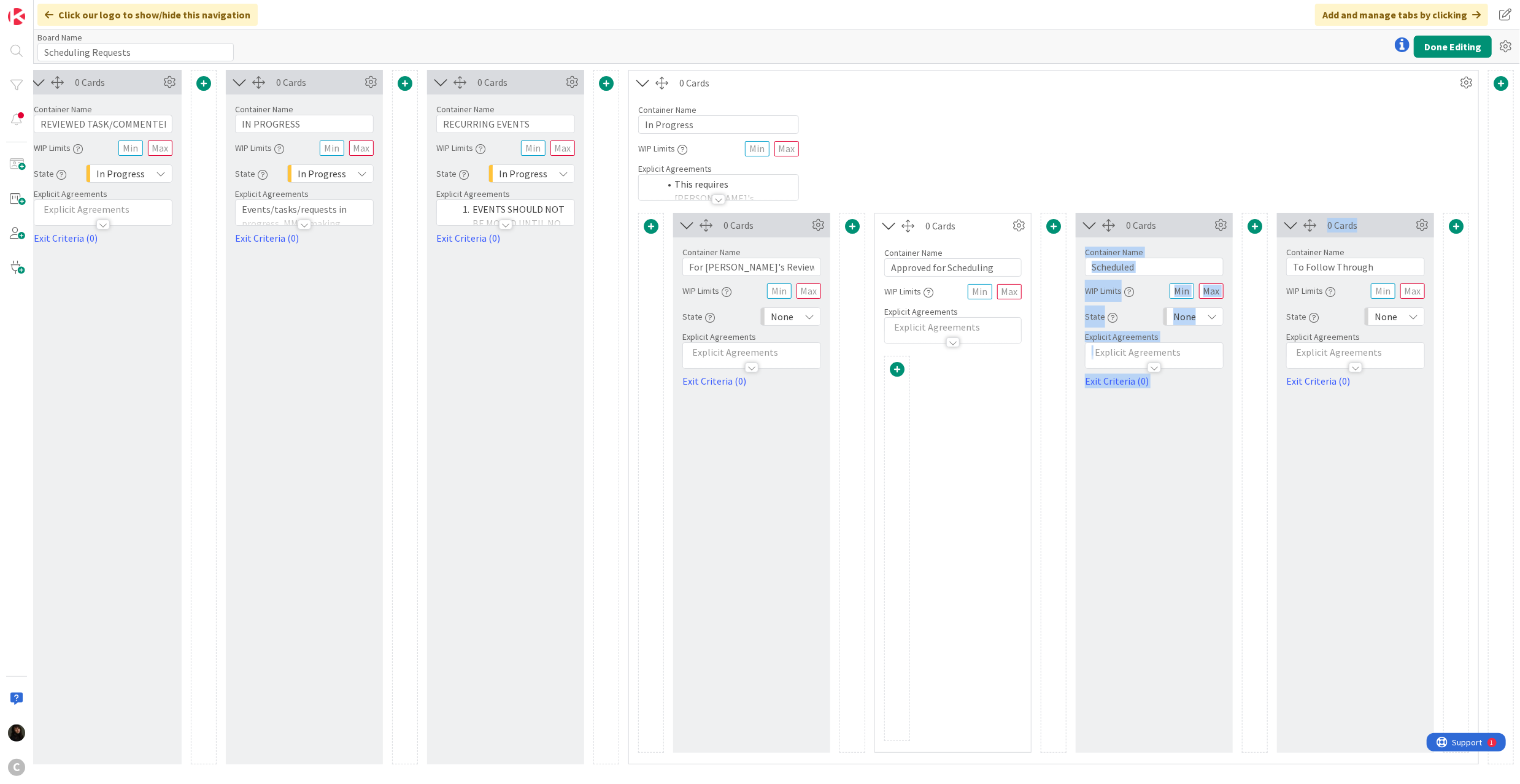
drag, startPoint x: 1359, startPoint y: 225, endPoint x: 1166, endPoint y: 229, distance: 193.0
click at [1166, 229] on div "0 Cards Container Name 20 / 64 For [PERSON_NAME]'s Review WIP Limits State None…" at bounding box center [1053, 483] width 831 height 540
click at [1056, 227] on span at bounding box center [1053, 226] width 15 height 15
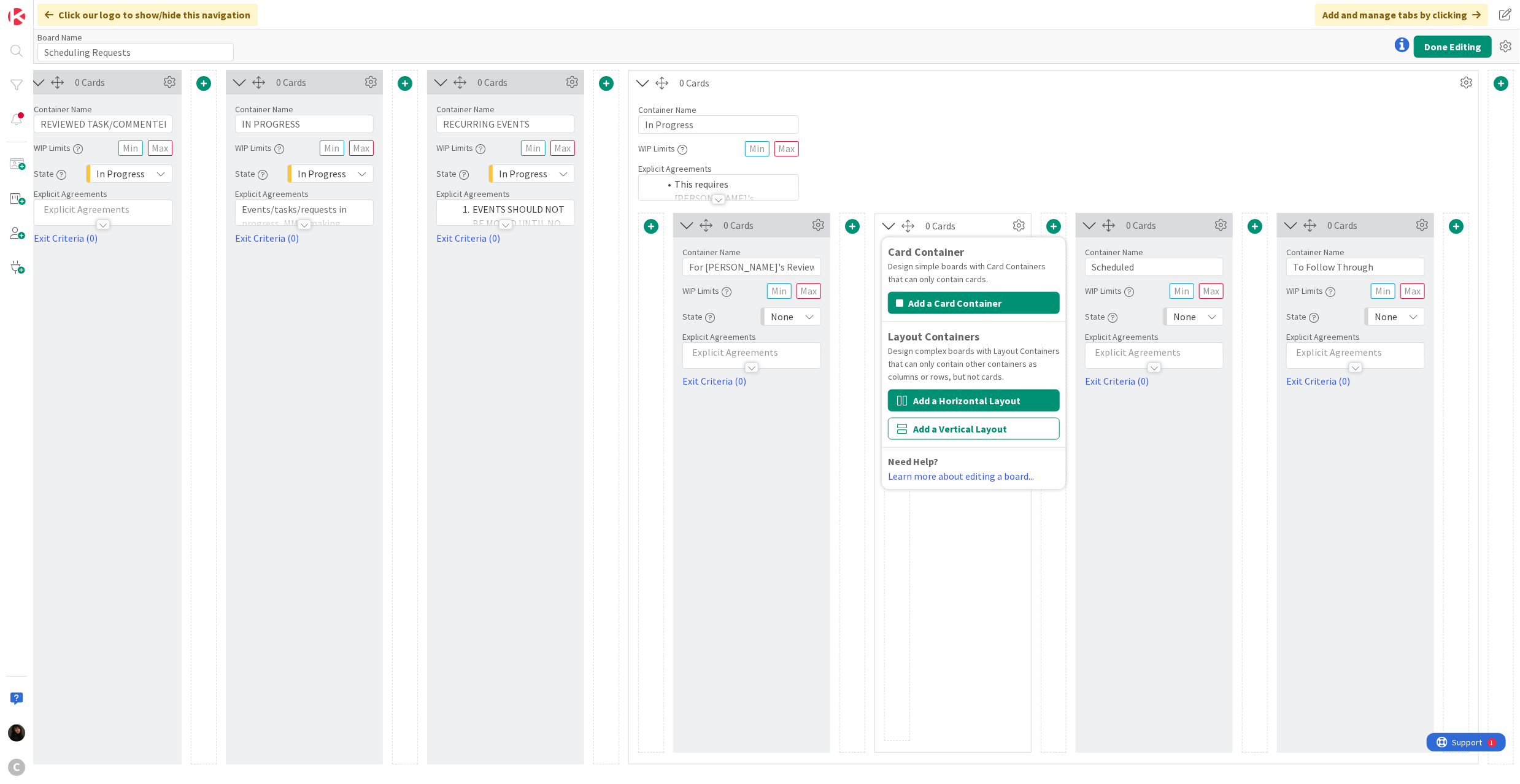
click at [973, 403] on button "Add a Horizontal Layout" at bounding box center [973, 400] width 172 height 22
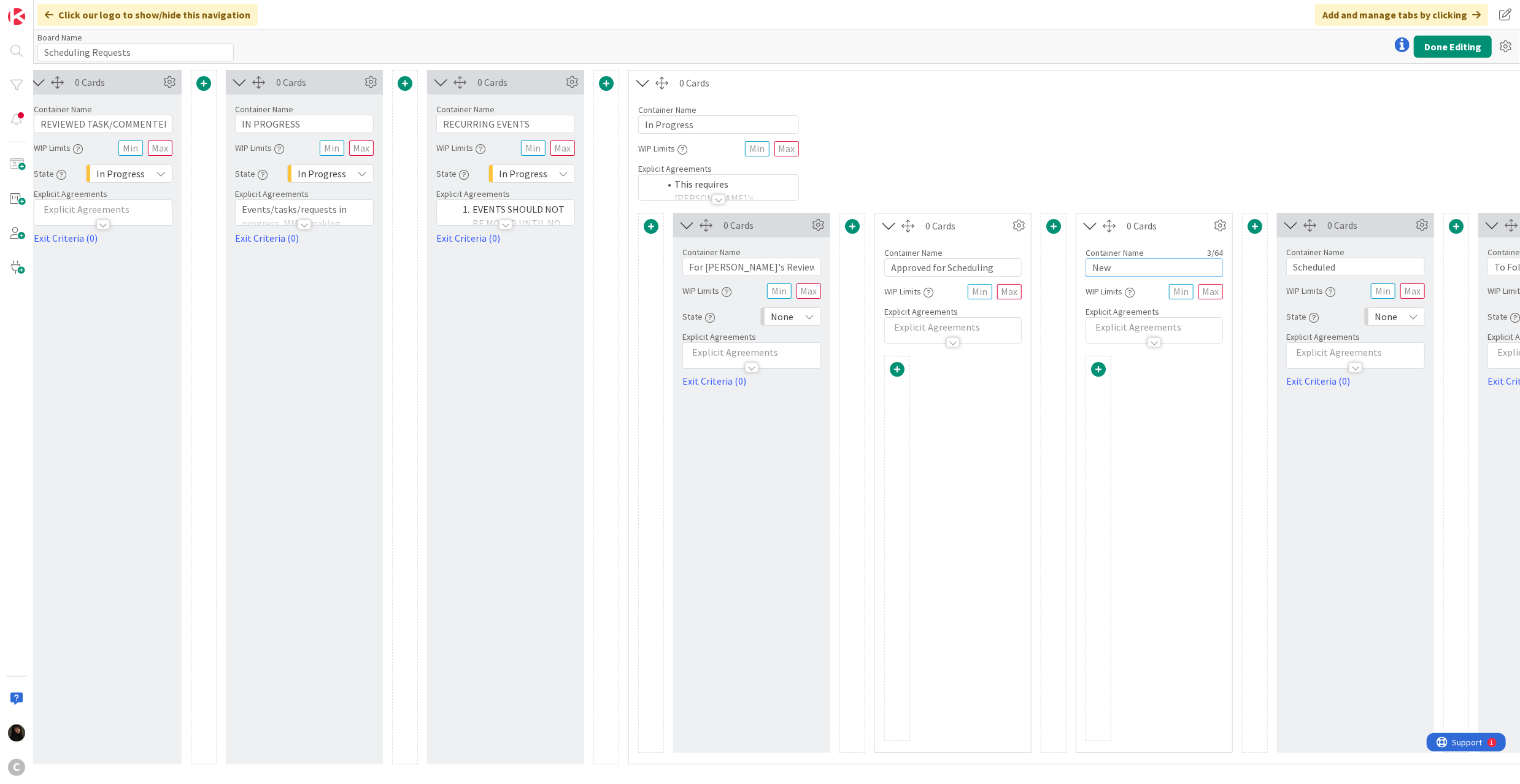
click at [1130, 265] on input "New" at bounding box center [1154, 267] width 138 height 18
drag, startPoint x: 1141, startPoint y: 265, endPoint x: 1051, endPoint y: 268, distance: 90.0
click at [1051, 268] on div "0 Cards Container Name 20 / 64 For [PERSON_NAME]'s Review WIP Limits State None…" at bounding box center [1154, 483] width 1032 height 540
type input "Declined for Scheduling"
click at [1150, 330] on p at bounding box center [1154, 328] width 124 height 14
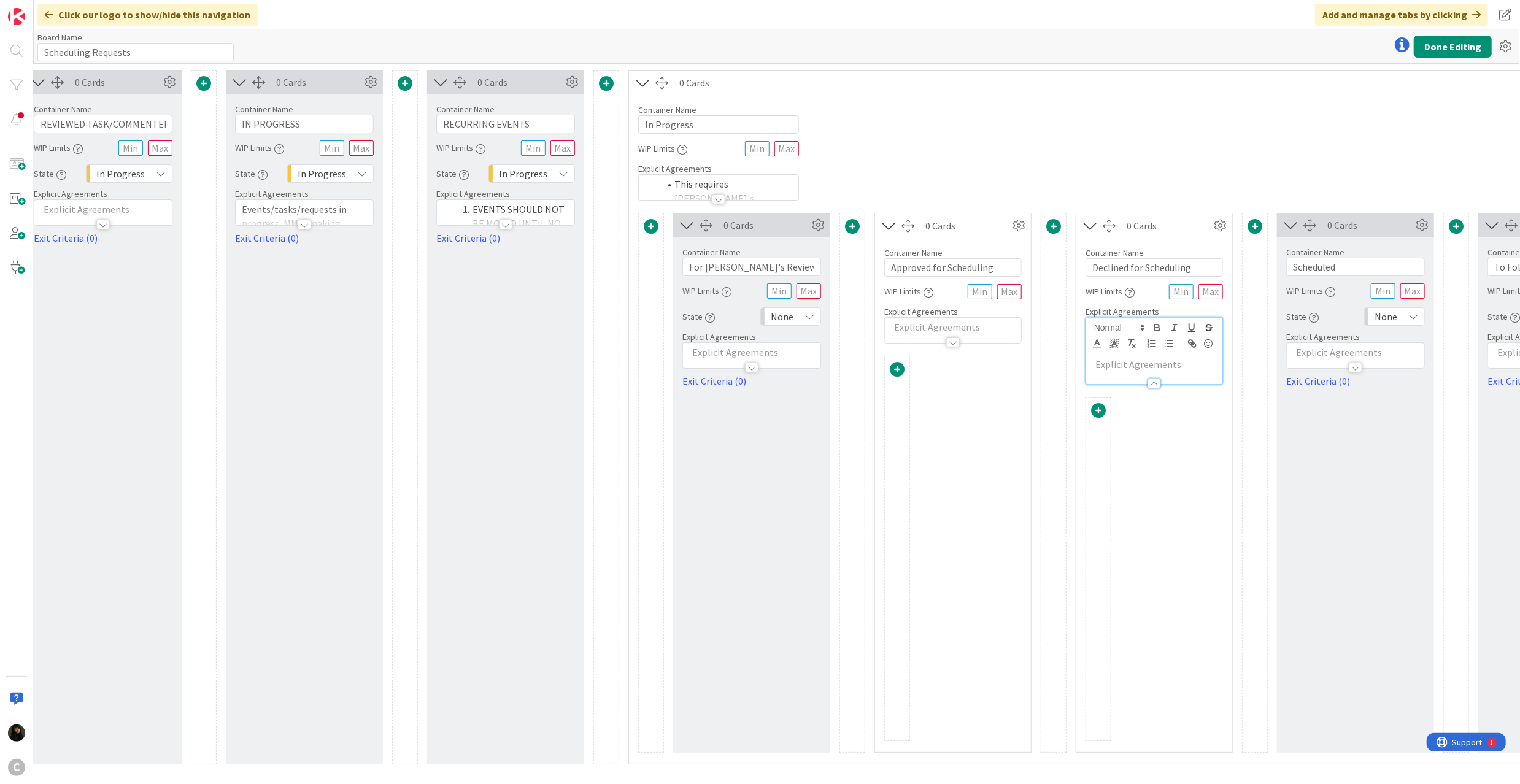
click at [1135, 372] on p at bounding box center [1154, 365] width 124 height 14
click at [1167, 466] on div at bounding box center [1154, 589] width 138 height 302
click at [1450, 33] on div "Board Name 19 / 64 Scheduling Requests Done Editing" at bounding box center [777, 46] width 1486 height 34
click at [1449, 44] on button "Done Editing" at bounding box center [1453, 47] width 78 height 22
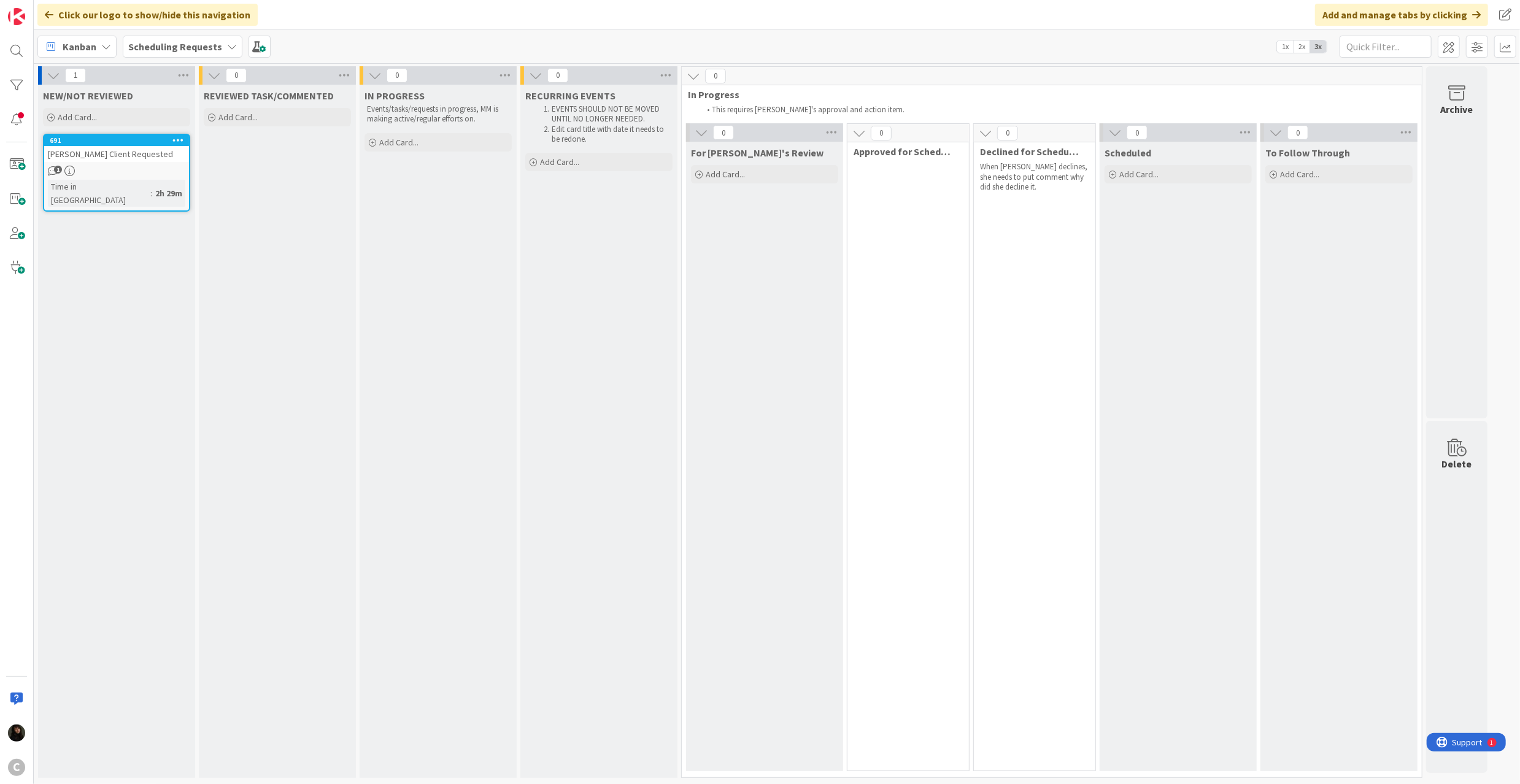
click at [946, 194] on div "0 Approved for Scheduling" at bounding box center [908, 447] width 123 height 648
click at [1454, 43] on span at bounding box center [1449, 47] width 22 height 22
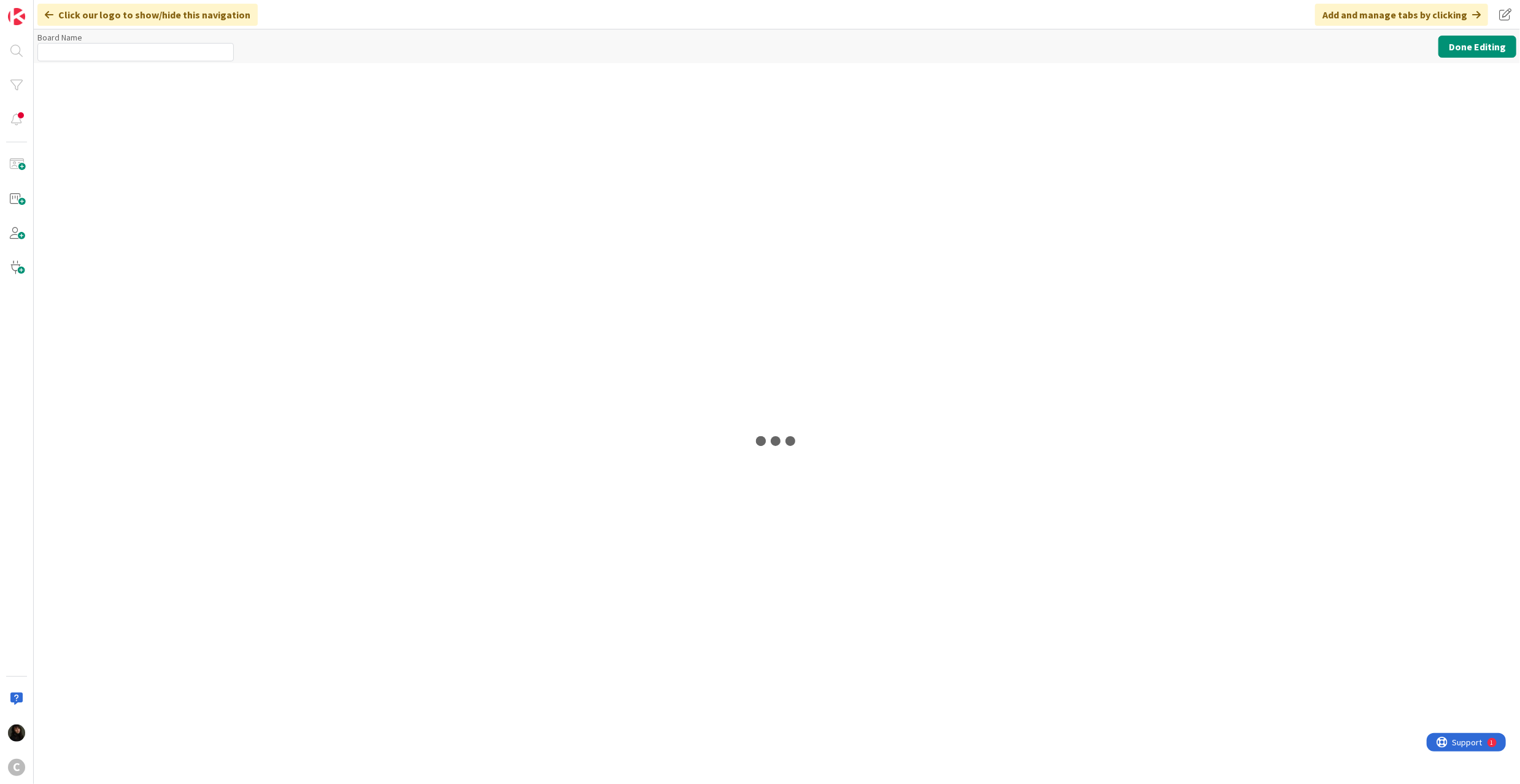
type input "Scheduling Requests"
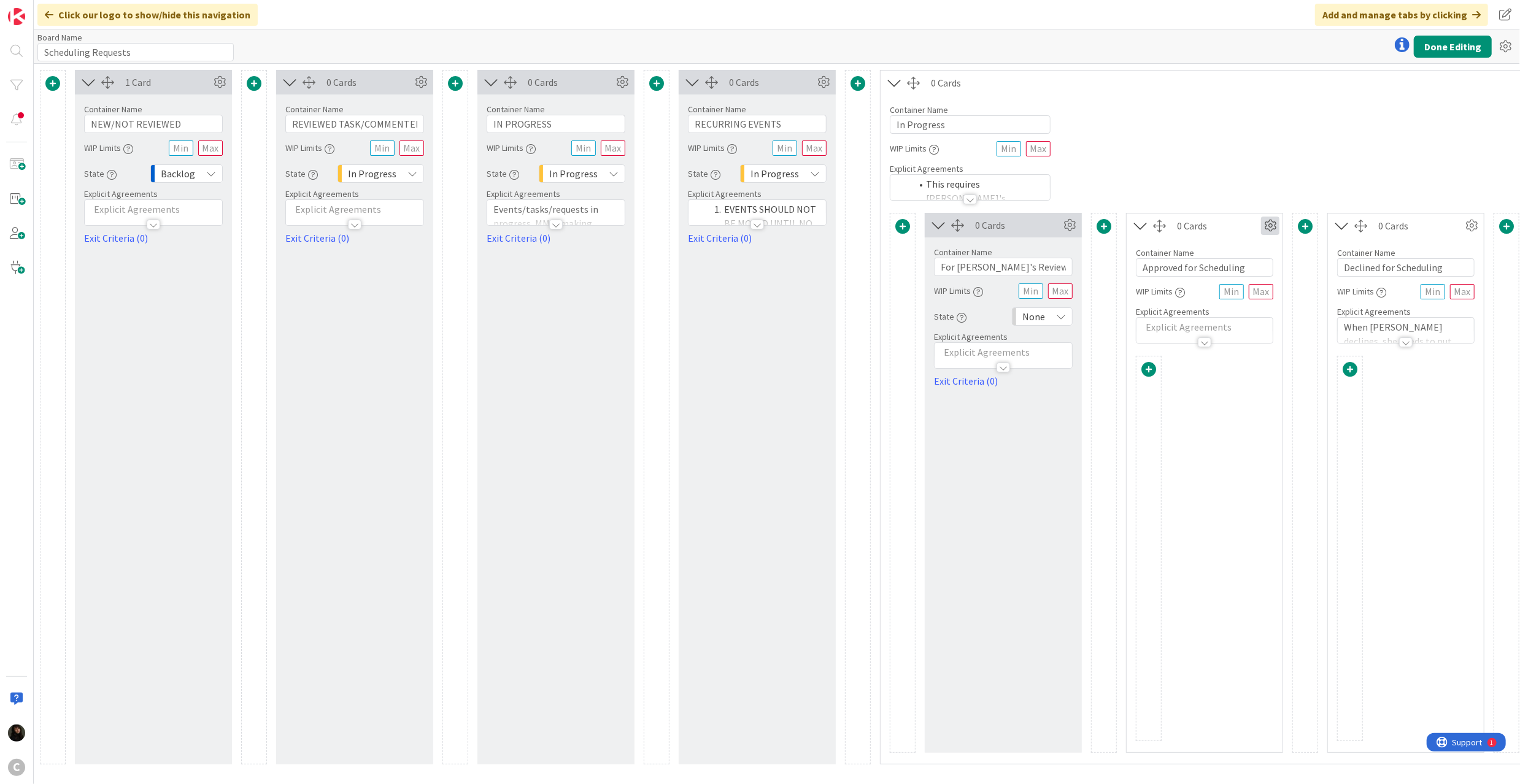
click at [1272, 222] on icon at bounding box center [1270, 225] width 18 height 18
click at [1182, 339] on span "Delete this Container" at bounding box center [1180, 330] width 91 height 17
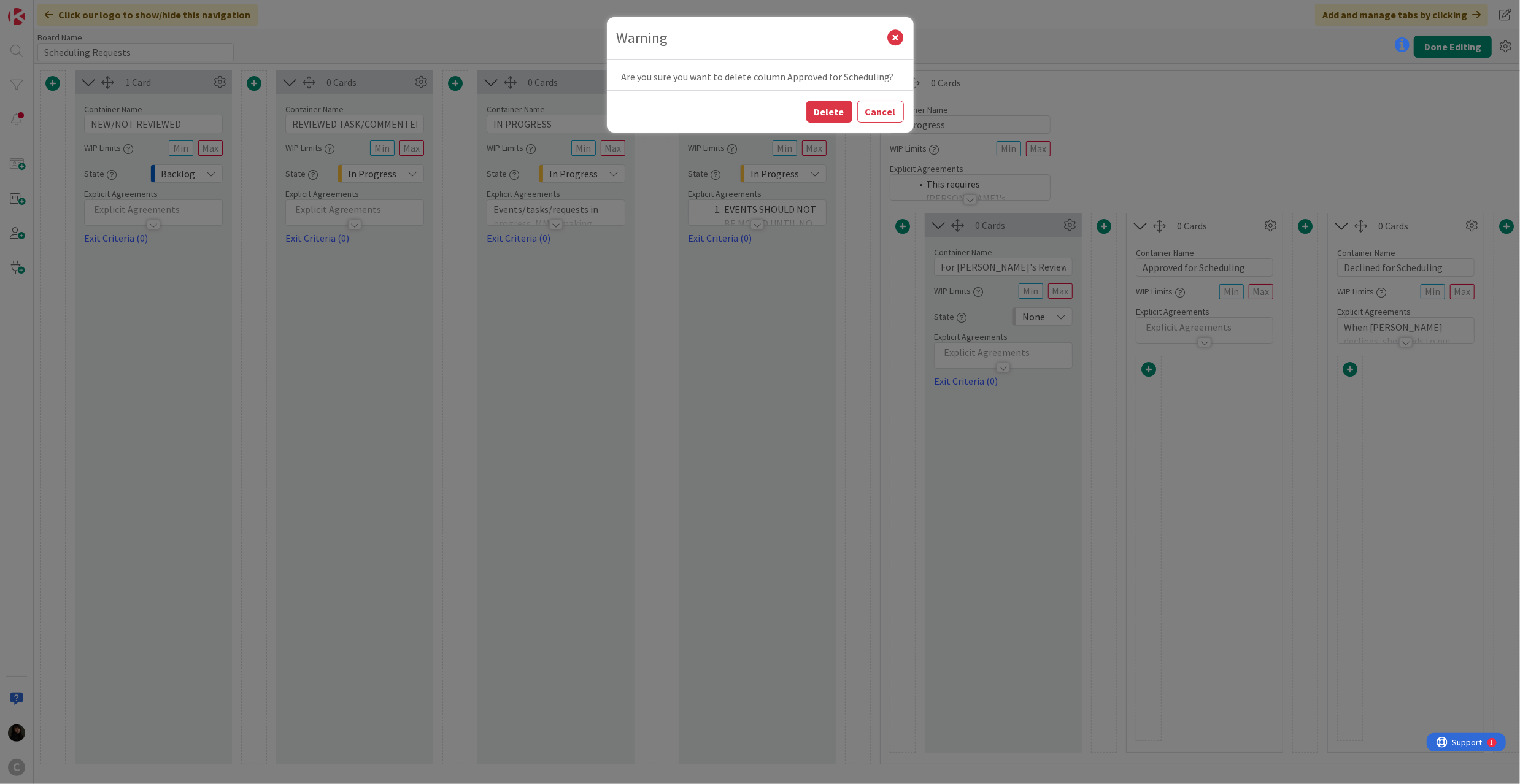
click at [843, 111] on button "Delete" at bounding box center [829, 112] width 46 height 22
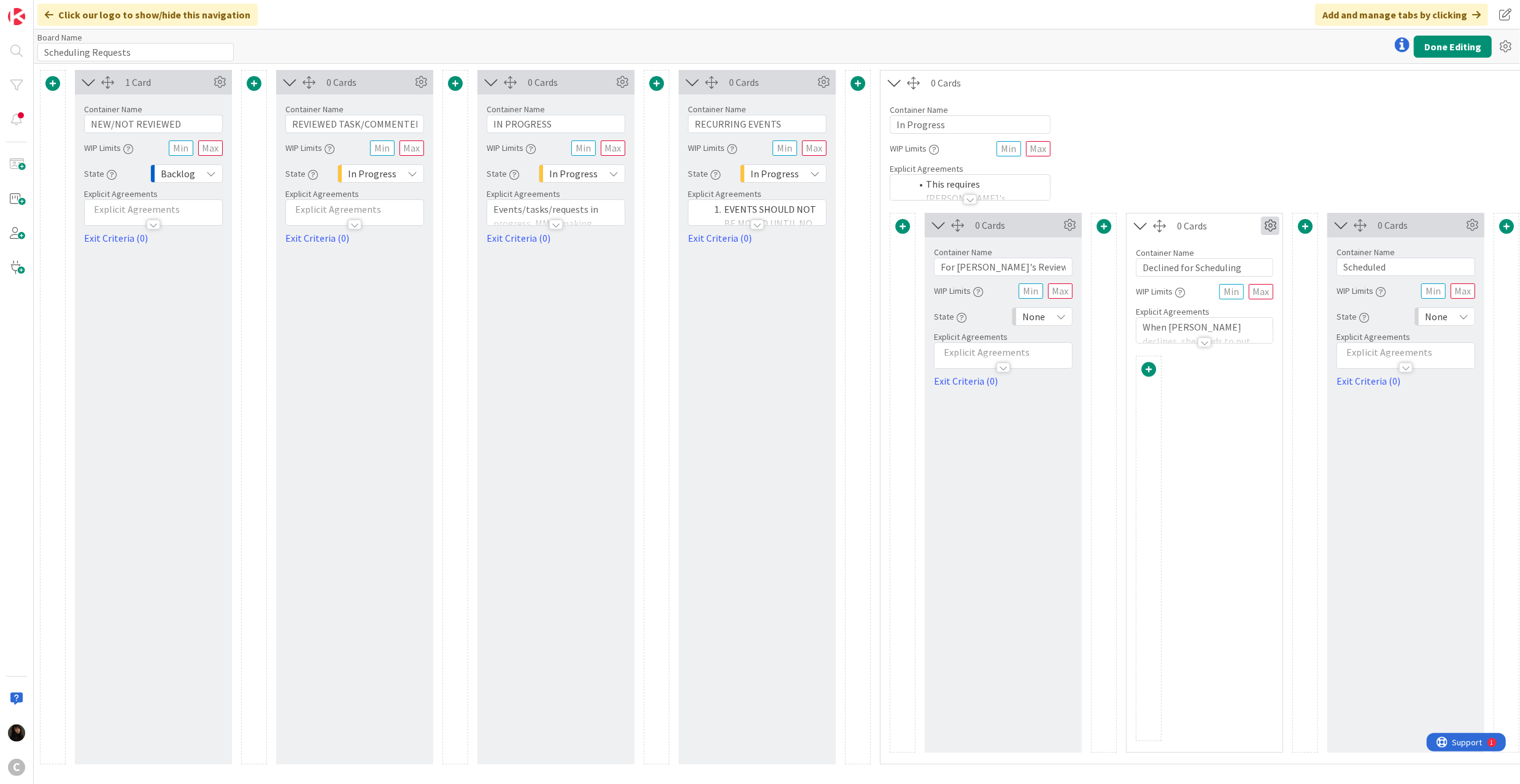
click at [1262, 232] on icon at bounding box center [1270, 225] width 18 height 18
click at [1163, 332] on span "Delete this Container" at bounding box center [1180, 330] width 91 height 17
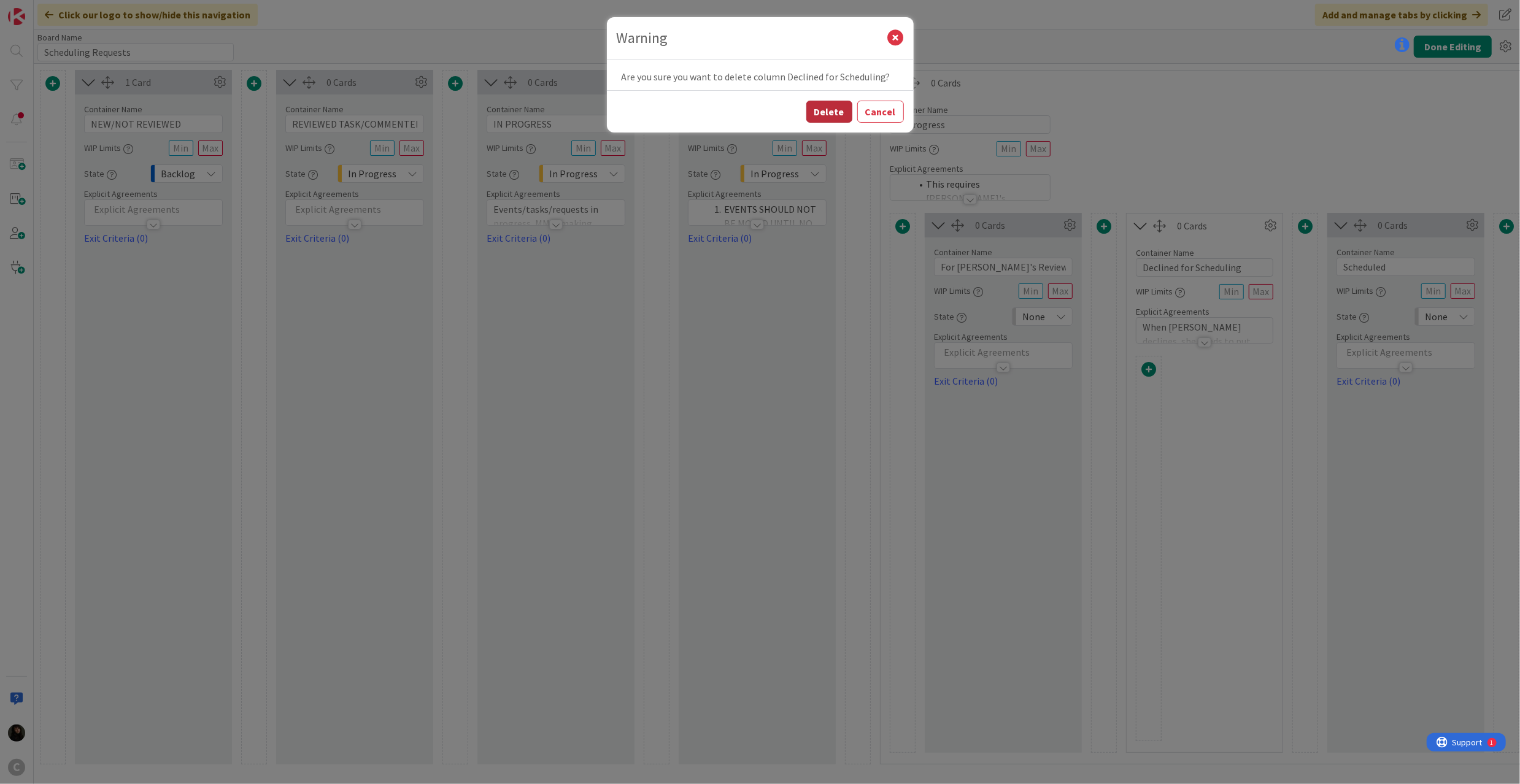
click at [832, 116] on button "Delete" at bounding box center [829, 112] width 46 height 22
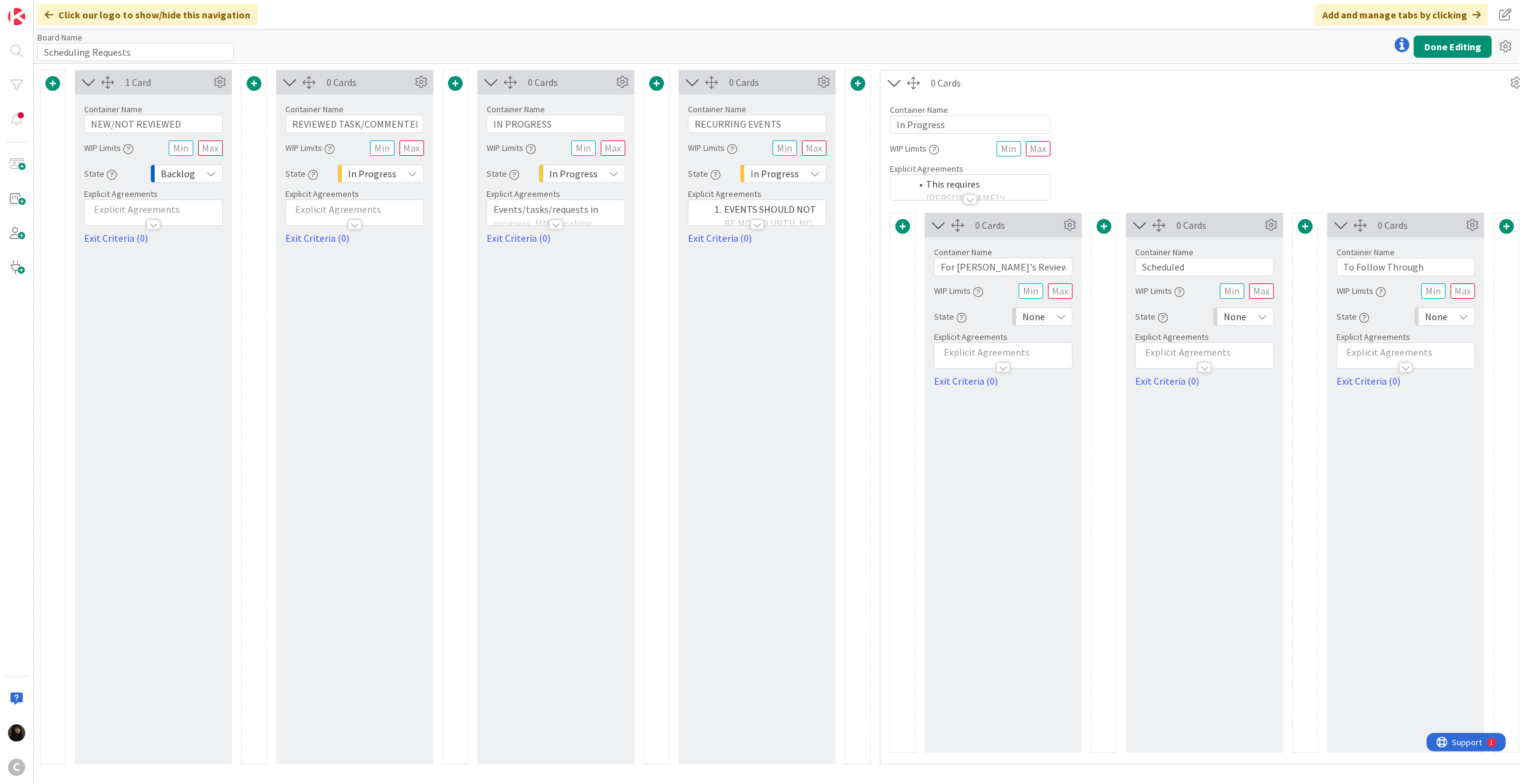
click at [1102, 226] on span at bounding box center [1104, 226] width 15 height 15
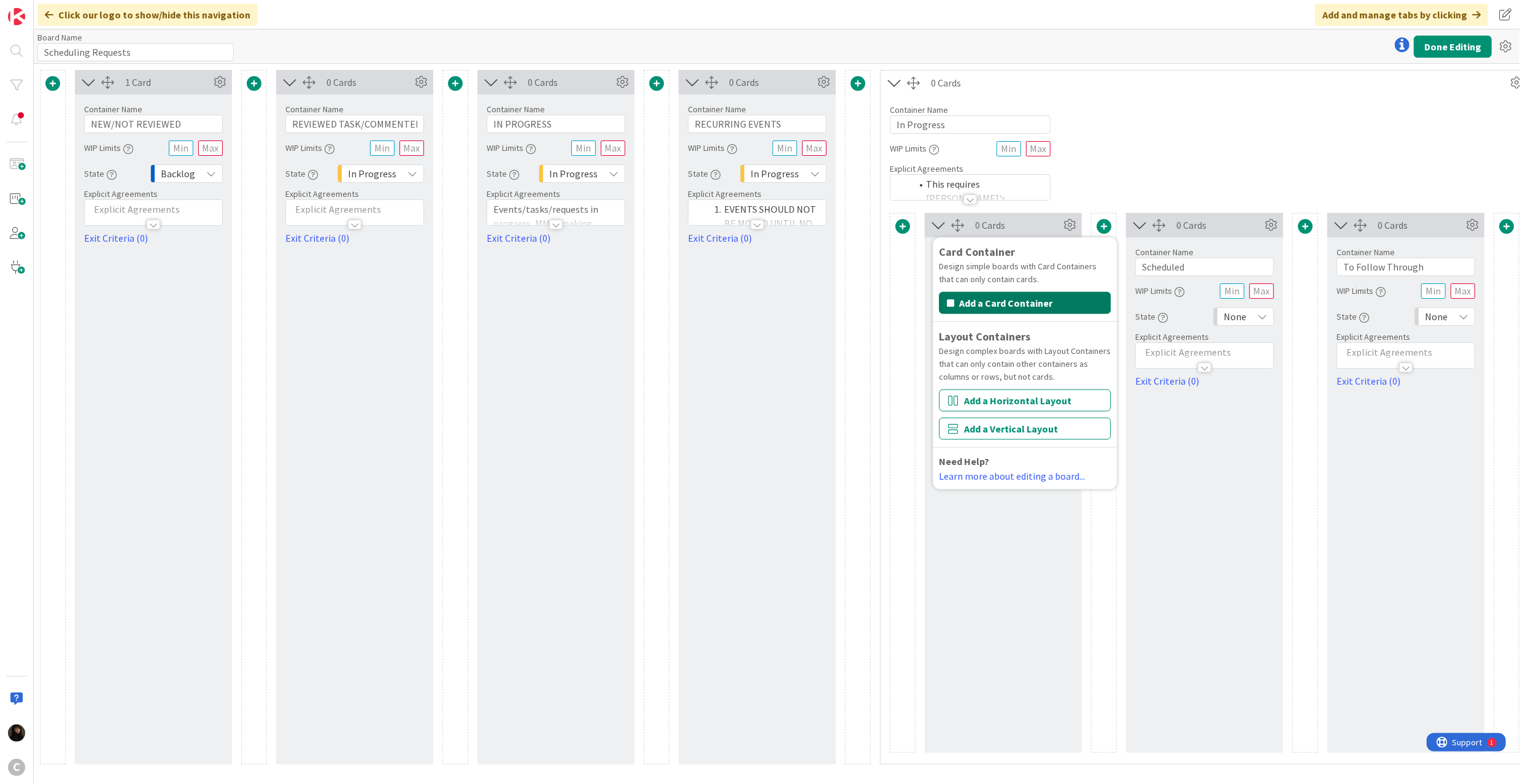
click at [1005, 305] on button "Add a Card Container" at bounding box center [1024, 303] width 172 height 22
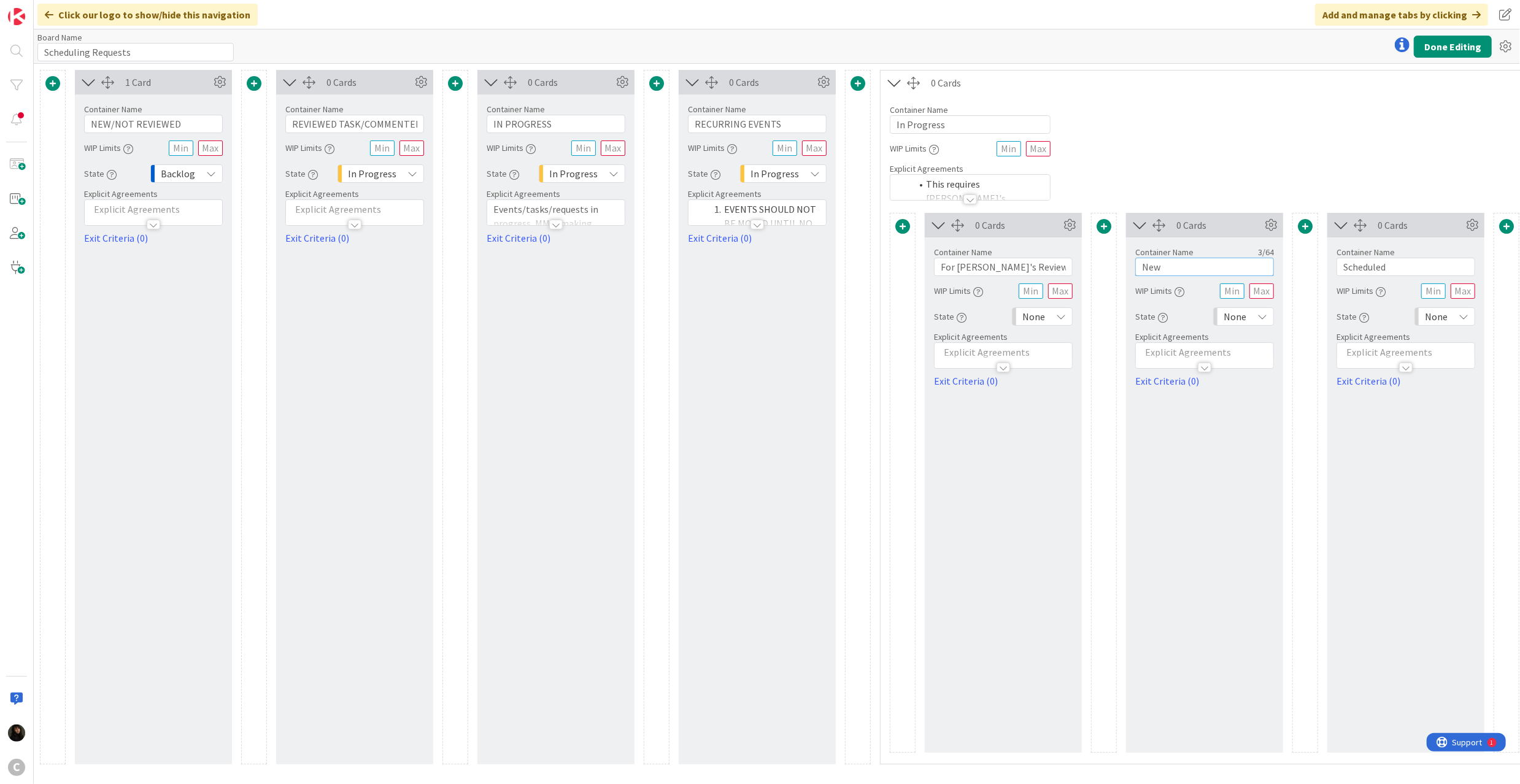
click at [1179, 271] on input "New" at bounding box center [1204, 267] width 138 height 18
drag, startPoint x: 1185, startPoint y: 267, endPoint x: 1100, endPoint y: 263, distance: 85.1
click at [1100, 263] on div "0 Cards Container Name 20 / 64 For [PERSON_NAME]'s Review WIP Limits State None…" at bounding box center [1305, 483] width 831 height 540
type input "Approved for Scheduling"
click at [1154, 430] on div "0 Cards Container Name 23 / 64 Approved for Scheduling WIP Limits State None Ex…" at bounding box center [1204, 483] width 157 height 540
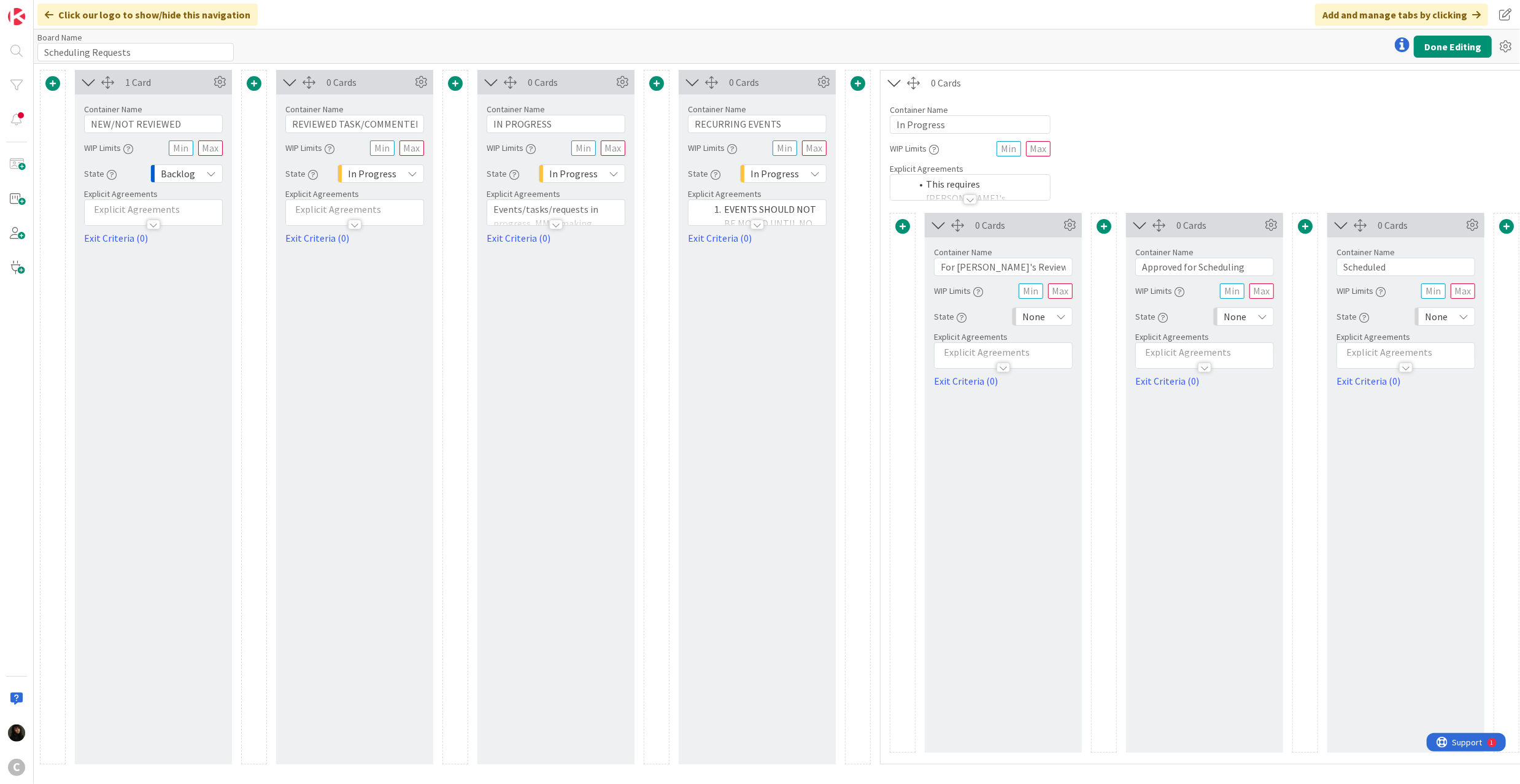
click at [1304, 231] on span at bounding box center [1305, 226] width 15 height 15
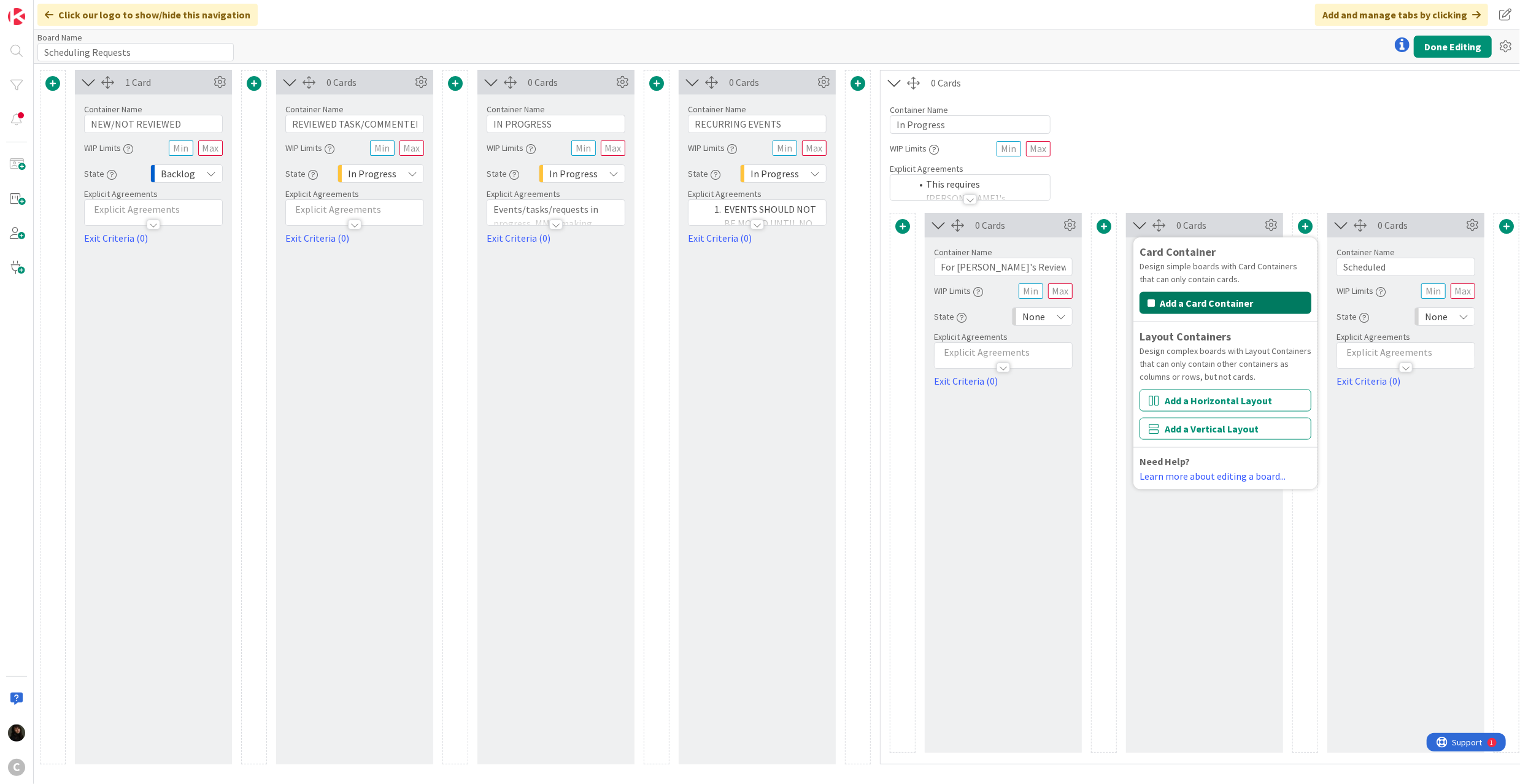
click at [1199, 308] on button "Add a Card Container" at bounding box center [1225, 303] width 172 height 22
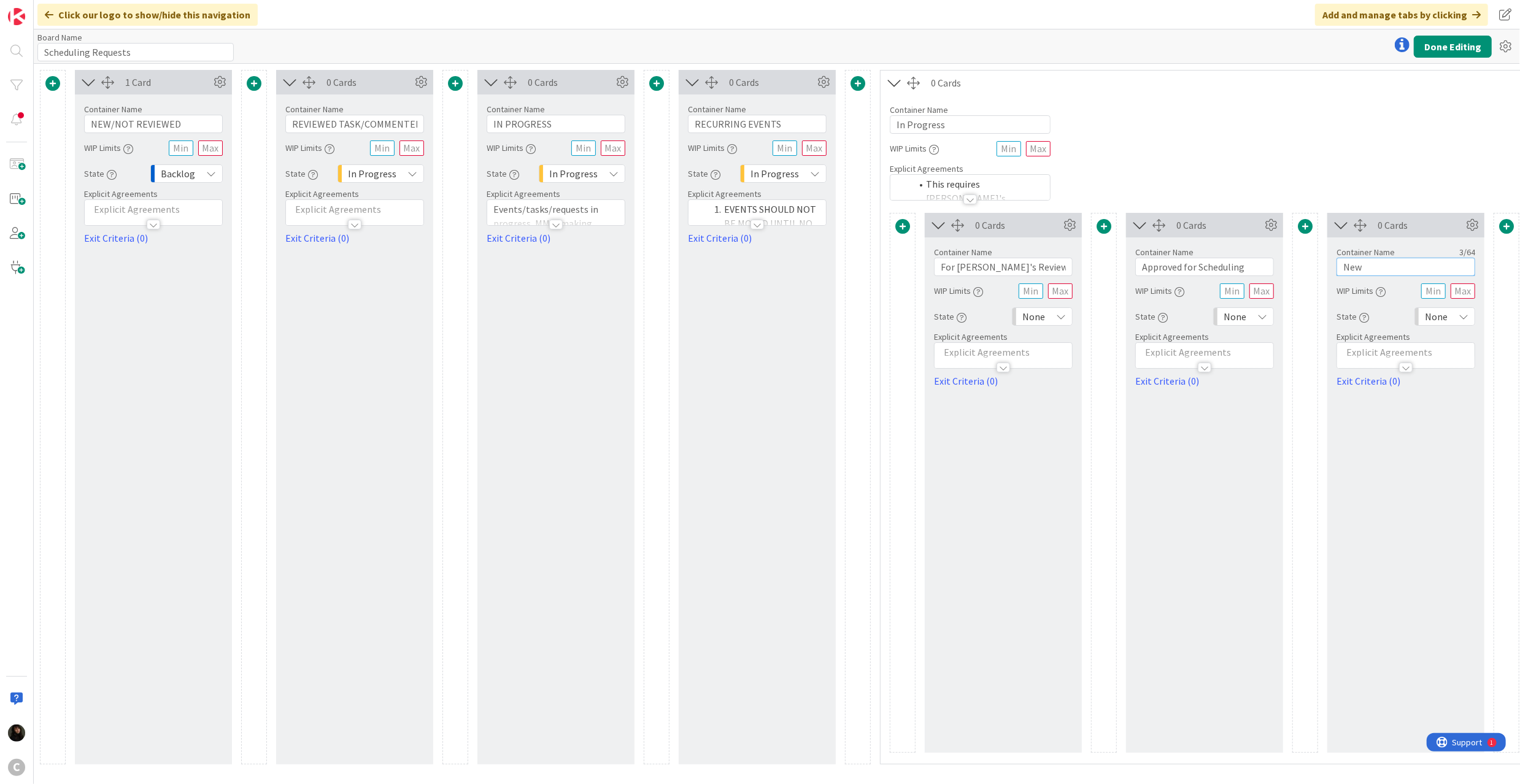
click at [1390, 265] on input "New" at bounding box center [1405, 267] width 138 height 18
click at [1319, 266] on div "0 Cards Container Name 20 / 64 For [PERSON_NAME]'s Review WIP Limits State None…" at bounding box center [1405, 483] width 1032 height 540
type input "A"
type input "Decline for Scheduling"
click at [1366, 359] on div at bounding box center [1406, 362] width 138 height 13
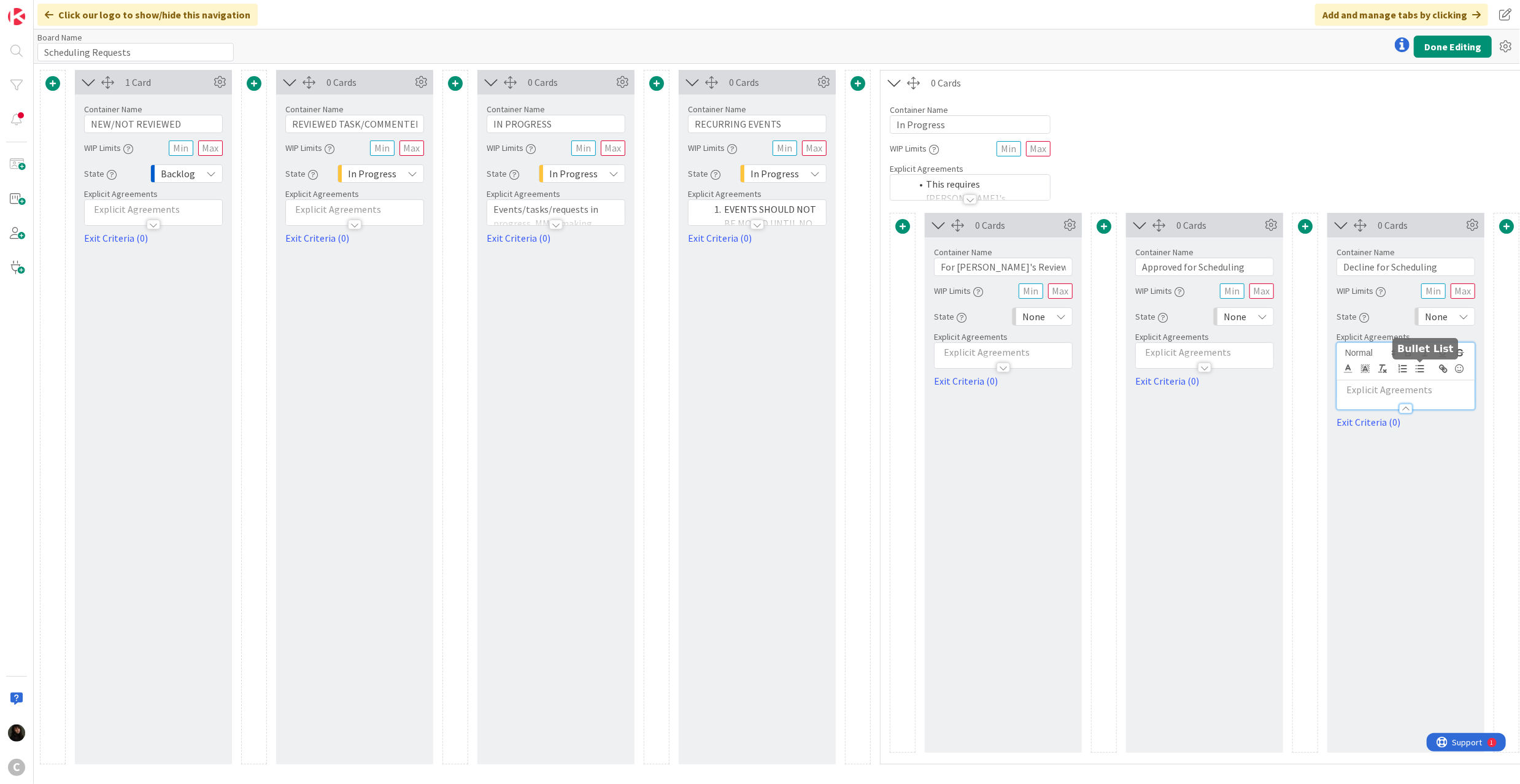
click at [1414, 374] on button "button" at bounding box center [1420, 369] width 17 height 15
click at [1167, 357] on div at bounding box center [1204, 362] width 138 height 13
click at [1181, 398] on div at bounding box center [1204, 403] width 138 height 13
click at [1226, 356] on div at bounding box center [1204, 362] width 138 height 13
click at [1226, 396] on p at bounding box center [1204, 390] width 125 height 14
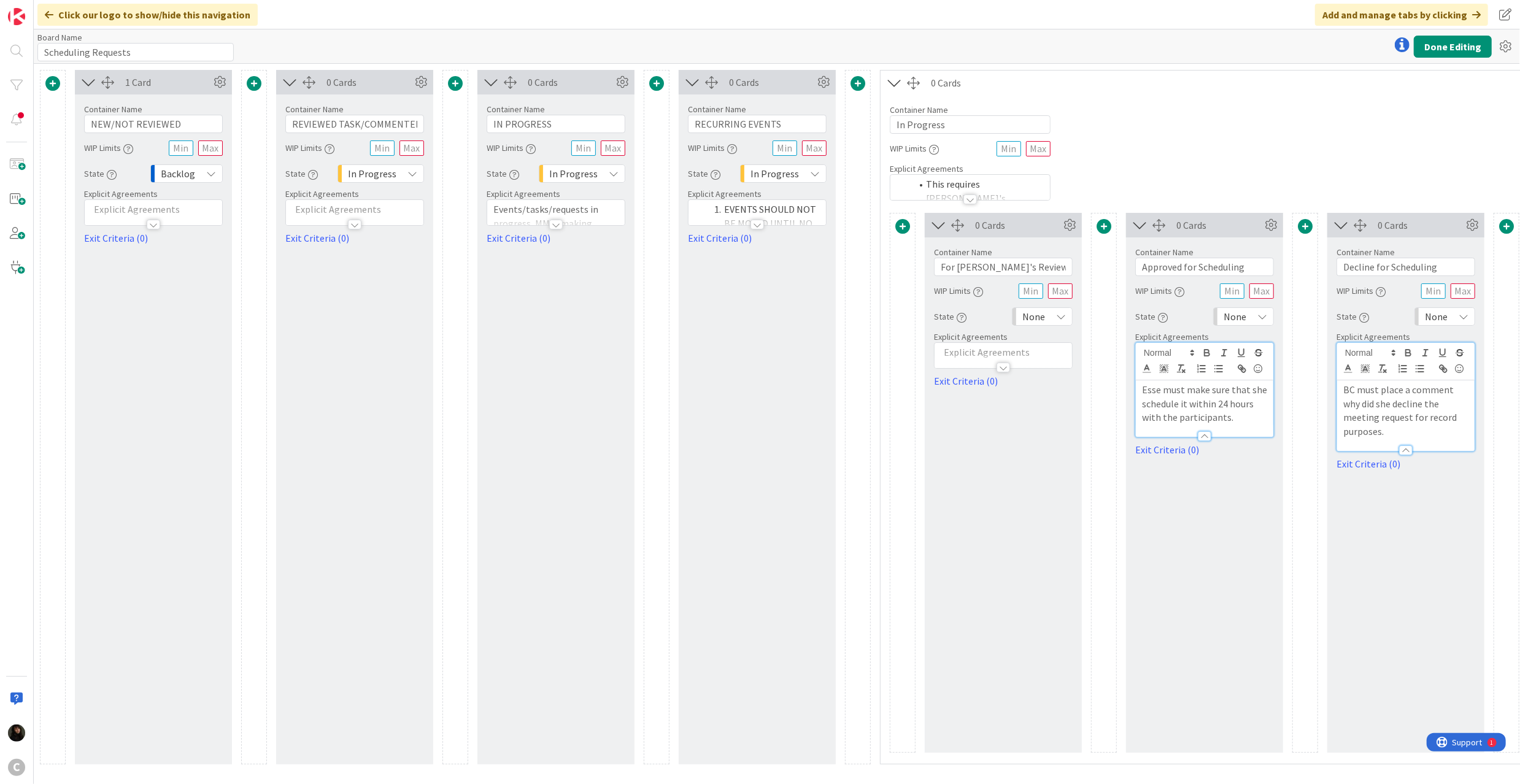
click at [991, 349] on p at bounding box center [1003, 353] width 125 height 14
click at [978, 403] on div at bounding box center [1003, 403] width 138 height 13
click at [999, 354] on p at bounding box center [1003, 353] width 125 height 14
click at [962, 392] on p at bounding box center [1003, 390] width 125 height 14
click at [1230, 168] on div "Container Name 11 / 64 In Progress WIP Limits Explicit Agreements This requires…" at bounding box center [1406, 147] width 1051 height 105
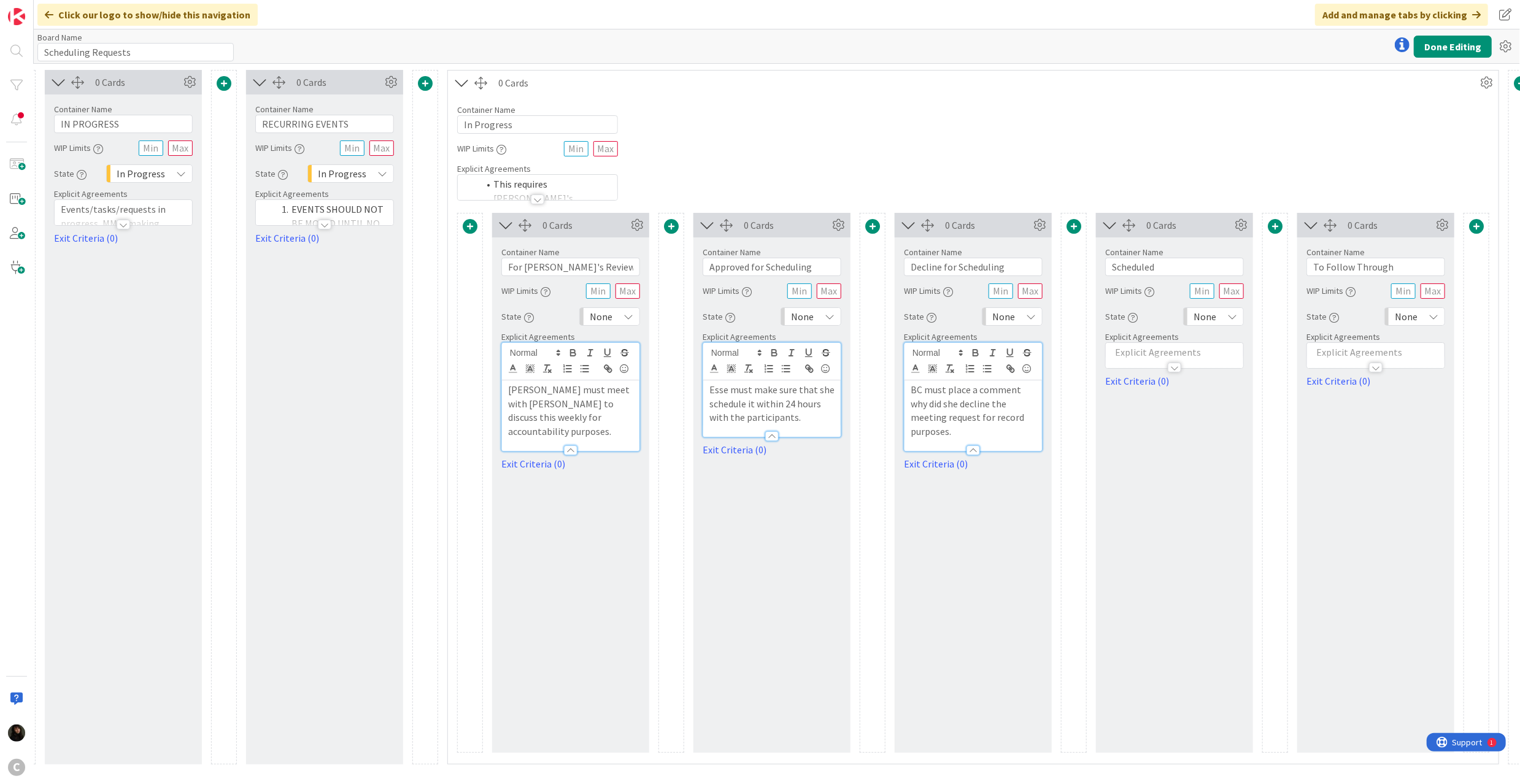
scroll to position [0, 453]
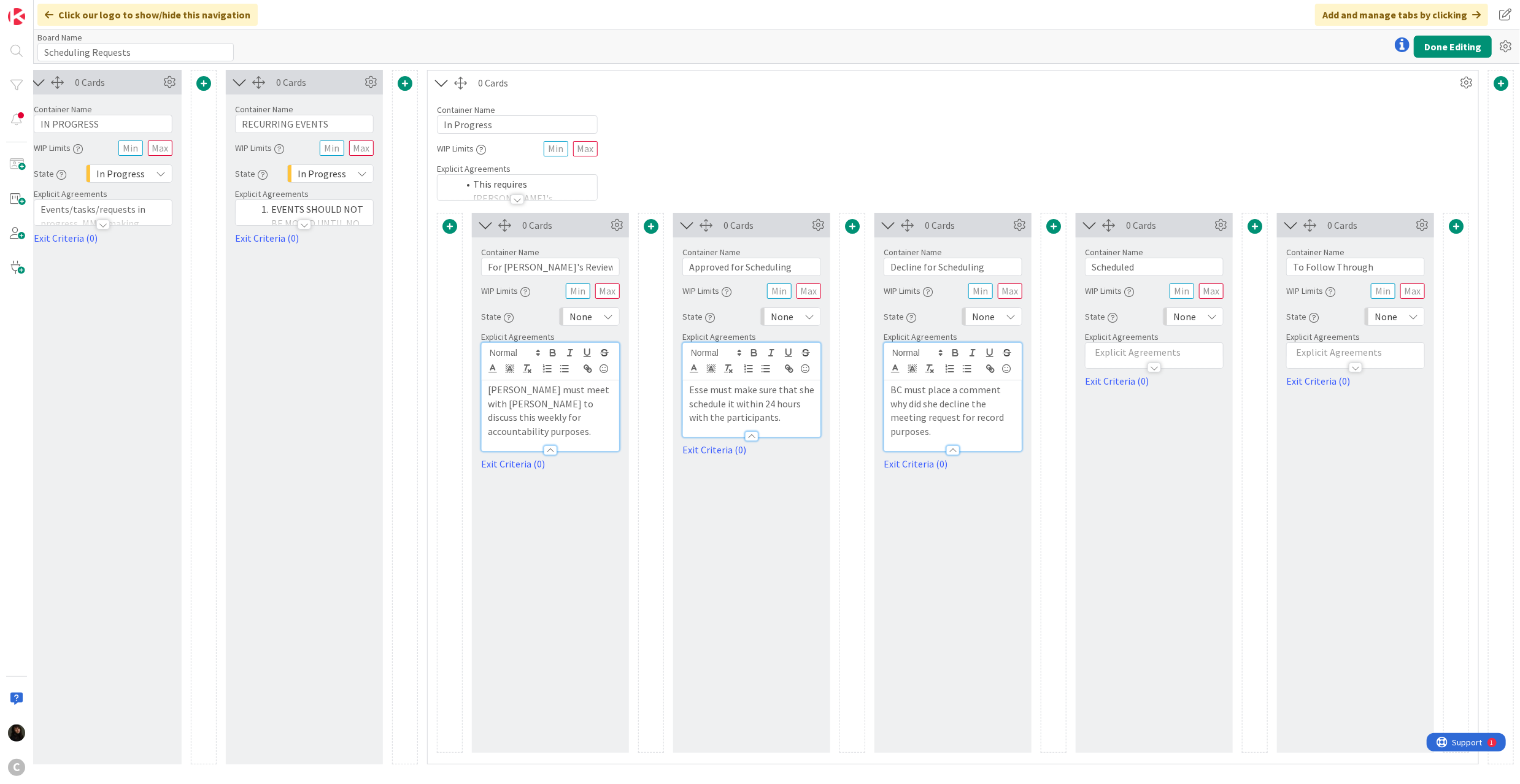
click at [1116, 350] on p at bounding box center [1154, 353] width 125 height 14
click at [1111, 387] on p at bounding box center [1154, 390] width 125 height 14
click at [1321, 352] on p at bounding box center [1355, 353] width 125 height 14
click at [1313, 394] on p at bounding box center [1355, 390] width 125 height 14
click at [1443, 47] on button "Done Editing" at bounding box center [1453, 47] width 78 height 22
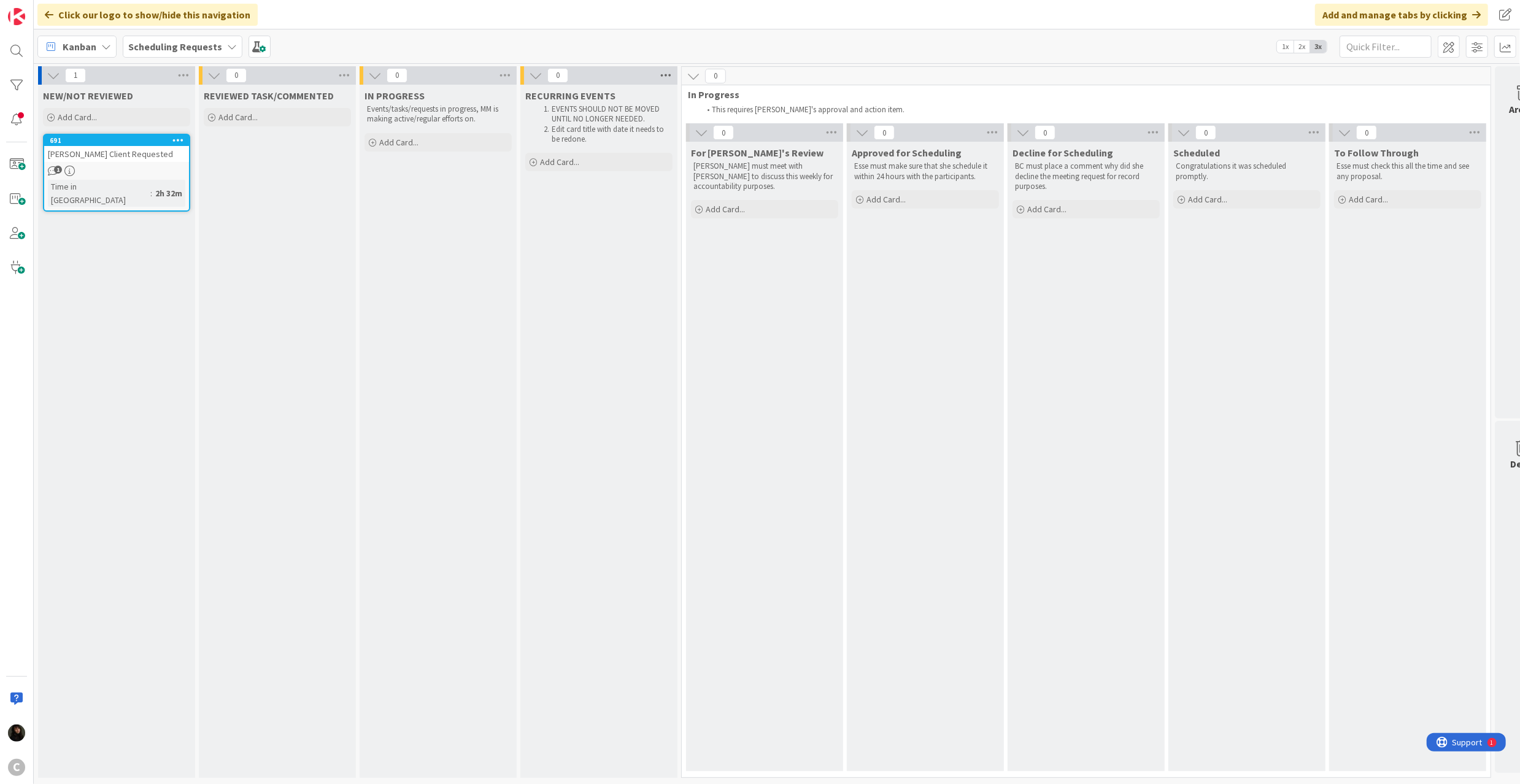
click at [666, 71] on icon at bounding box center [665, 75] width 16 height 18
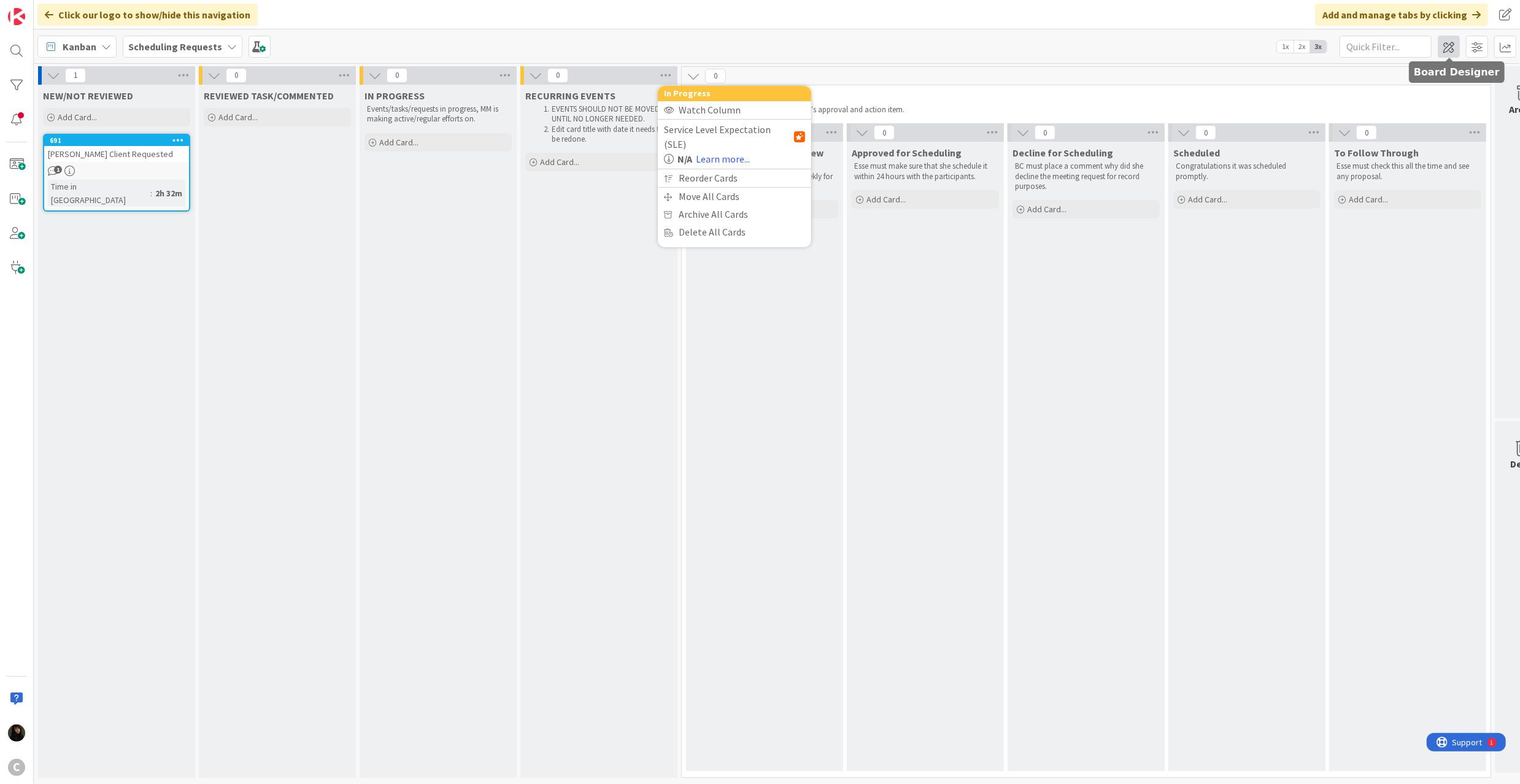
click at [1442, 47] on span at bounding box center [1449, 47] width 22 height 22
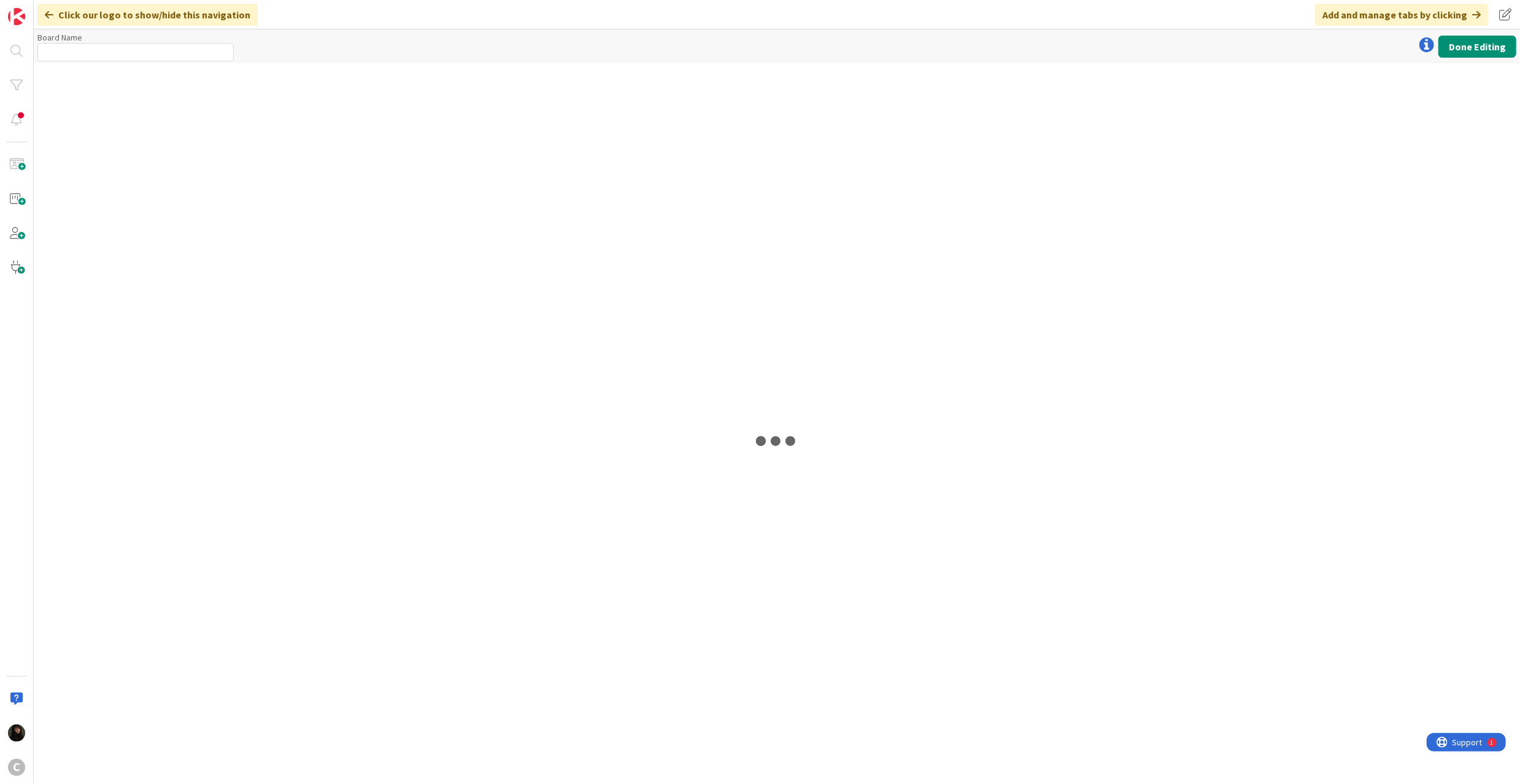
type input "Scheduling Requests"
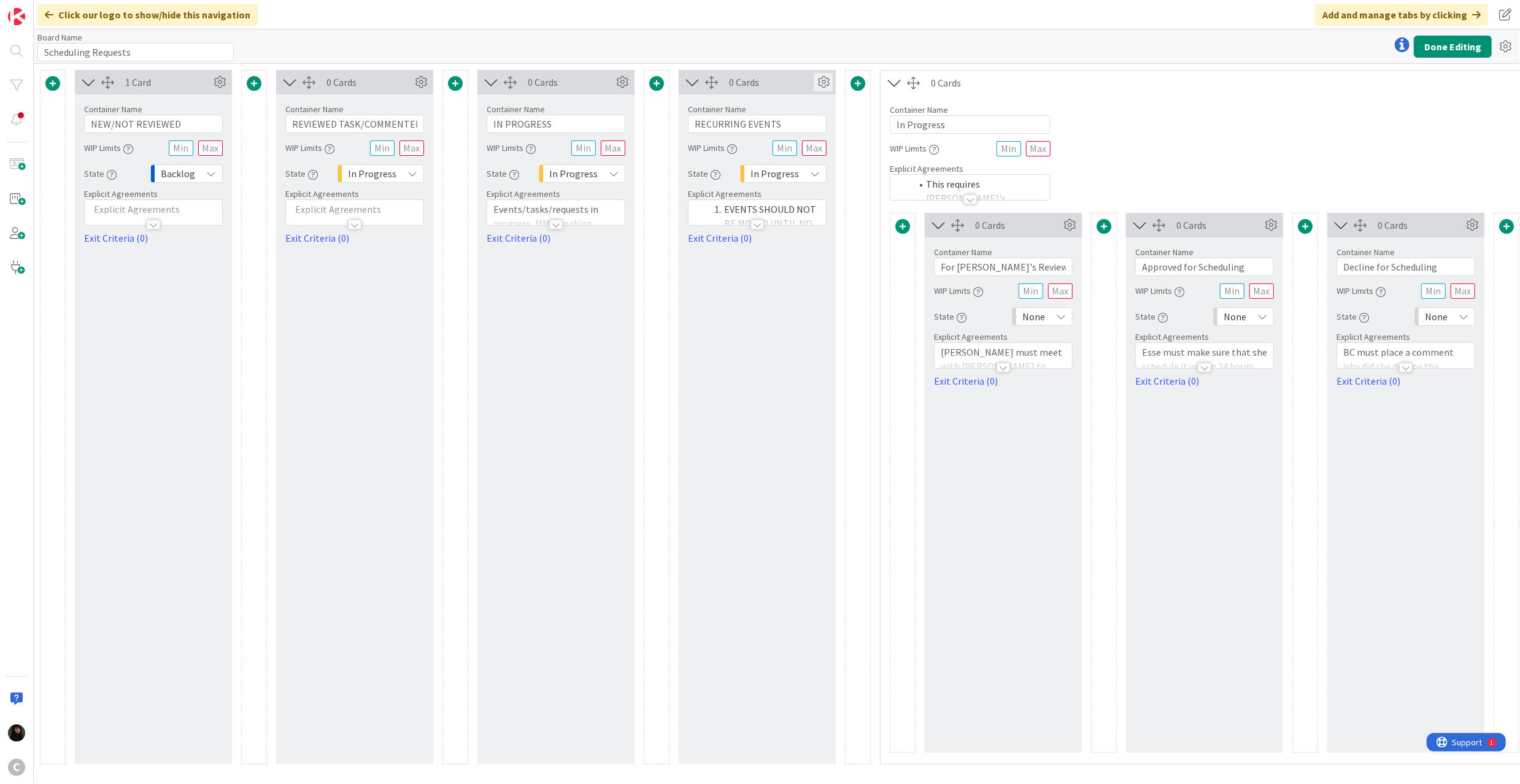
click at [821, 74] on icon at bounding box center [823, 81] width 18 height 18
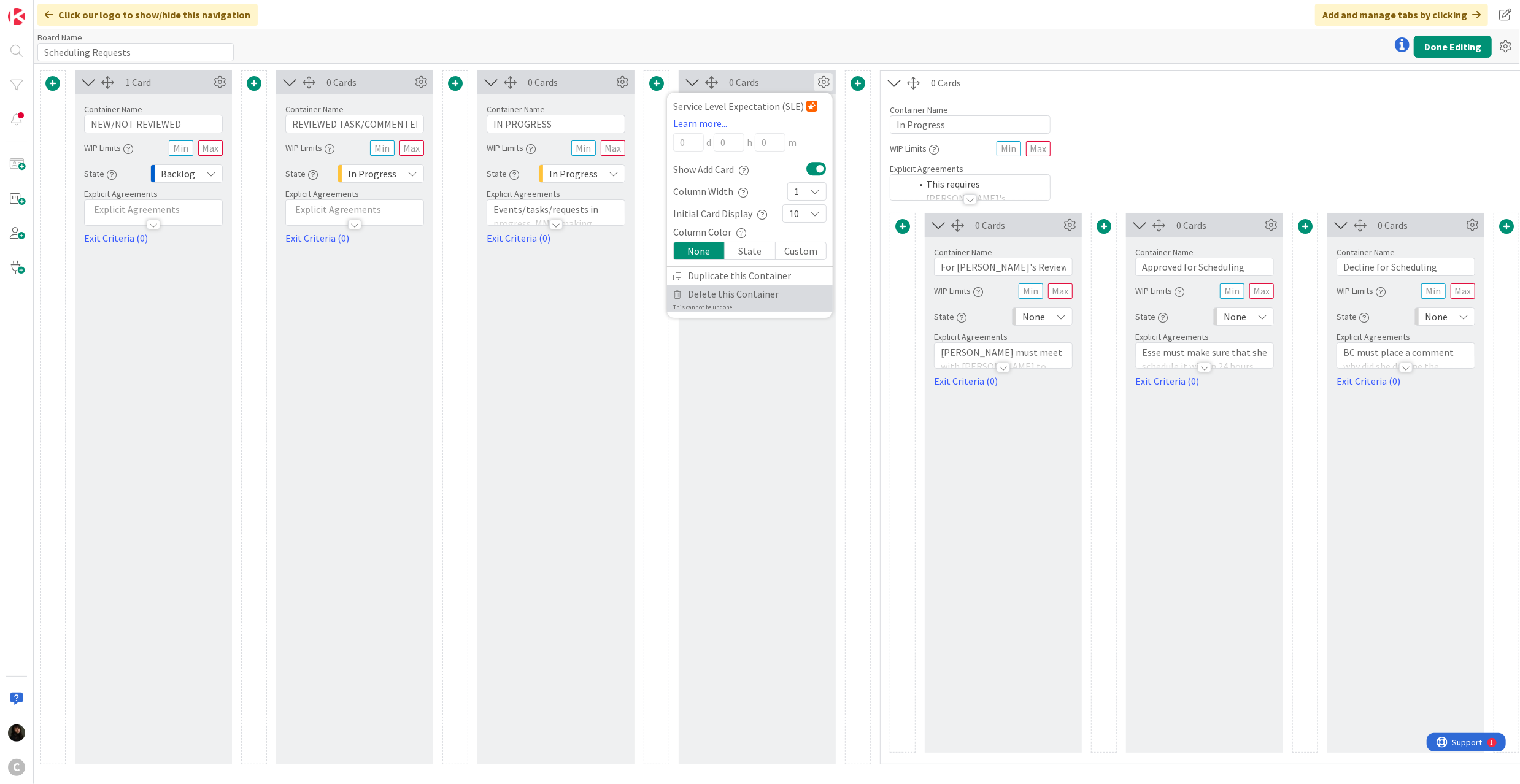
click at [715, 298] on span "Delete this Container" at bounding box center [733, 294] width 91 height 17
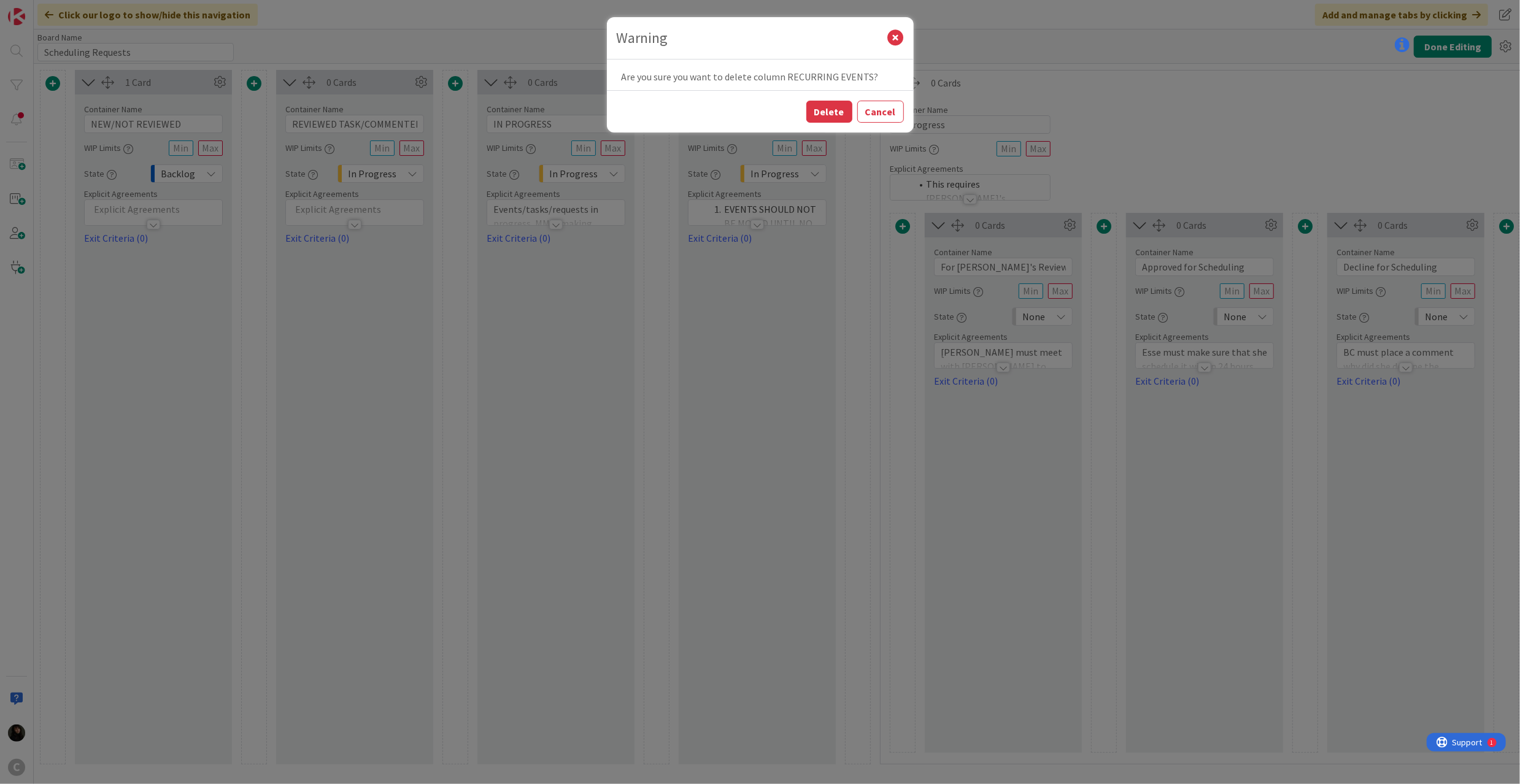
click at [826, 111] on button "Delete" at bounding box center [829, 112] width 46 height 22
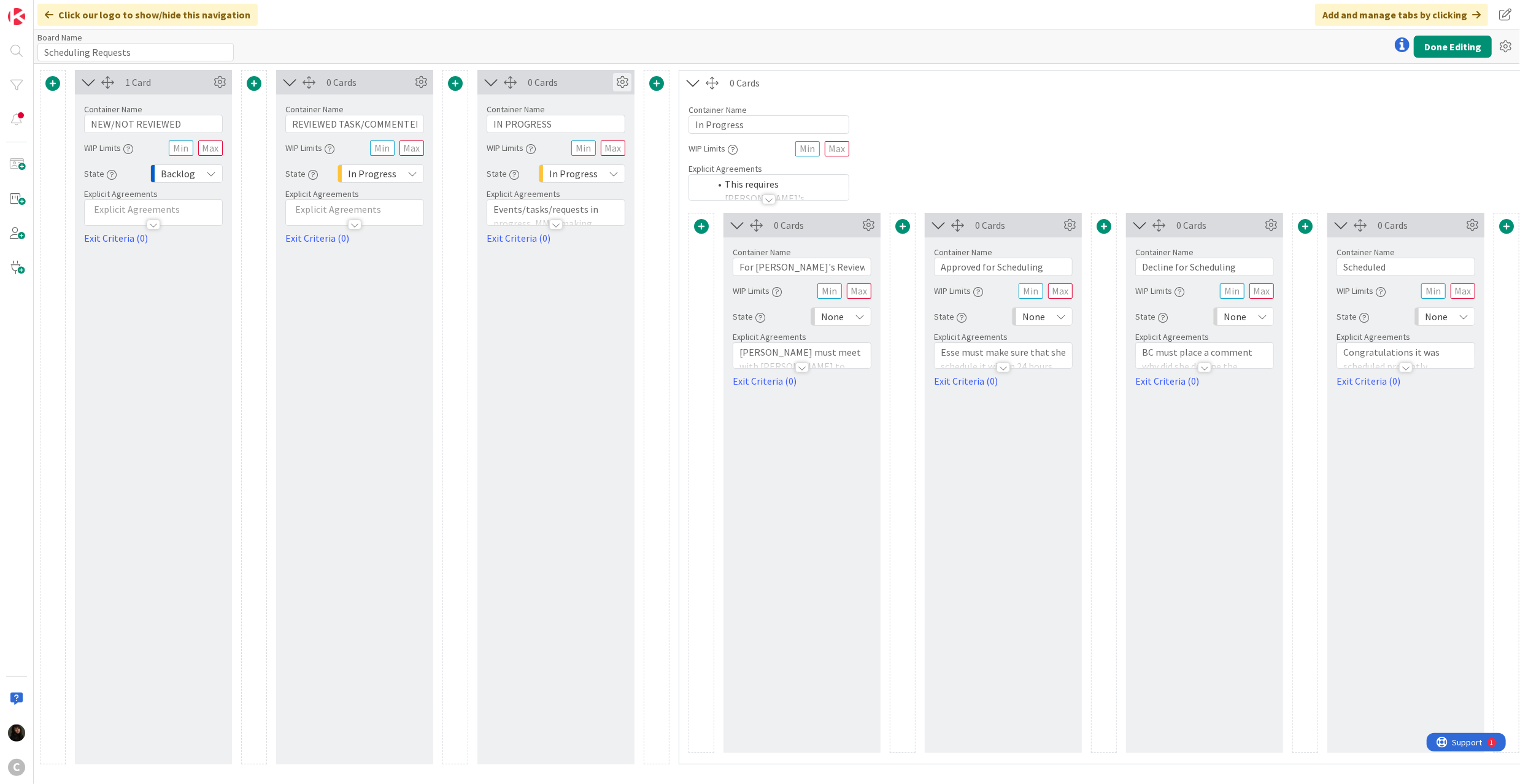
click at [613, 75] on icon at bounding box center [622, 81] width 18 height 18
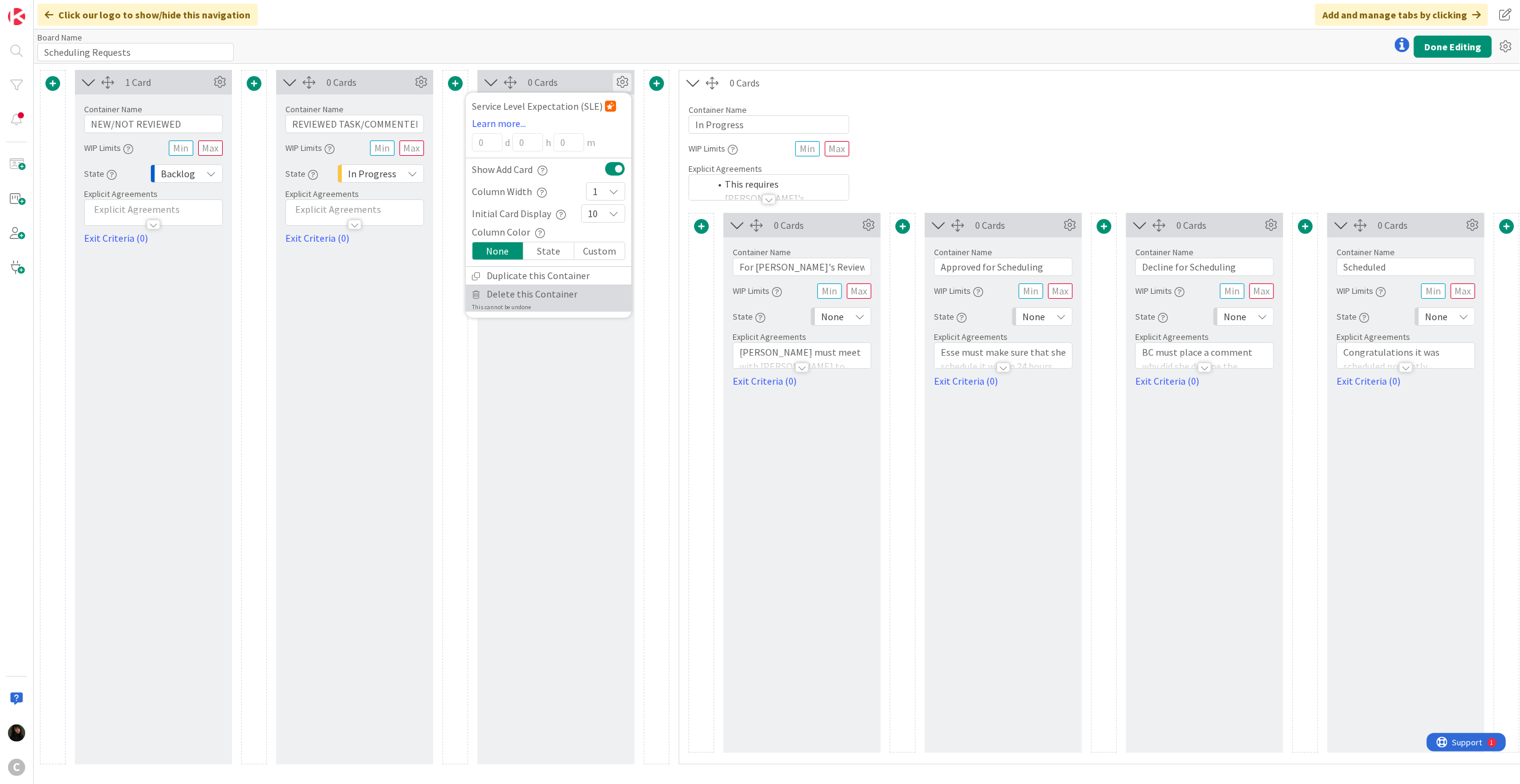
click at [540, 297] on span "Delete this Container" at bounding box center [532, 294] width 91 height 17
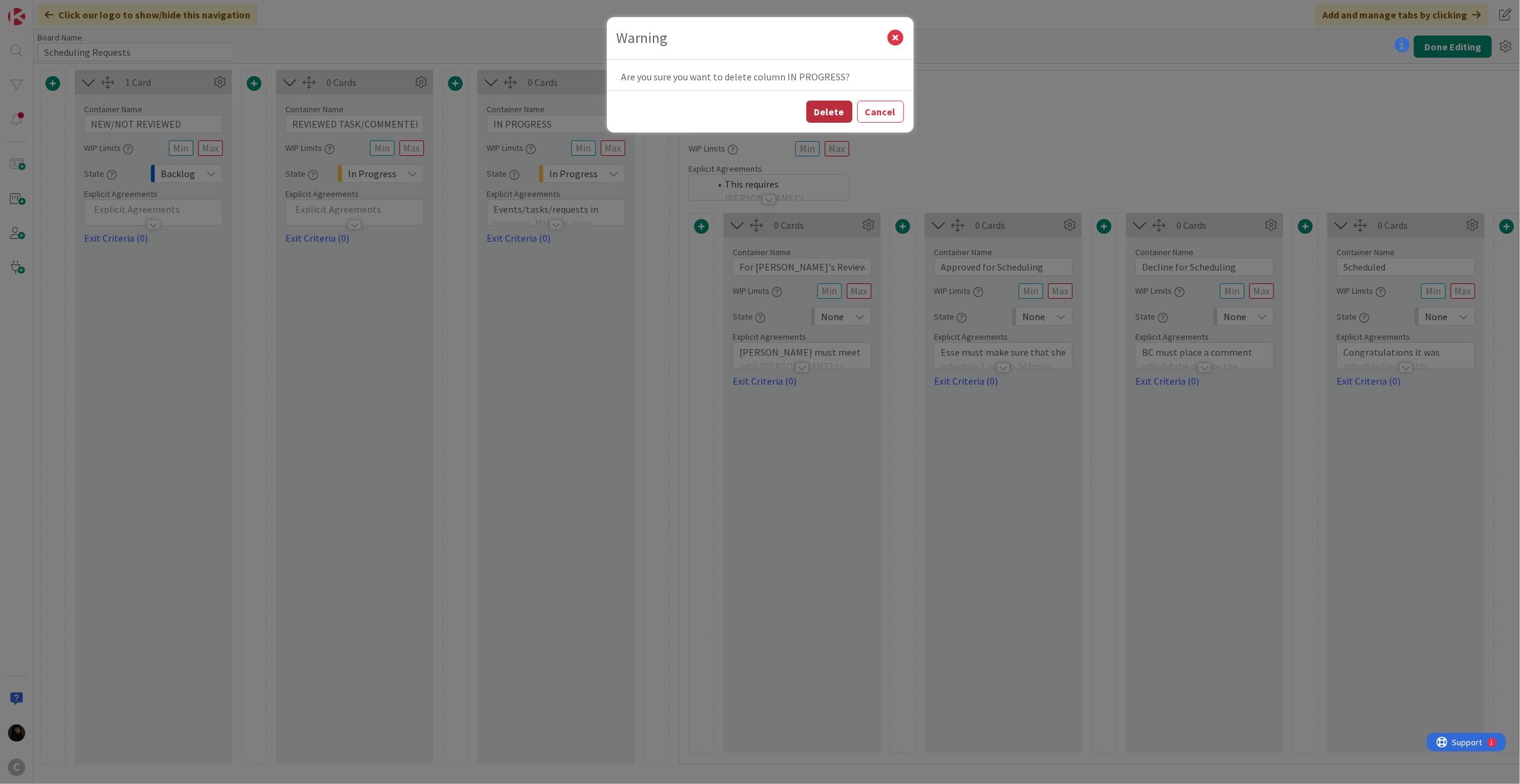
click at [828, 111] on button "Delete" at bounding box center [829, 112] width 46 height 22
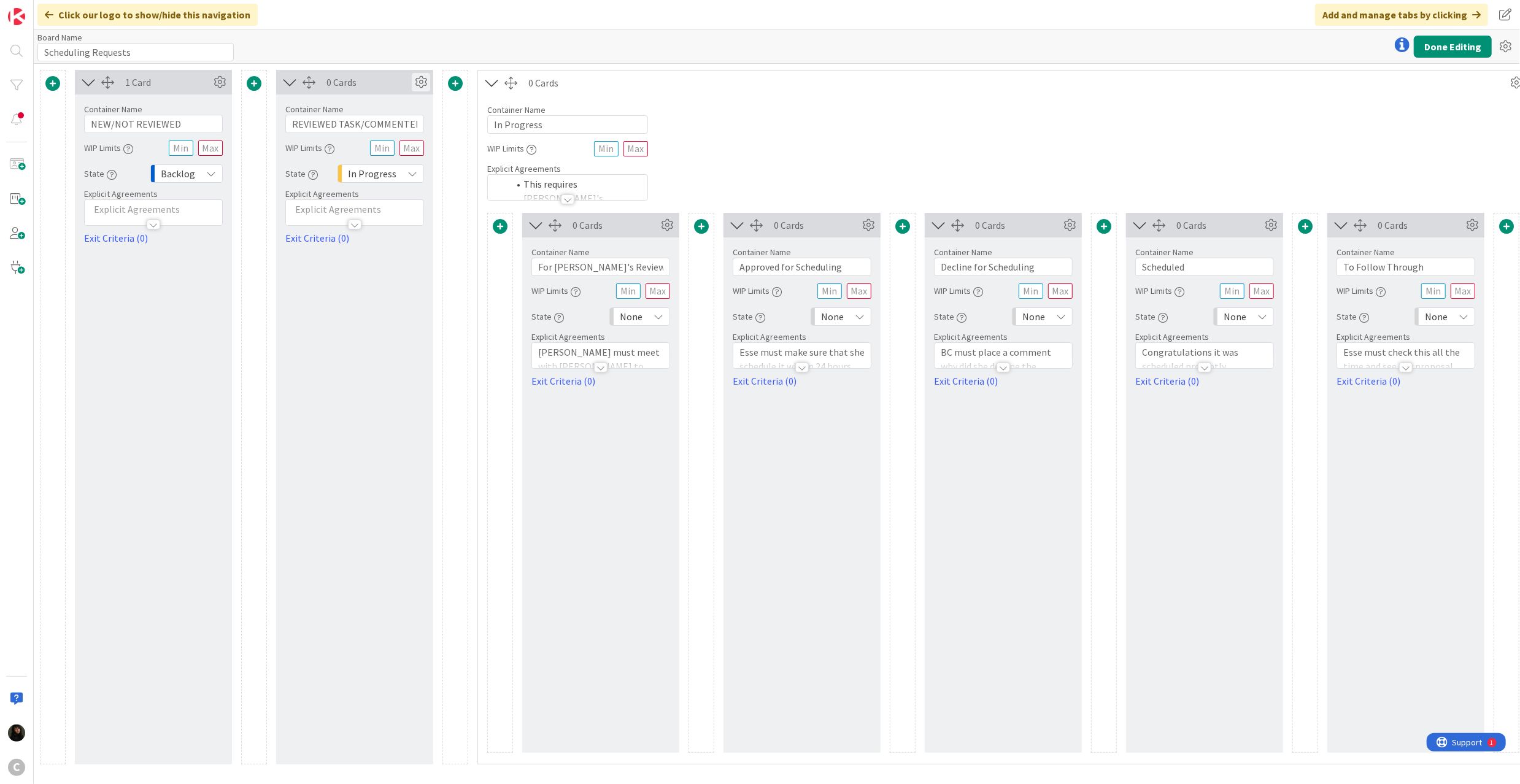
click at [415, 87] on icon at bounding box center [420, 81] width 18 height 18
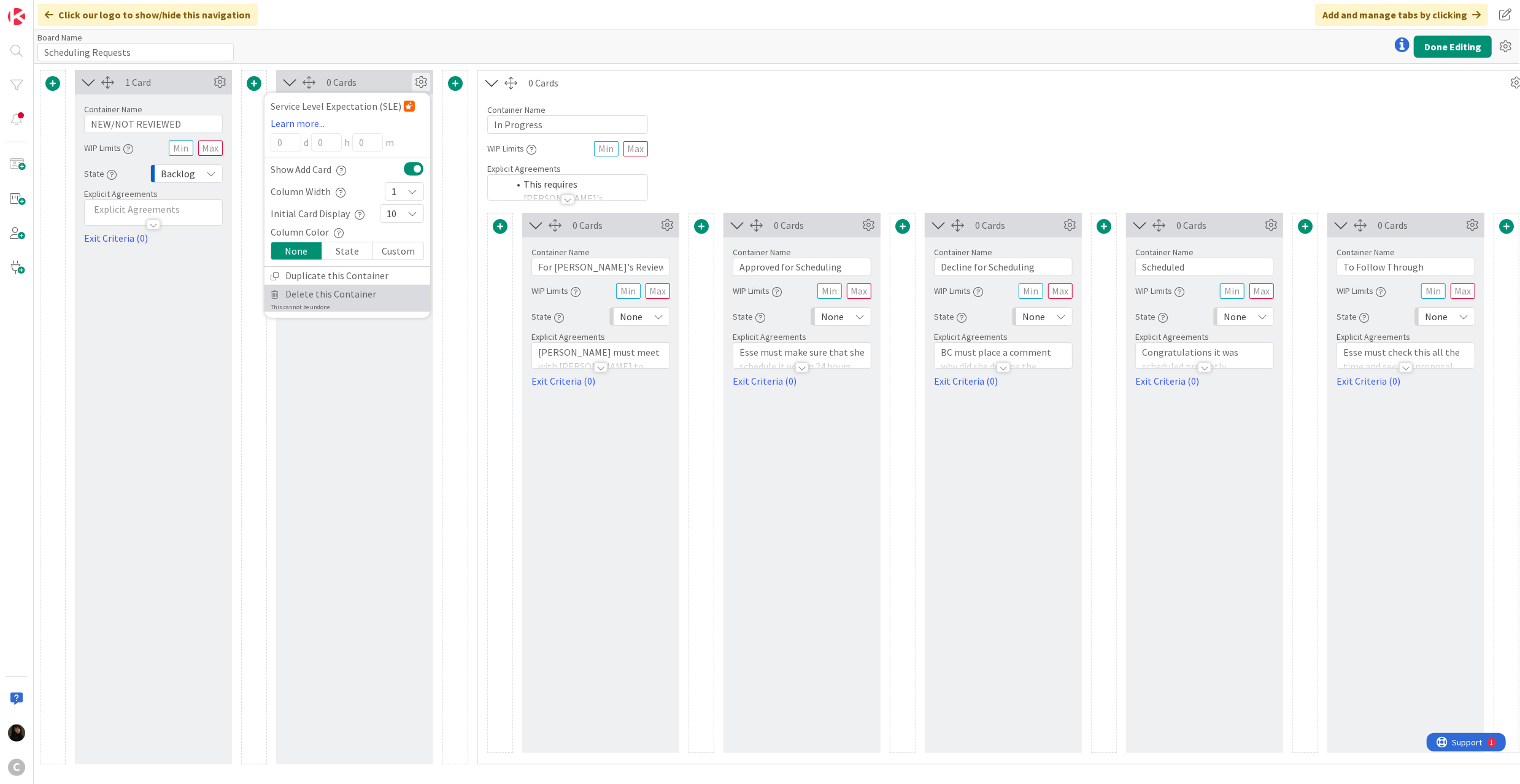
click at [327, 298] on span "Delete this Container" at bounding box center [331, 294] width 91 height 17
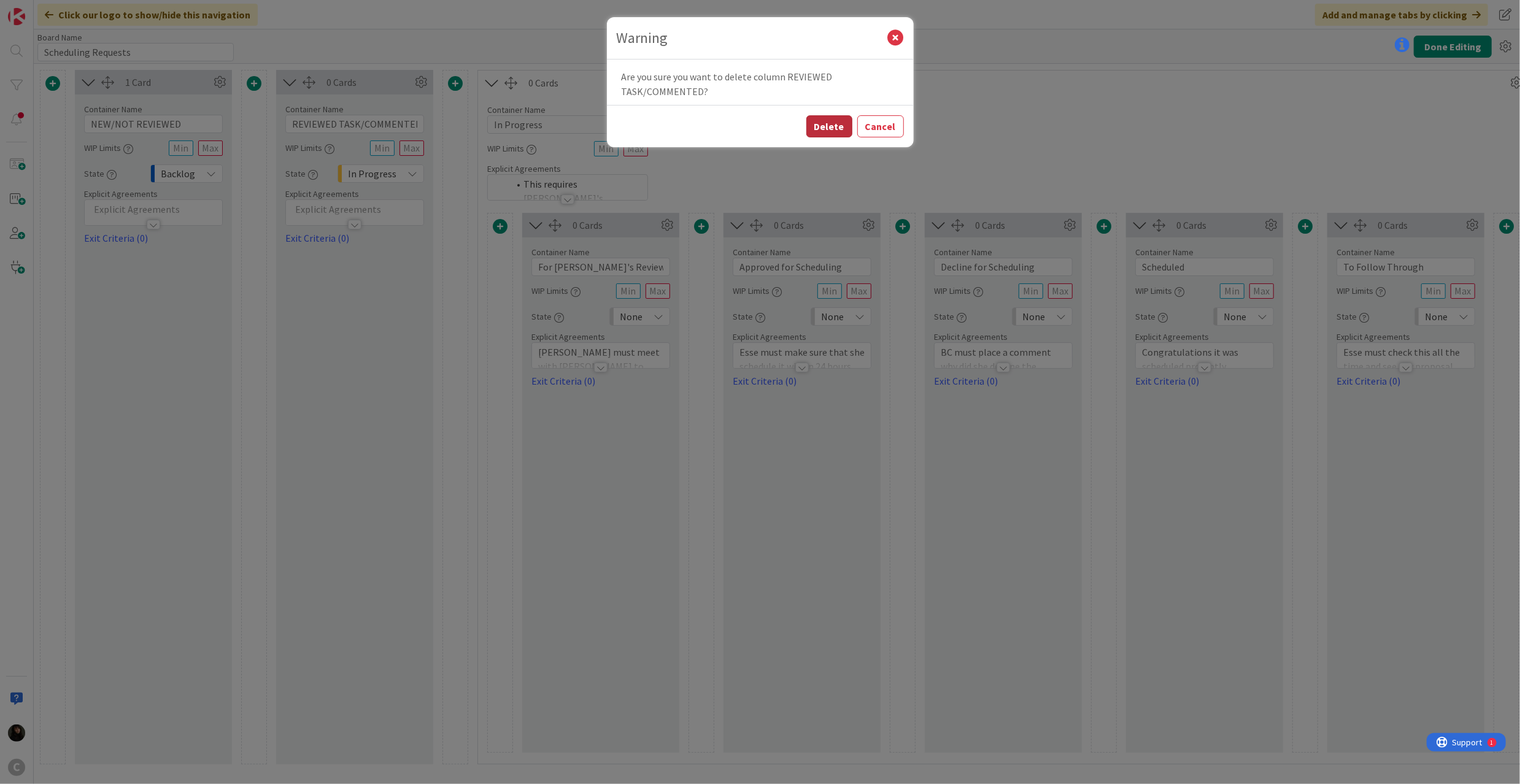
click at [827, 123] on button "Delete" at bounding box center [829, 127] width 46 height 22
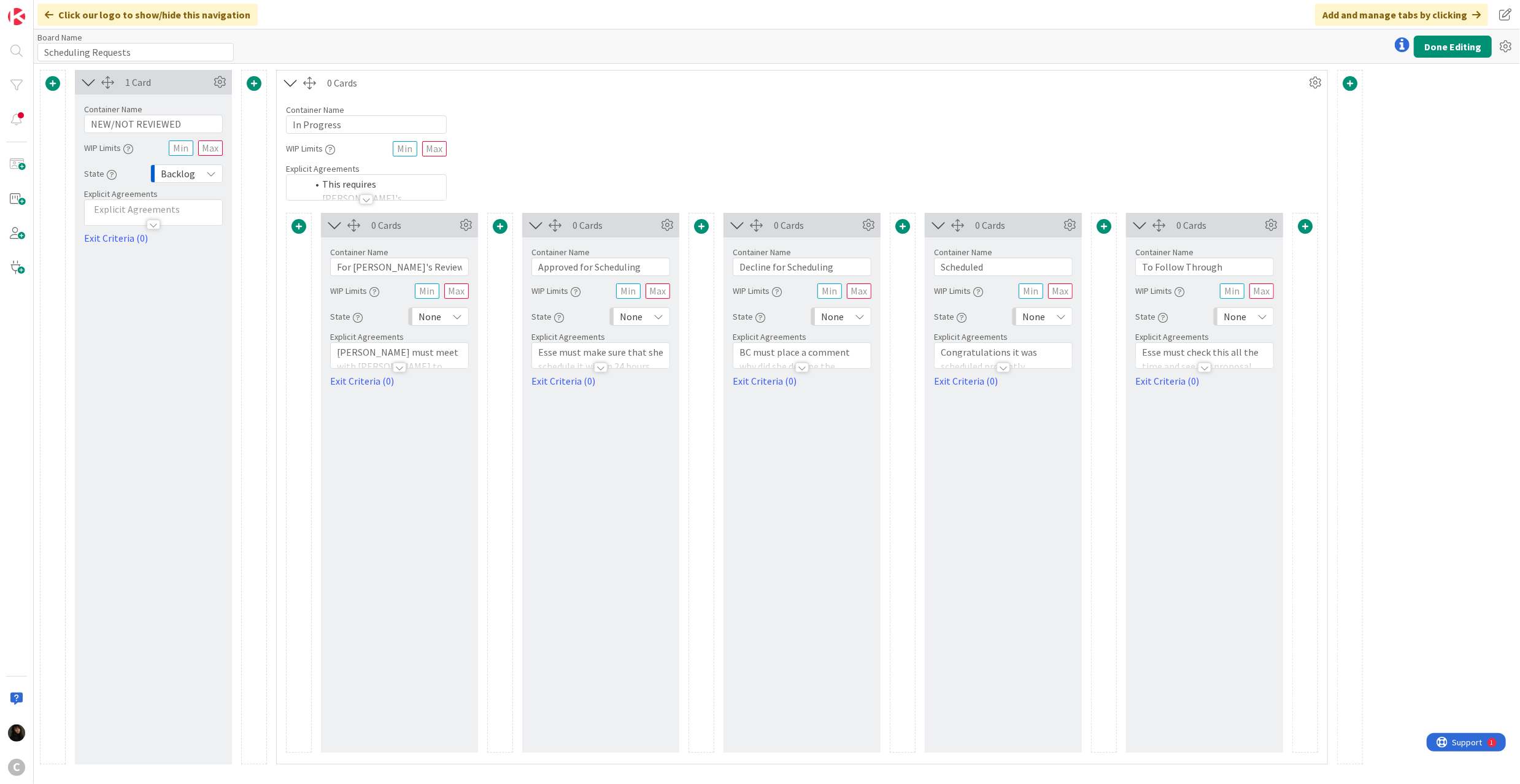
click at [250, 84] on span at bounding box center [254, 83] width 15 height 15
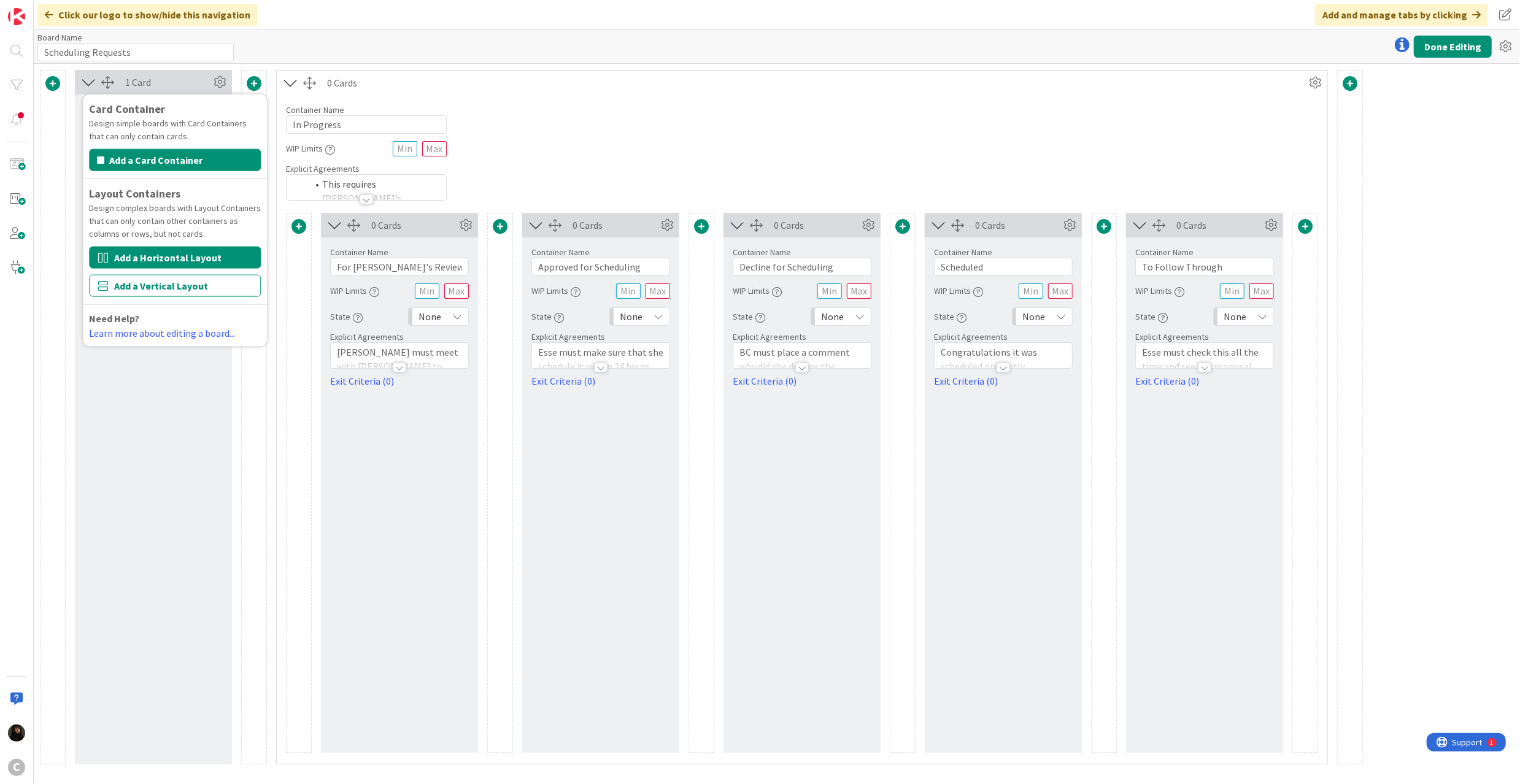
click at [146, 258] on button "Add a Horizontal Layout" at bounding box center [174, 258] width 172 height 22
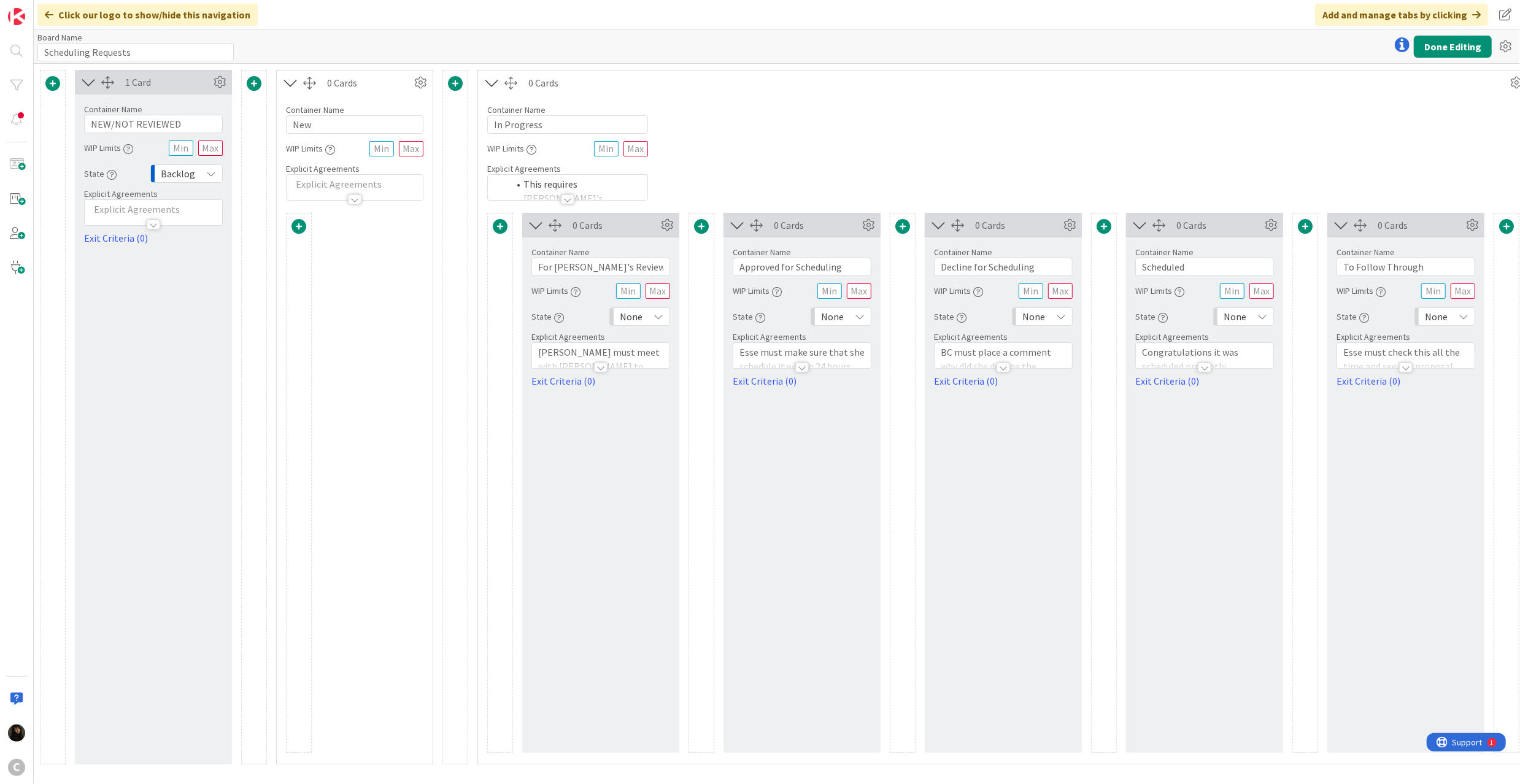
click at [298, 228] on span at bounding box center [298, 226] width 15 height 15
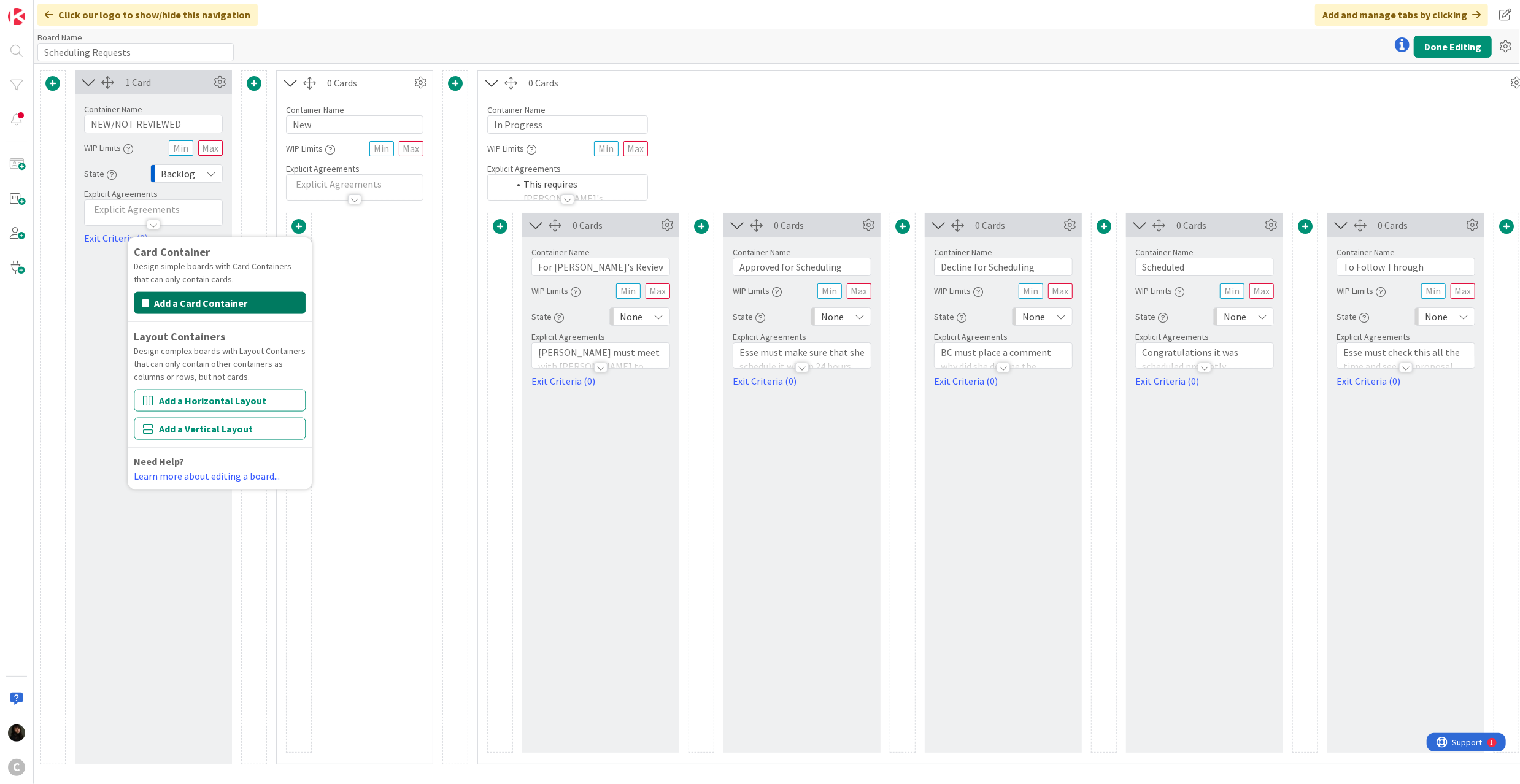
click at [214, 302] on button "Add a Card Container" at bounding box center [219, 303] width 172 height 22
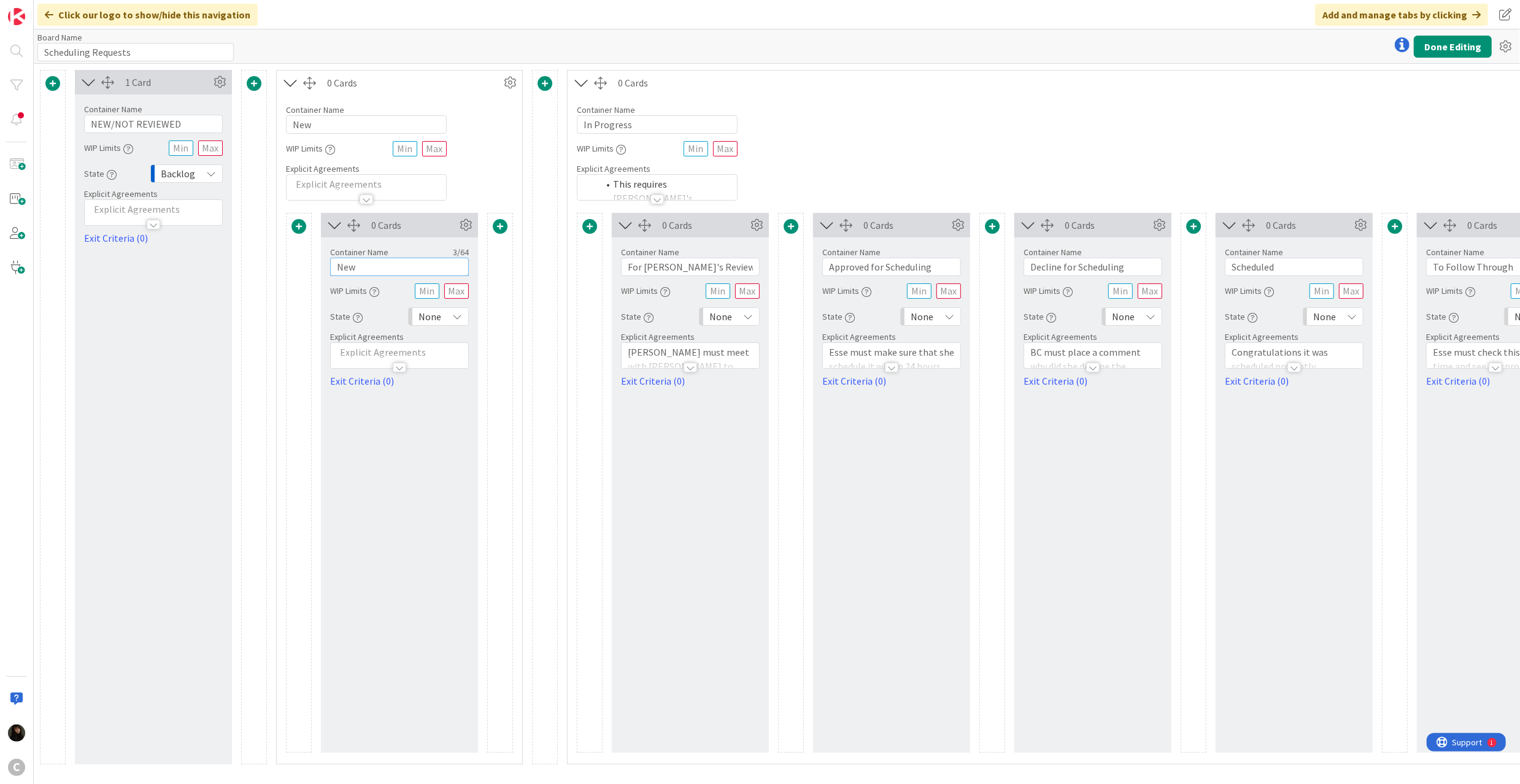
click at [376, 266] on input "New" at bounding box center [399, 267] width 138 height 18
click at [330, 259] on div "Container Name 3 / 64 New" at bounding box center [399, 261] width 138 height 29
click at [507, 81] on icon at bounding box center [510, 82] width 18 height 18
click at [441, 192] on span "Delete this Container" at bounding box center [419, 187] width 91 height 17
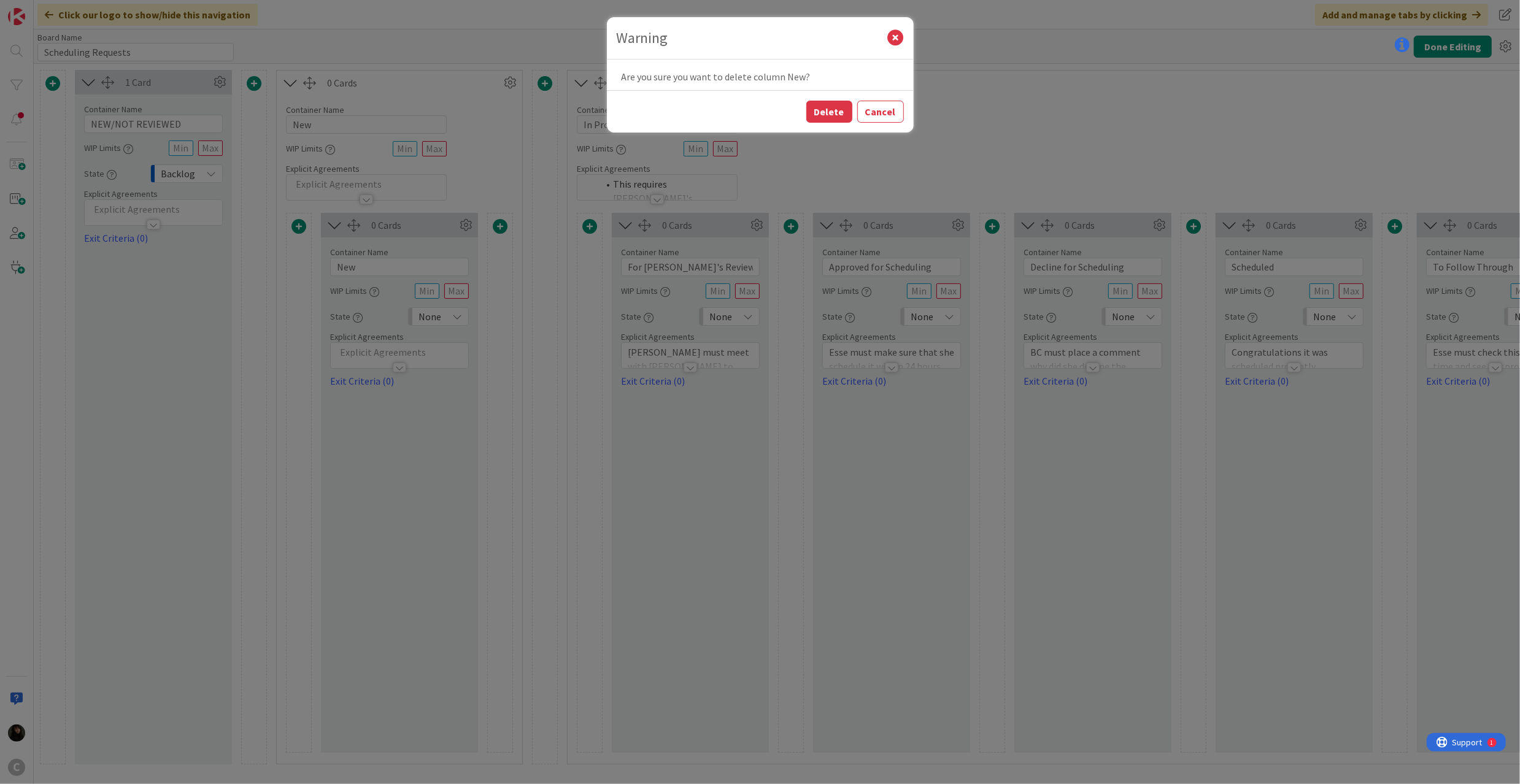
click at [824, 99] on div "Delete Cancel" at bounding box center [760, 112] width 307 height 43
click at [824, 108] on button "Delete" at bounding box center [829, 112] width 46 height 22
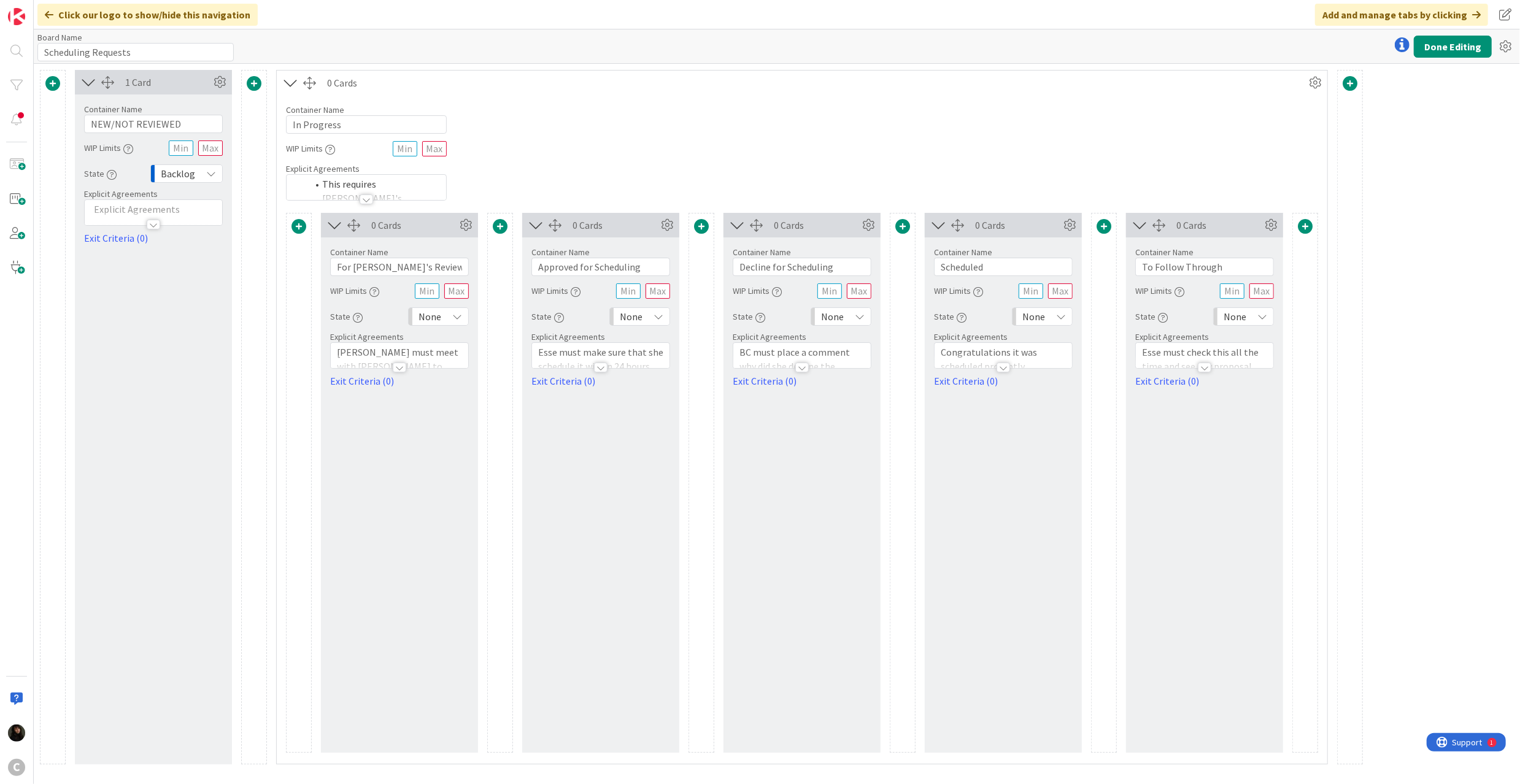
click at [256, 78] on span at bounding box center [254, 83] width 15 height 15
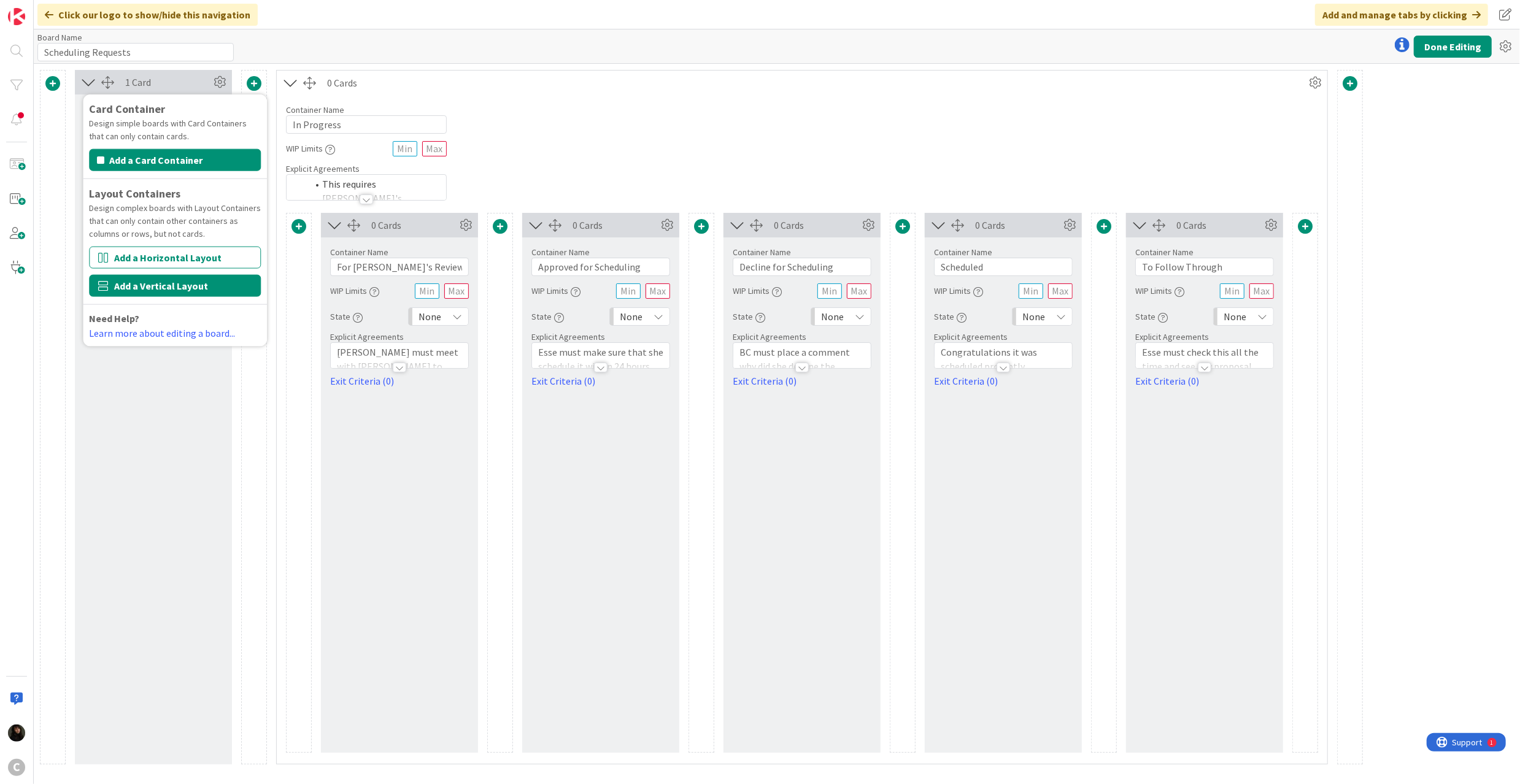
click at [160, 283] on button "Add a Vertical Layout" at bounding box center [174, 286] width 172 height 22
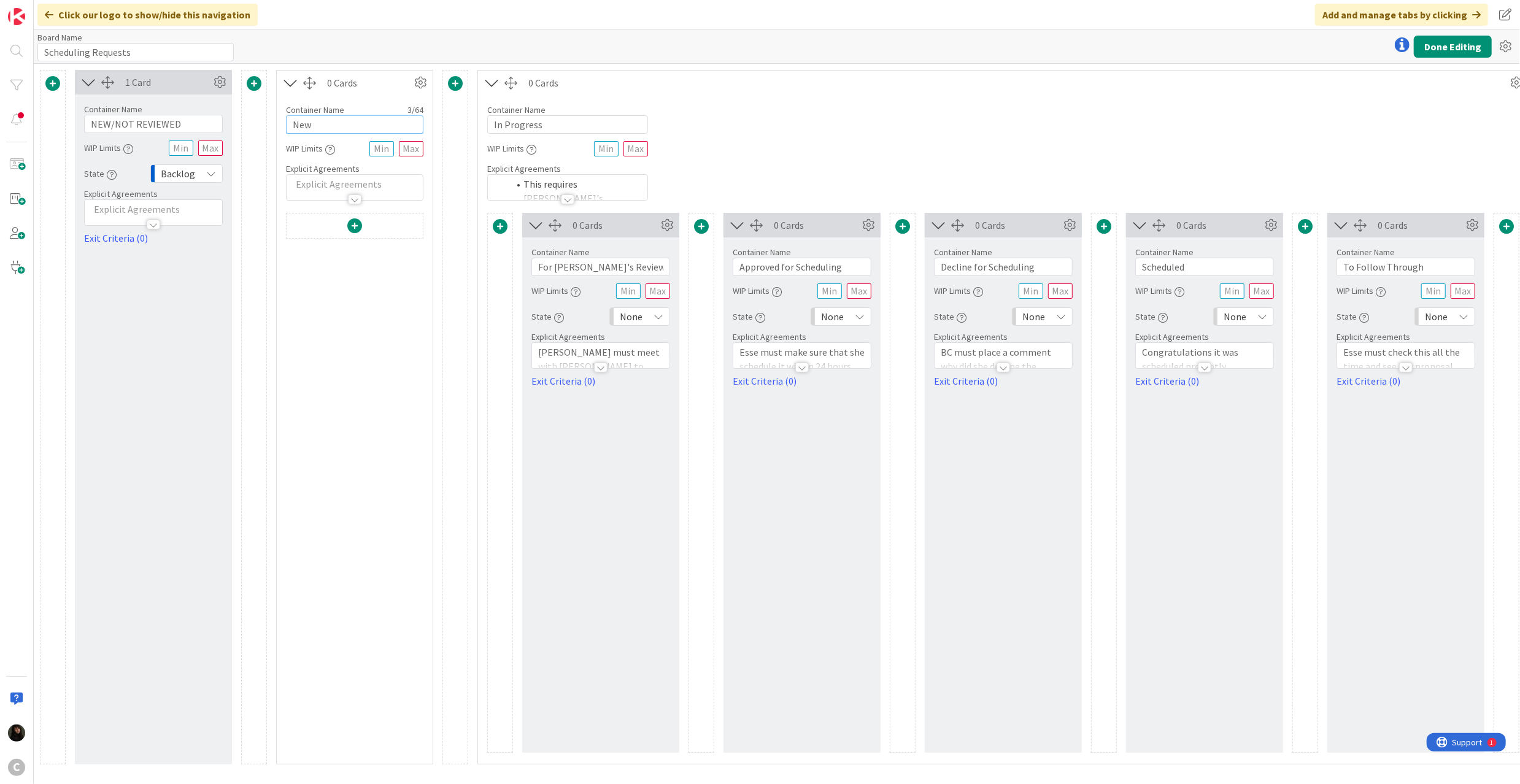
drag, startPoint x: 340, startPoint y: 128, endPoint x: 275, endPoint y: 125, distance: 65.1
click at [275, 125] on div "1 Card Container Name 16 / 64 NEW/NOT REVIEWED WIP Limits State Backlog Explici…" at bounding box center [802, 417] width 1524 height 695
type input "Review by [PERSON_NAME]"
click at [350, 225] on span at bounding box center [354, 225] width 15 height 15
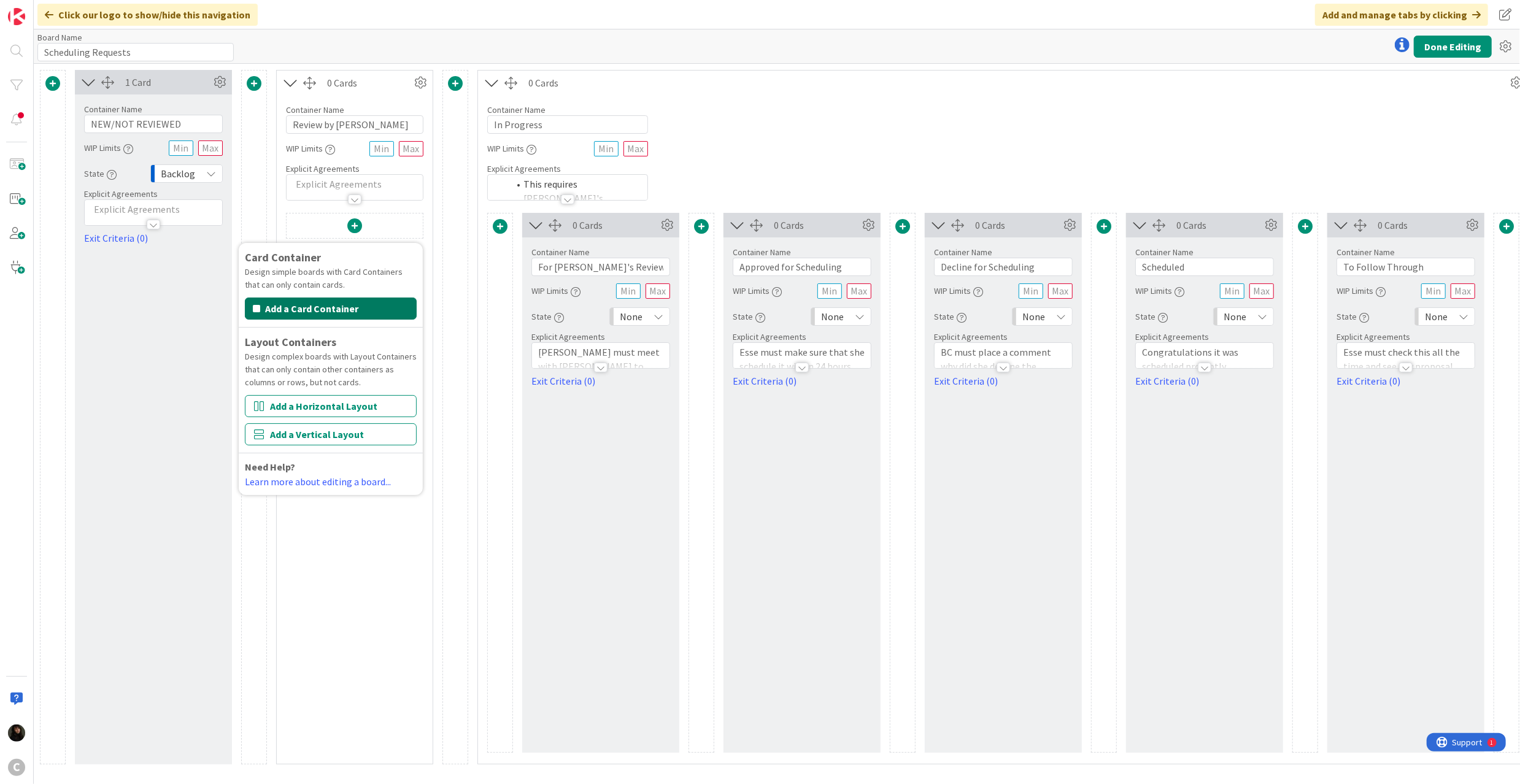
click at [317, 316] on button "Add a Card Container" at bounding box center [330, 309] width 172 height 22
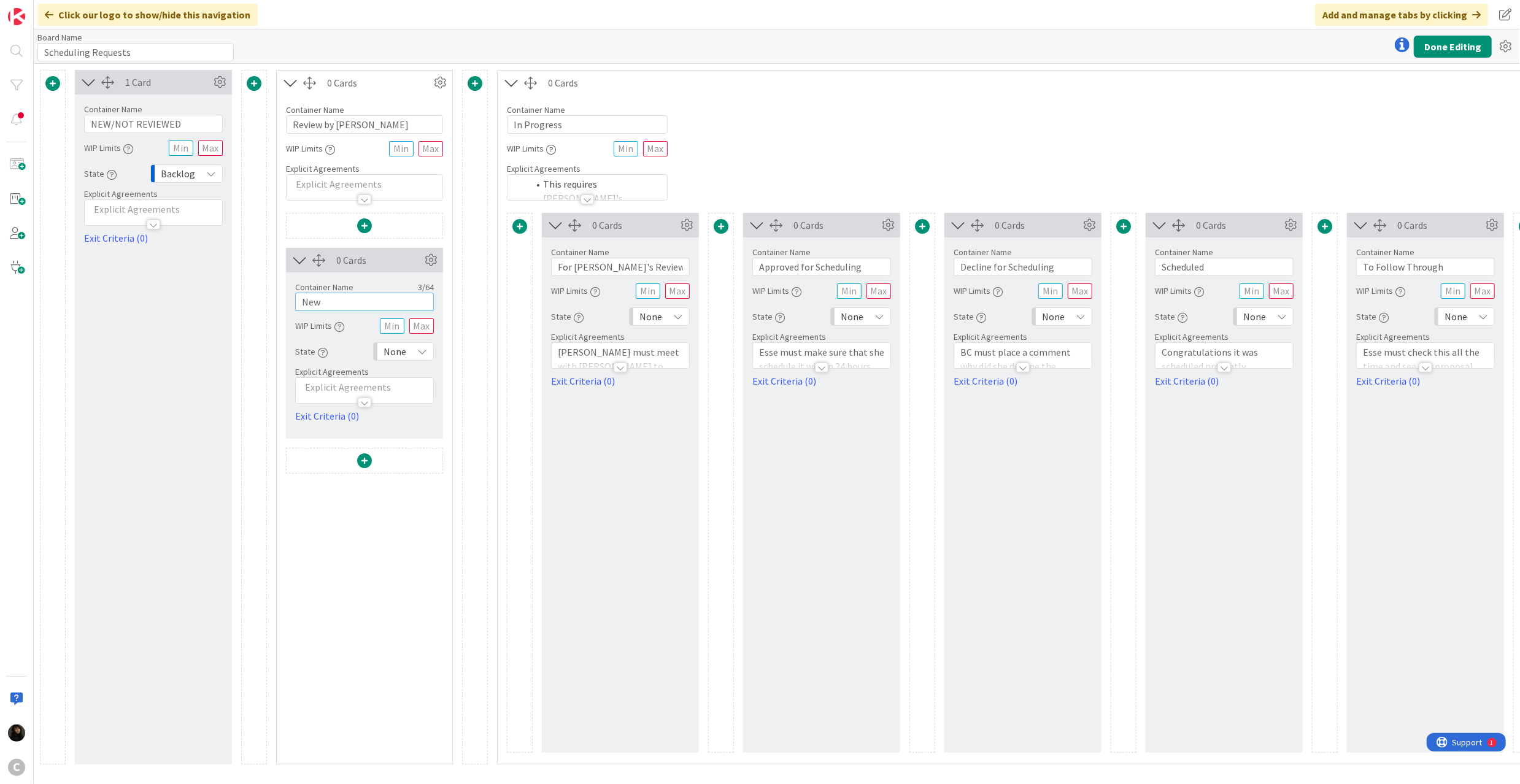
drag, startPoint x: 332, startPoint y: 305, endPoint x: 276, endPoint y: 303, distance: 56.0
click at [277, 303] on div "Card Container Design simple boards with Card Containers that can only contain …" at bounding box center [365, 488] width 176 height 551
type input "F"
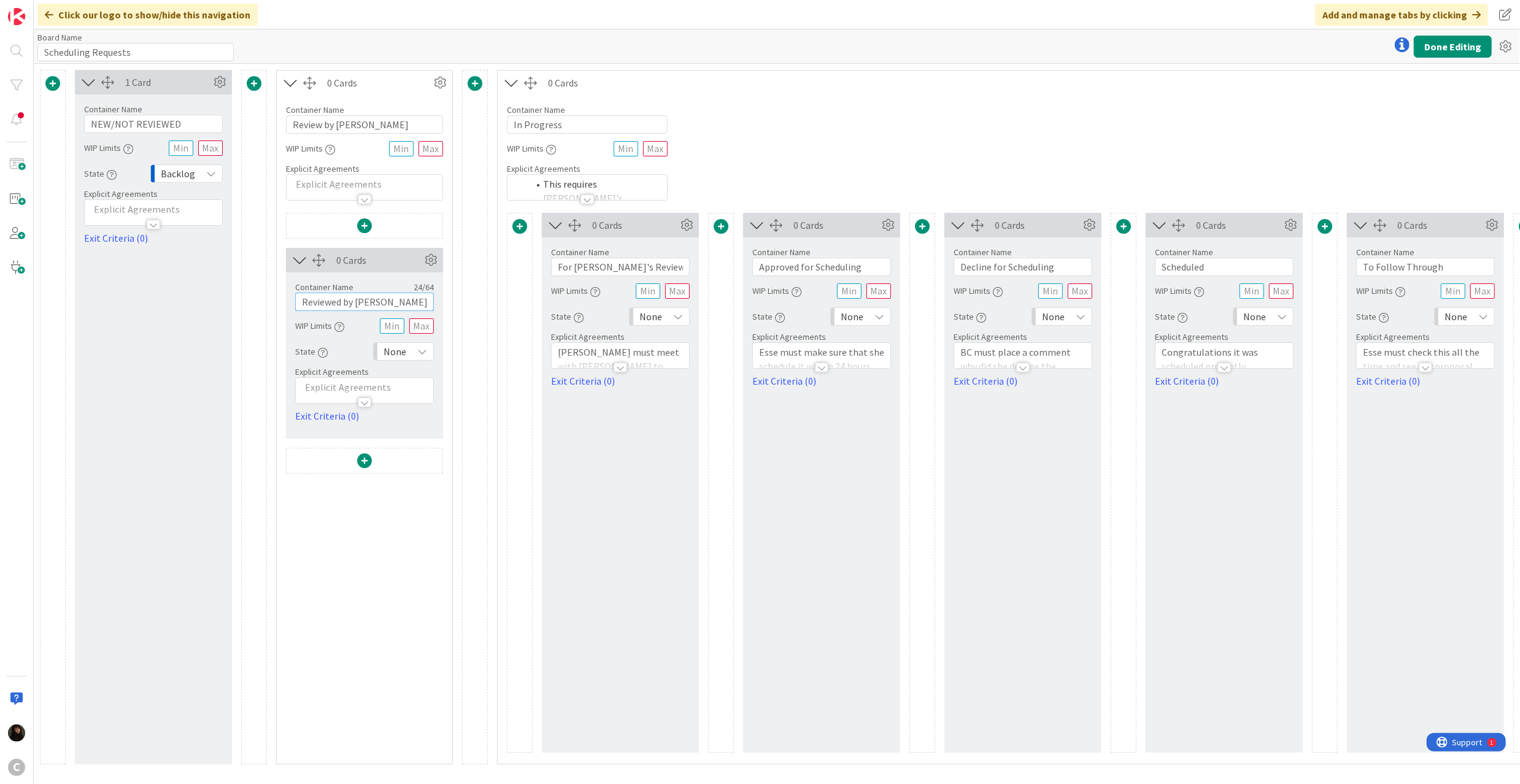
click at [357, 297] on input "Reviewed by [PERSON_NAME]" at bounding box center [364, 301] width 138 height 18
drag, startPoint x: 408, startPoint y: 302, endPoint x: 298, endPoint y: 303, distance: 110.0
click at [298, 303] on input "Reviewed by [PERSON_NAME]" at bounding box center [364, 301] width 138 height 18
click at [416, 309] on input "Reviewed by [PERSON_NAME]" at bounding box center [364, 301] width 138 height 18
drag, startPoint x: 419, startPoint y: 307, endPoint x: 340, endPoint y: 312, distance: 79.2
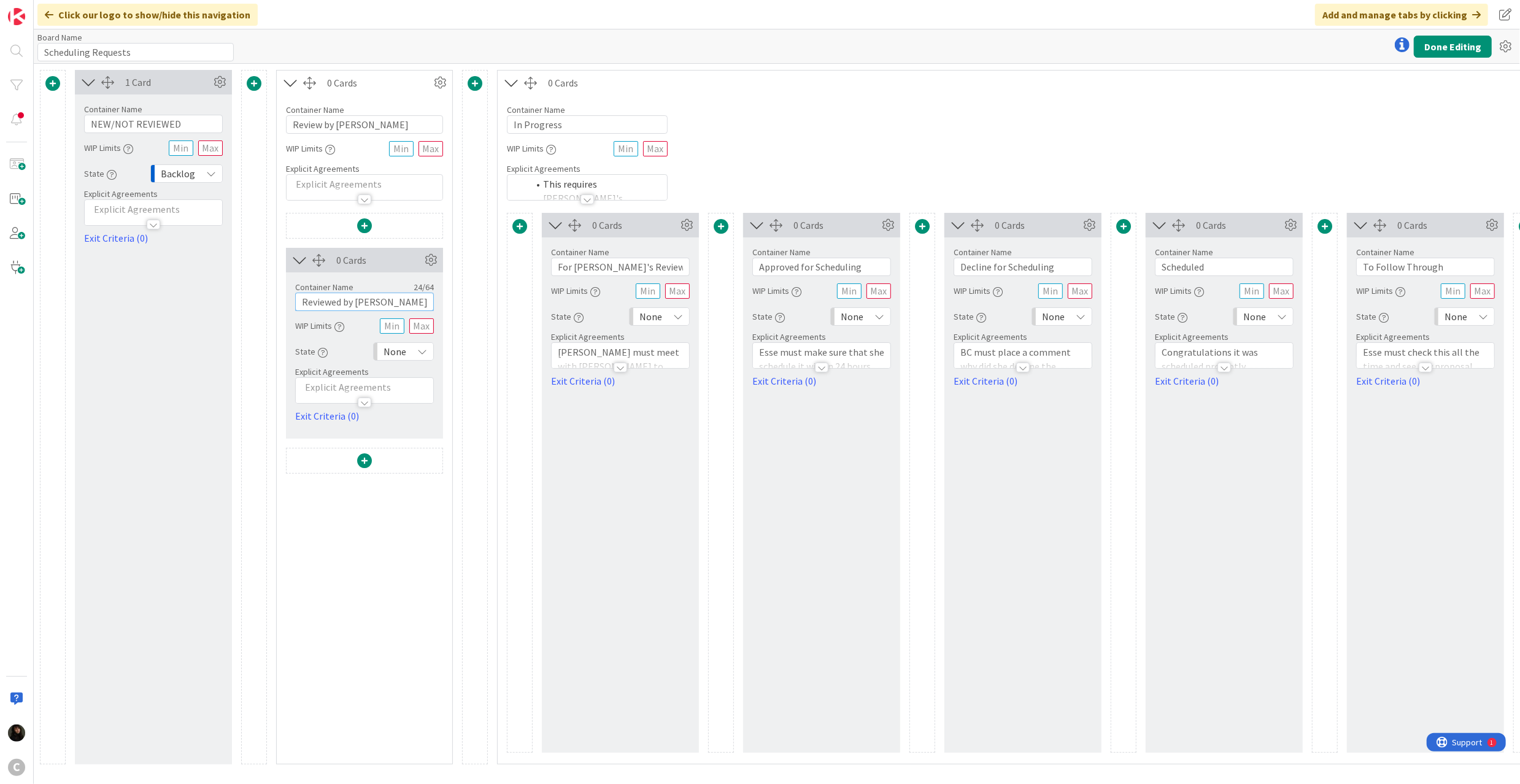
click at [340, 312] on div "Container Name 24 / 64 Reviewed by [PERSON_NAME] WIP Limits State None Explicit…" at bounding box center [364, 347] width 138 height 151
type input "Reviewed by [PERSON_NAME]"
click at [1435, 54] on button "Done Editing" at bounding box center [1453, 47] width 78 height 22
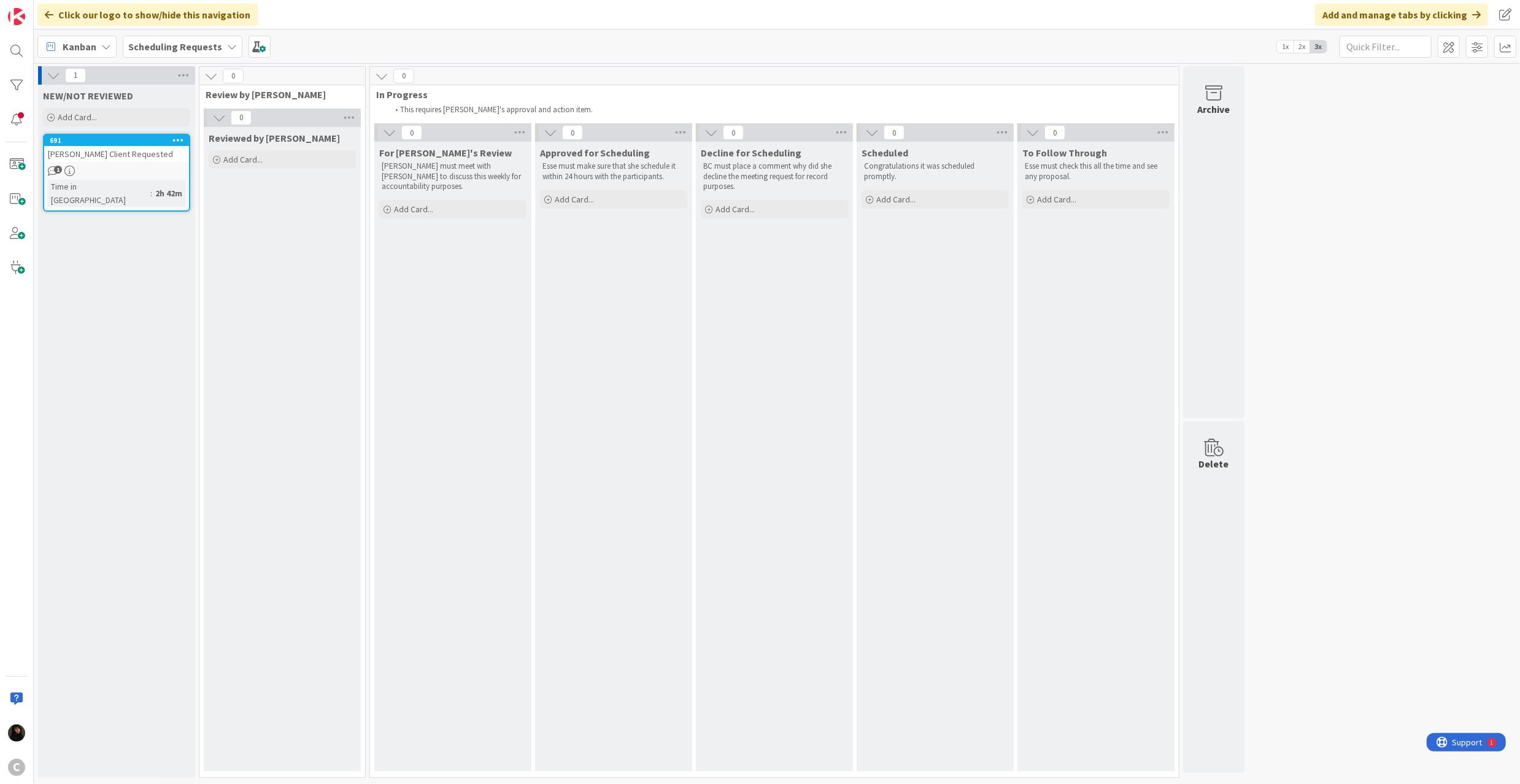
click at [174, 140] on icon at bounding box center [178, 139] width 12 height 9
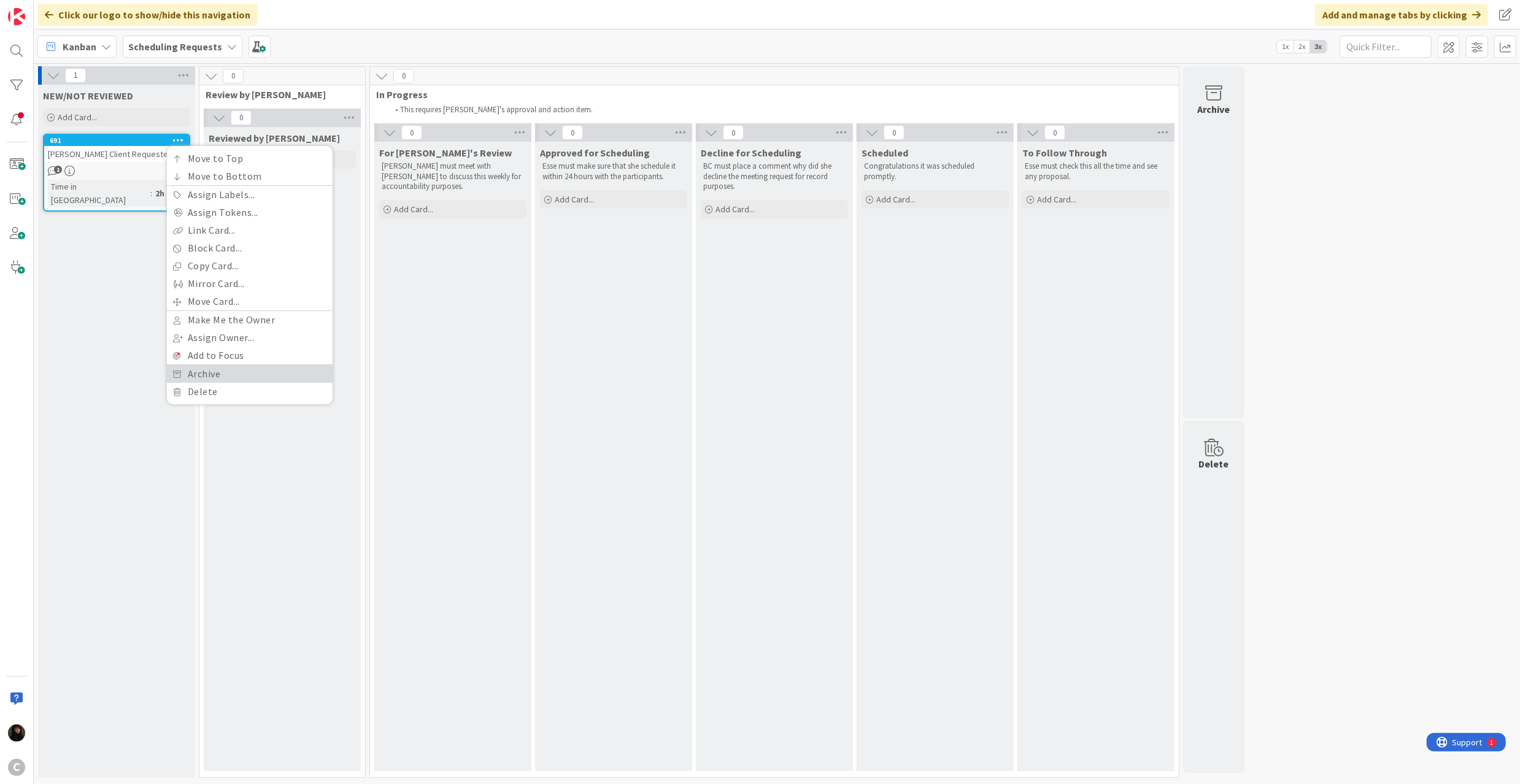
click at [209, 369] on link "Archive" at bounding box center [249, 373] width 165 height 17
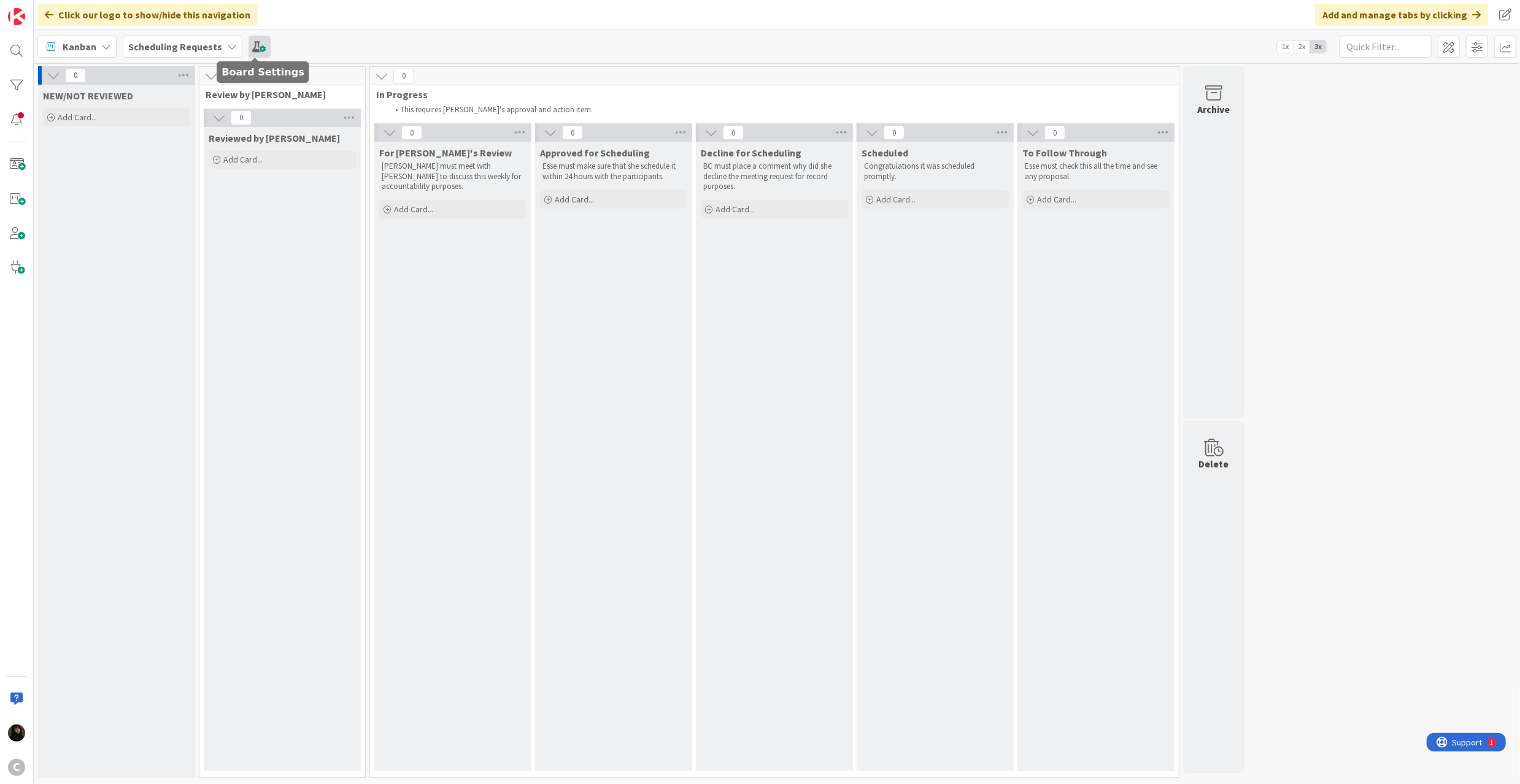
click at [261, 43] on span at bounding box center [260, 47] width 22 height 22
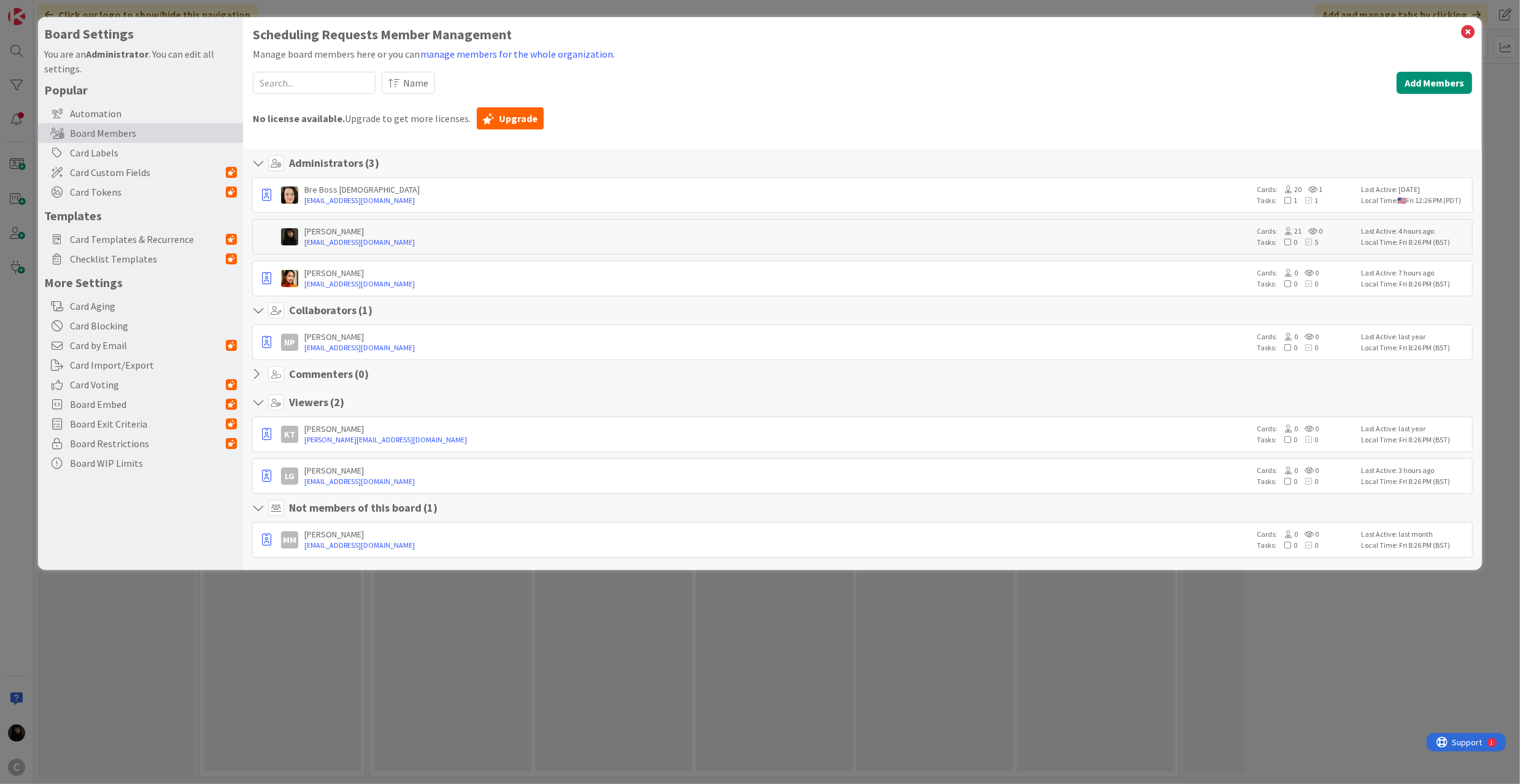
click at [577, 388] on section "Commenters ( 0 )" at bounding box center [862, 377] width 1220 height 22
click at [119, 241] on span "Card Templates & Recurrence" at bounding box center [147, 239] width 156 height 15
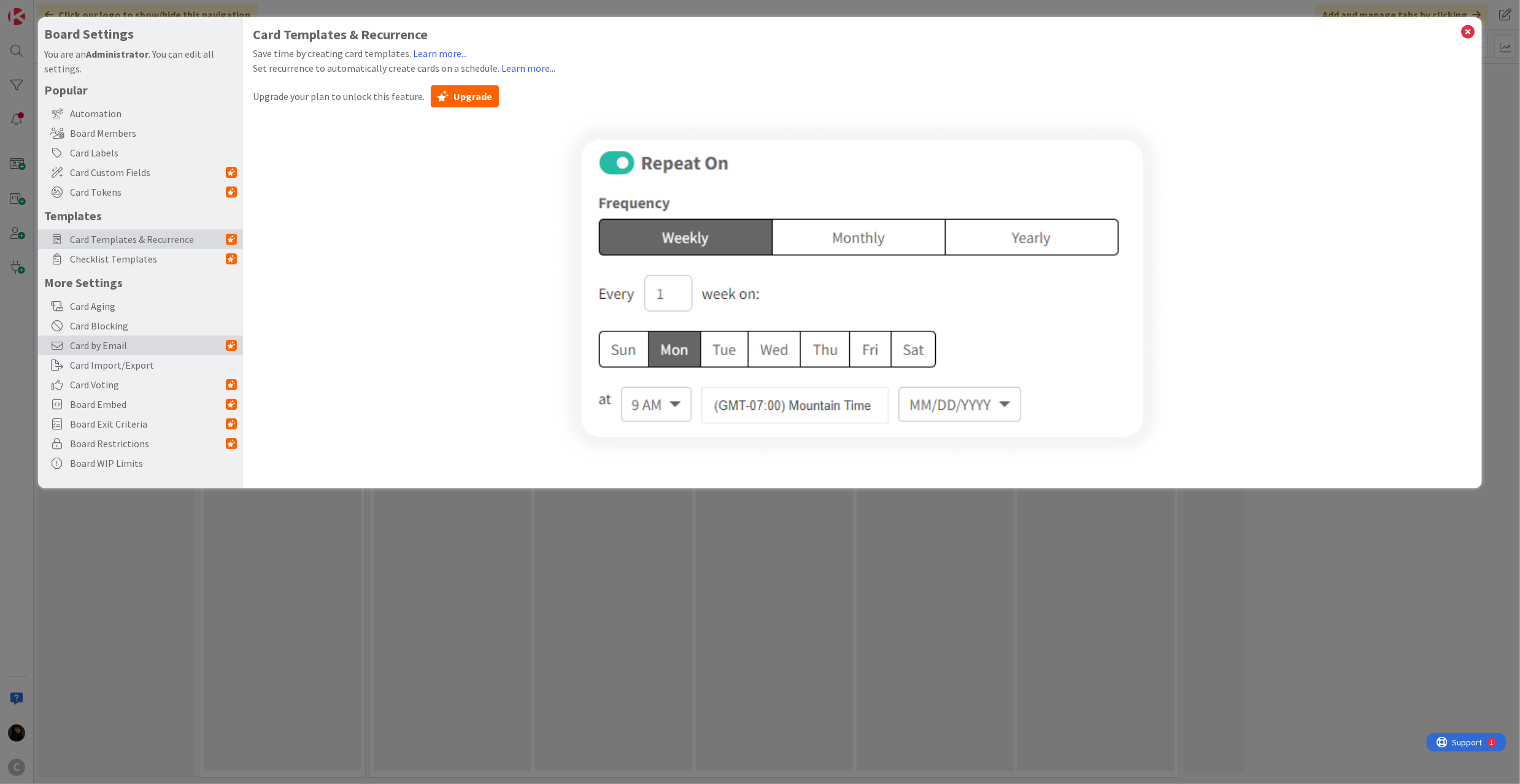
click at [99, 342] on span "Card by Email" at bounding box center [147, 345] width 156 height 15
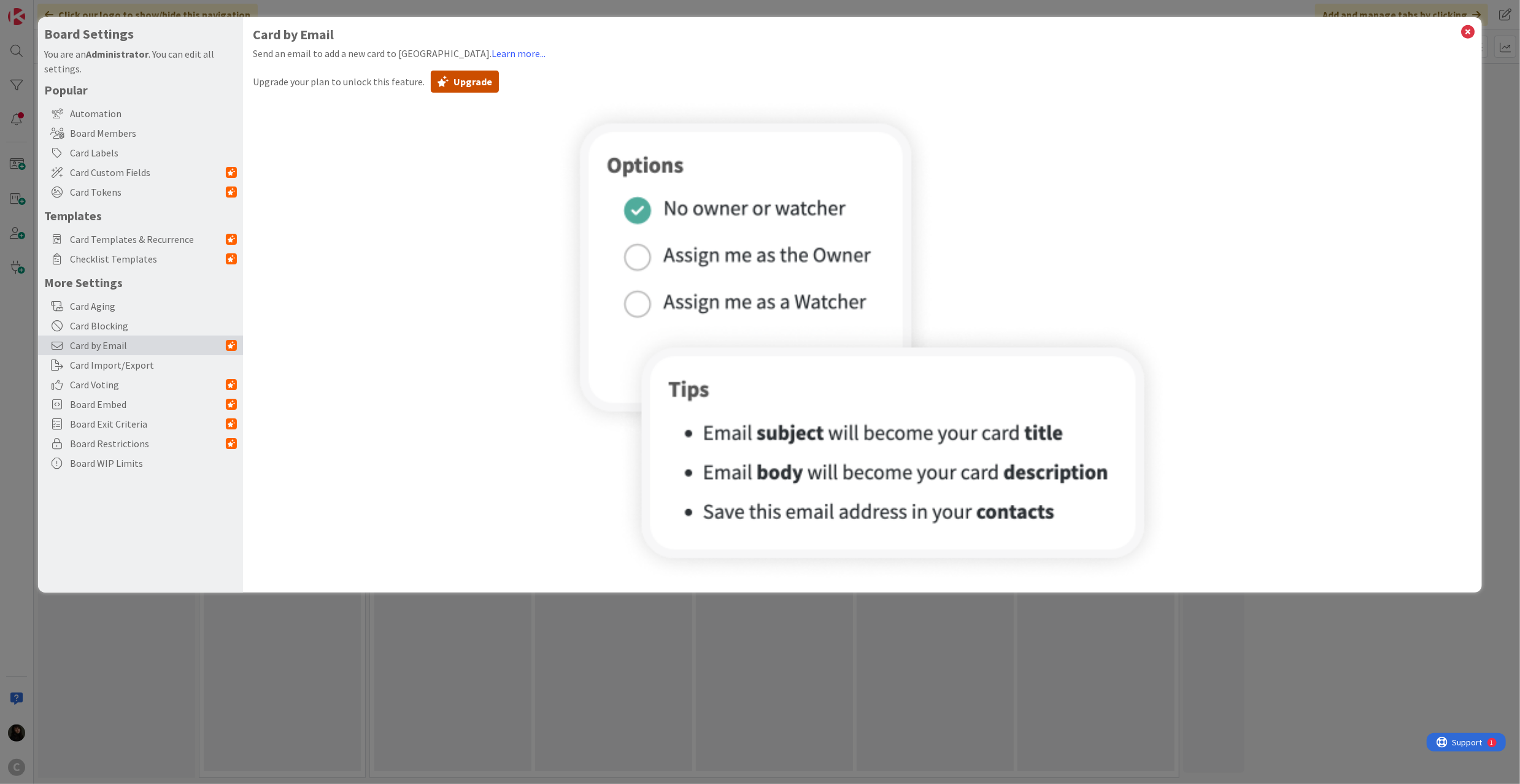
click at [447, 89] on button "Upgrade" at bounding box center [464, 81] width 68 height 22
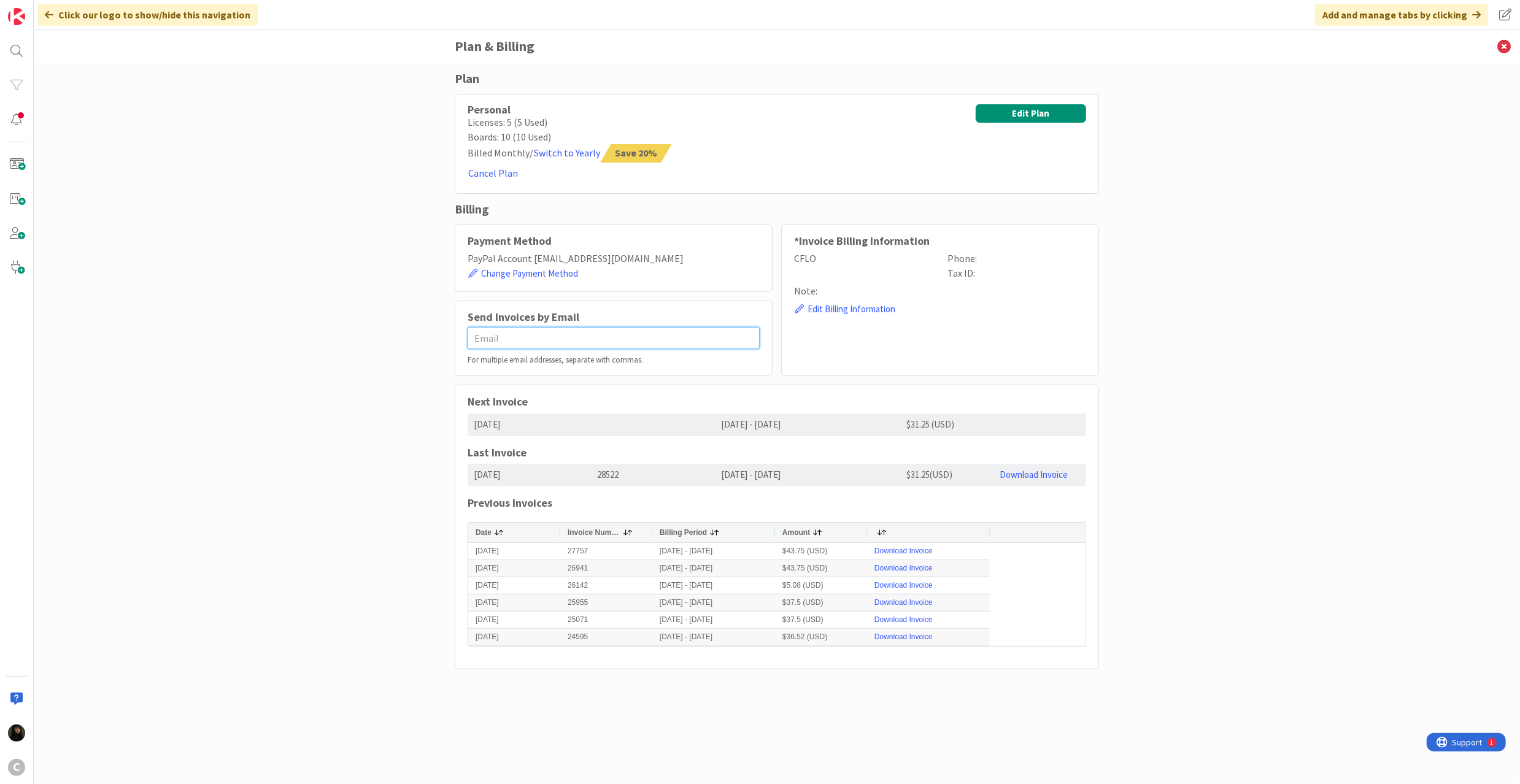
click at [536, 341] on input "text" at bounding box center [613, 338] width 292 height 22
click at [305, 307] on div "Plan Personal Licenses: 5 (5 Used) Boards: 10 (10 Used) Billed Monthly / Switch…" at bounding box center [777, 423] width 1486 height 721
